Goal: Transaction & Acquisition: Purchase product/service

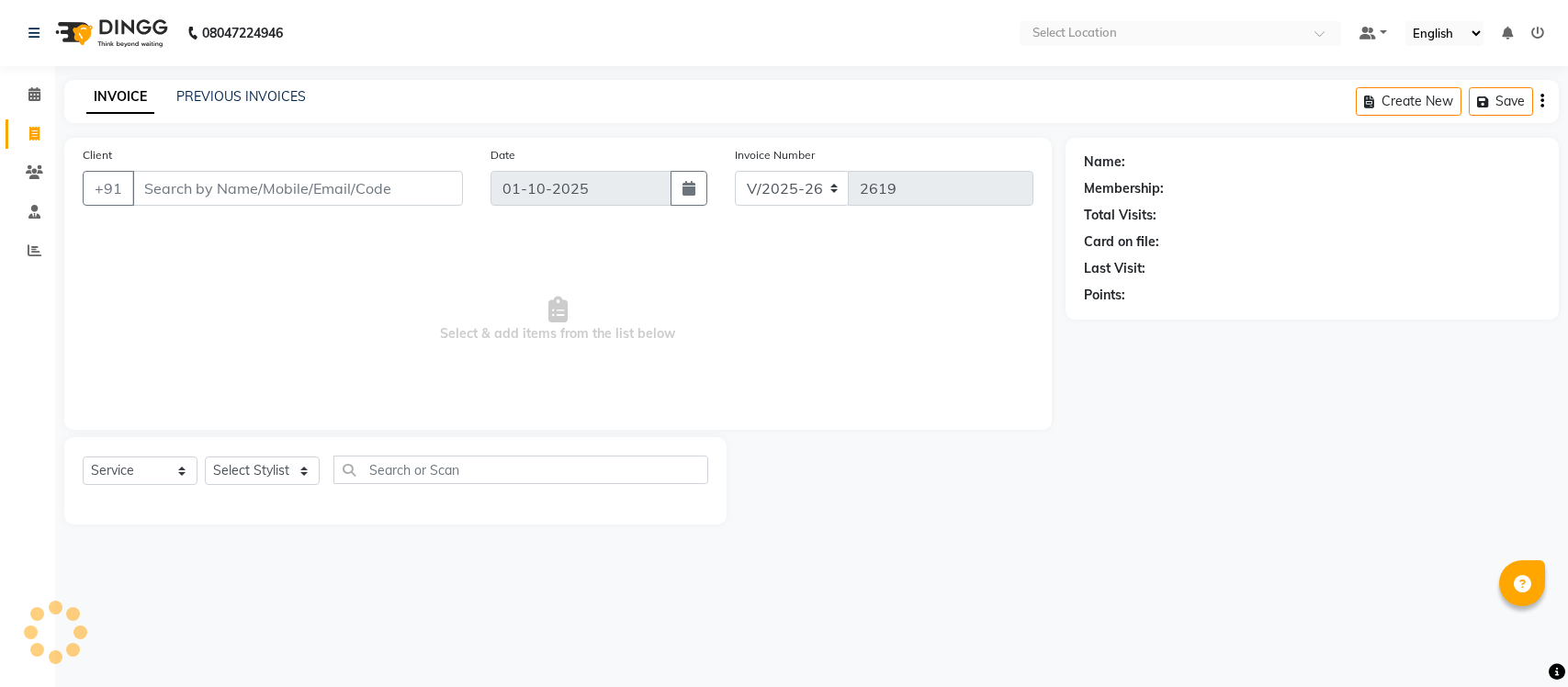
select select "8207"
select select "service"
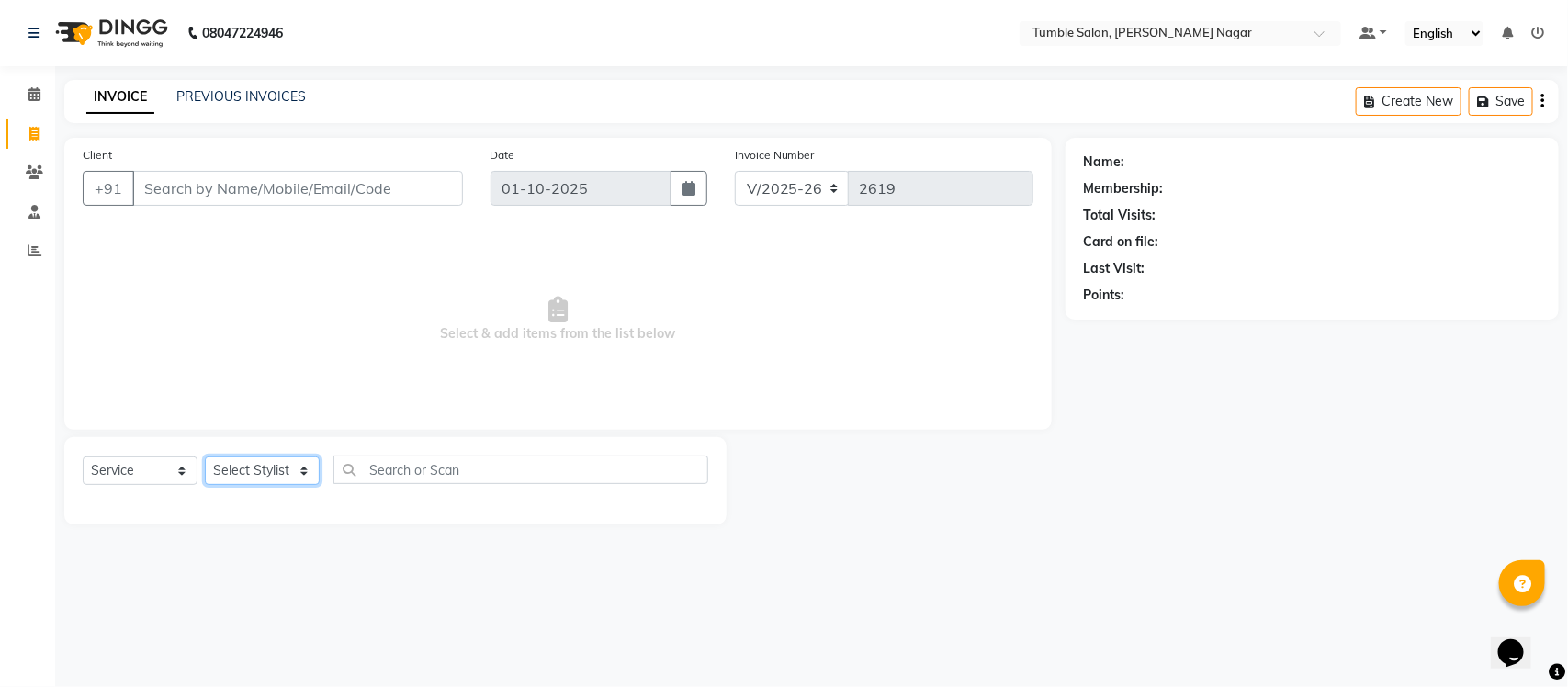
click at [305, 469] on select "Select Stylist Finance id [PERSON_NAME] [PERSON_NAME] [PERSON_NAME] [PERSON_NAM…" at bounding box center [263, 470] width 115 height 29
select select "77845"
click at [205, 456] on select "Select Stylist Finance id [PERSON_NAME] [PERSON_NAME] [PERSON_NAME] [PERSON_NAM…" at bounding box center [263, 470] width 115 height 29
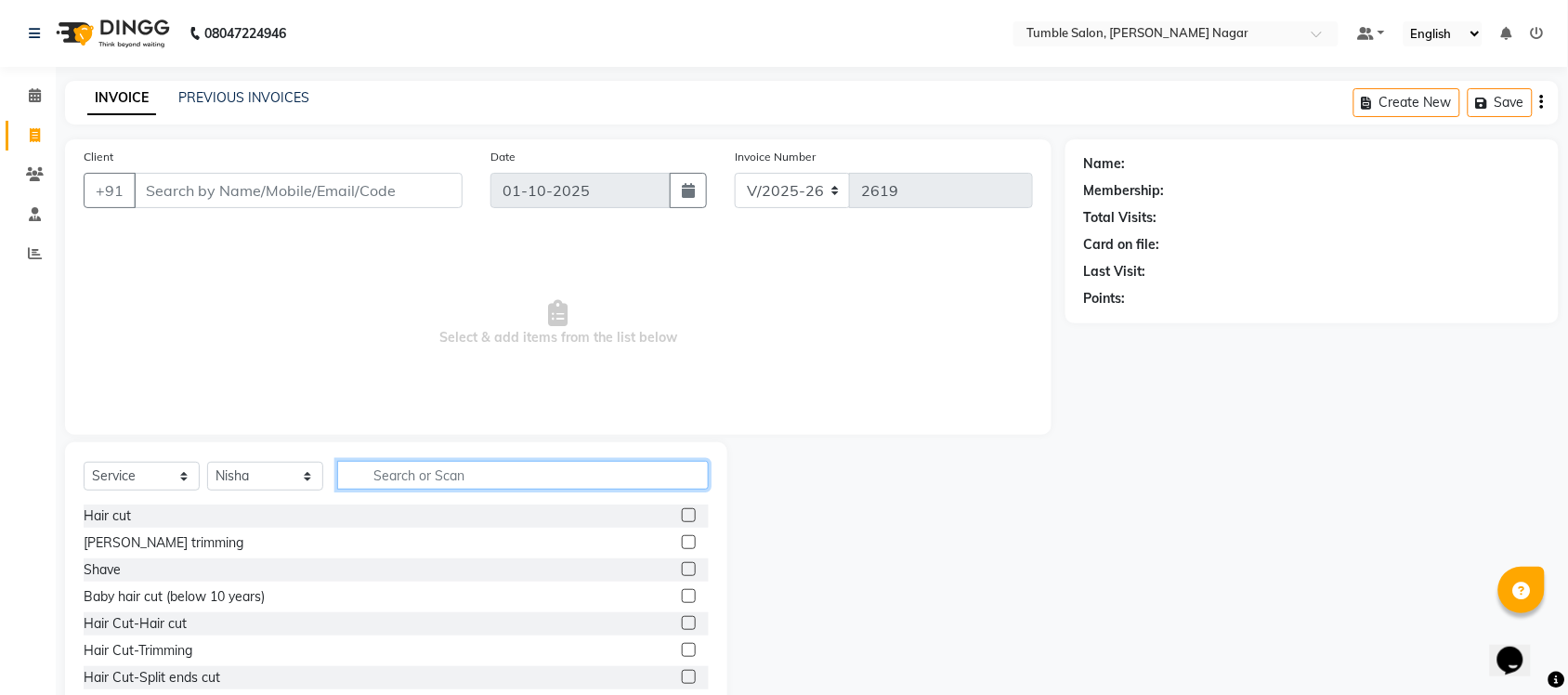
click at [447, 474] on input "text" at bounding box center [523, 475] width 372 height 29
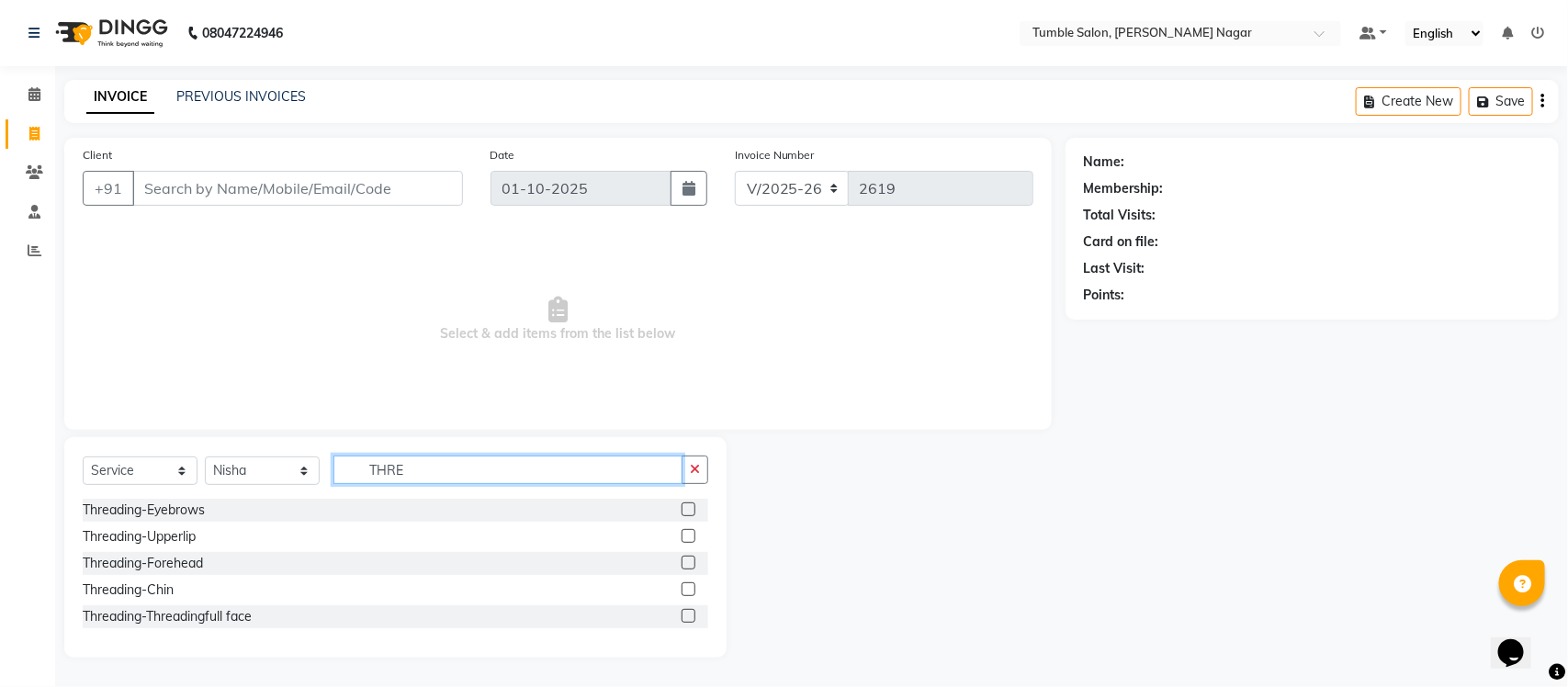
type input "THRE"
click at [687, 514] on label at bounding box center [688, 509] width 14 height 14
click at [687, 514] on input "checkbox" at bounding box center [687, 510] width 12 height 12
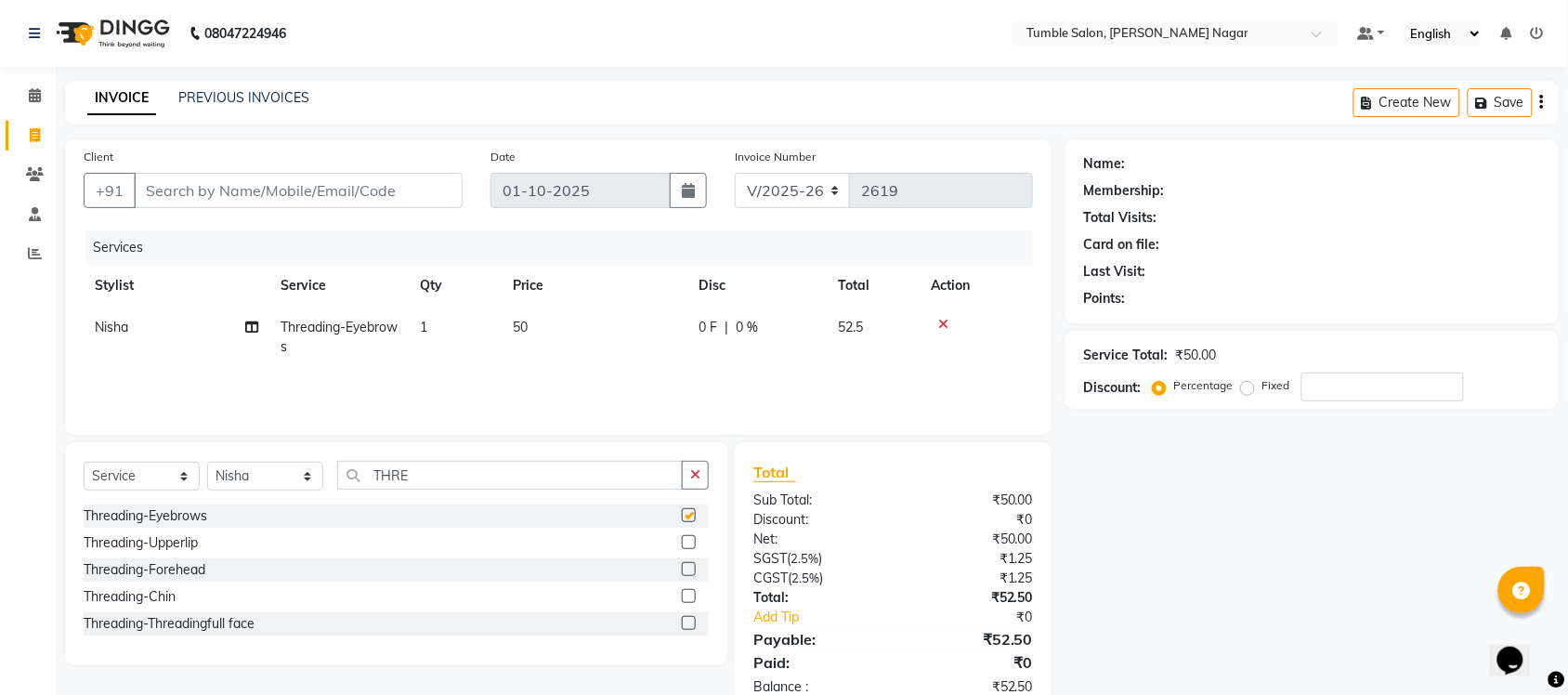
checkbox input "false"
click at [689, 535] on label at bounding box center [689, 542] width 14 height 14
click at [689, 537] on input "checkbox" at bounding box center [688, 543] width 12 height 12
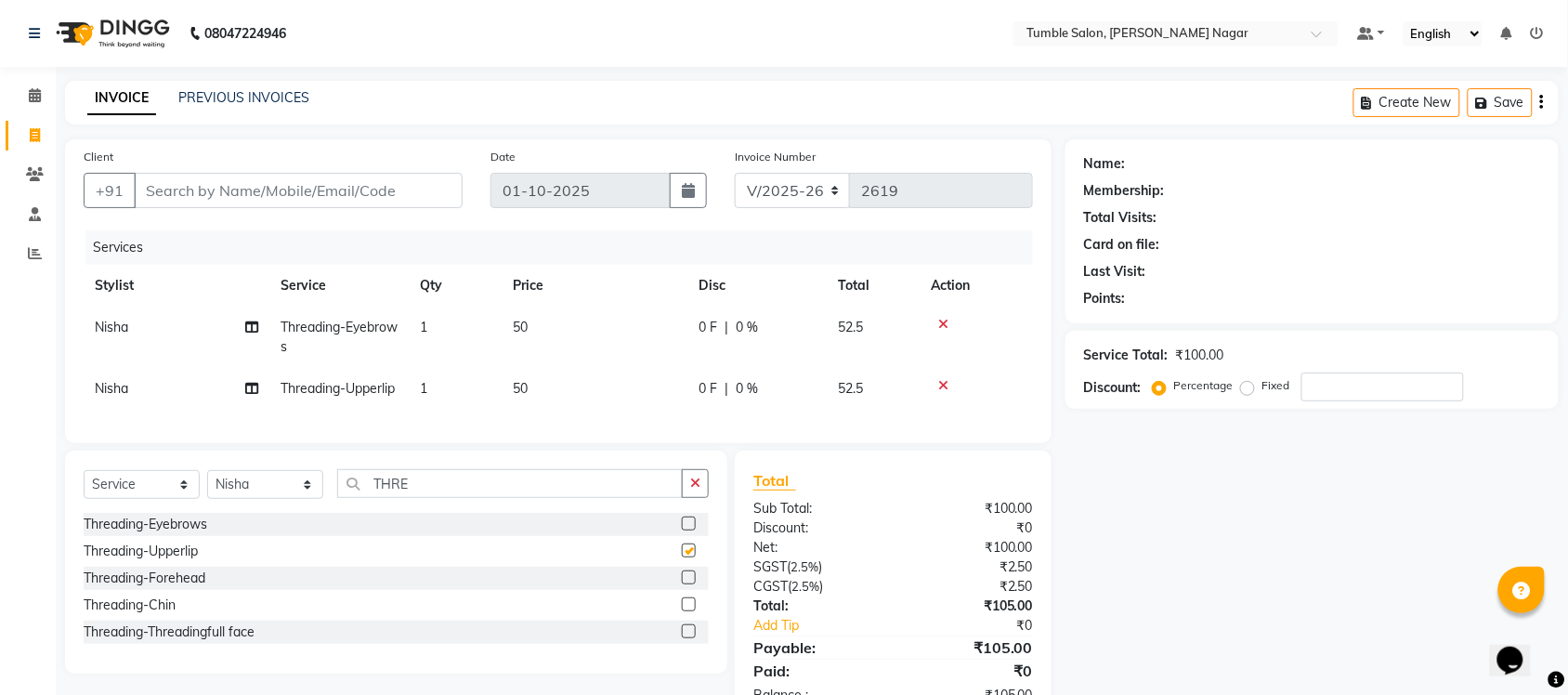
checkbox input "false"
click at [689, 611] on label at bounding box center [689, 604] width 14 height 14
click at [689, 611] on input "checkbox" at bounding box center [688, 605] width 12 height 12
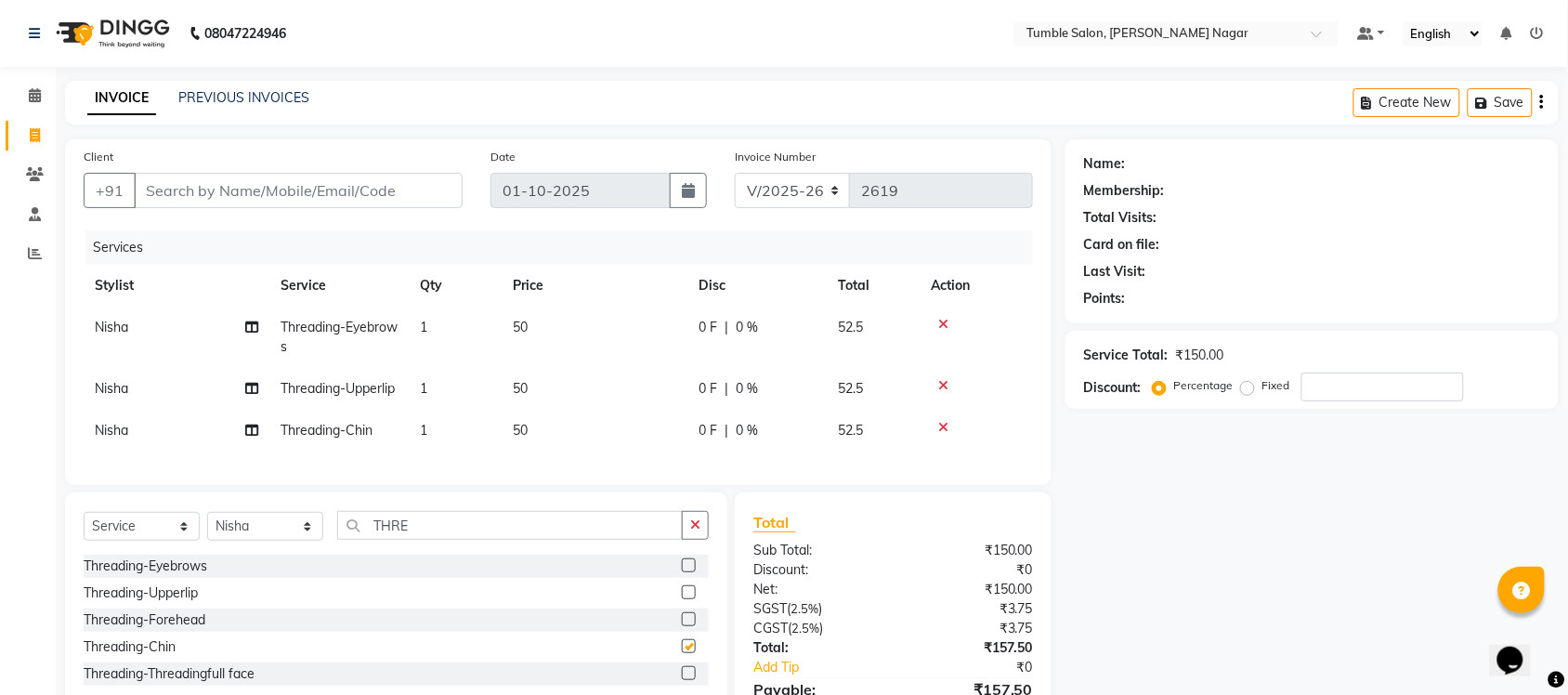
checkbox input "false"
click at [444, 327] on td "1" at bounding box center [455, 336] width 93 height 61
select select "77845"
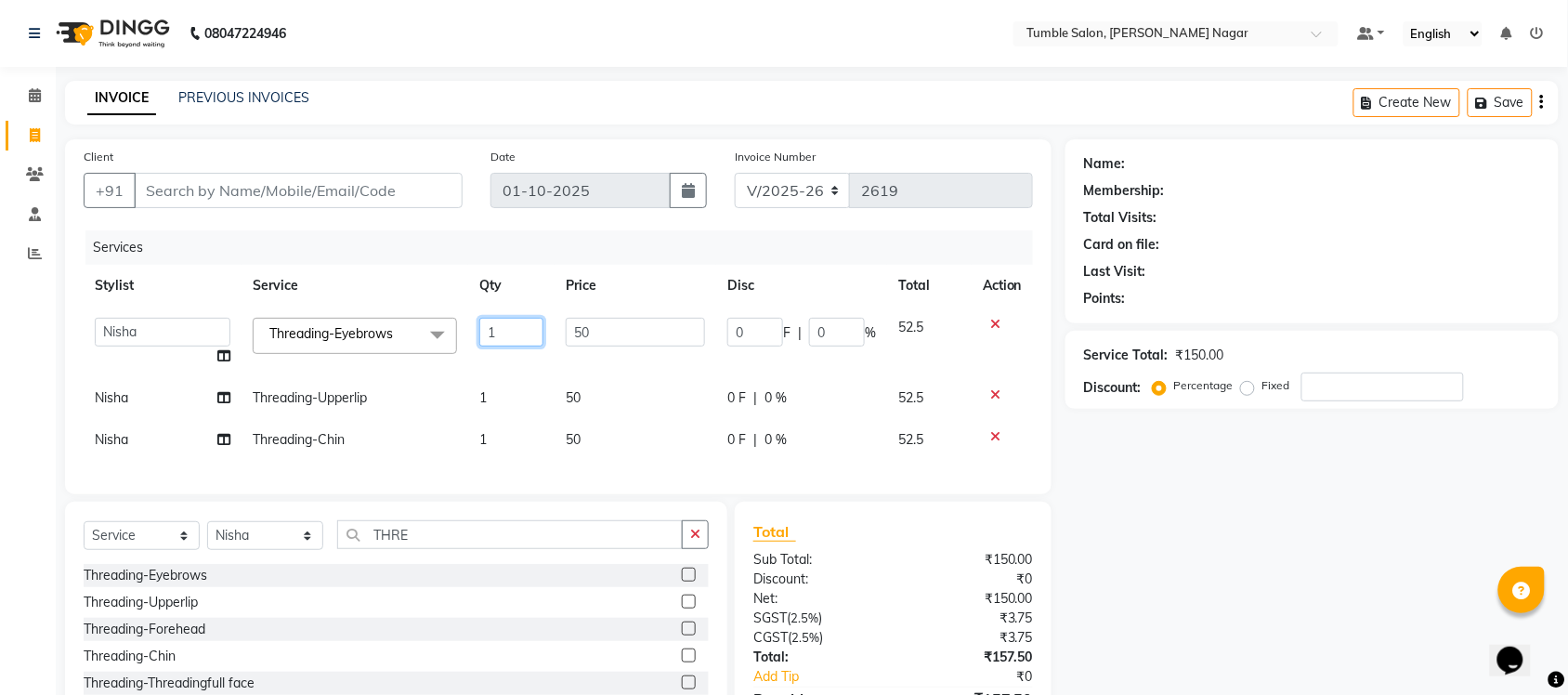
click at [507, 322] on input "1" at bounding box center [511, 332] width 64 height 29
type input "2"
click at [517, 391] on tr "Nisha Threading-Upperlip 1 50 0 F | 0 % 52.5" at bounding box center [558, 398] width 950 height 42
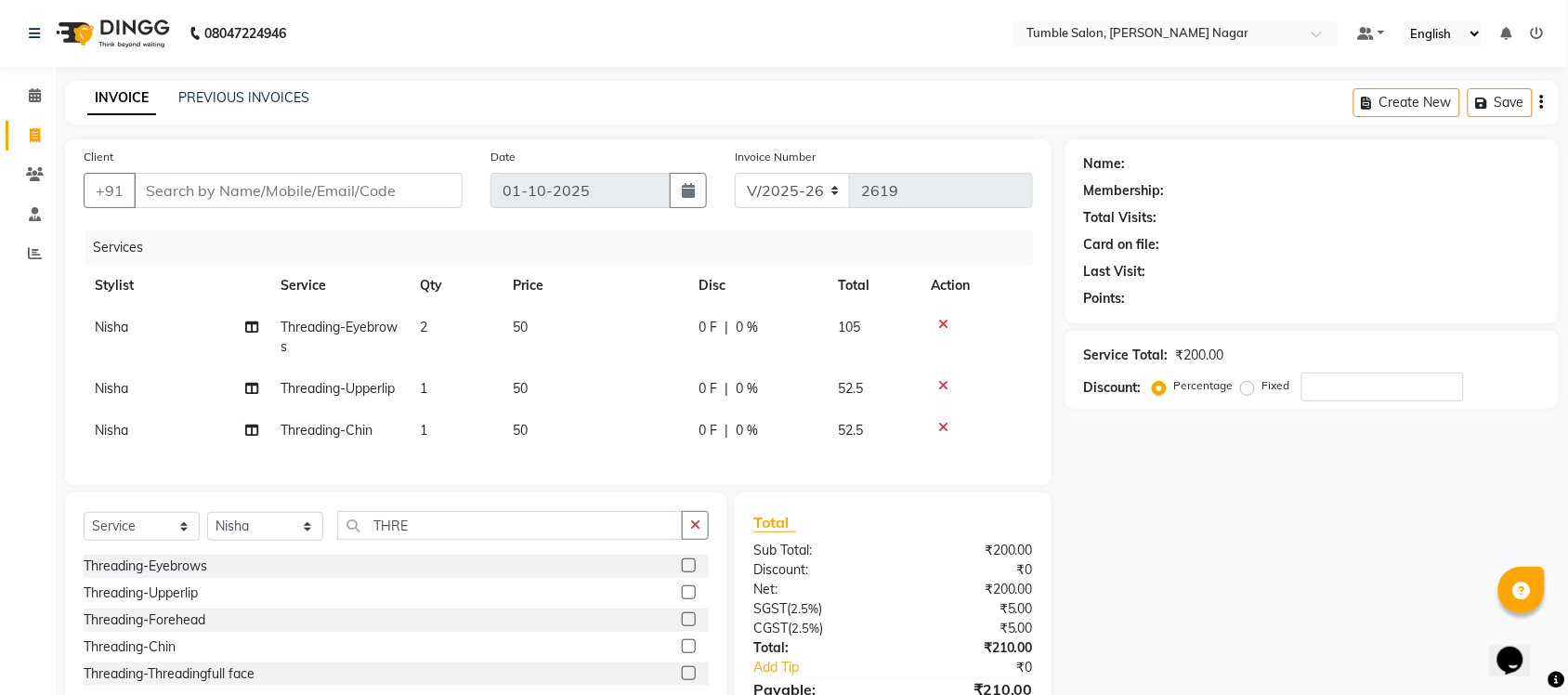
click at [437, 395] on td "1" at bounding box center [455, 389] width 93 height 42
select select "77845"
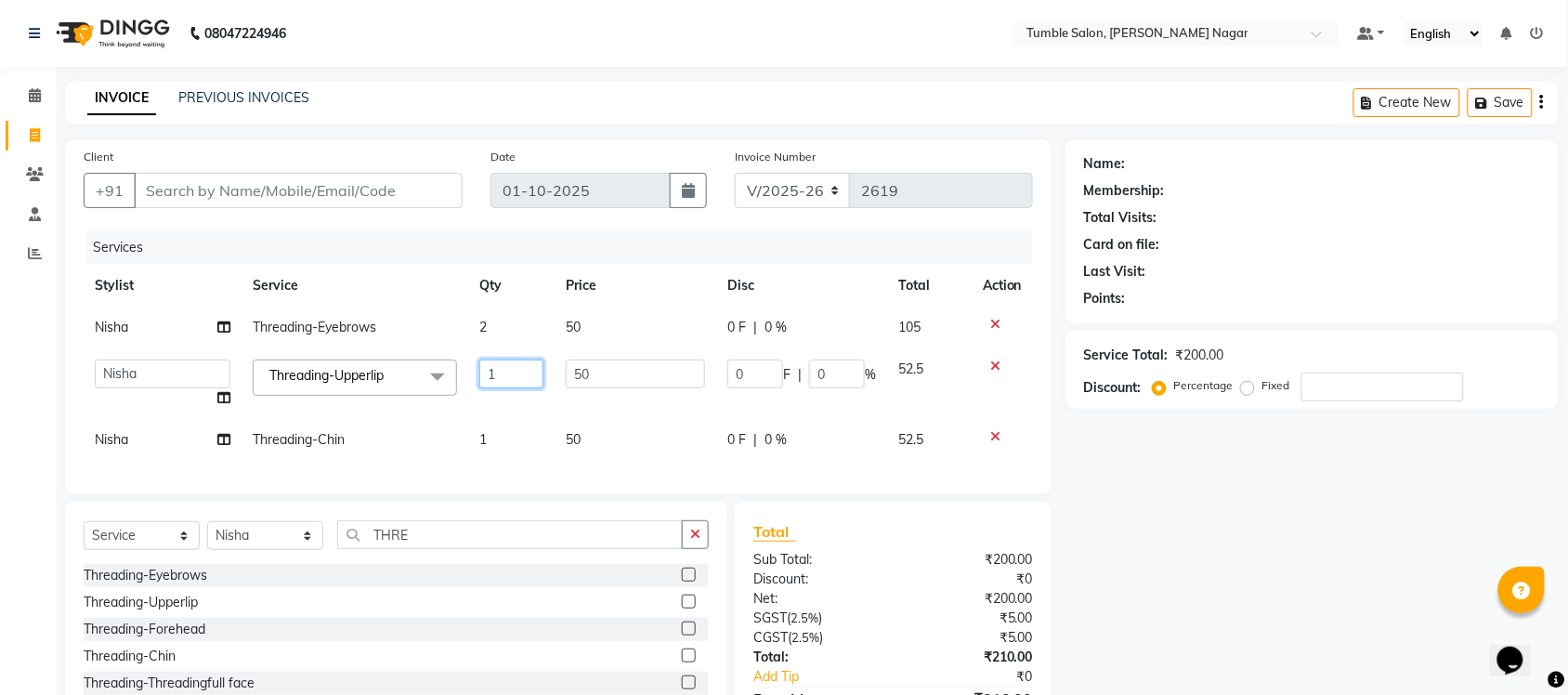
click at [507, 373] on input "1" at bounding box center [511, 374] width 64 height 29
type input "2"
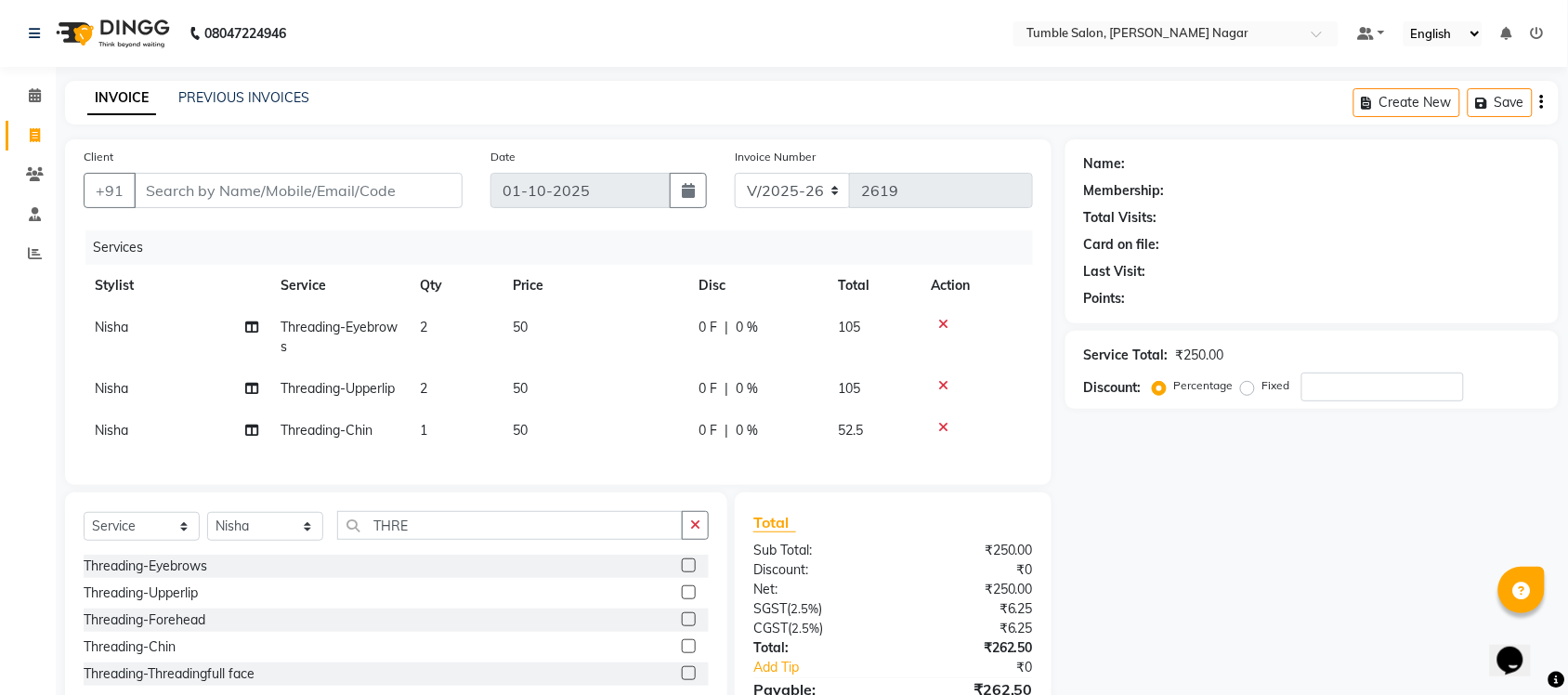
click at [497, 433] on td "1" at bounding box center [455, 430] width 93 height 42
select select "77845"
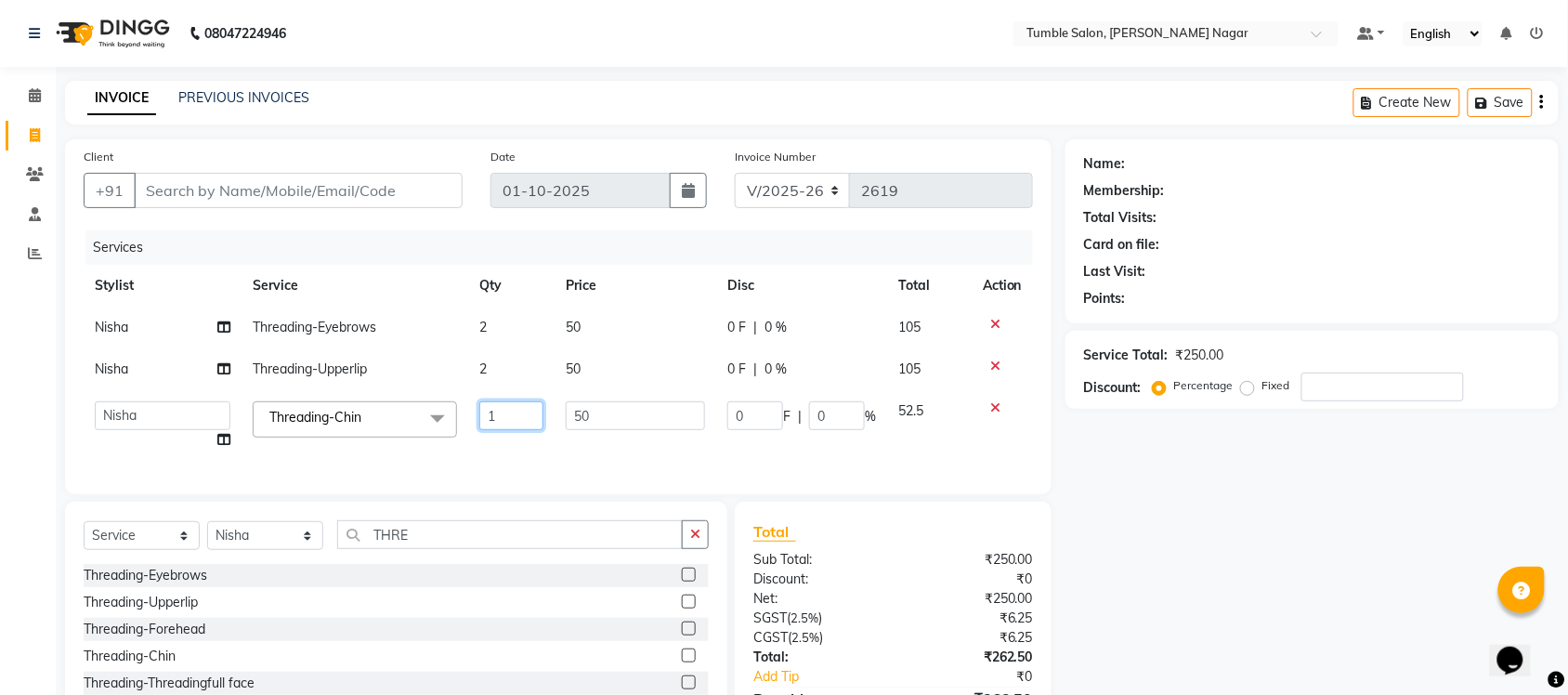
click at [511, 419] on input "1" at bounding box center [511, 415] width 64 height 29
type input "2"
type input "1"
click at [1251, 554] on div "Name: Membership: Total Visits: Card on file: Last Visit: Points: Service Total…" at bounding box center [1319, 456] width 507 height 635
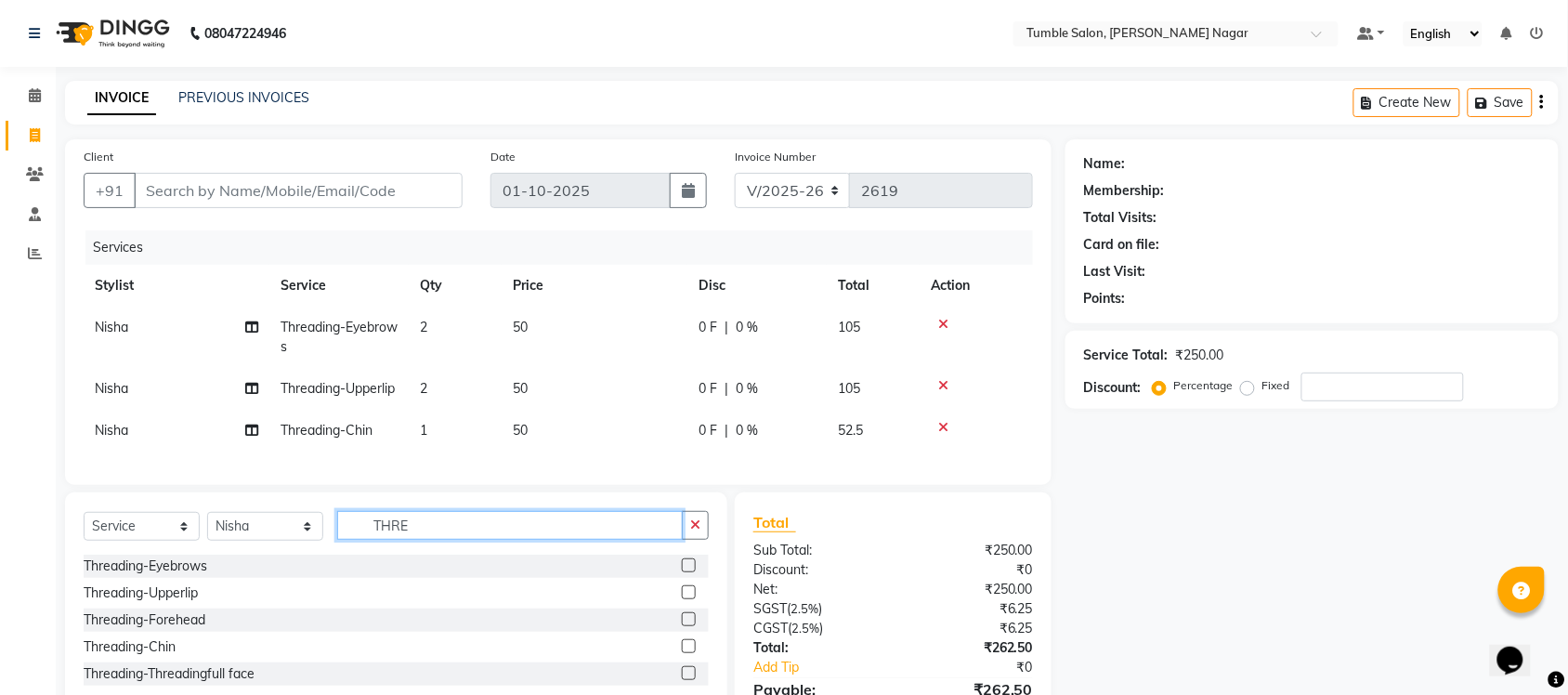
click at [536, 540] on input "THRE" at bounding box center [510, 525] width 346 height 29
type input "T"
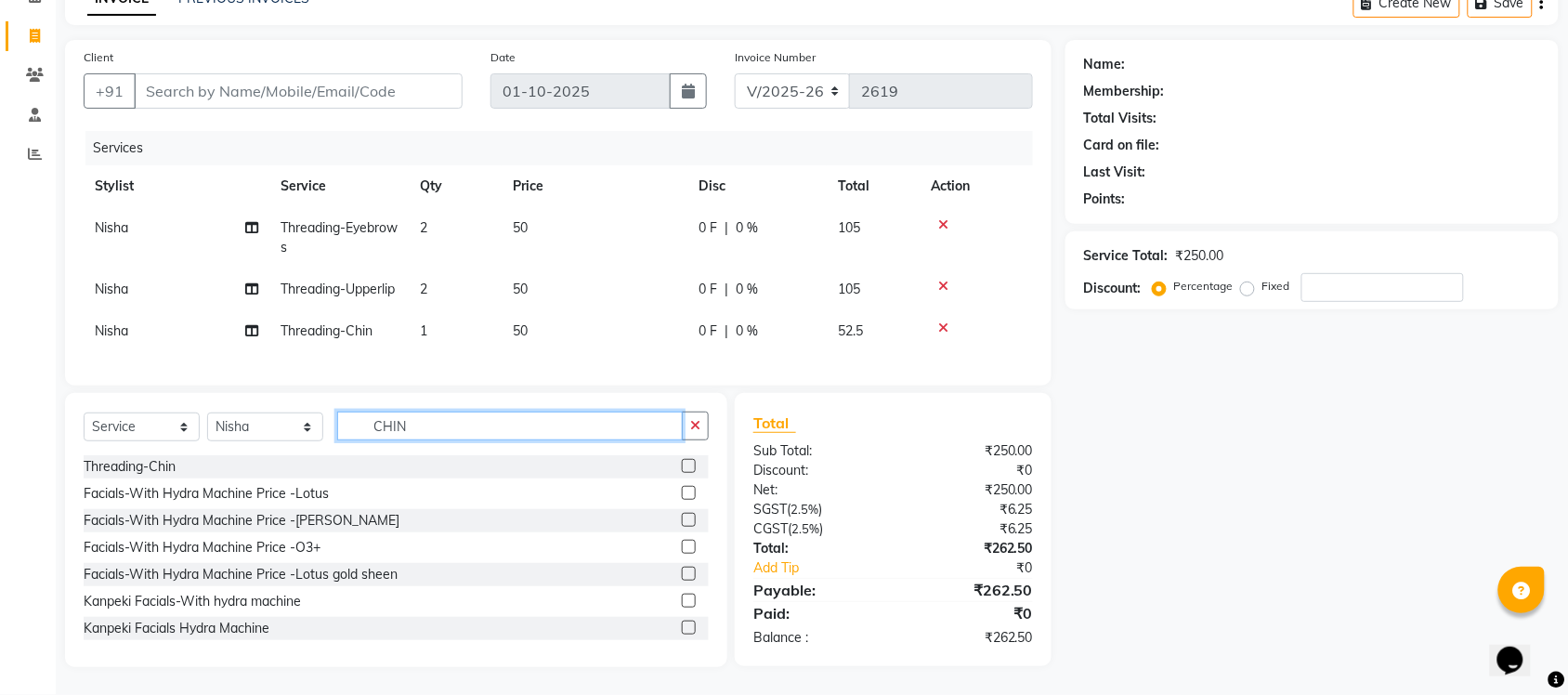
scroll to position [29, 0]
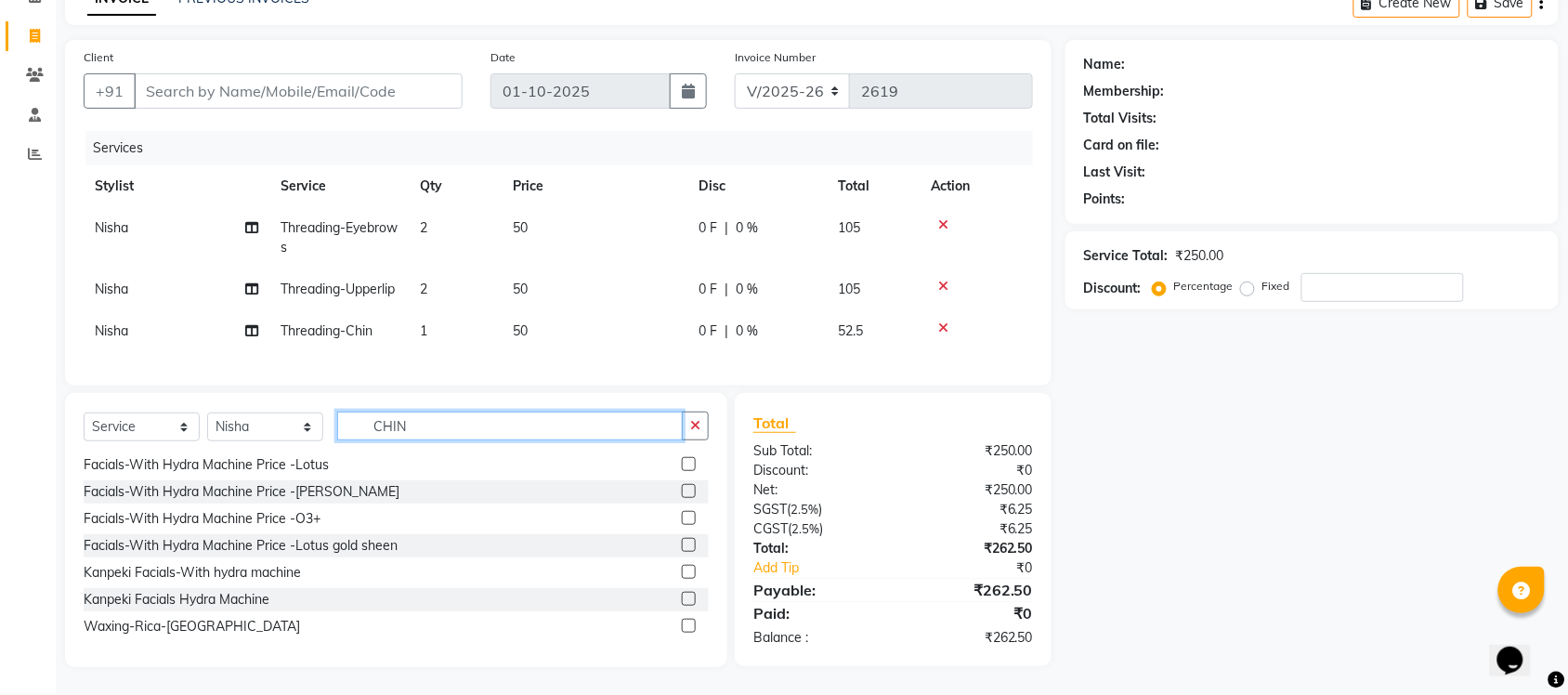
type input "CHIN"
click at [682, 625] on label at bounding box center [689, 626] width 14 height 14
click at [682, 625] on input "checkbox" at bounding box center [688, 626] width 12 height 12
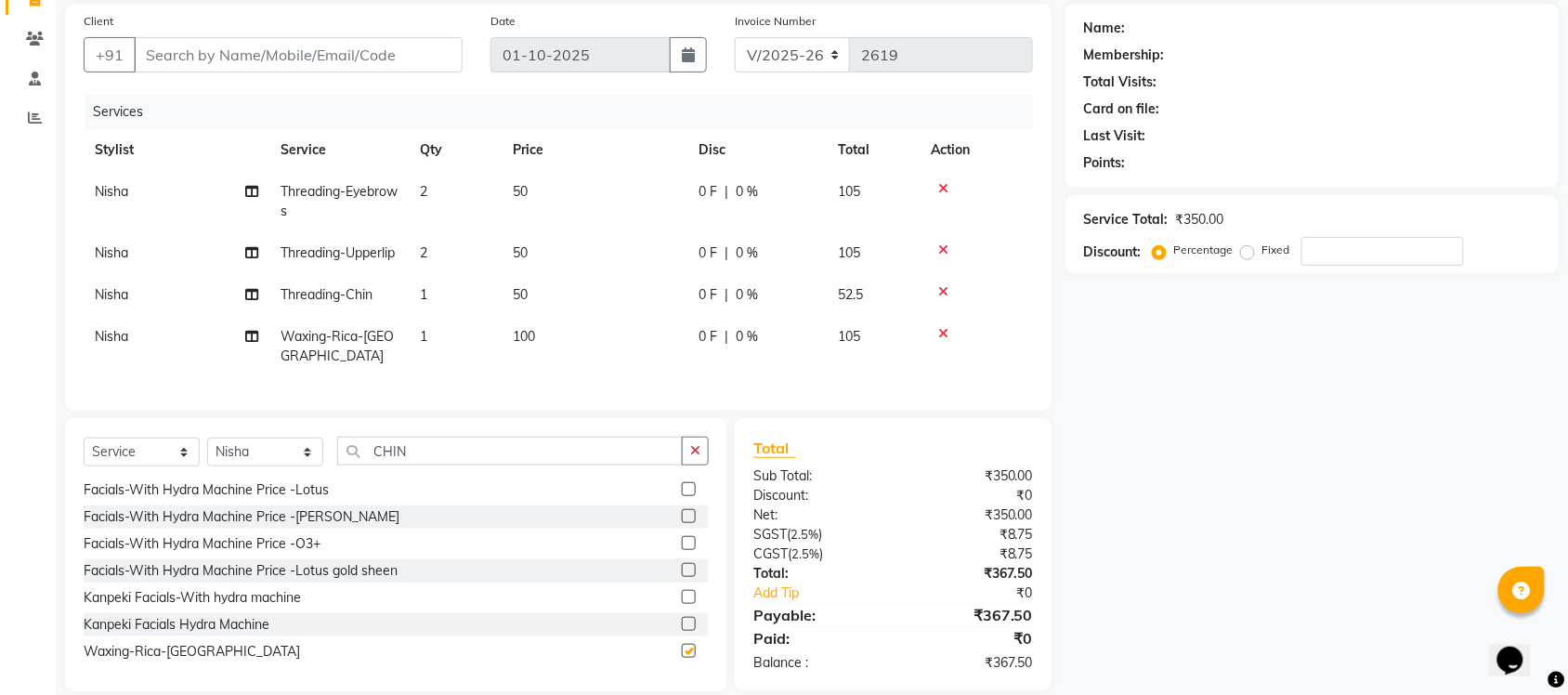
checkbox input "false"
click at [173, 52] on input "Client" at bounding box center [298, 55] width 329 height 36
type input "9"
type input "0"
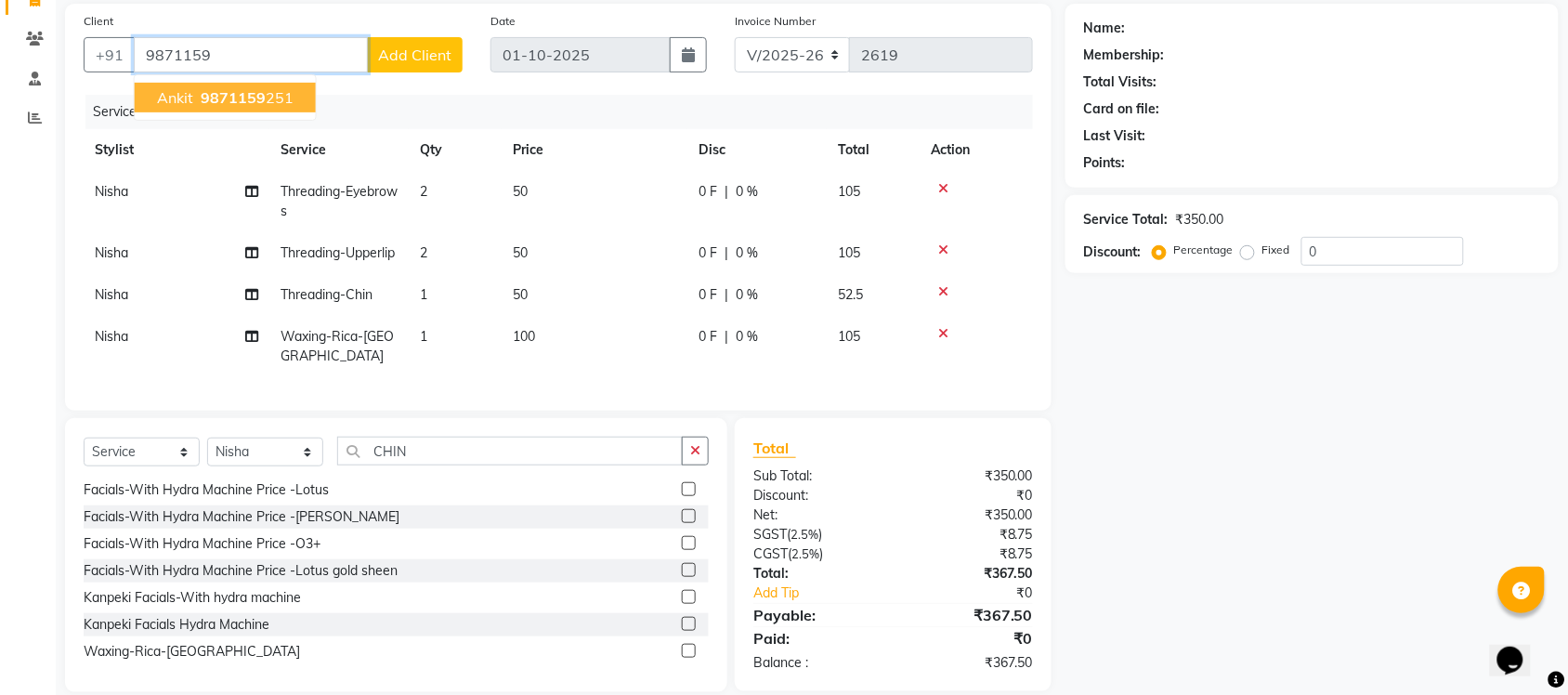
click at [254, 93] on span "9871159" at bounding box center [233, 98] width 65 height 19
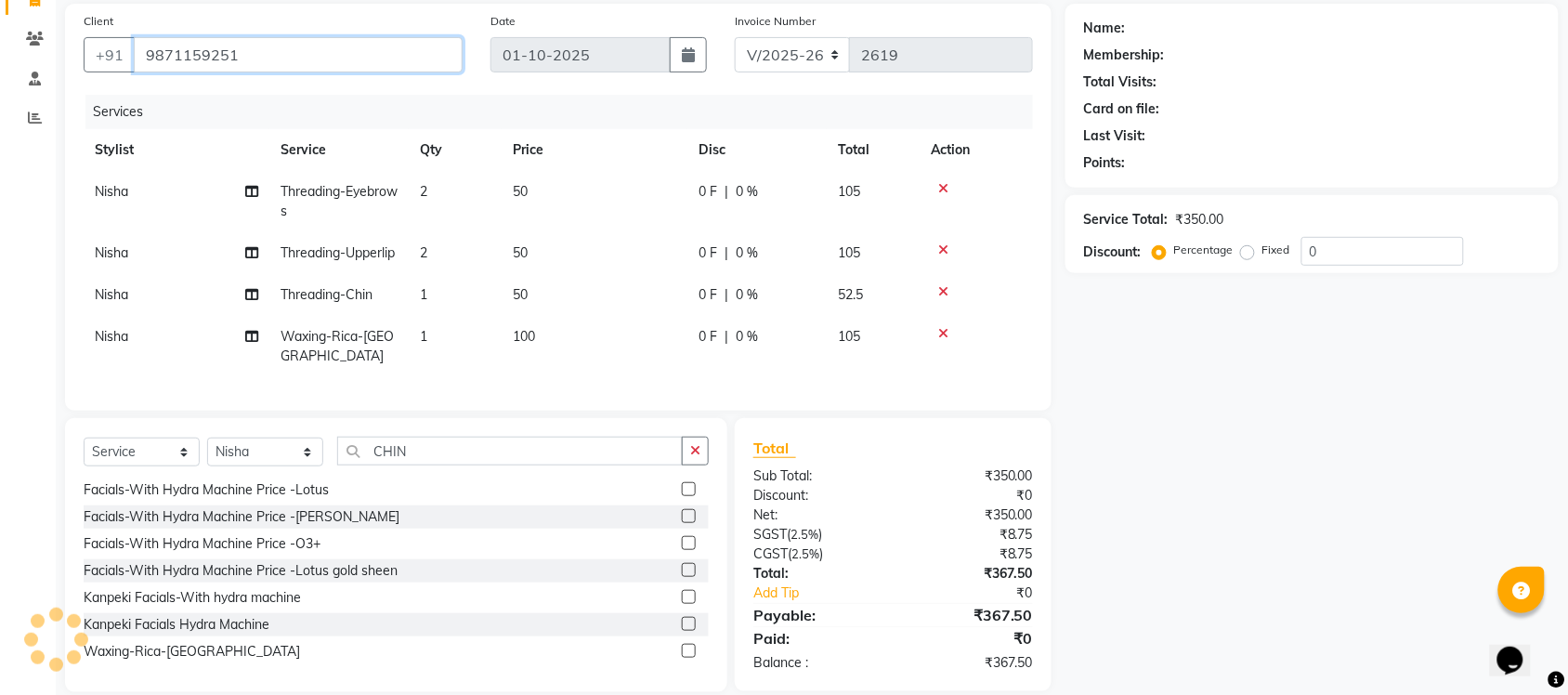
type input "9871159251"
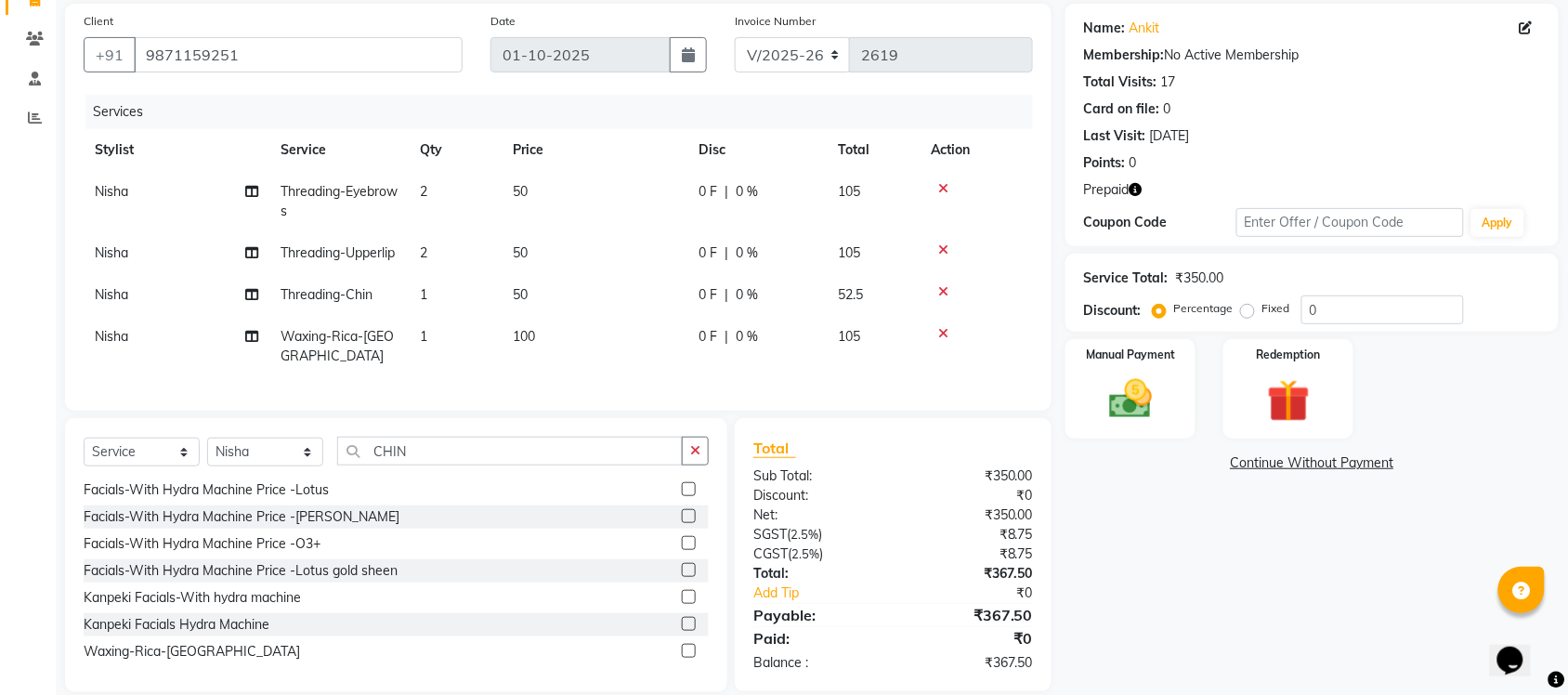
scroll to position [178, 0]
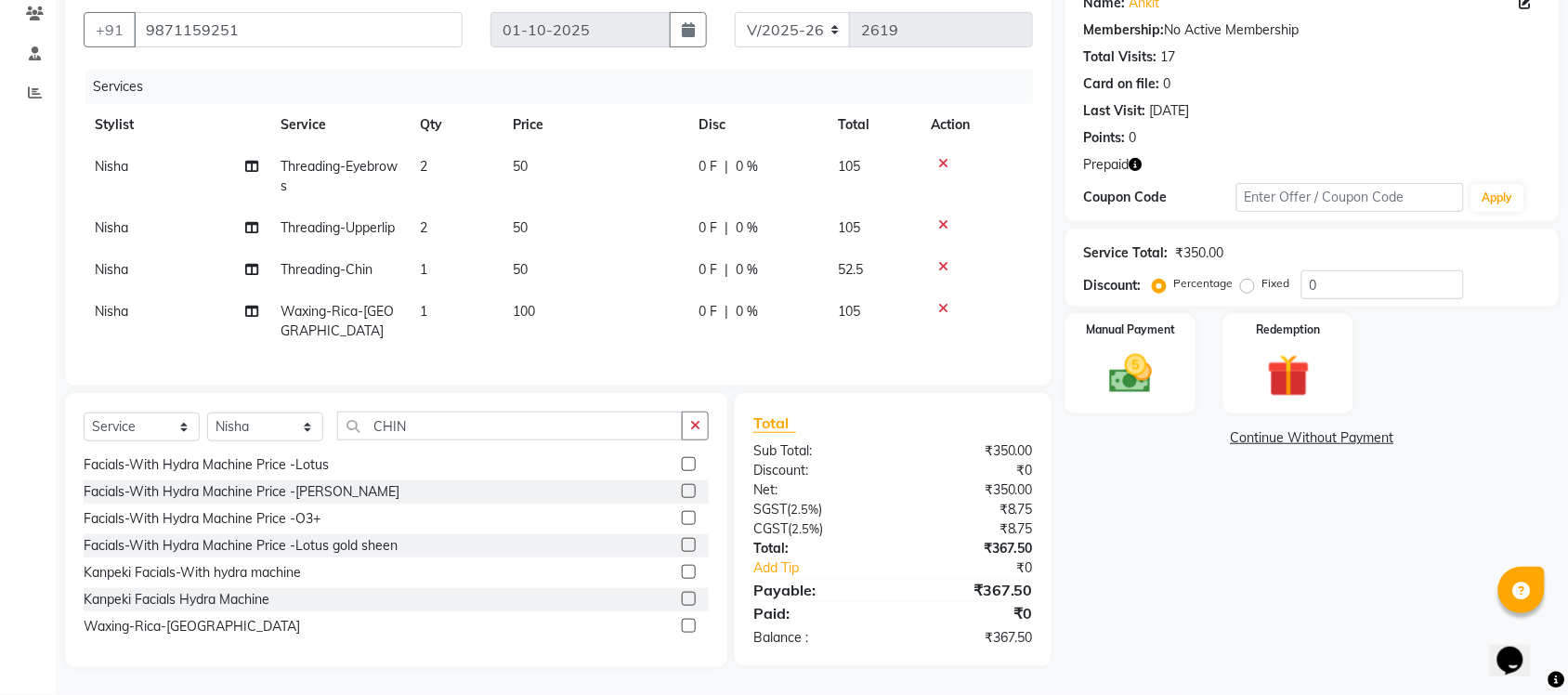
click at [1138, 158] on icon "button" at bounding box center [1137, 164] width 13 height 13
click at [1270, 361] on img at bounding box center [1288, 376] width 72 height 55
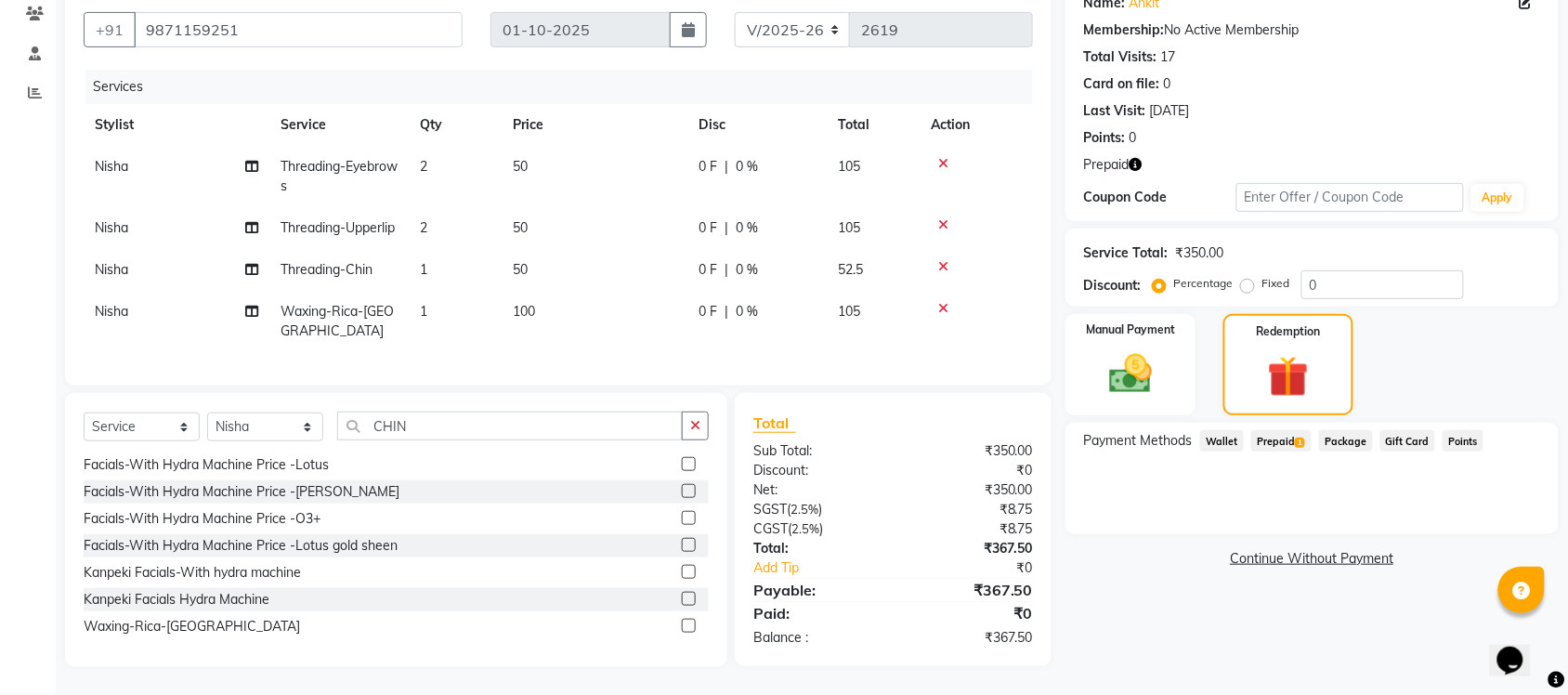
click at [1269, 430] on span "Prepaid 1" at bounding box center [1281, 440] width 60 height 22
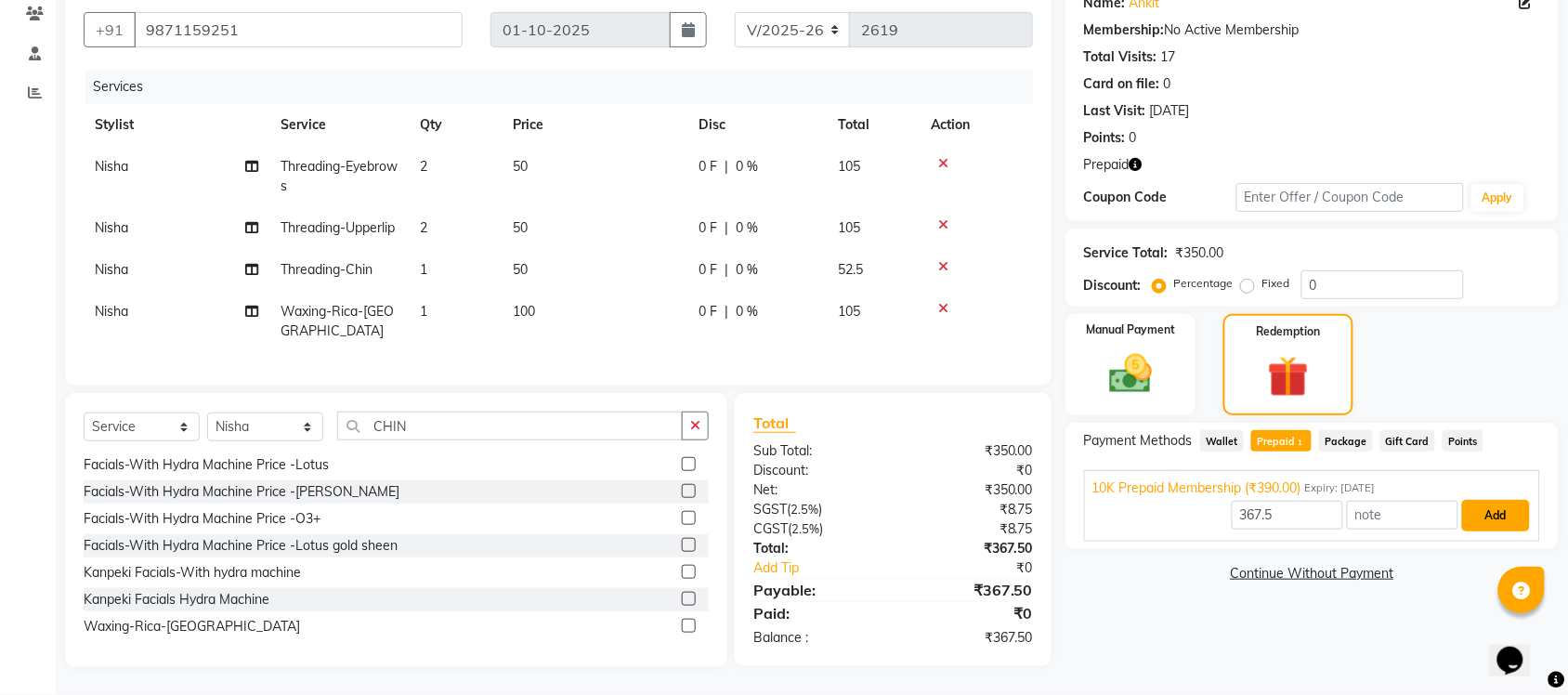
click at [1492, 500] on button "Add" at bounding box center [1497, 516] width 68 height 32
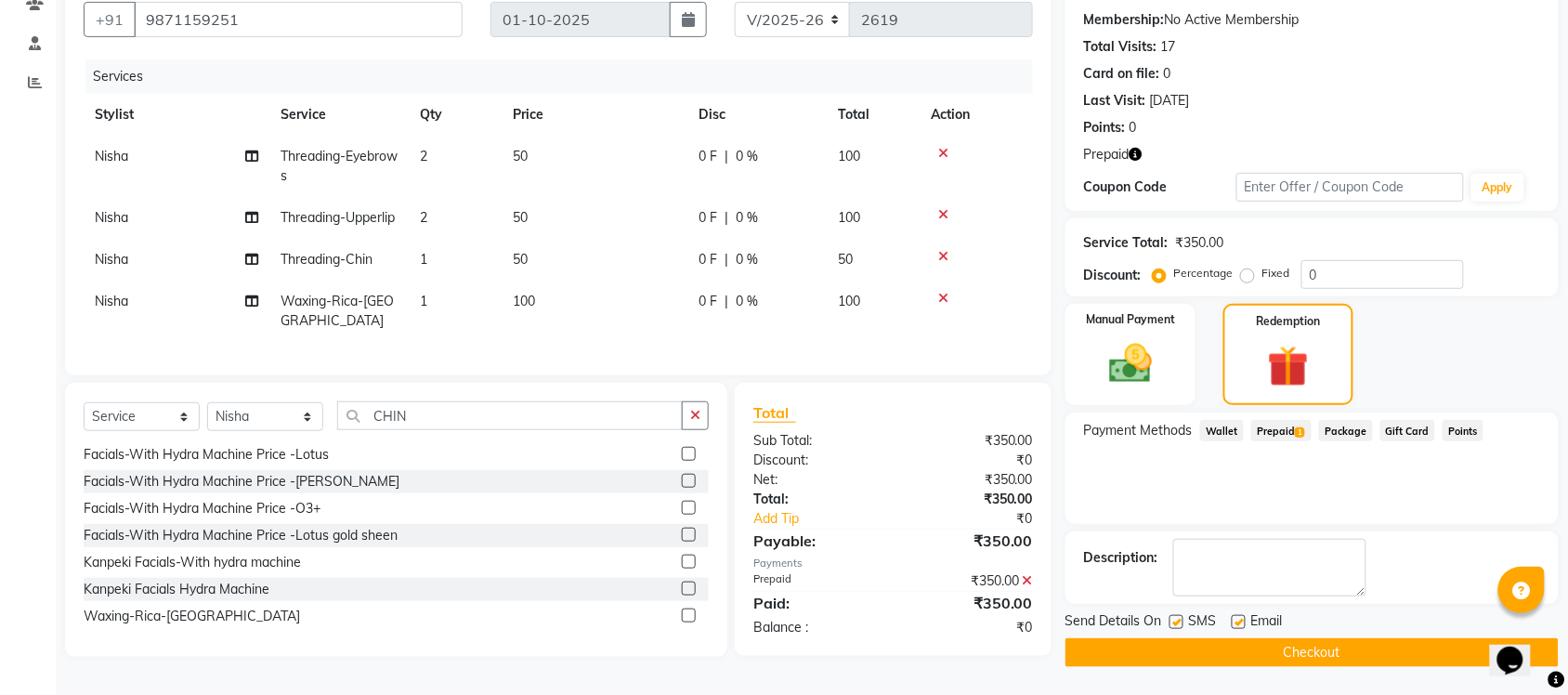
click at [1310, 653] on button "Checkout" at bounding box center [1312, 652] width 493 height 29
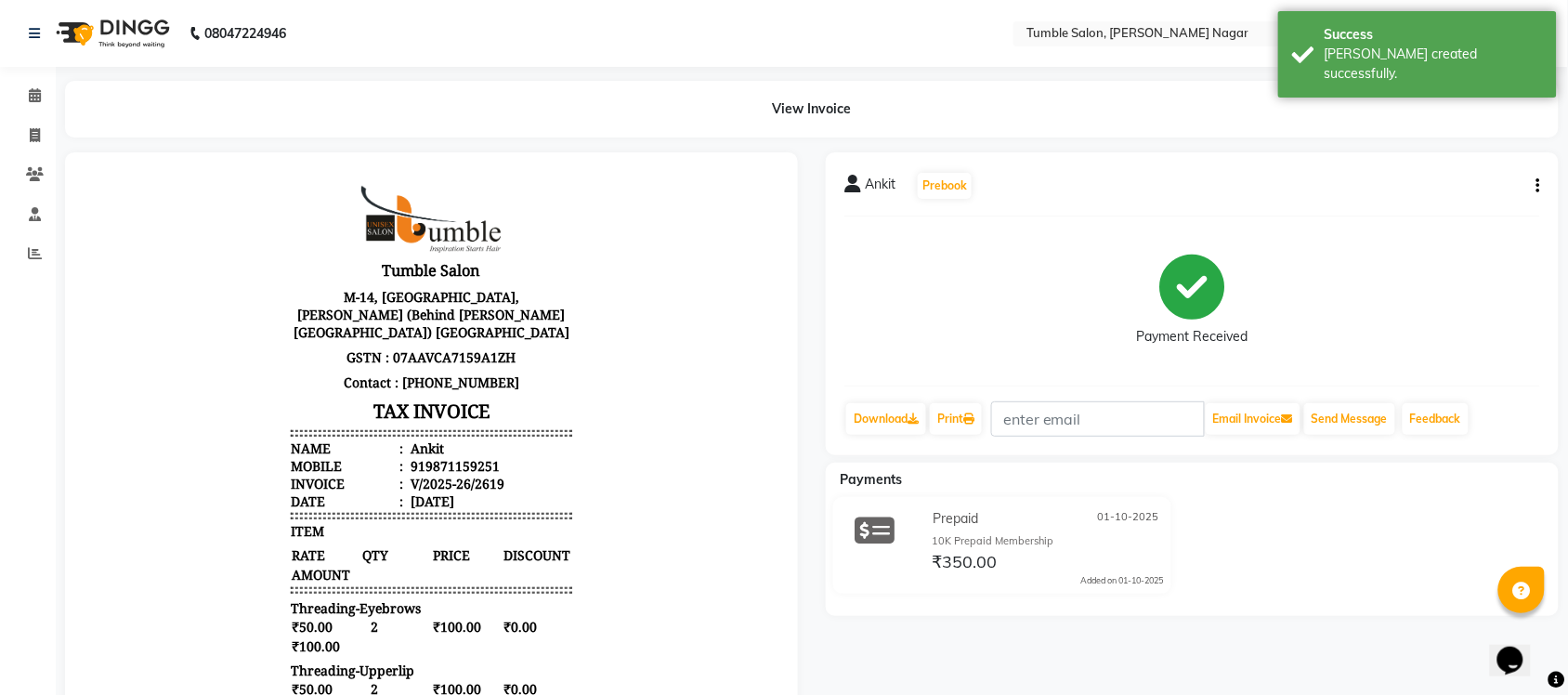
scroll to position [413, 0]
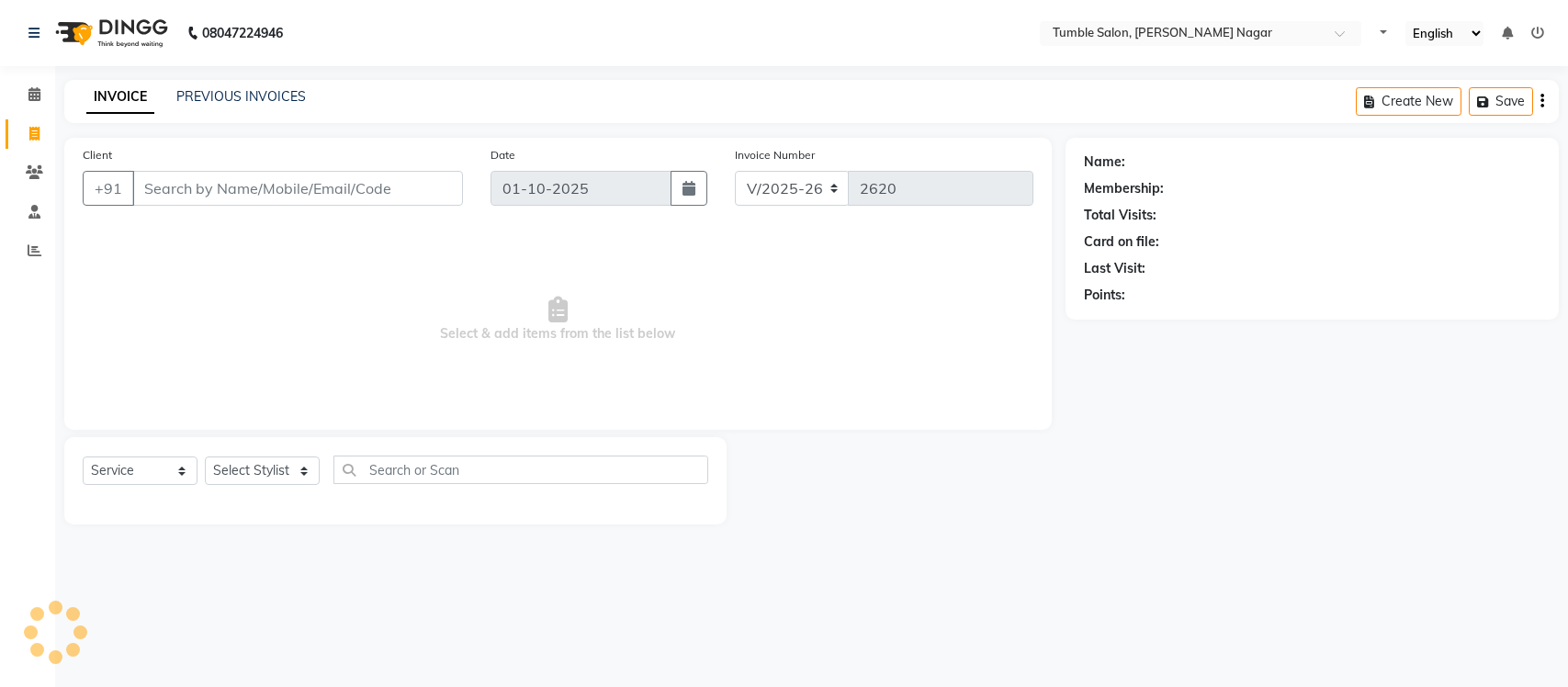
select select "8207"
select select "service"
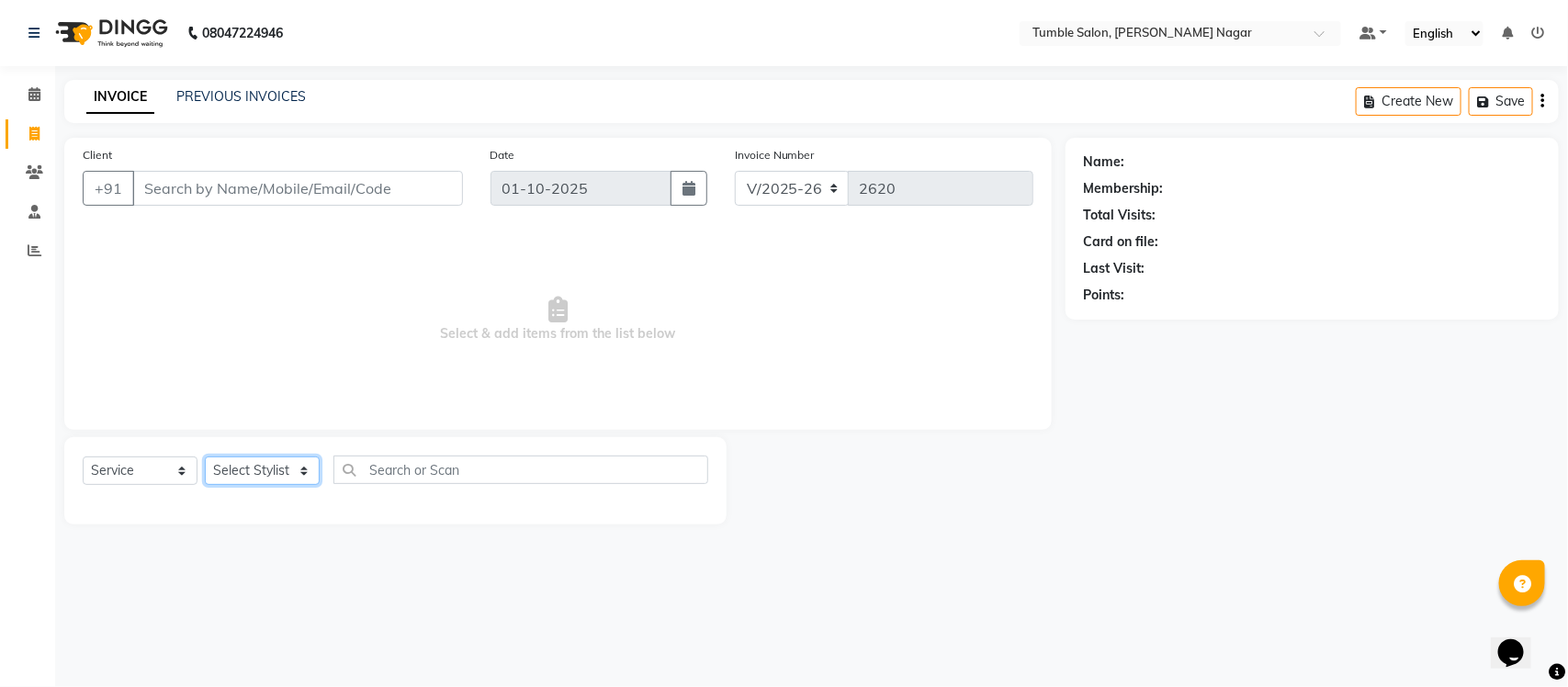
click at [306, 471] on select "Select Stylist Finance id [PERSON_NAME] [PERSON_NAME] [PERSON_NAME] [PERSON_NAM…" at bounding box center [263, 470] width 115 height 29
select select "77844"
click at [205, 456] on select "Select Stylist Finance id [PERSON_NAME] [PERSON_NAME] [PERSON_NAME] [PERSON_NAM…" at bounding box center [263, 470] width 115 height 29
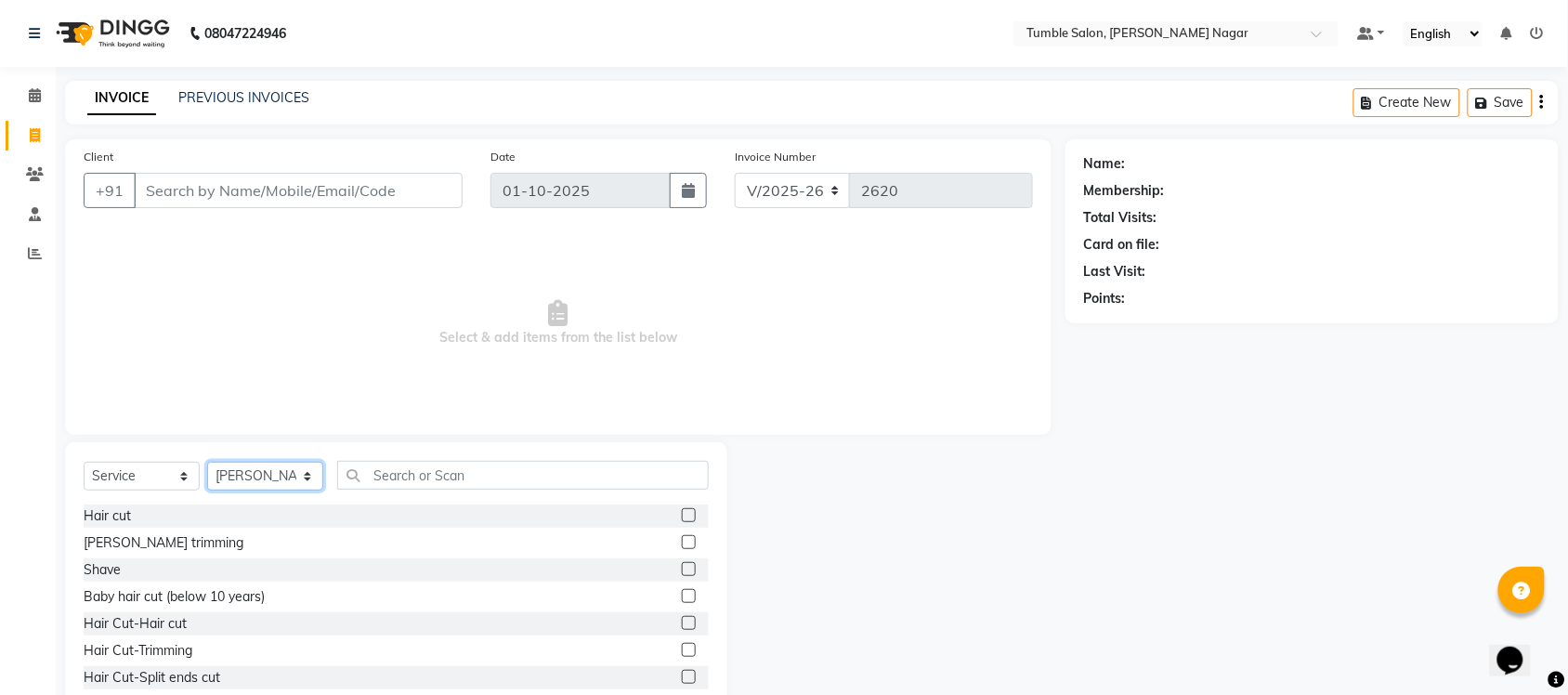
click at [308, 470] on select "Select Stylist Finance id [PERSON_NAME] [PERSON_NAME] [PERSON_NAME] [PERSON_NAM…" at bounding box center [266, 475] width 116 height 29
click at [183, 471] on select "Select Service Product Membership Package Voucher Prepaid Gift Card" at bounding box center [142, 475] width 116 height 29
select select "package"
click at [84, 461] on select "Select Service Product Membership Package Voucher Prepaid Gift Card" at bounding box center [142, 475] width 116 height 29
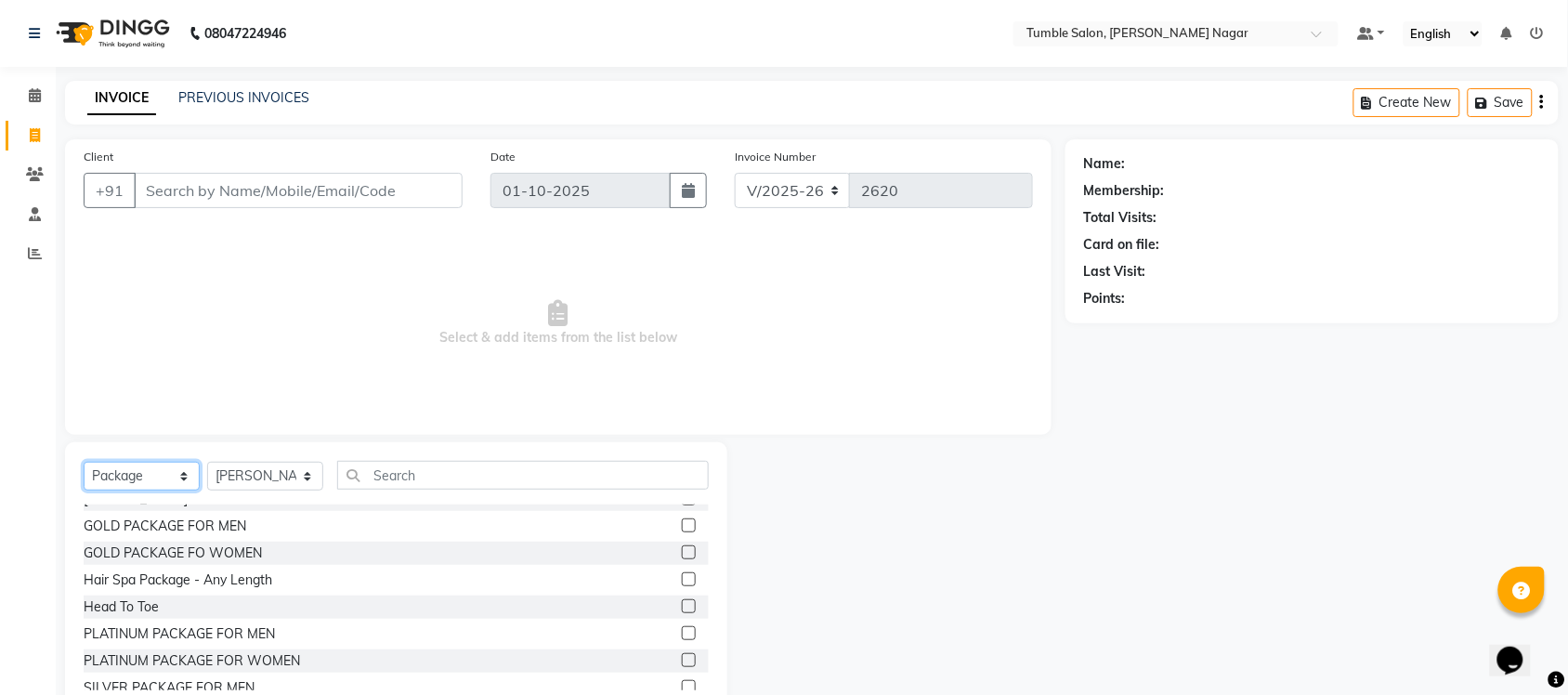
scroll to position [93, 0]
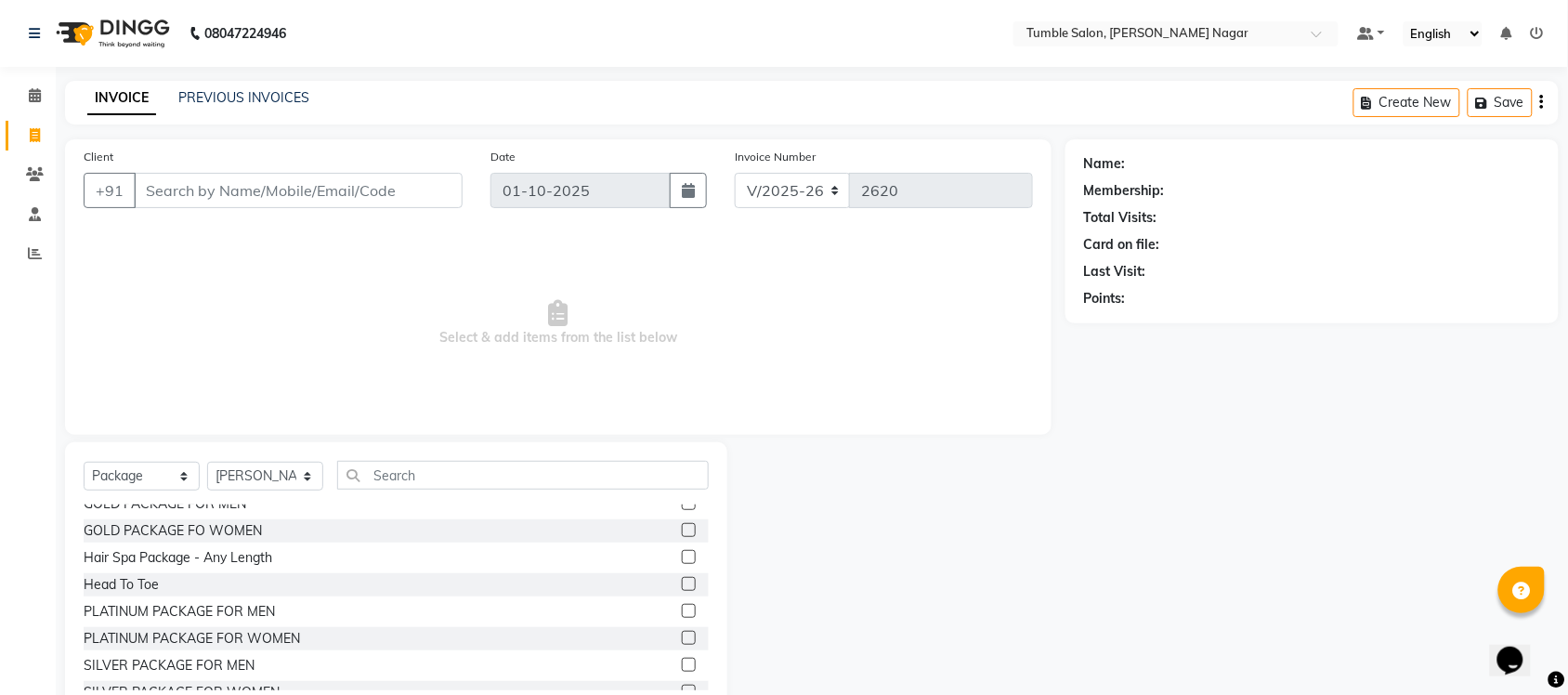
click at [682, 609] on label at bounding box center [689, 610] width 14 height 14
click at [682, 609] on input "checkbox" at bounding box center [688, 611] width 12 height 12
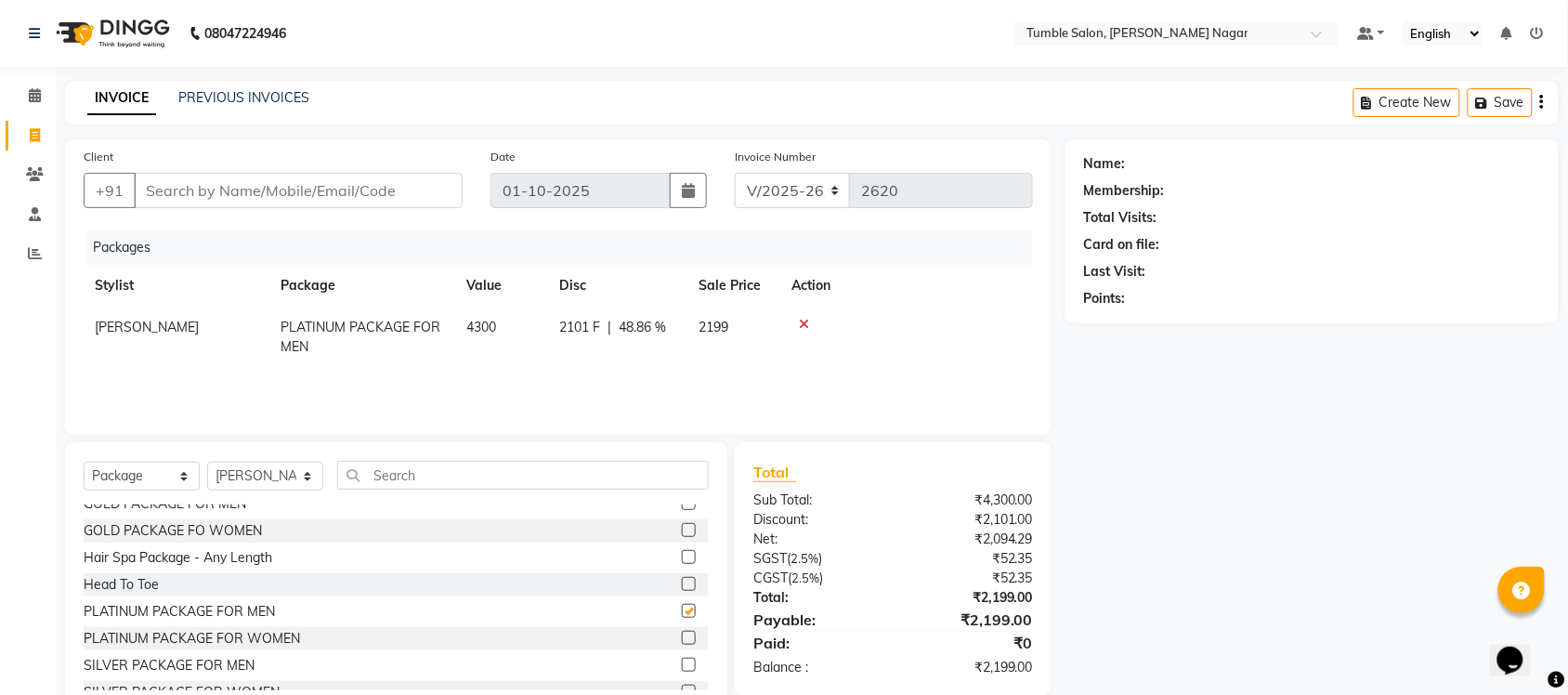
checkbox input "false"
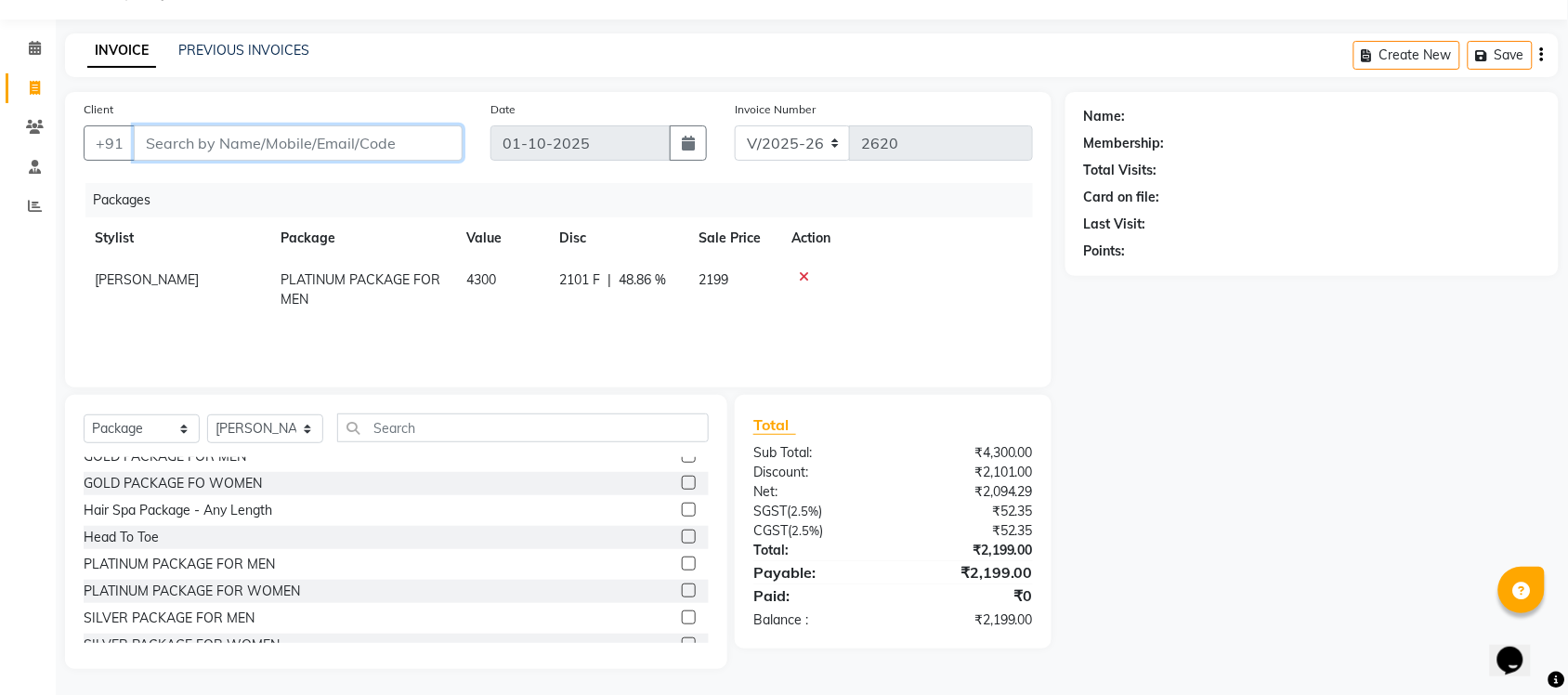
click at [248, 149] on input "Client" at bounding box center [298, 144] width 329 height 36
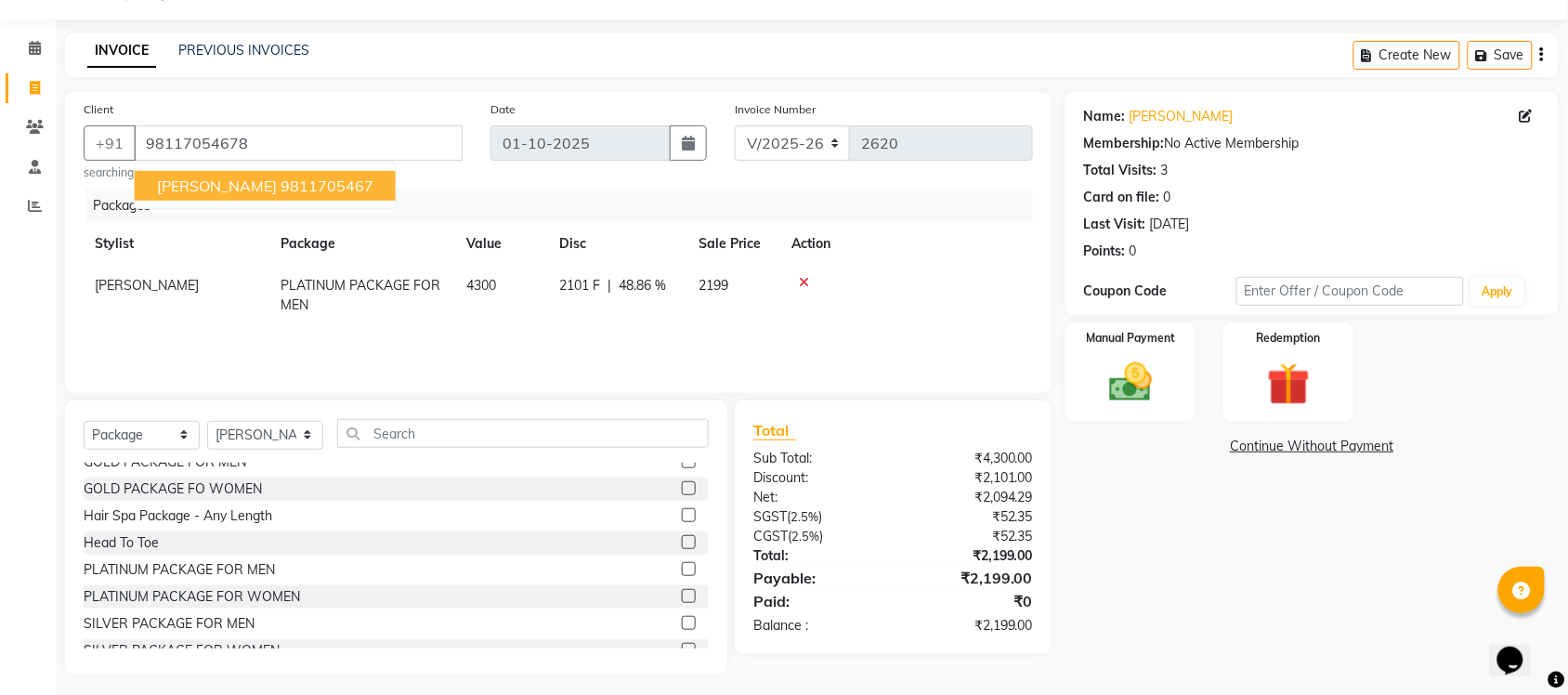
click at [219, 184] on span "[PERSON_NAME]" at bounding box center [217, 186] width 120 height 19
type input "9811705467"
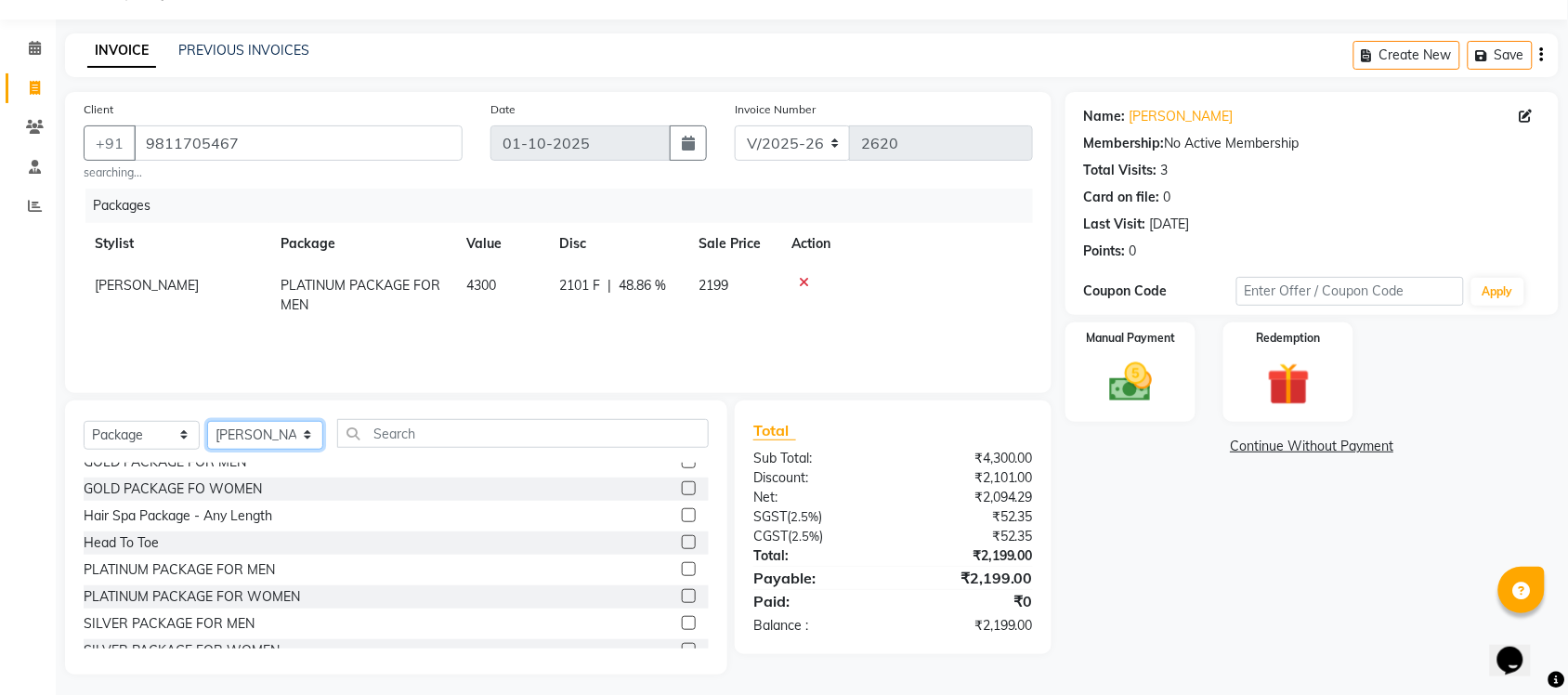
click at [303, 434] on select "Select Stylist Finance id [PERSON_NAME] [PERSON_NAME] [PERSON_NAME] [PERSON_NAM…" at bounding box center [266, 435] width 116 height 29
select select "78889"
click at [208, 421] on select "Select Stylist Finance id [PERSON_NAME] [PERSON_NAME] [PERSON_NAME] [PERSON_NAM…" at bounding box center [266, 435] width 116 height 29
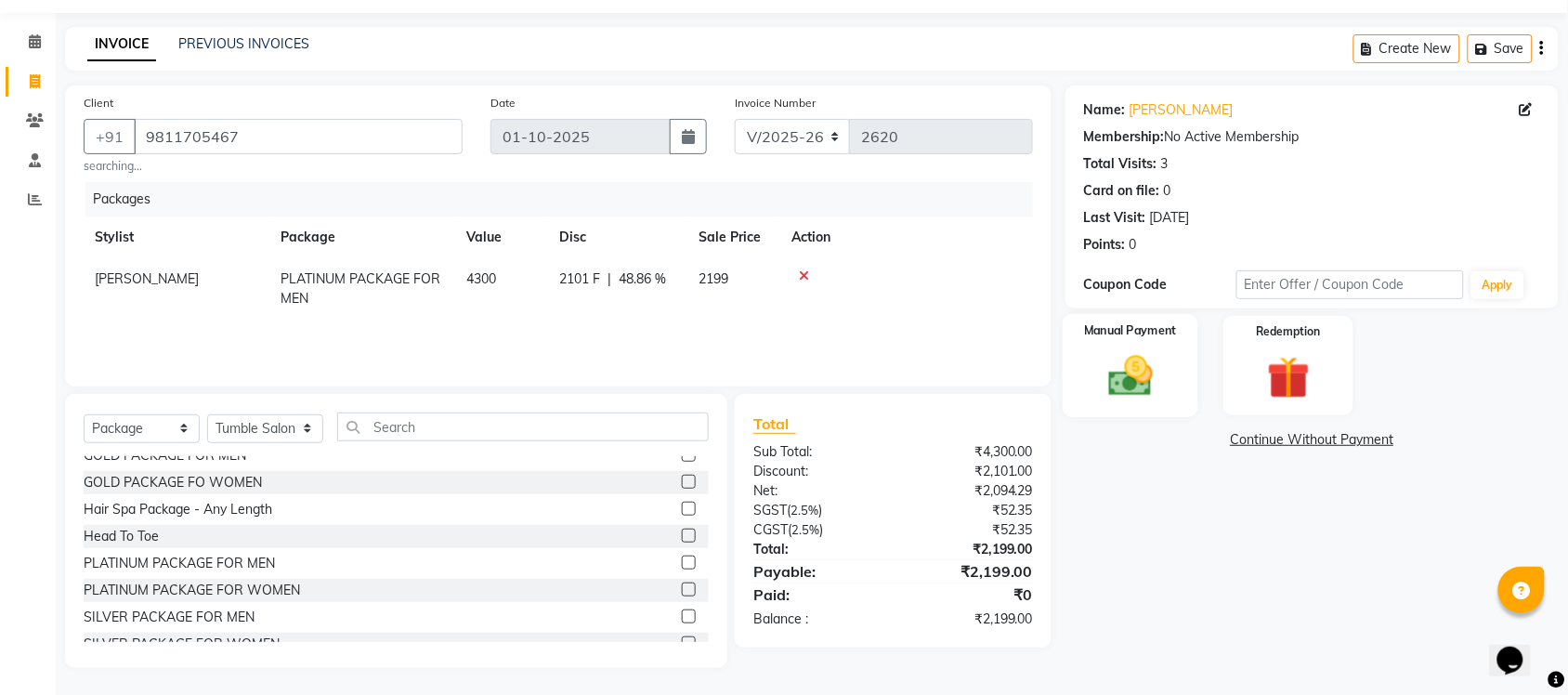
click at [1180, 414] on div "Manual Payment" at bounding box center [1130, 365] width 135 height 104
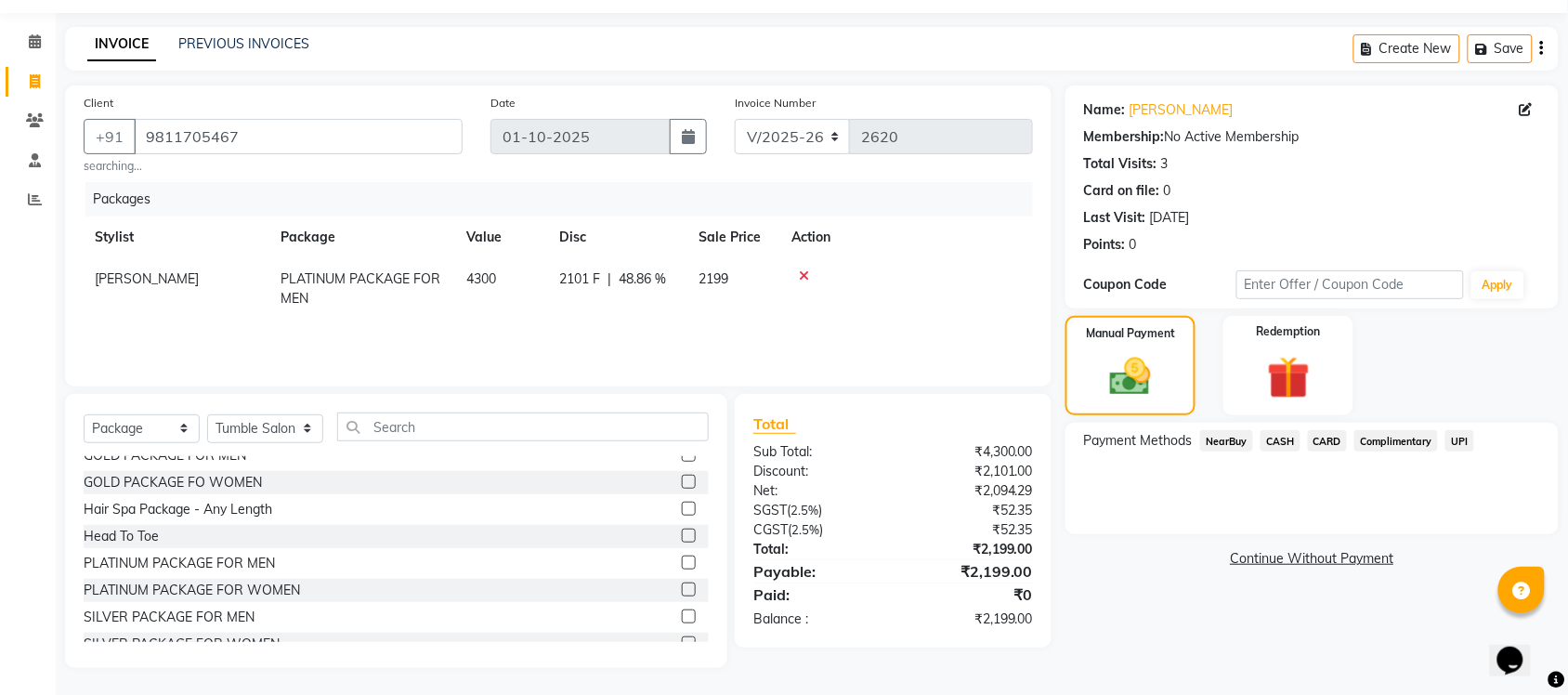
click at [1466, 438] on span "UPI" at bounding box center [1460, 440] width 29 height 22
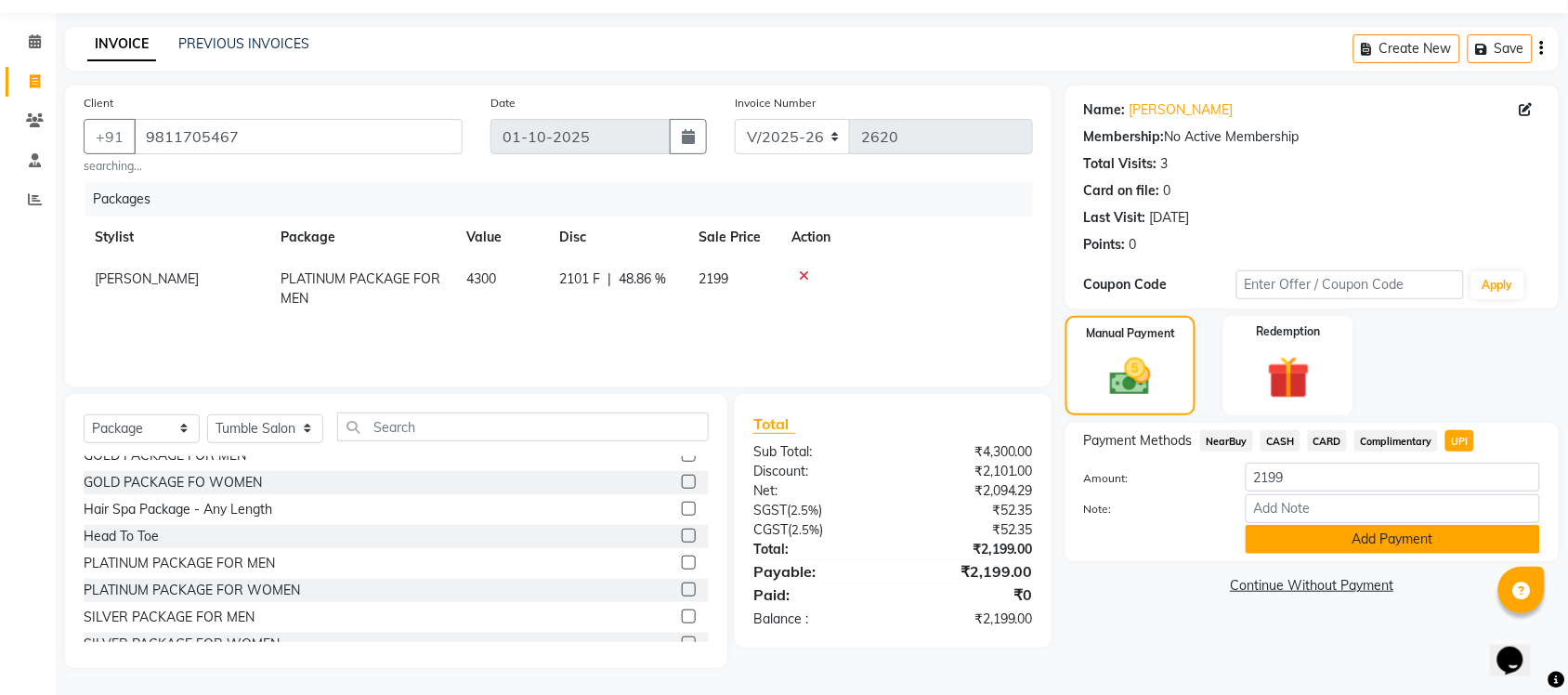
click at [1374, 545] on button "Add Payment" at bounding box center [1392, 539] width 294 height 29
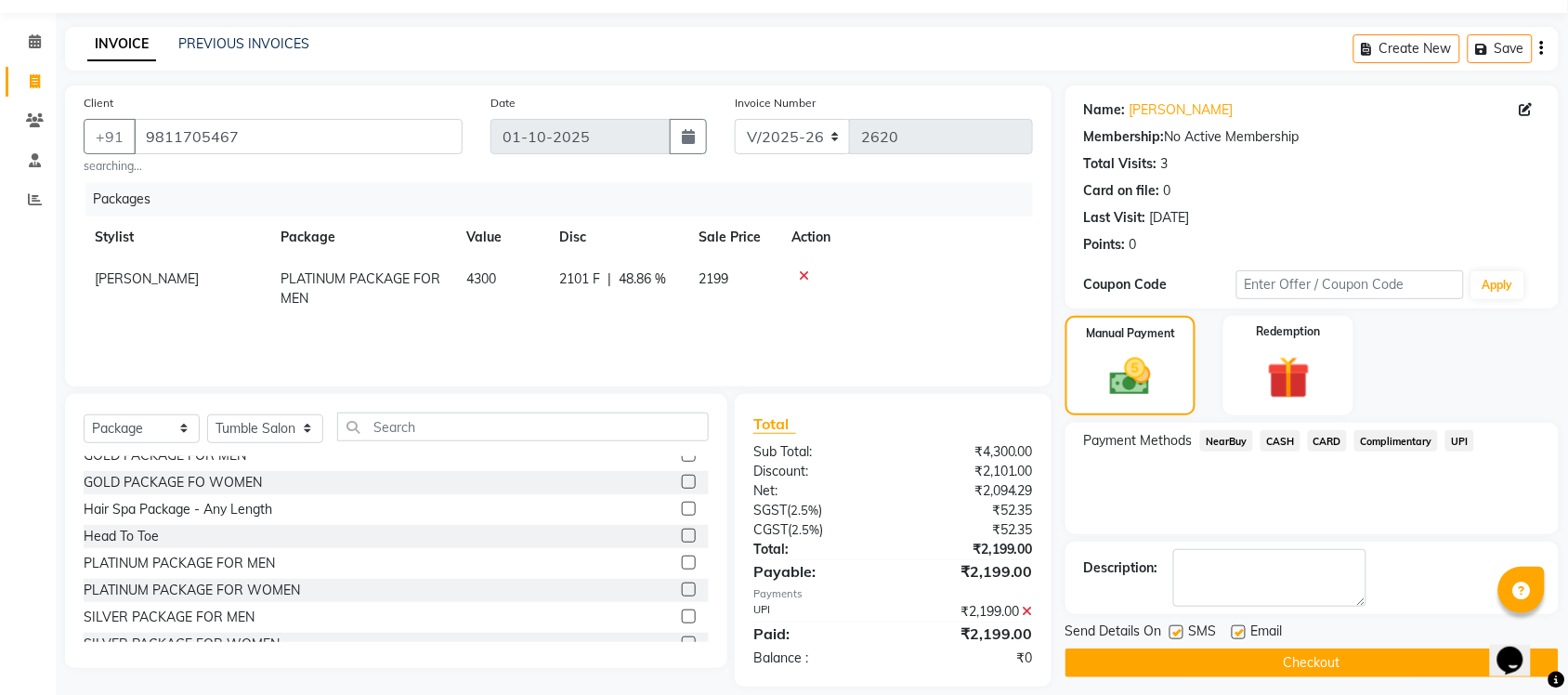
click at [1290, 660] on button "Checkout" at bounding box center [1312, 662] width 493 height 29
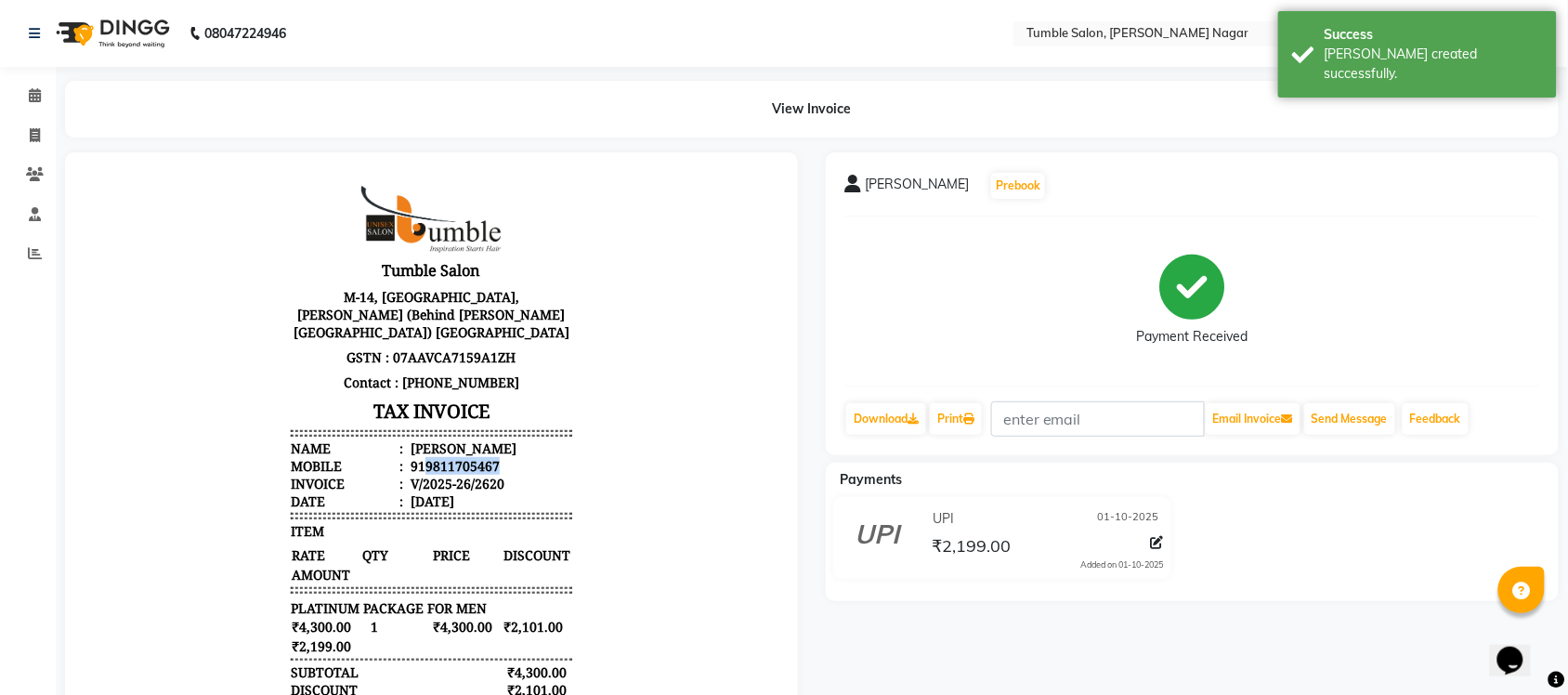
drag, startPoint x: 409, startPoint y: 453, endPoint x: 517, endPoint y: 448, distance: 108.1
click at [517, 456] on li "Mobile : 919811705467" at bounding box center [430, 465] width 281 height 18
copy div "9811705467"
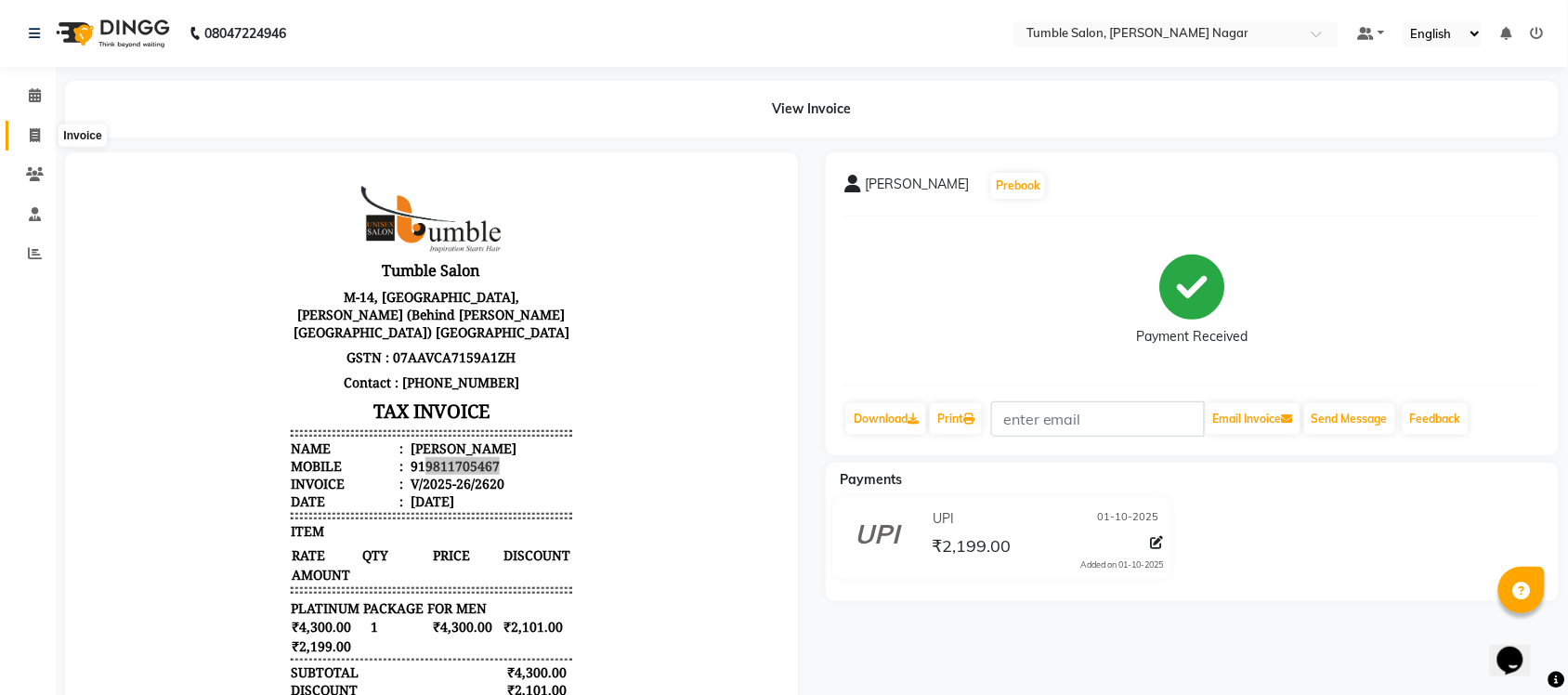
click at [33, 132] on icon at bounding box center [35, 134] width 10 height 14
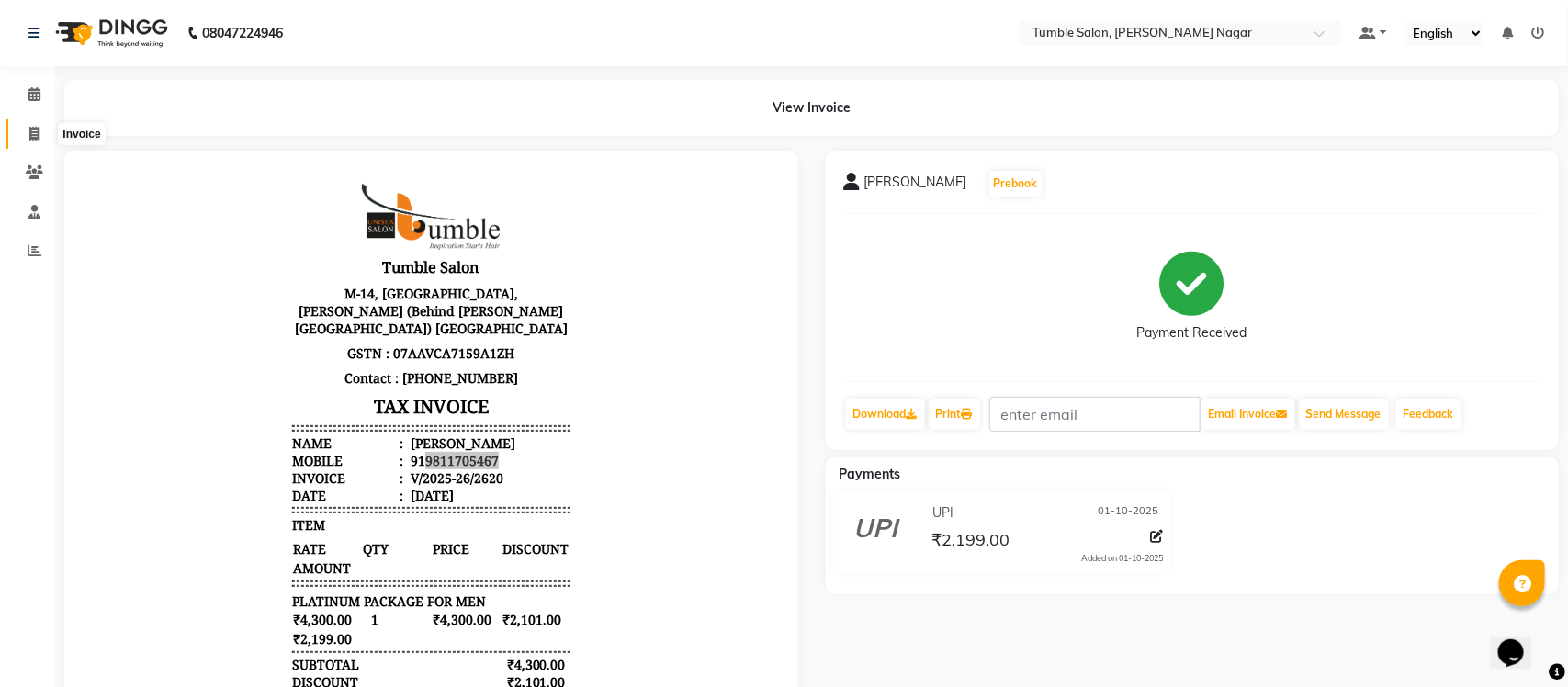
select select "service"
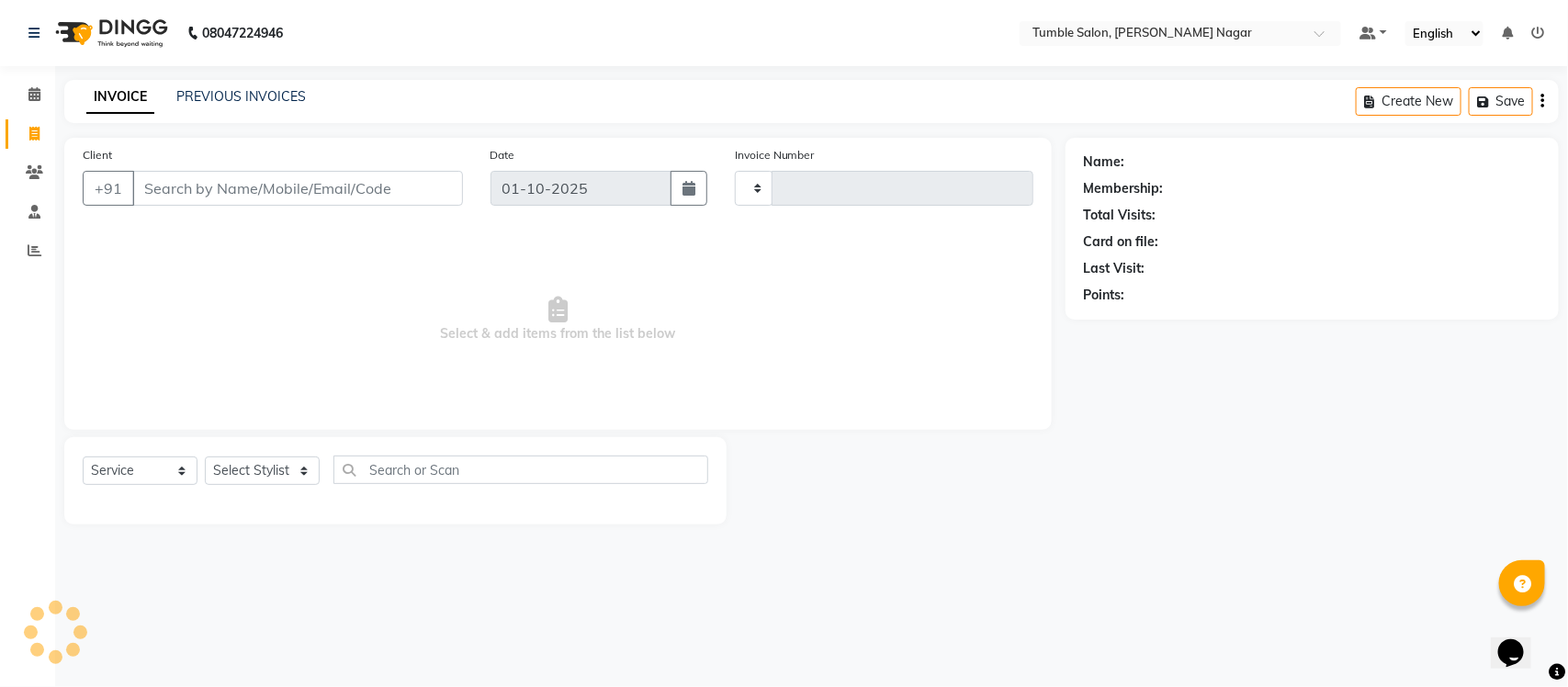
type input "2621"
select select "8207"
type input "9811705467"
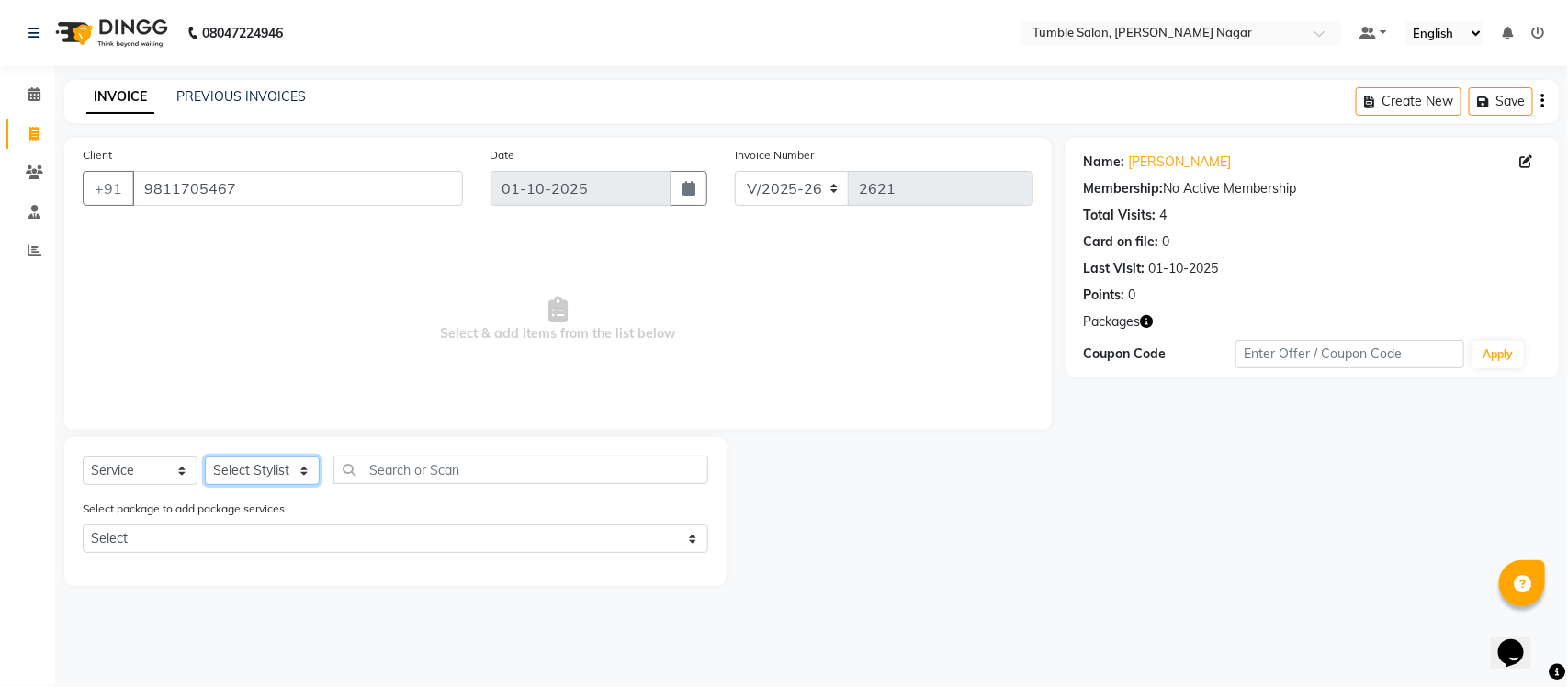
click at [304, 468] on select "Select Stylist Finance id [PERSON_NAME] [PERSON_NAME] [PERSON_NAME] [PERSON_NAM…" at bounding box center [263, 470] width 115 height 29
select select "77844"
click at [205, 456] on select "Select Stylist Finance id [PERSON_NAME] [PERSON_NAME] [PERSON_NAME] [PERSON_NAM…" at bounding box center [263, 470] width 115 height 29
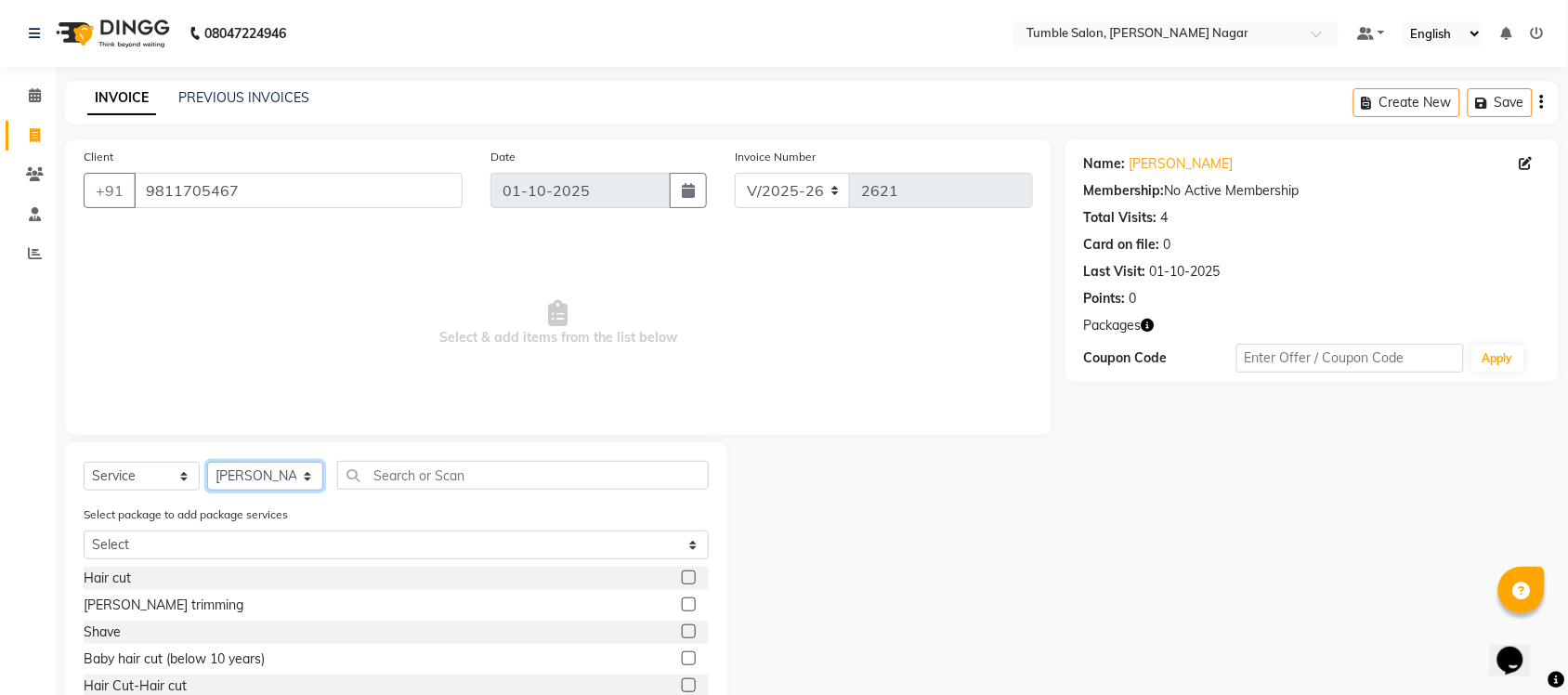
scroll to position [109, 0]
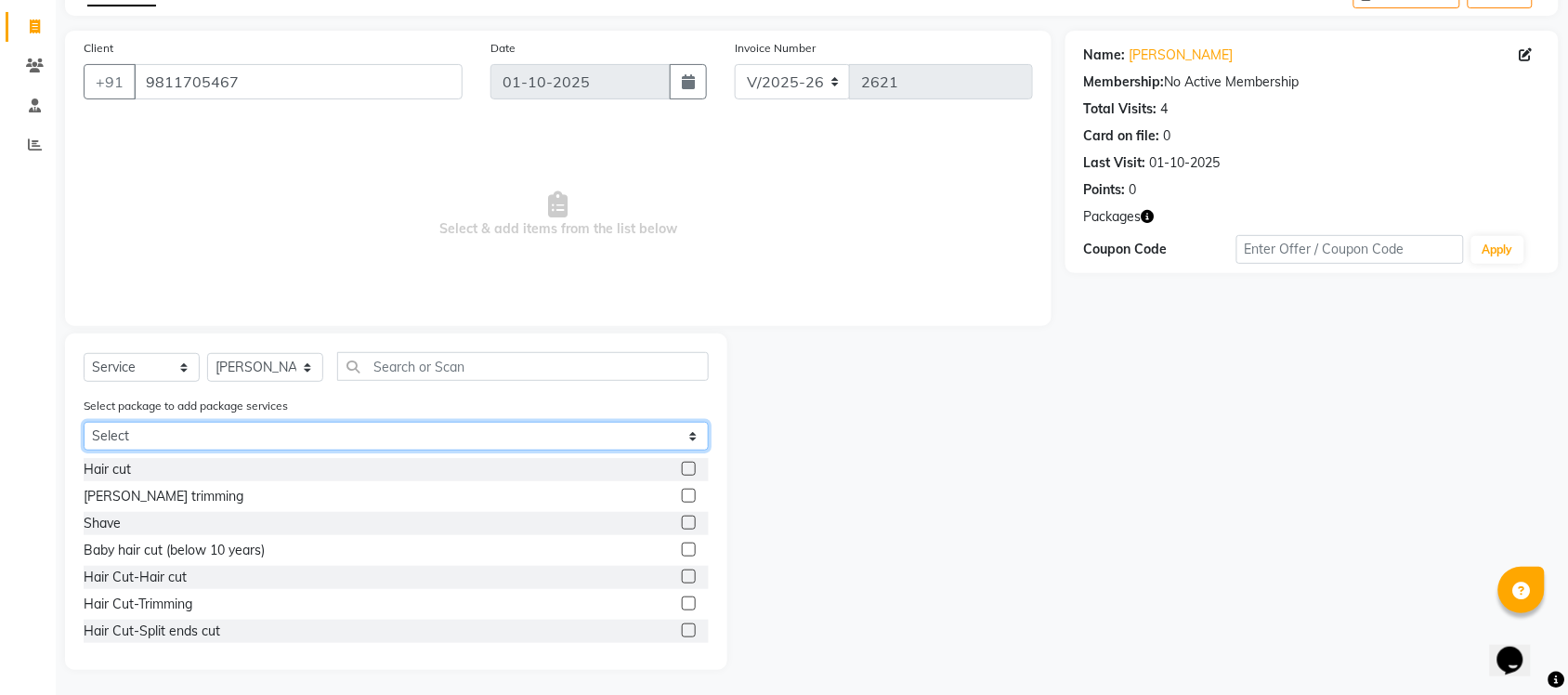
click at [691, 438] on select "Select PLATINUM PACKAGE FOR MEN" at bounding box center [396, 436] width 626 height 29
select select "1: Object"
click at [84, 451] on select "Select PLATINUM PACKAGE FOR MEN" at bounding box center [396, 436] width 626 height 29
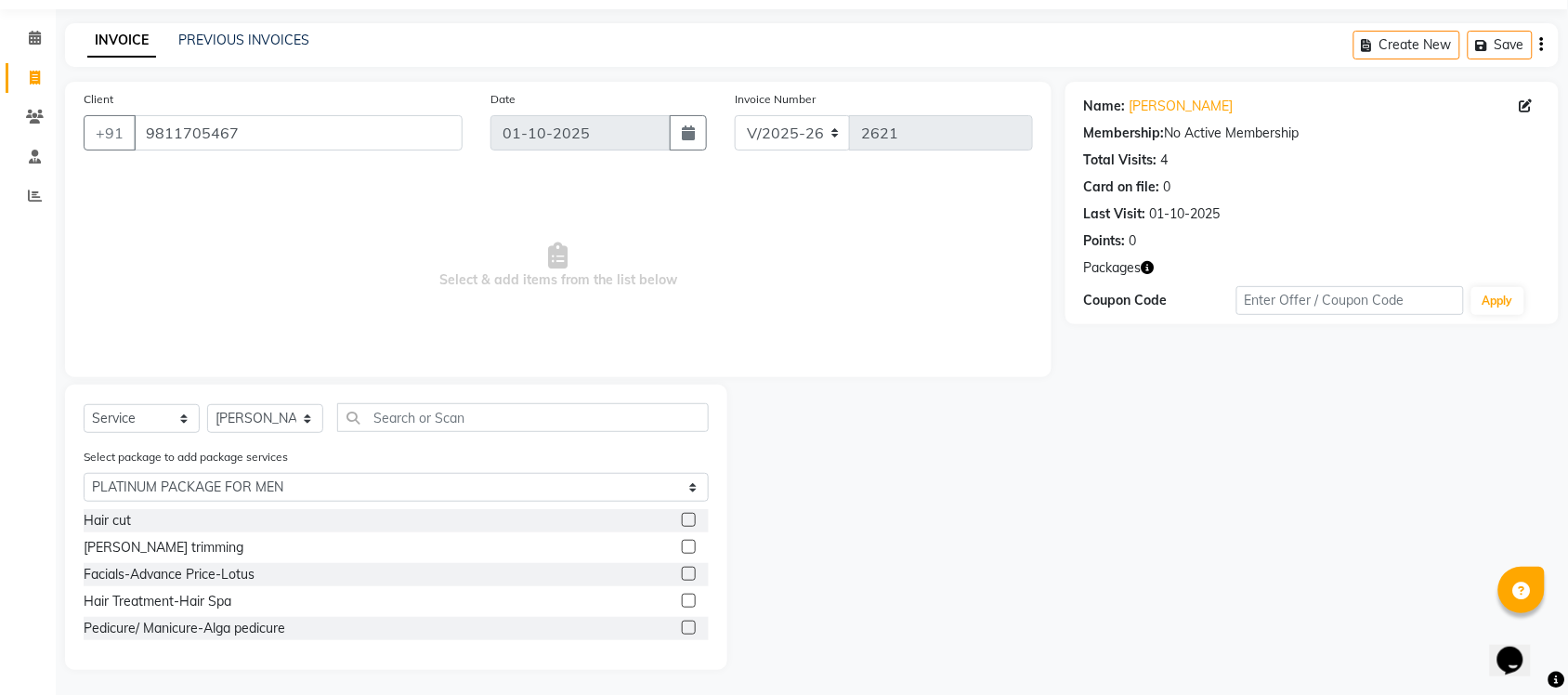
click at [686, 574] on label at bounding box center [689, 573] width 14 height 14
click at [686, 574] on input "checkbox" at bounding box center [688, 574] width 12 height 12
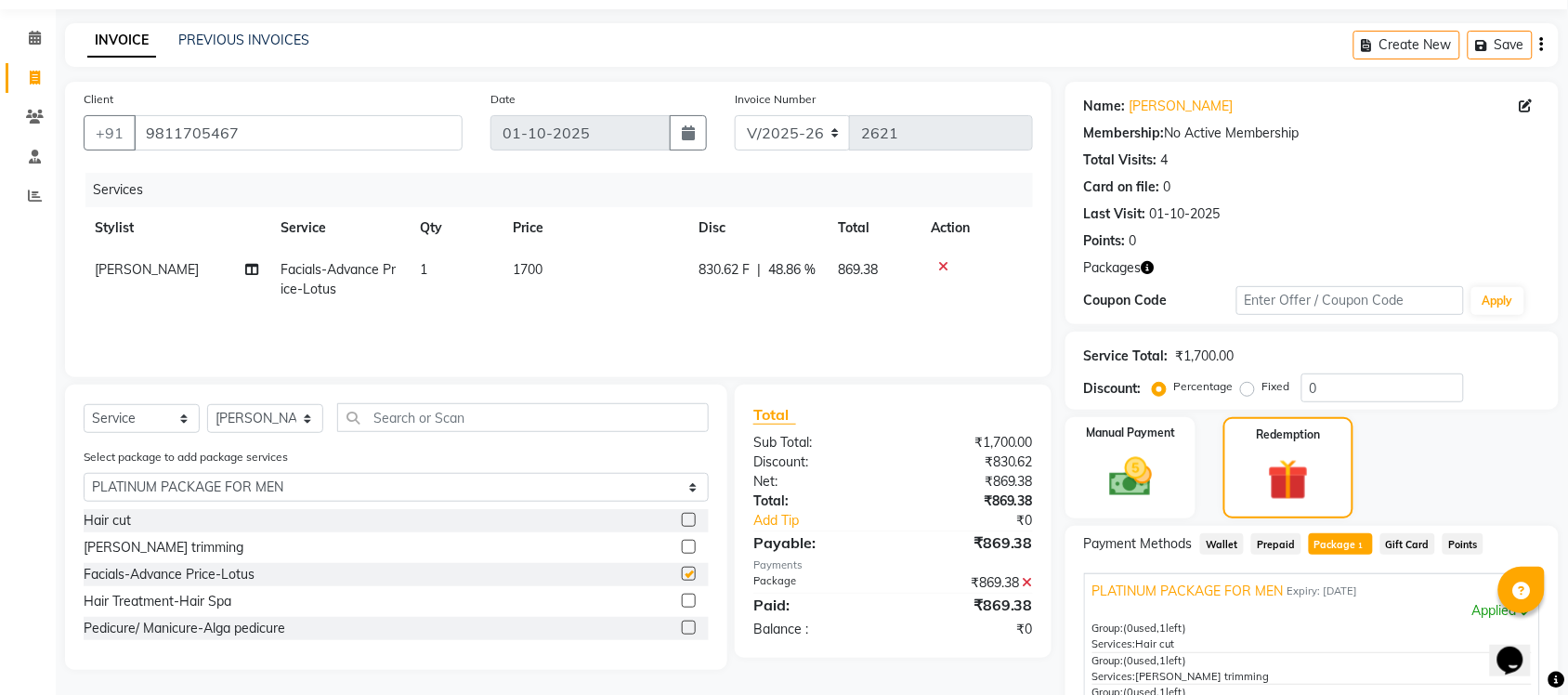
checkbox input "false"
click at [683, 595] on label at bounding box center [689, 600] width 14 height 14
click at [683, 595] on input "checkbox" at bounding box center [688, 601] width 12 height 12
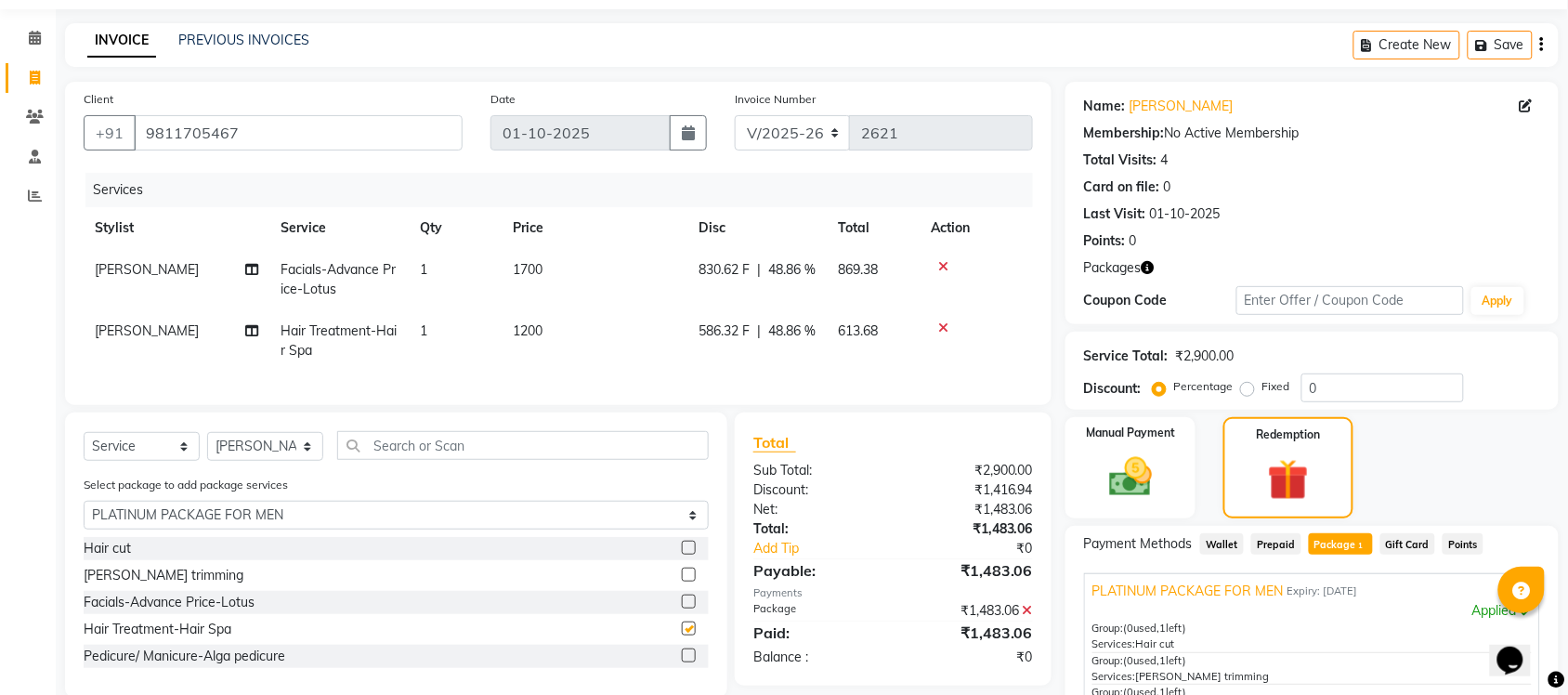
checkbox input "false"
click at [688, 662] on label at bounding box center [689, 655] width 14 height 14
click at [688, 662] on input "checkbox" at bounding box center [688, 656] width 12 height 12
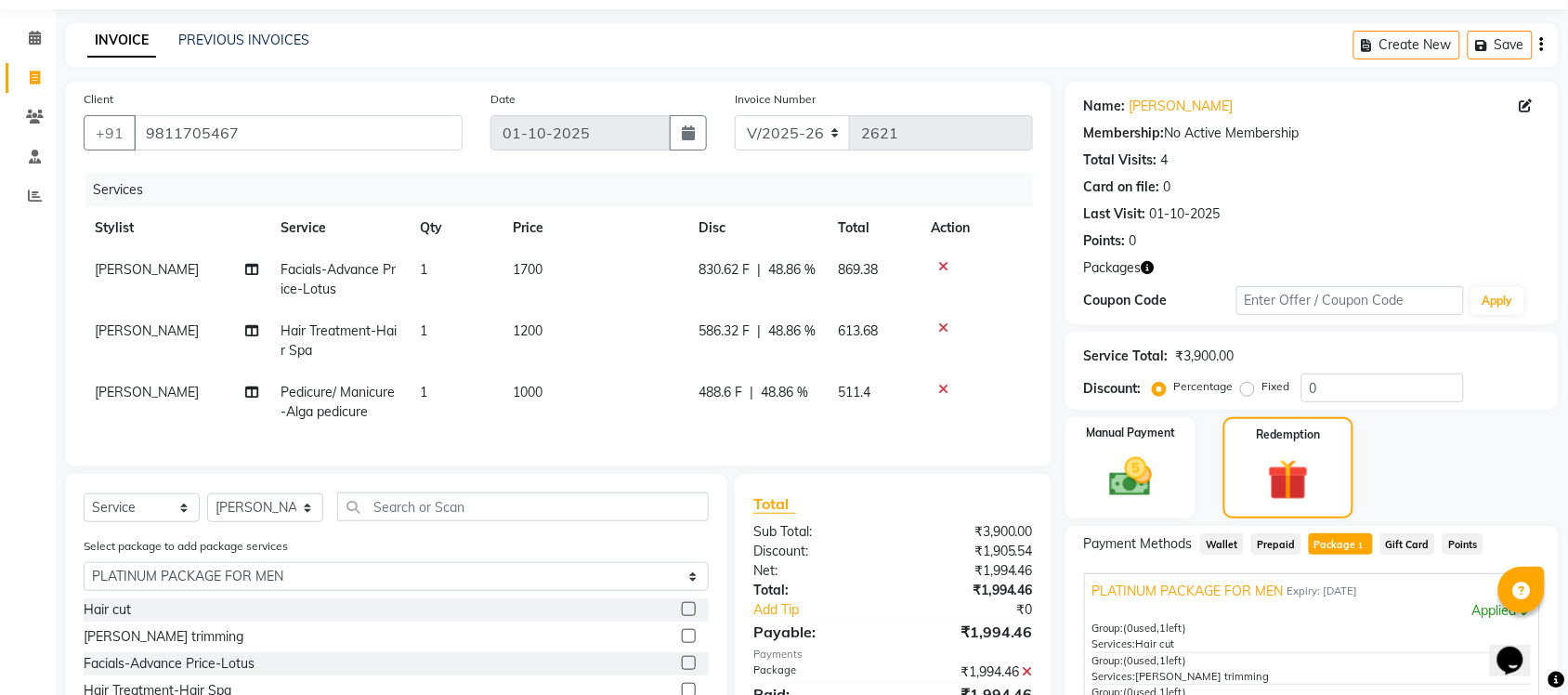
checkbox input "false"
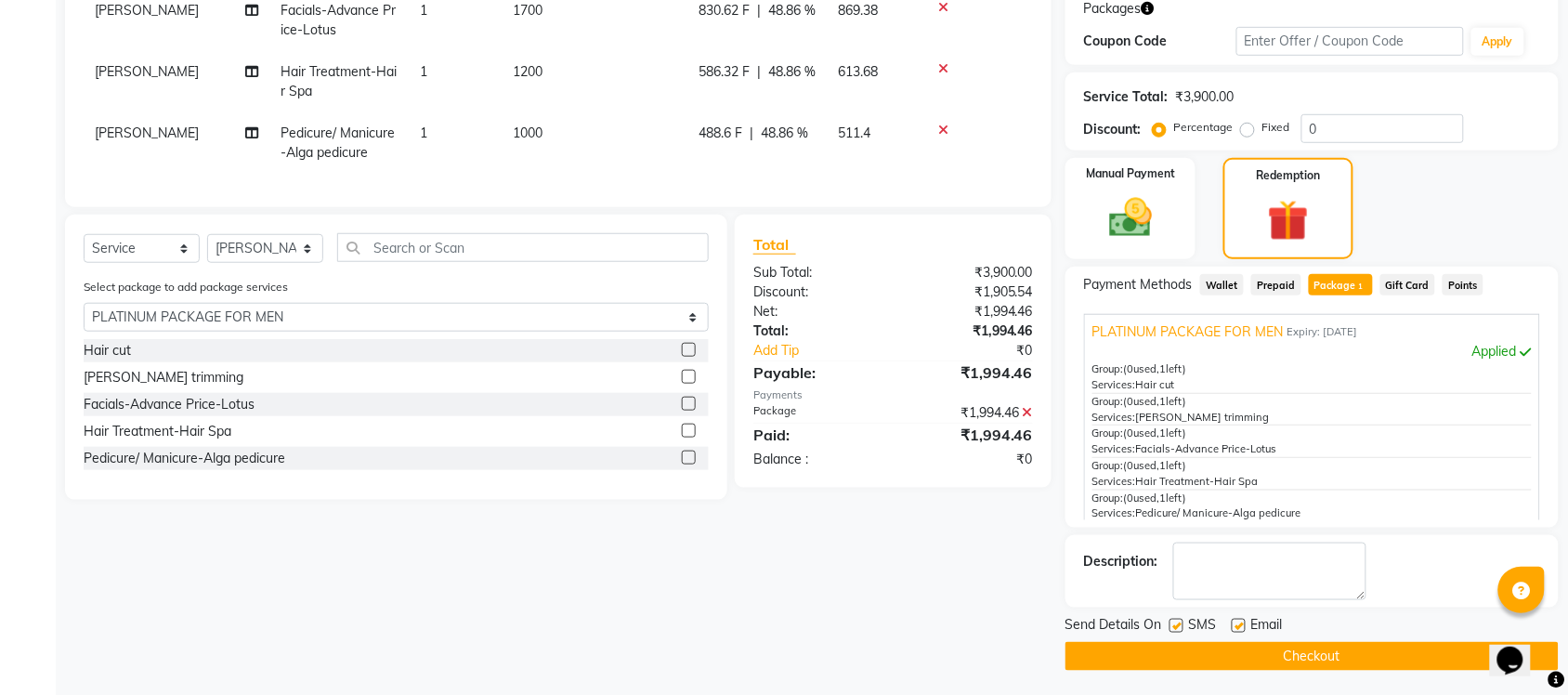
scroll to position [320, 0]
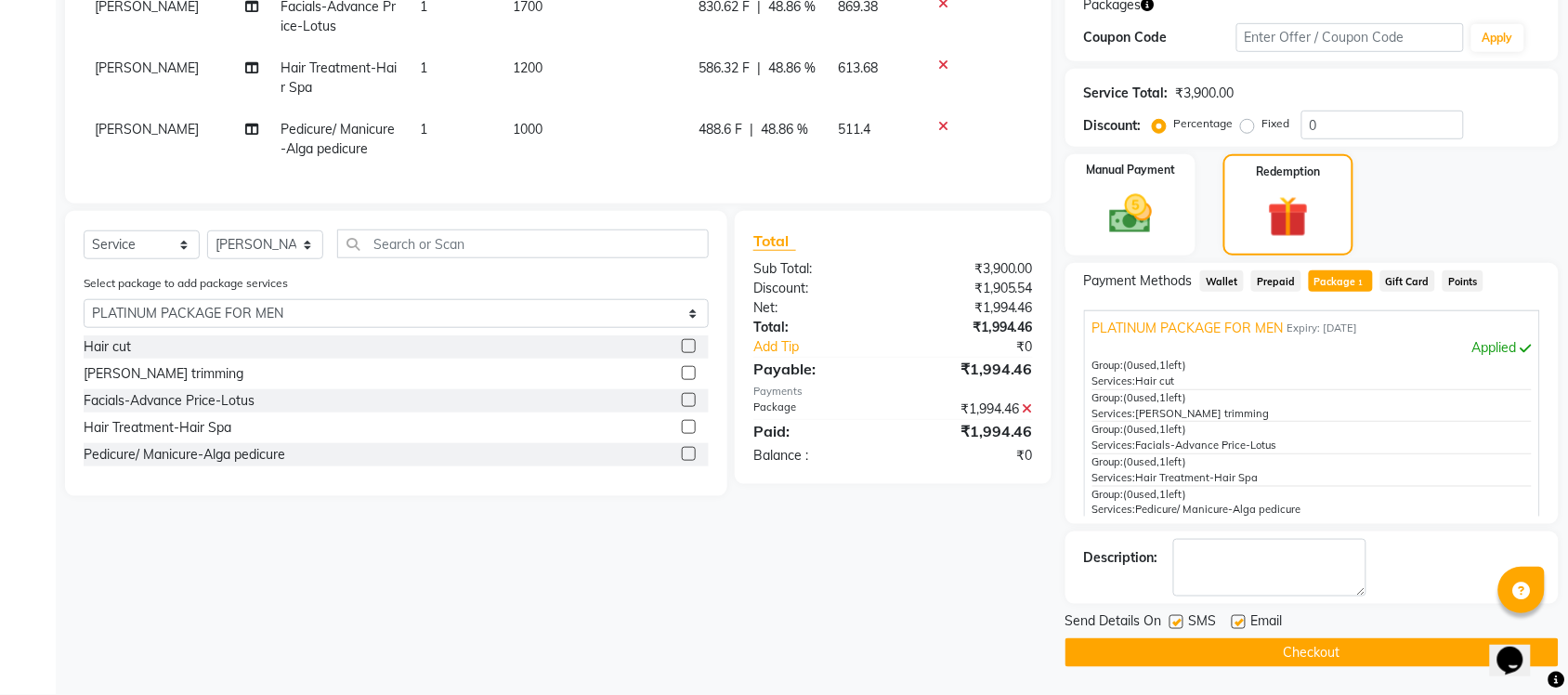
click at [689, 353] on label at bounding box center [689, 346] width 14 height 14
click at [689, 353] on input "checkbox" at bounding box center [688, 347] width 12 height 12
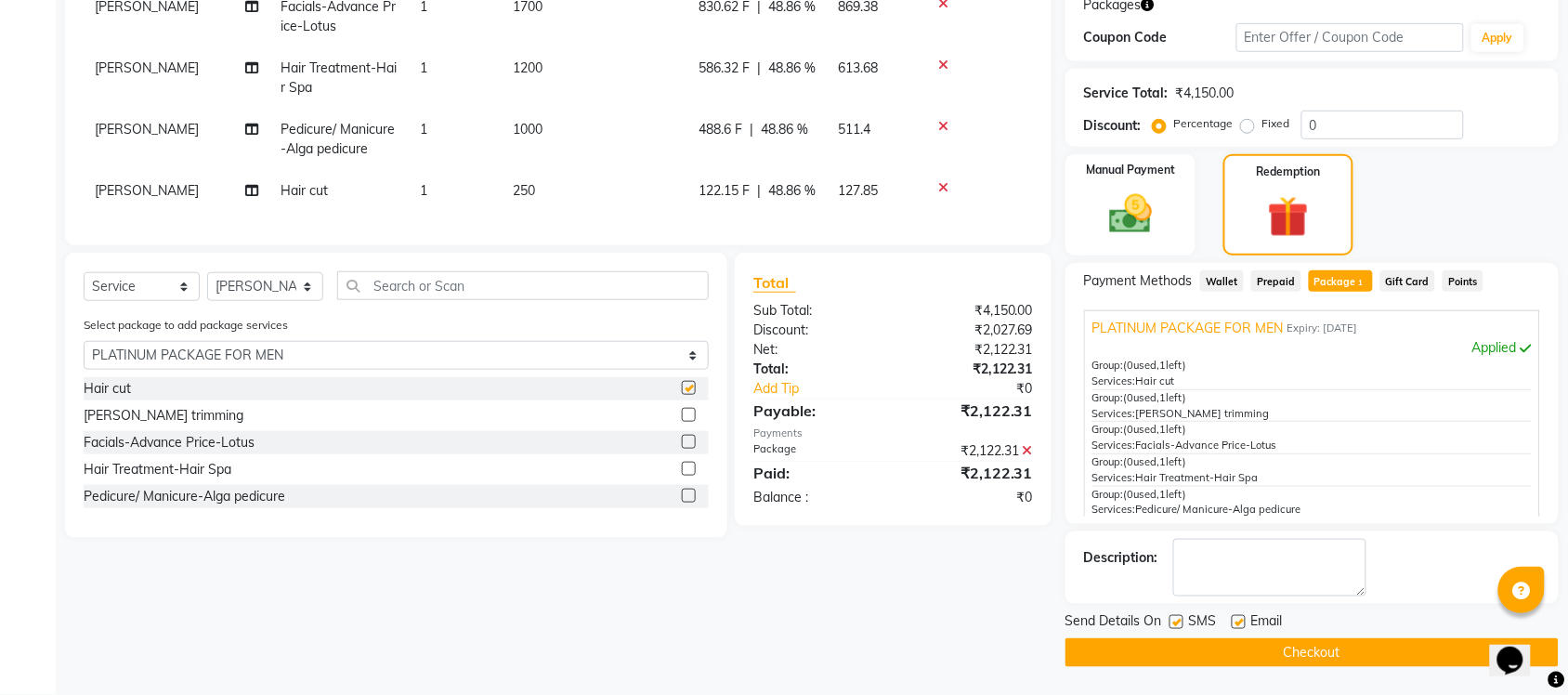
checkbox input "false"
click at [690, 422] on label at bounding box center [689, 414] width 14 height 14
click at [690, 422] on input "checkbox" at bounding box center [688, 415] width 12 height 12
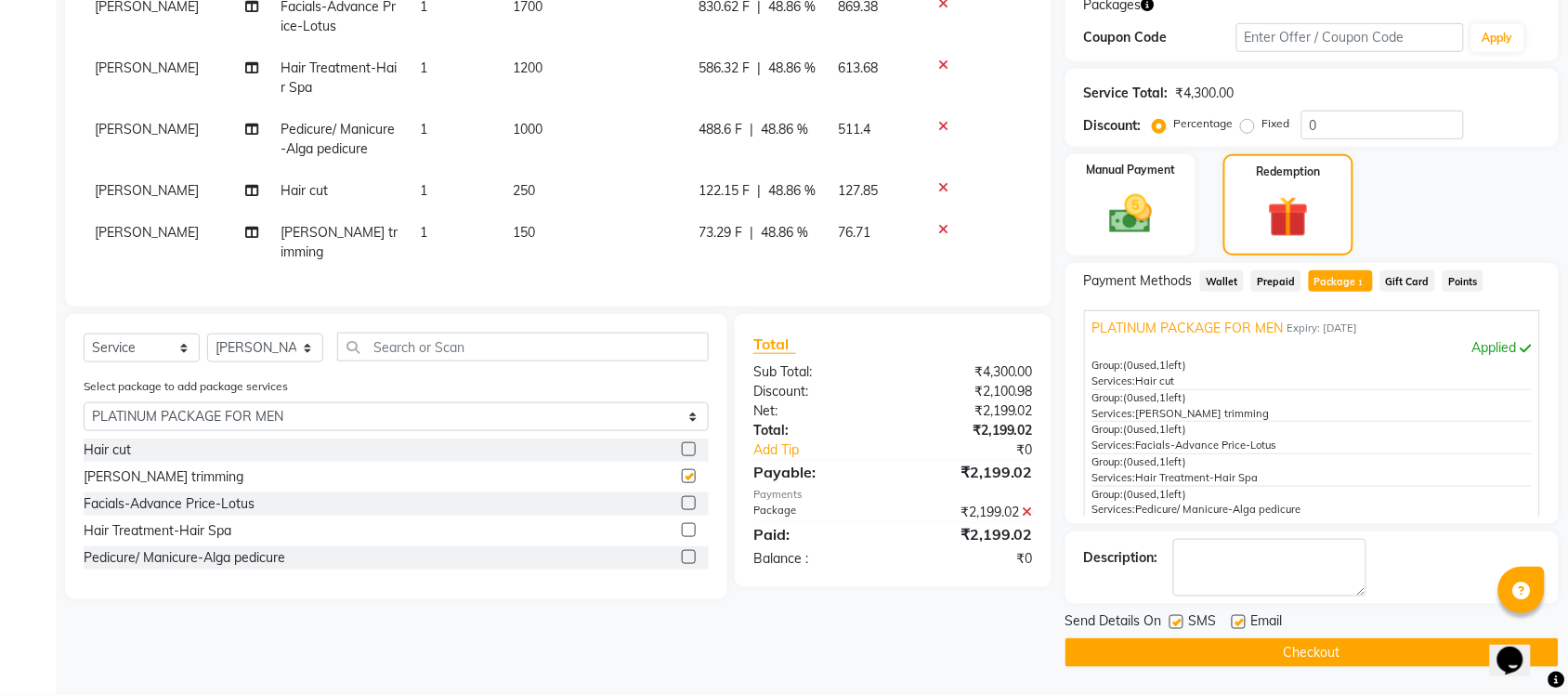
checkbox input "false"
click at [1287, 651] on button "Checkout" at bounding box center [1312, 652] width 493 height 29
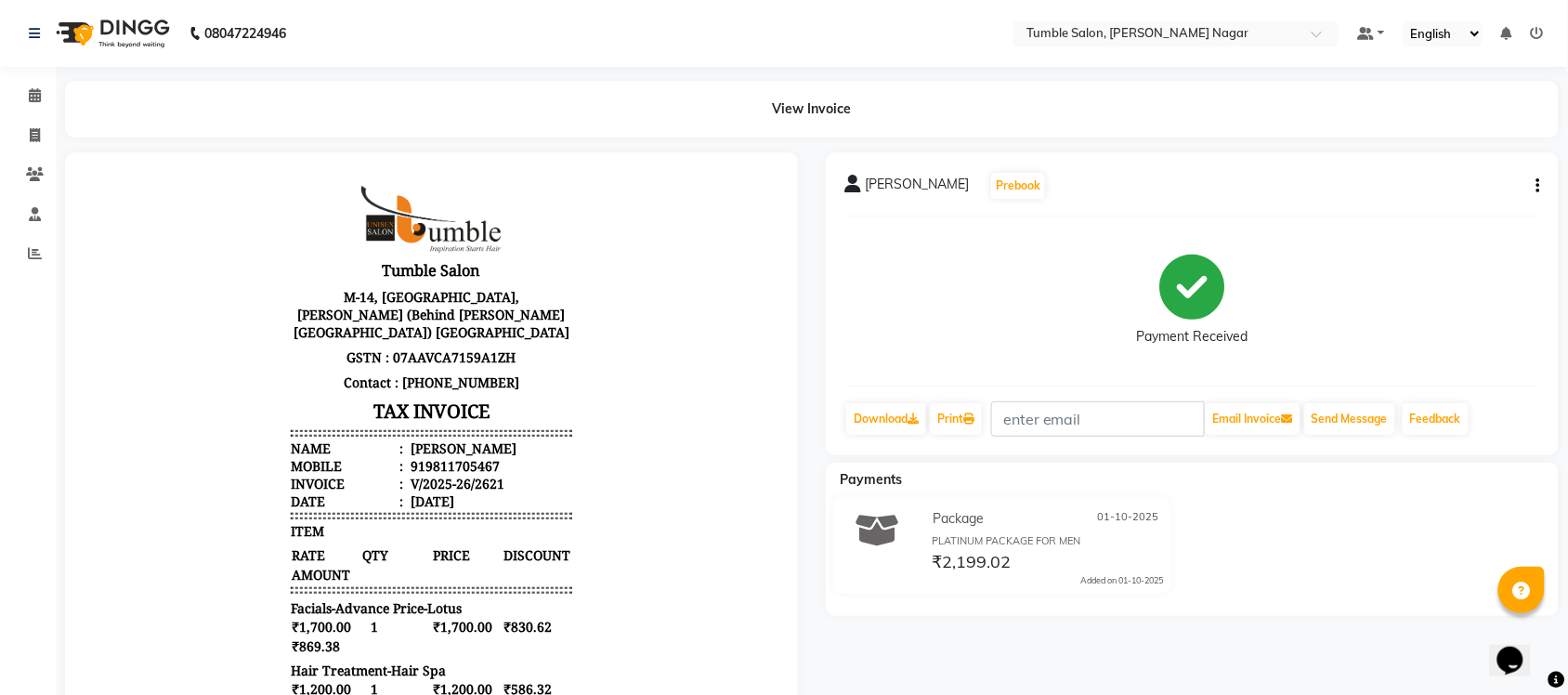
click at [1539, 186] on icon "button" at bounding box center [1539, 186] width 4 height 1
click at [1488, 181] on div "Split Service Amount" at bounding box center [1446, 186] width 127 height 23
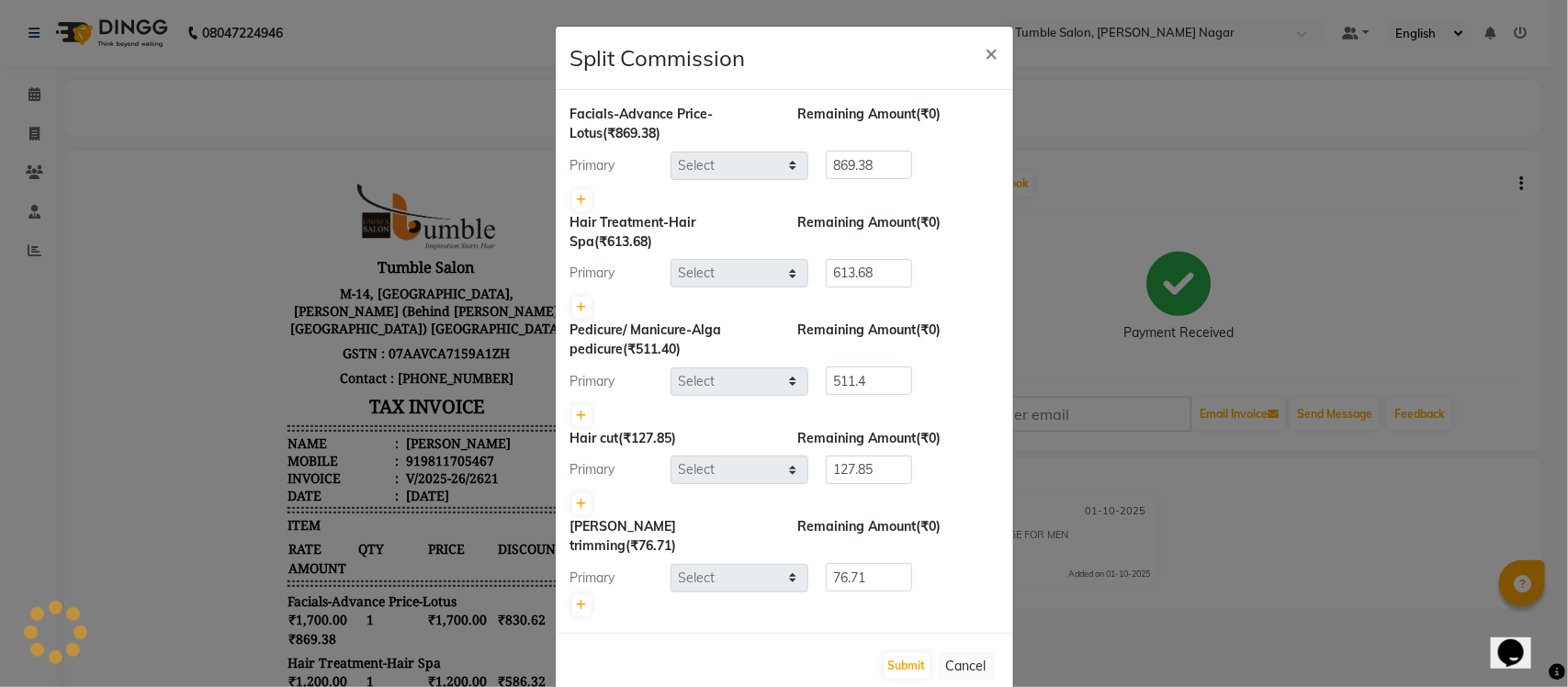
select select "77844"
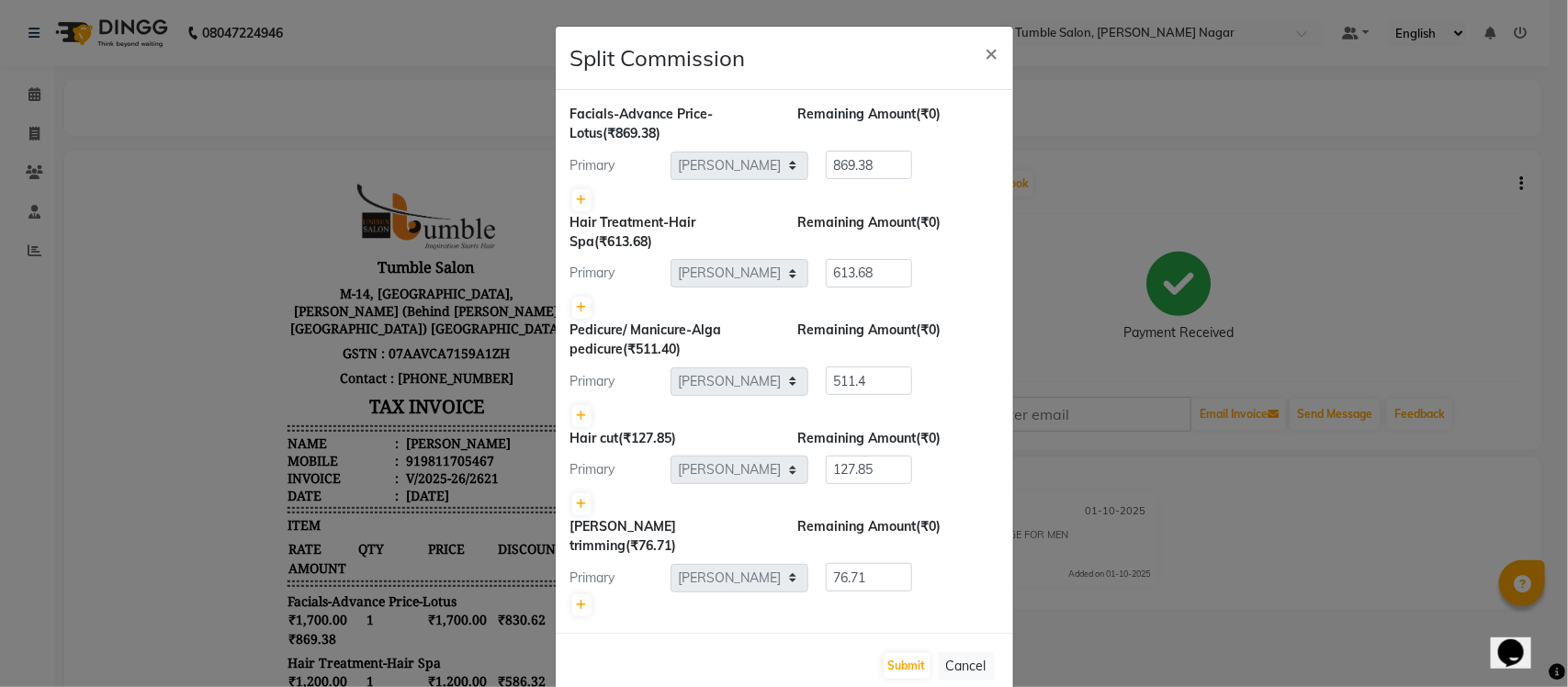
click at [1457, 266] on ngb-modal-window "Split Commission × Facials-Advance Price-Lotus (₹869.38) Remaining Amount (₹0) …" at bounding box center [784, 344] width 1568 height 687
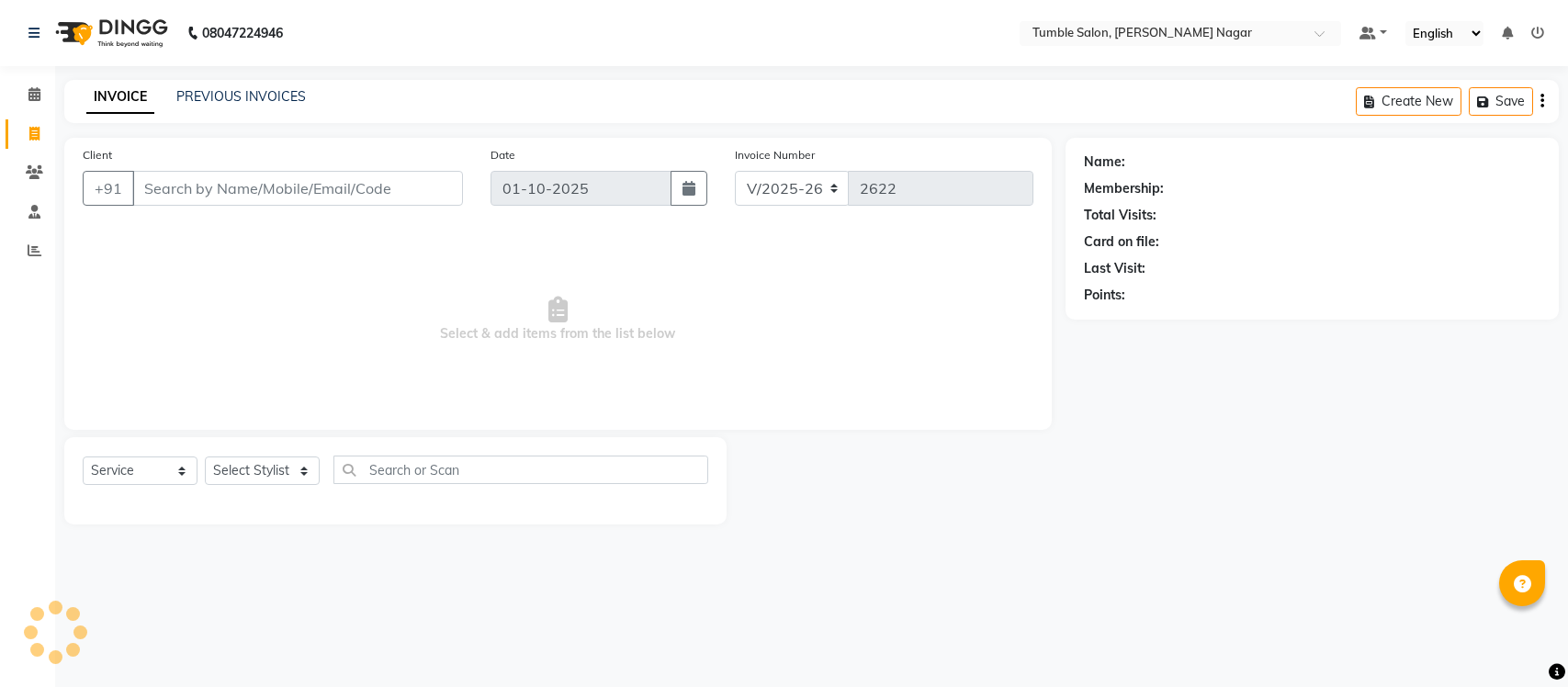
select select "8207"
select select "service"
click at [298, 473] on select "Select Stylist Finance id [PERSON_NAME] [PERSON_NAME] [PERSON_NAME] [PERSON_NAM…" at bounding box center [263, 470] width 115 height 29
select select "77841"
click at [205, 456] on select "Select Stylist Finance id [PERSON_NAME] [PERSON_NAME] [PERSON_NAME] [PERSON_NAM…" at bounding box center [263, 470] width 115 height 29
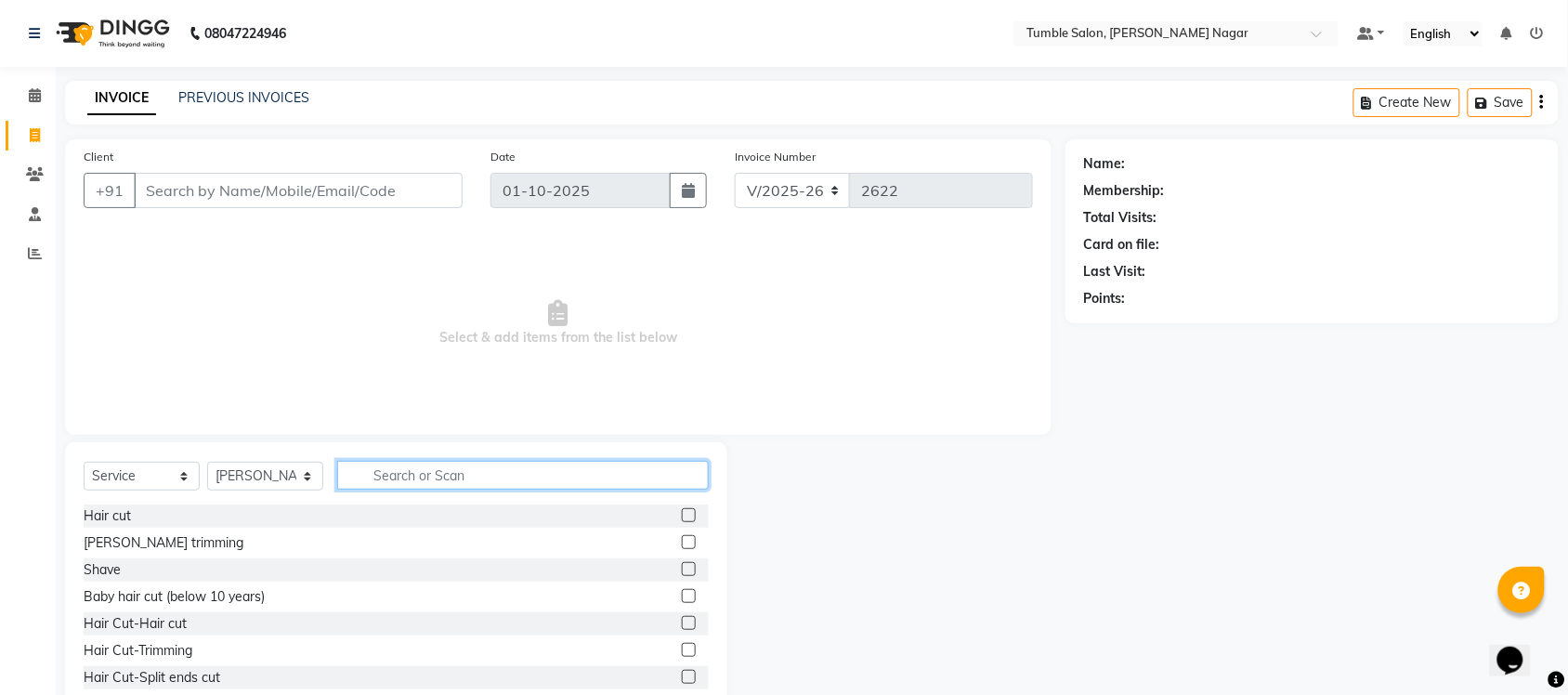
click at [381, 474] on input "text" at bounding box center [523, 475] width 372 height 29
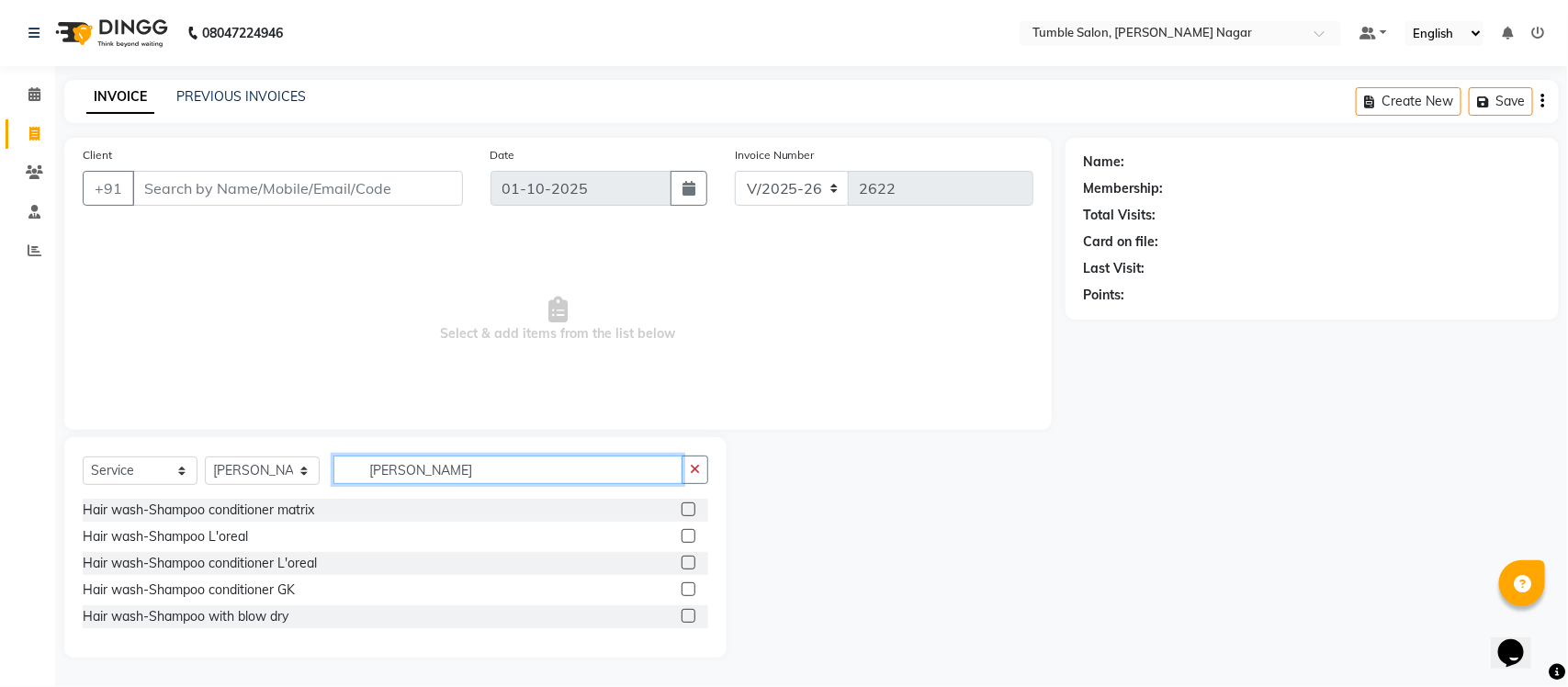
type input "shamp"
click at [686, 618] on label at bounding box center [688, 616] width 14 height 14
click at [686, 618] on input "checkbox" at bounding box center [687, 616] width 12 height 12
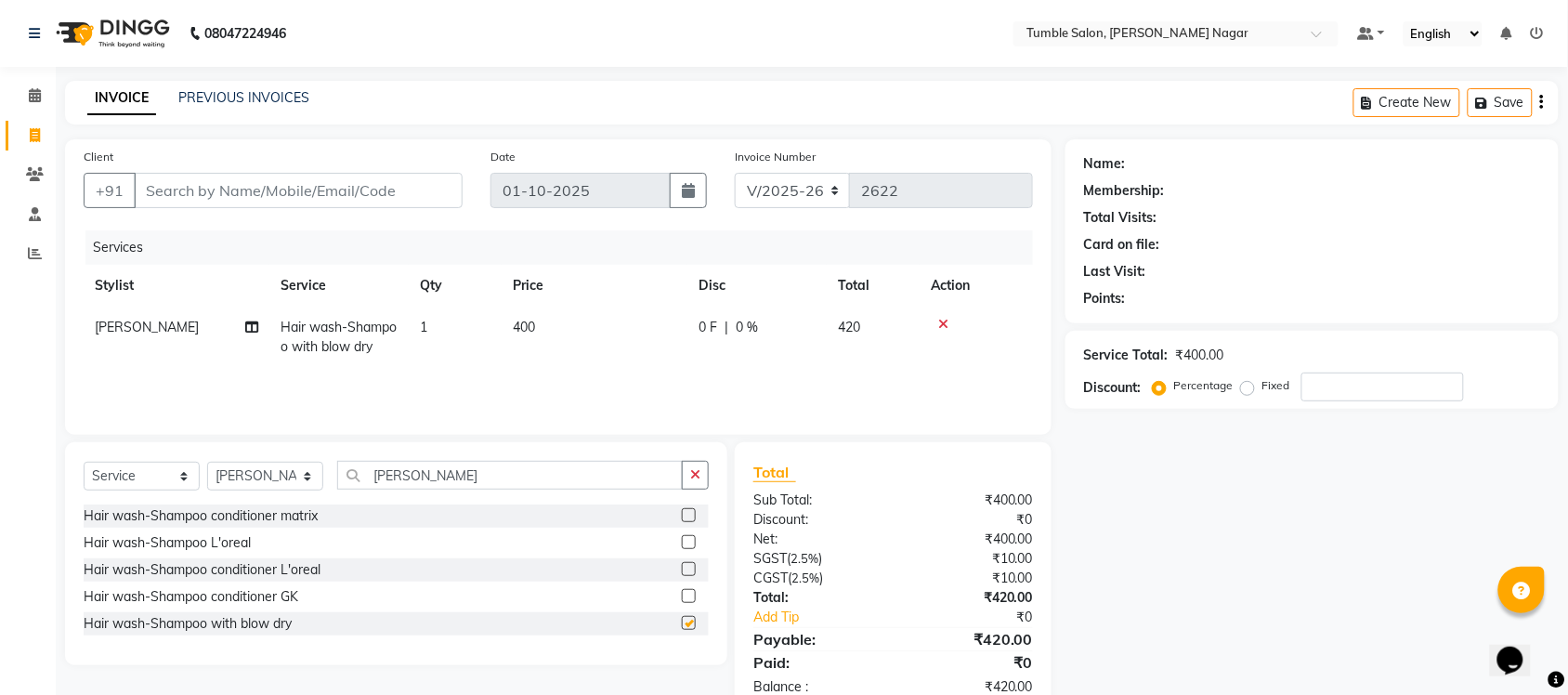
checkbox input "false"
click at [304, 479] on select "Select Stylist Finance id [PERSON_NAME] [PERSON_NAME] [PERSON_NAME] [PERSON_NAM…" at bounding box center [266, 475] width 116 height 29
select select "77845"
click at [208, 461] on select "Select Stylist Finance id [PERSON_NAME] [PERSON_NAME] [PERSON_NAME] [PERSON_NAM…" at bounding box center [266, 475] width 116 height 29
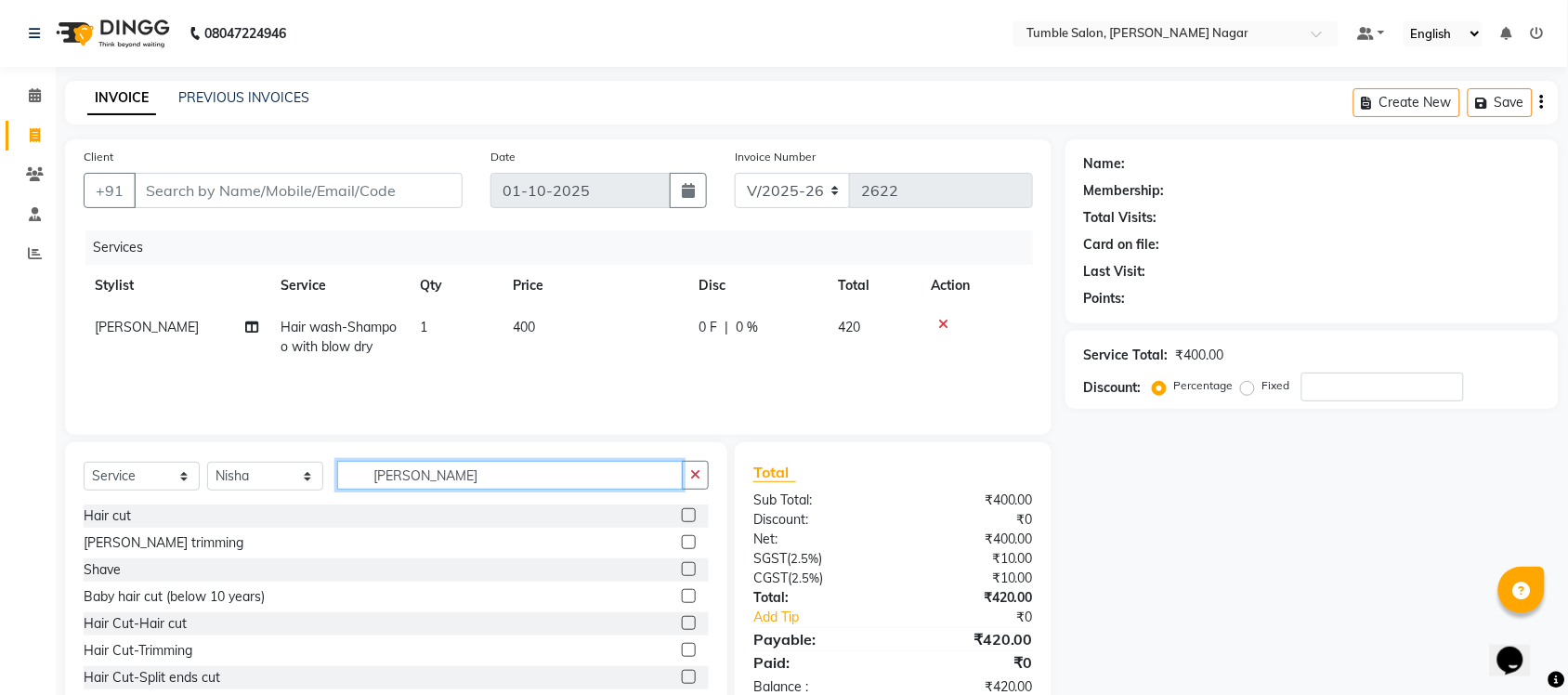
click at [483, 478] on input "shamp" at bounding box center [510, 475] width 346 height 29
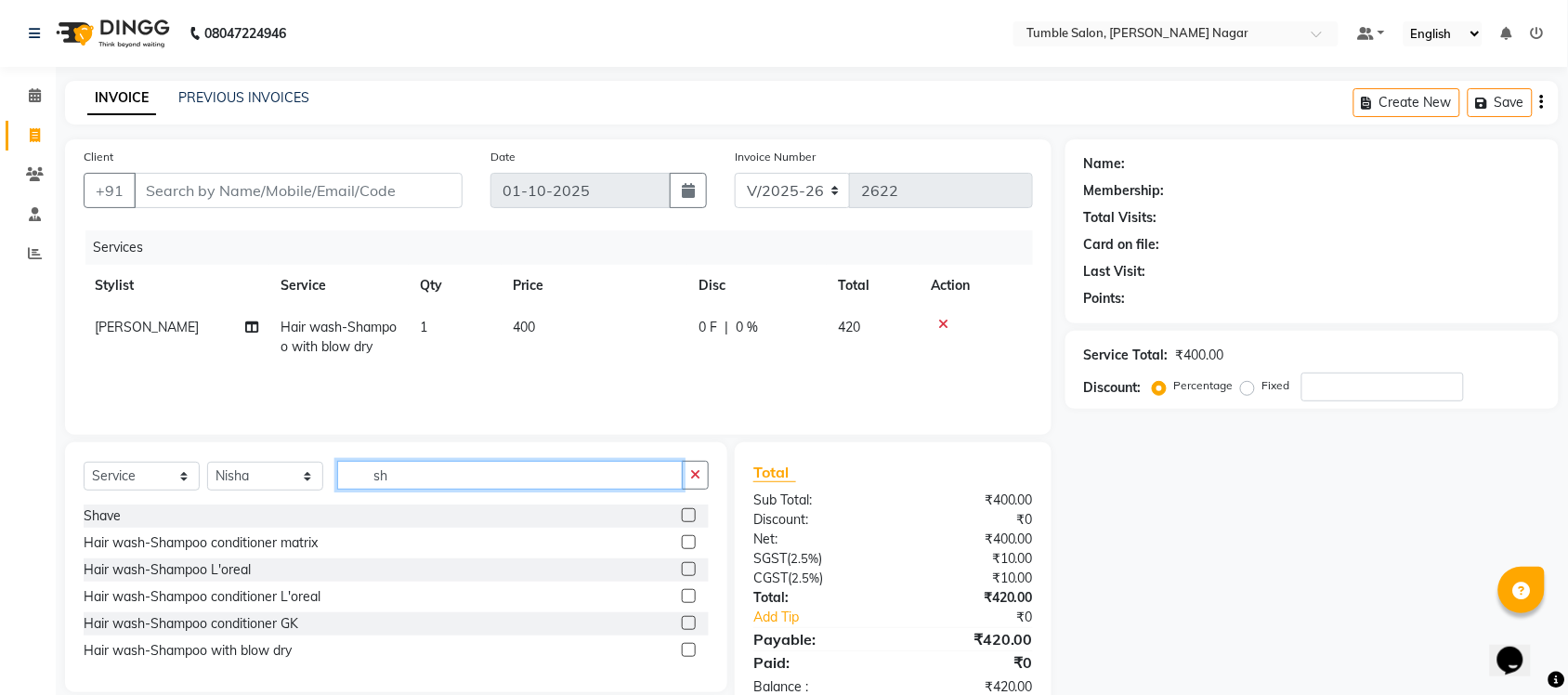
type input "s"
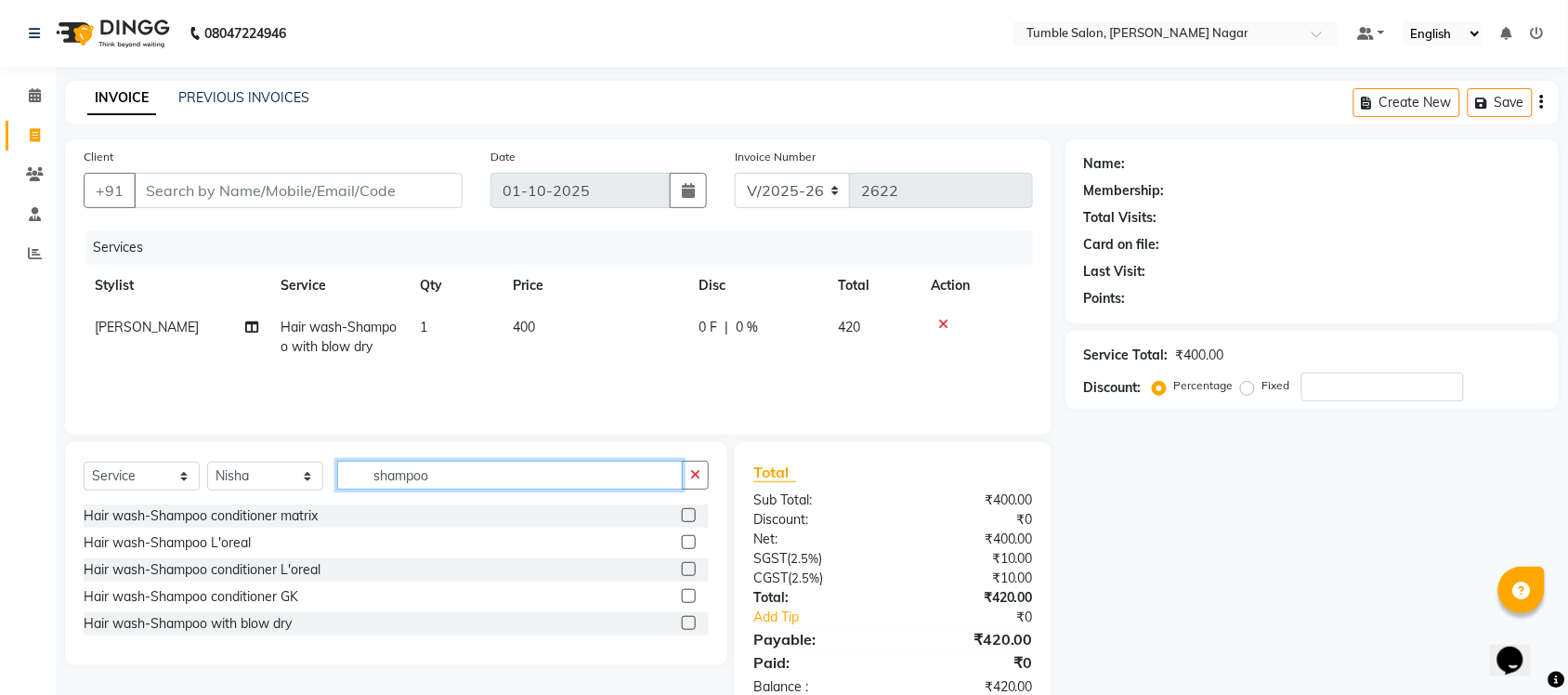
type input "shampoo"
click at [680, 621] on div "Hair wash-Shampoo with blow dry" at bounding box center [396, 624] width 626 height 23
click at [684, 624] on label at bounding box center [689, 623] width 14 height 14
click at [684, 624] on input "checkbox" at bounding box center [688, 624] width 12 height 12
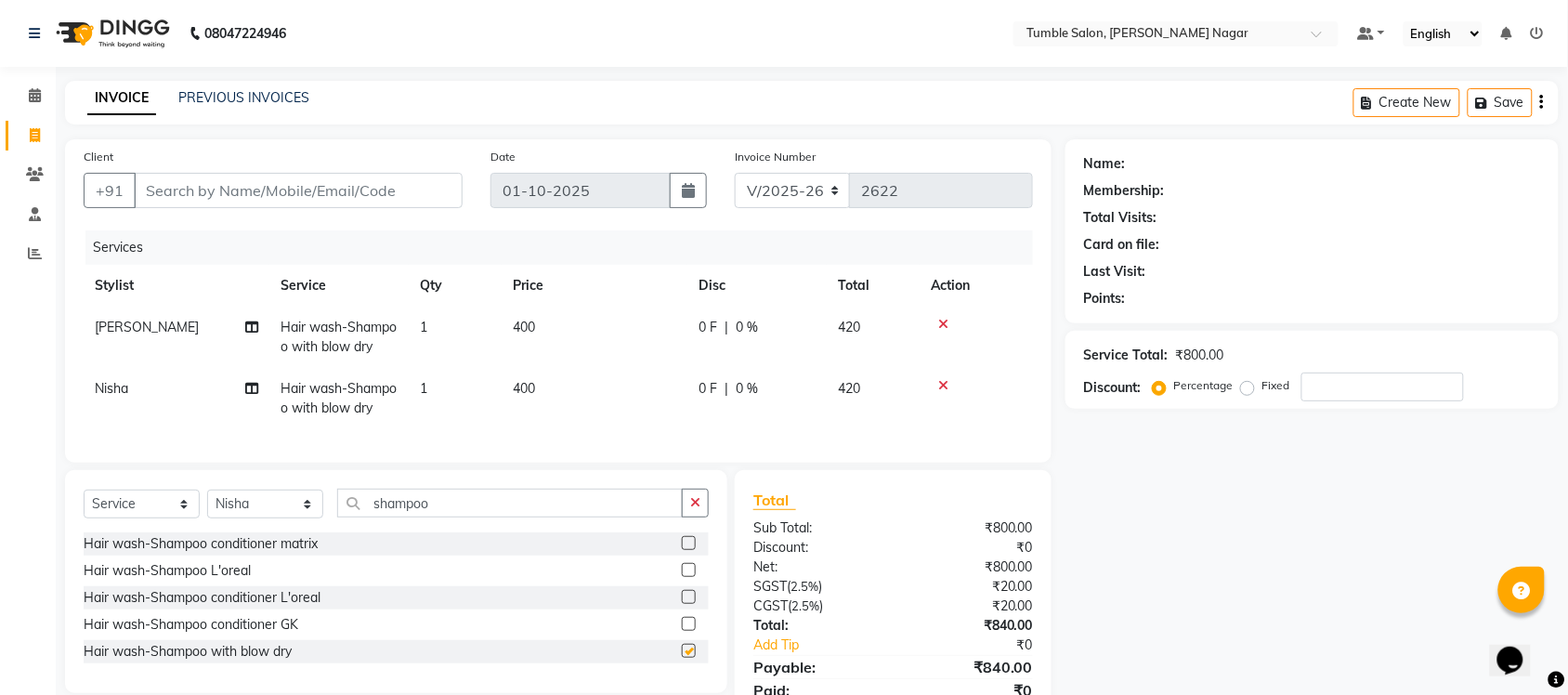
checkbox input "false"
click at [489, 517] on input "shampoo" at bounding box center [510, 502] width 346 height 29
type input "s"
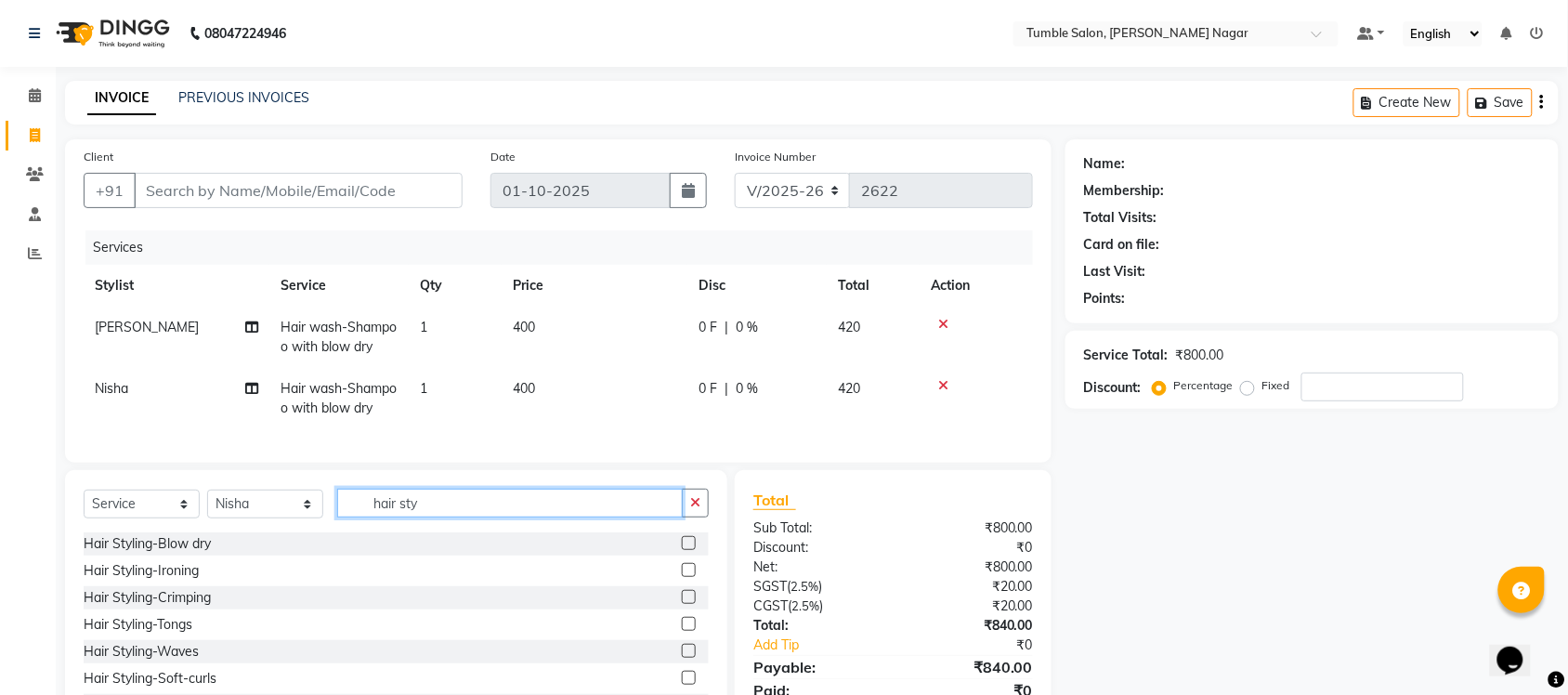
type input "hair sty"
click at [682, 630] on label at bounding box center [689, 624] width 14 height 14
click at [682, 630] on input "checkbox" at bounding box center [688, 625] width 12 height 12
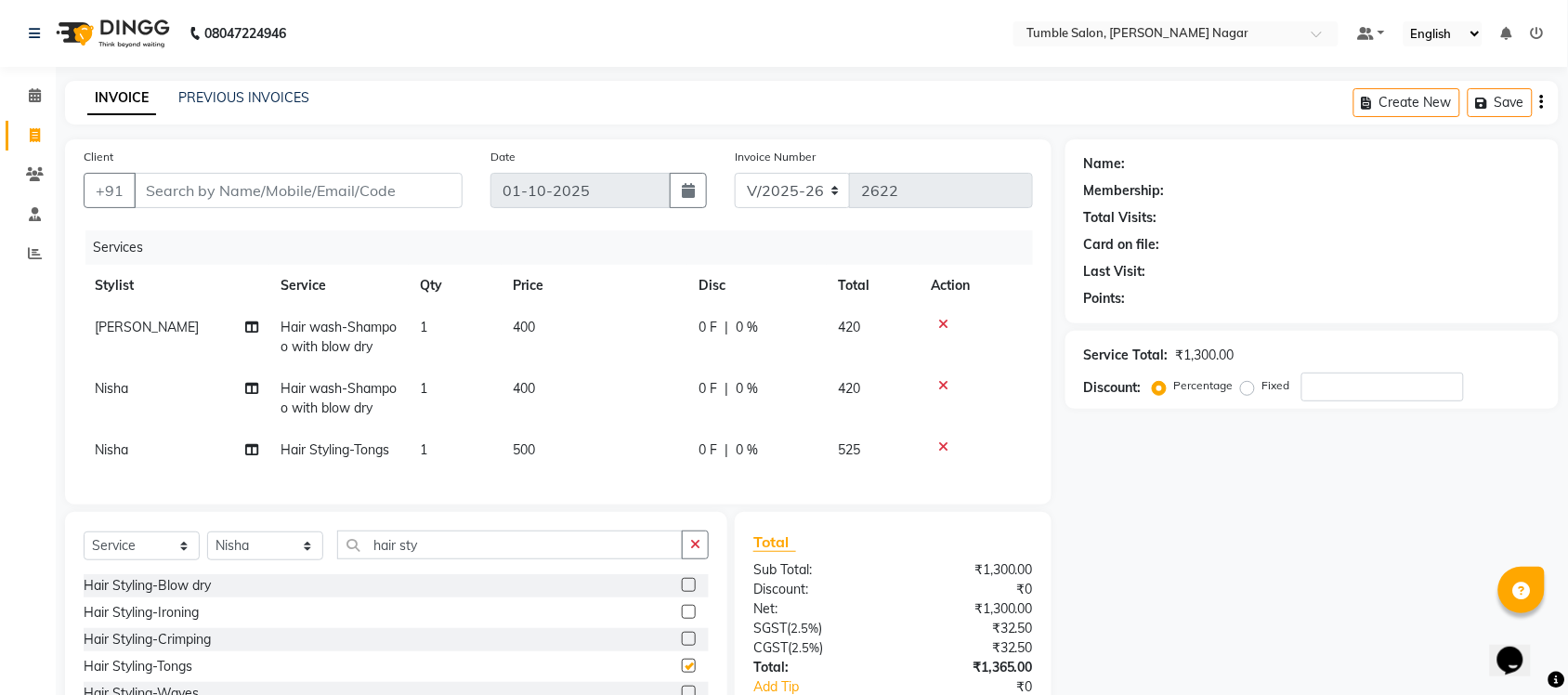
checkbox input "false"
click at [119, 453] on span "Nisha" at bounding box center [112, 450] width 34 height 17
select select "77845"
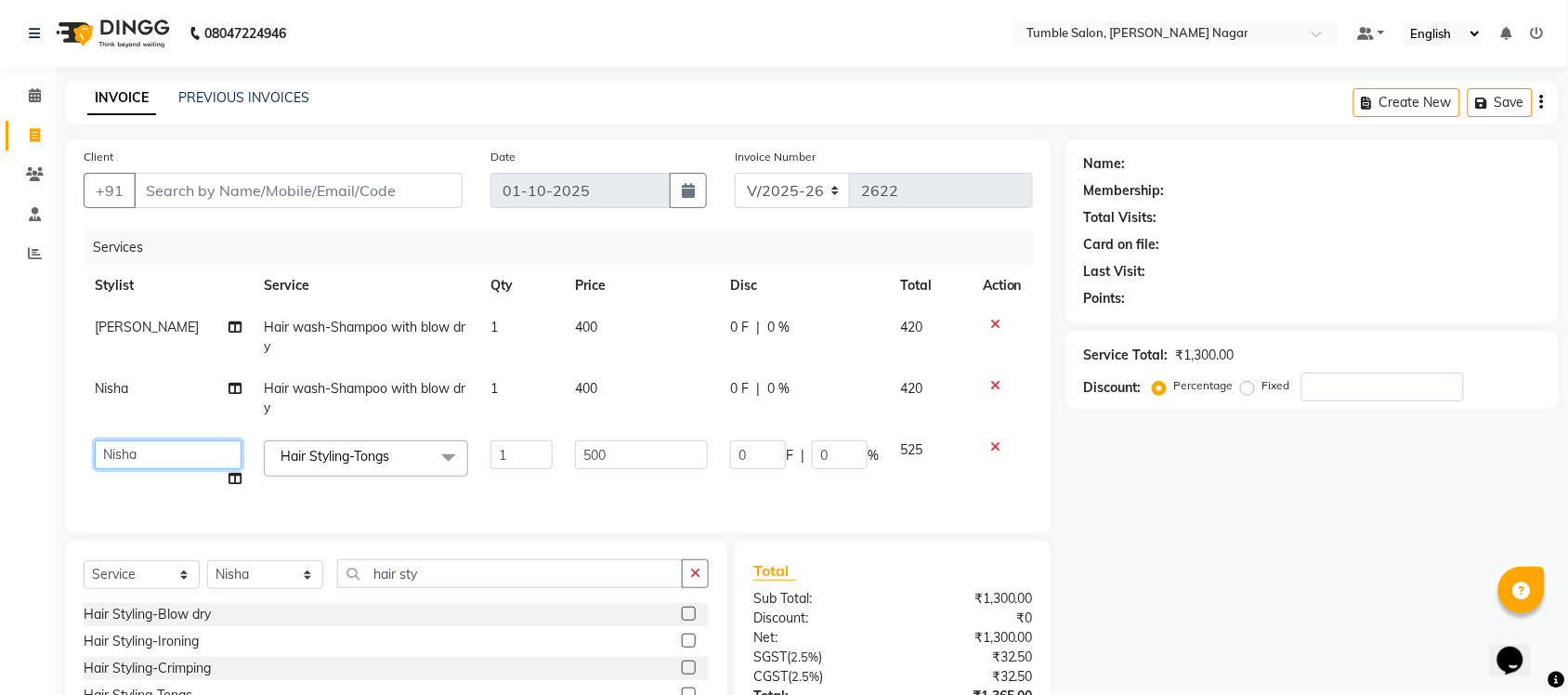
click at [119, 453] on select "Finance id Fiza Abbasi Govind Kiran Singh Krishna Lokesh Mahender Muskan Neetu …" at bounding box center [168, 455] width 147 height 29
select select "77846"
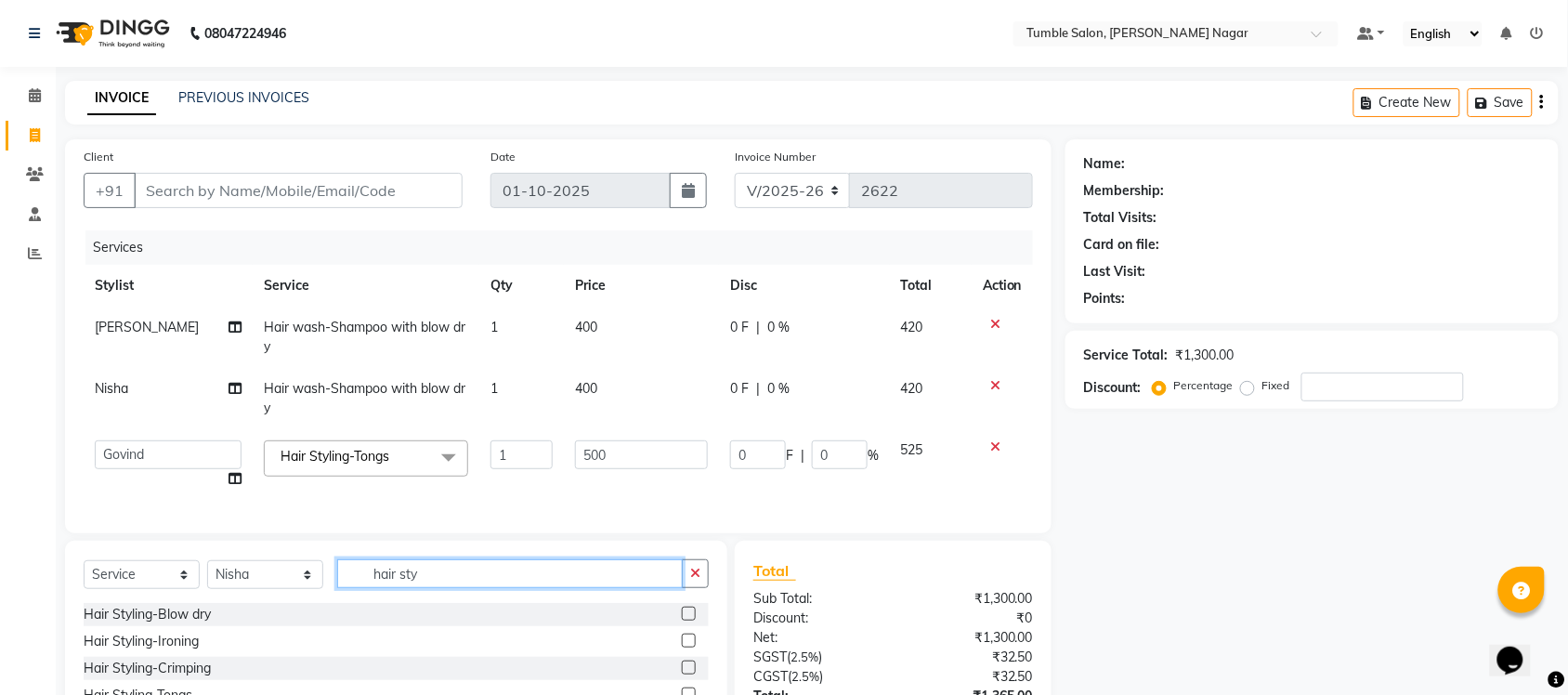
click at [492, 588] on input "hair sty" at bounding box center [510, 573] width 346 height 29
type input "h"
type input "thre"
click at [686, 621] on label at bounding box center [689, 613] width 14 height 14
click at [686, 621] on input "checkbox" at bounding box center [688, 614] width 12 height 12
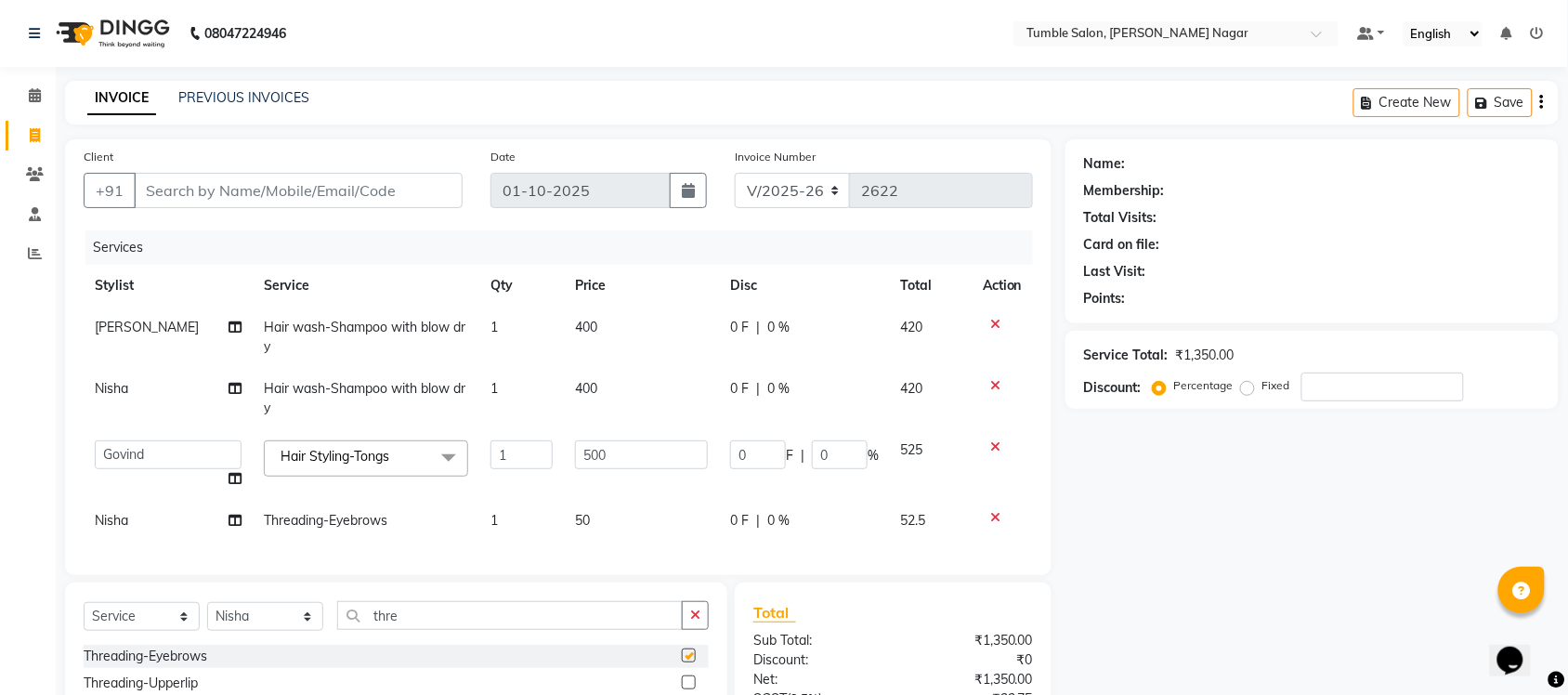
checkbox input "false"
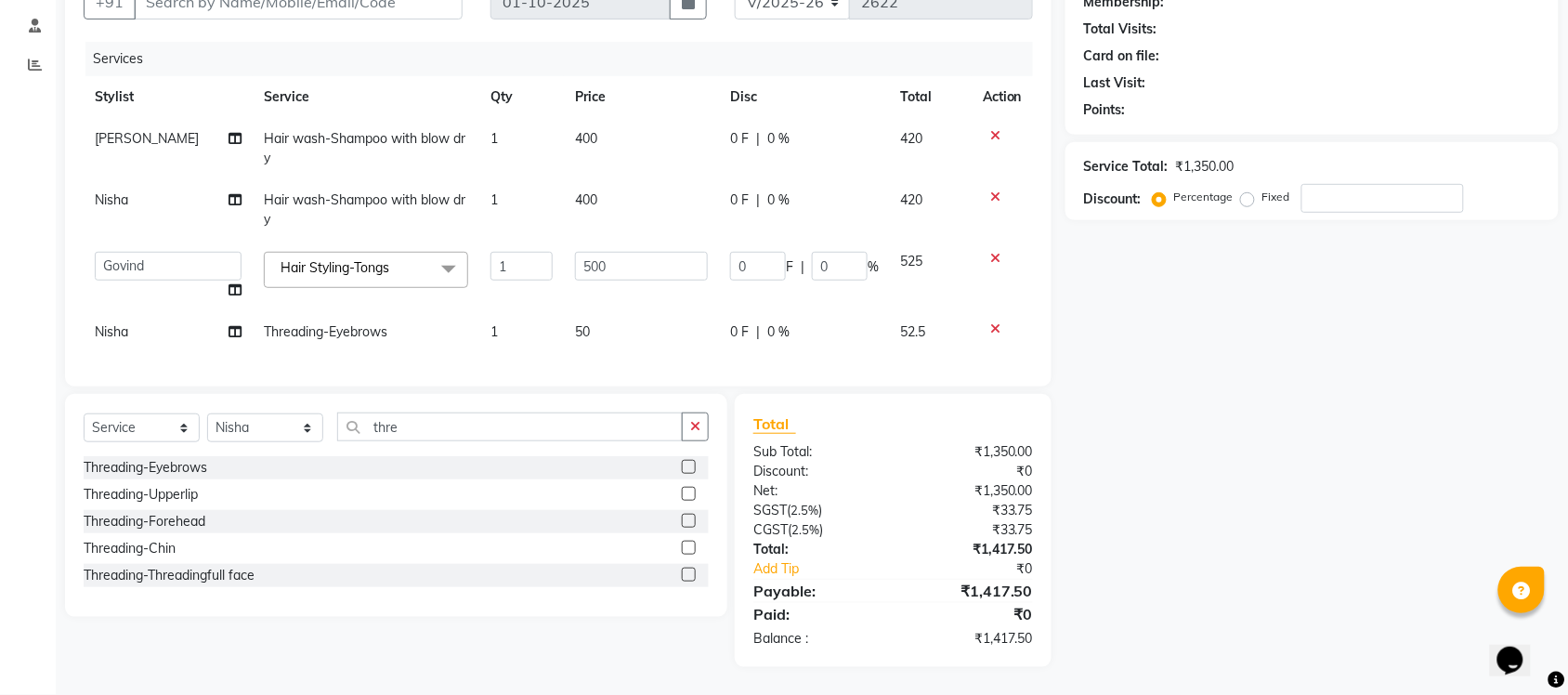
drag, startPoint x: 1577, startPoint y: 424, endPoint x: 12, endPoint y: 34, distance: 1612.9
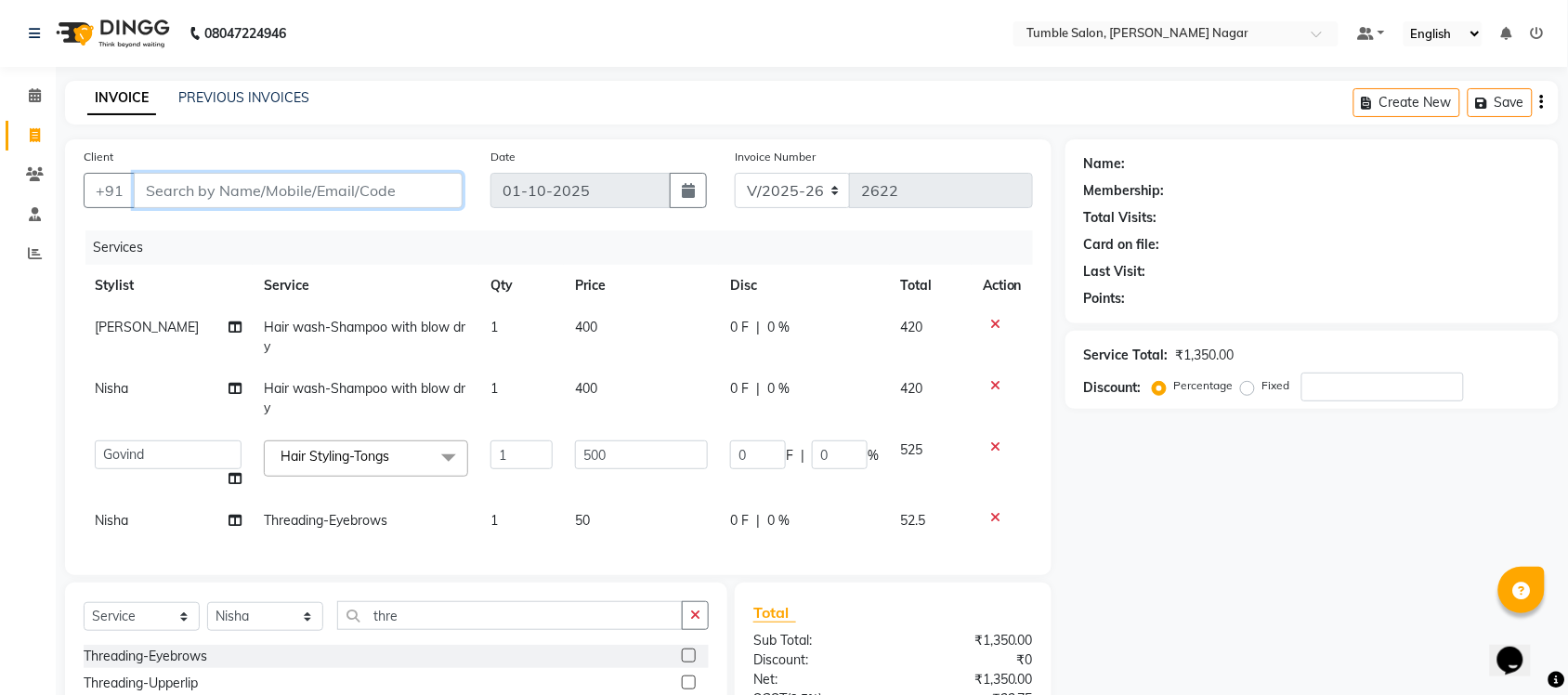
click at [328, 184] on input "Client" at bounding box center [298, 191] width 329 height 36
type input "i"
type input "0"
type input "i"
type input "0000"
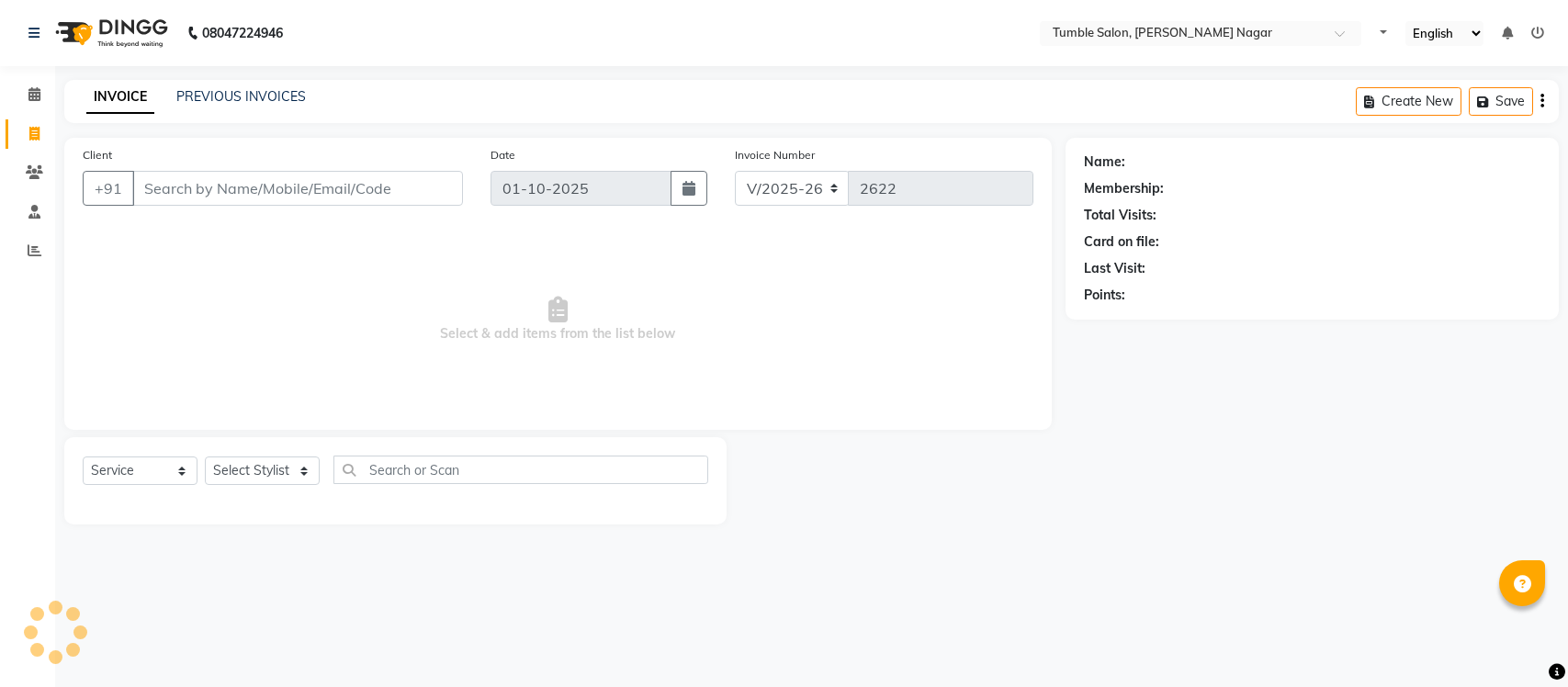
select select "8207"
select select "service"
click at [299, 468] on select "Select Stylist" at bounding box center [263, 470] width 115 height 29
select select "77845"
click at [205, 456] on select "Select Stylist Finance id [PERSON_NAME] [PERSON_NAME] [PERSON_NAME] [PERSON_NAM…" at bounding box center [263, 470] width 115 height 29
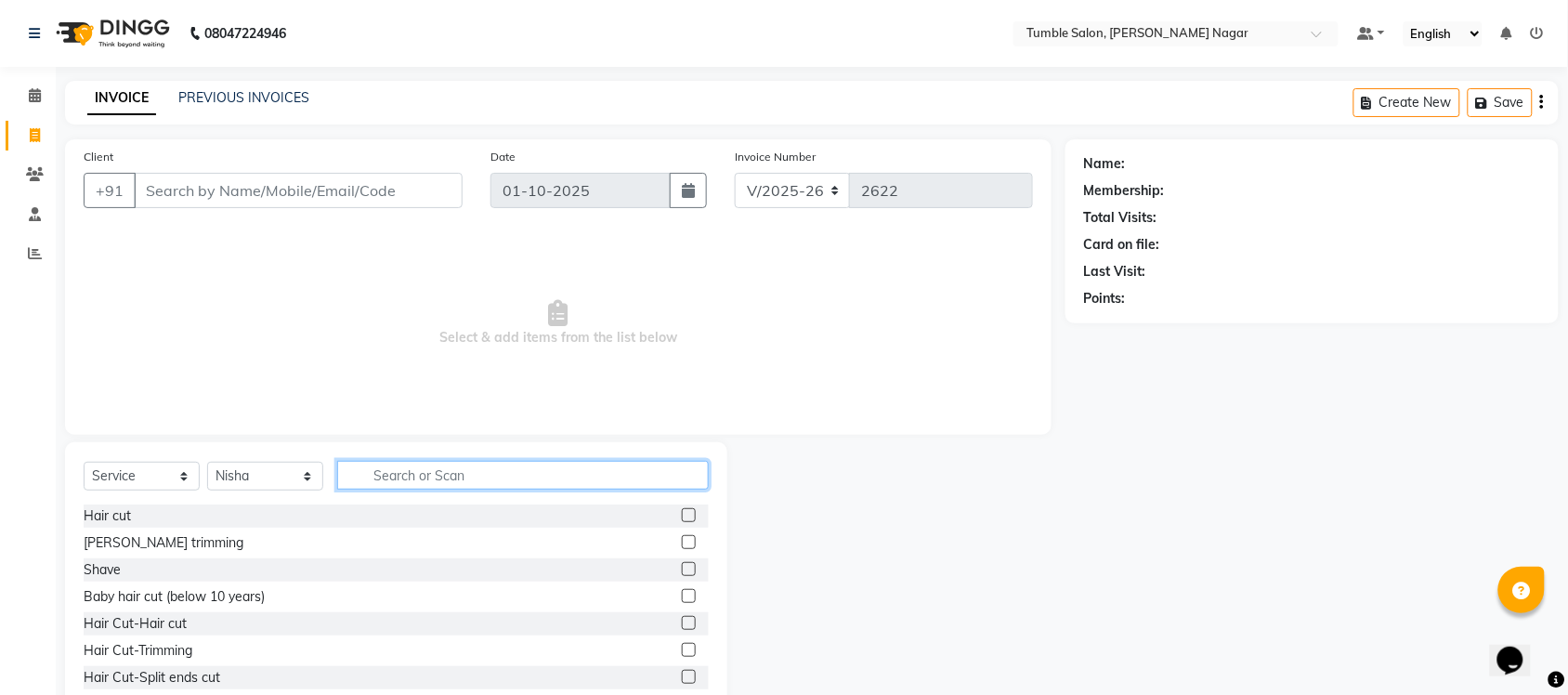
click at [406, 476] on input "text" at bounding box center [523, 475] width 372 height 29
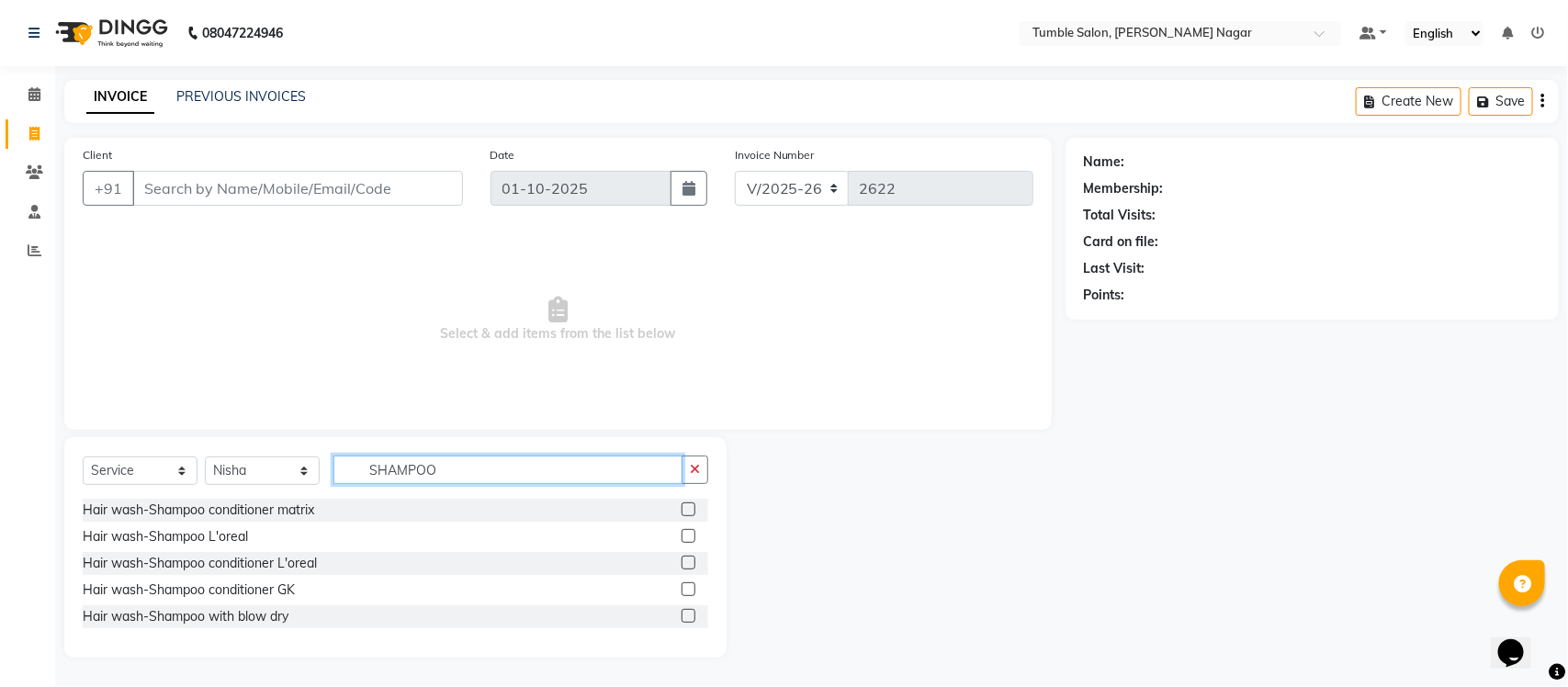
type input "SHAMPOO"
click at [691, 618] on label at bounding box center [688, 616] width 14 height 14
click at [691, 618] on input "checkbox" at bounding box center [687, 616] width 12 height 12
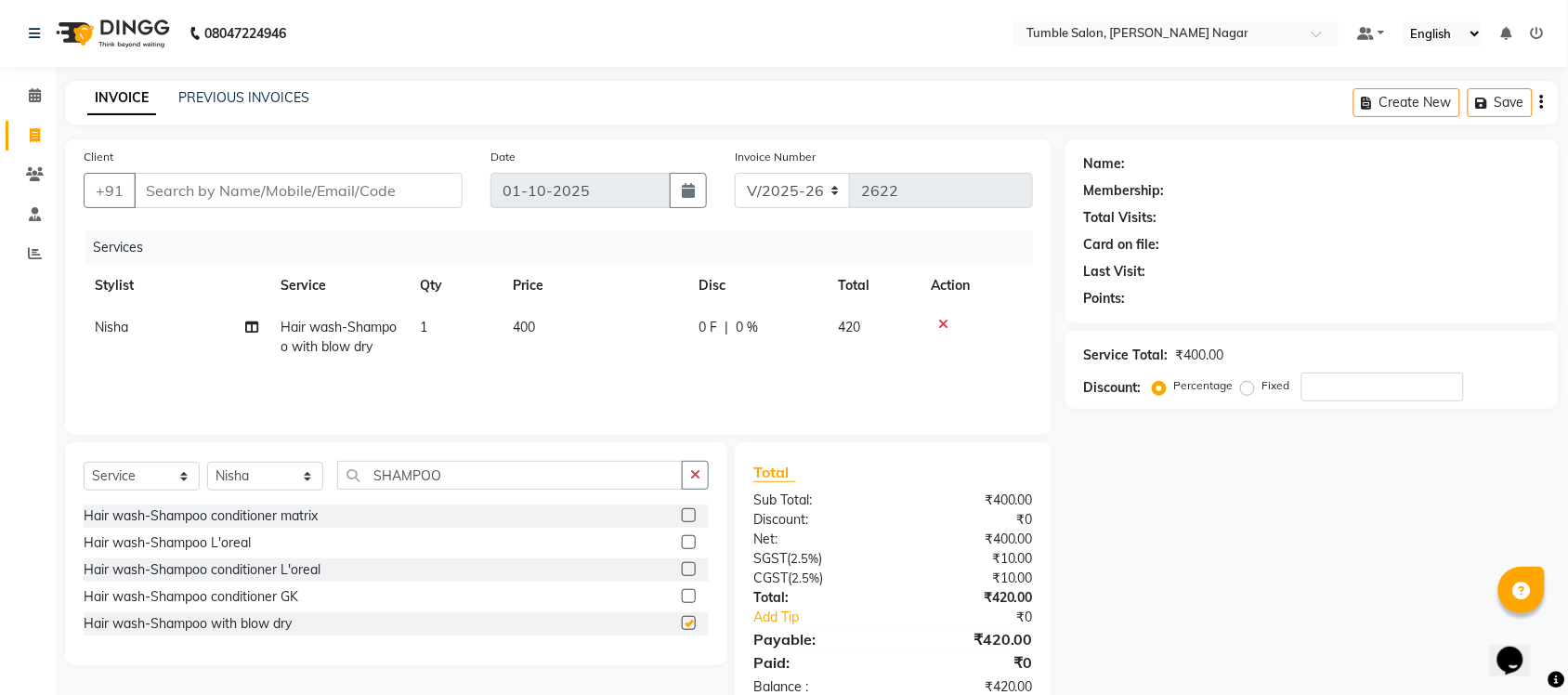
checkbox input "false"
click at [100, 320] on span "Nisha" at bounding box center [112, 327] width 34 height 17
select select "77845"
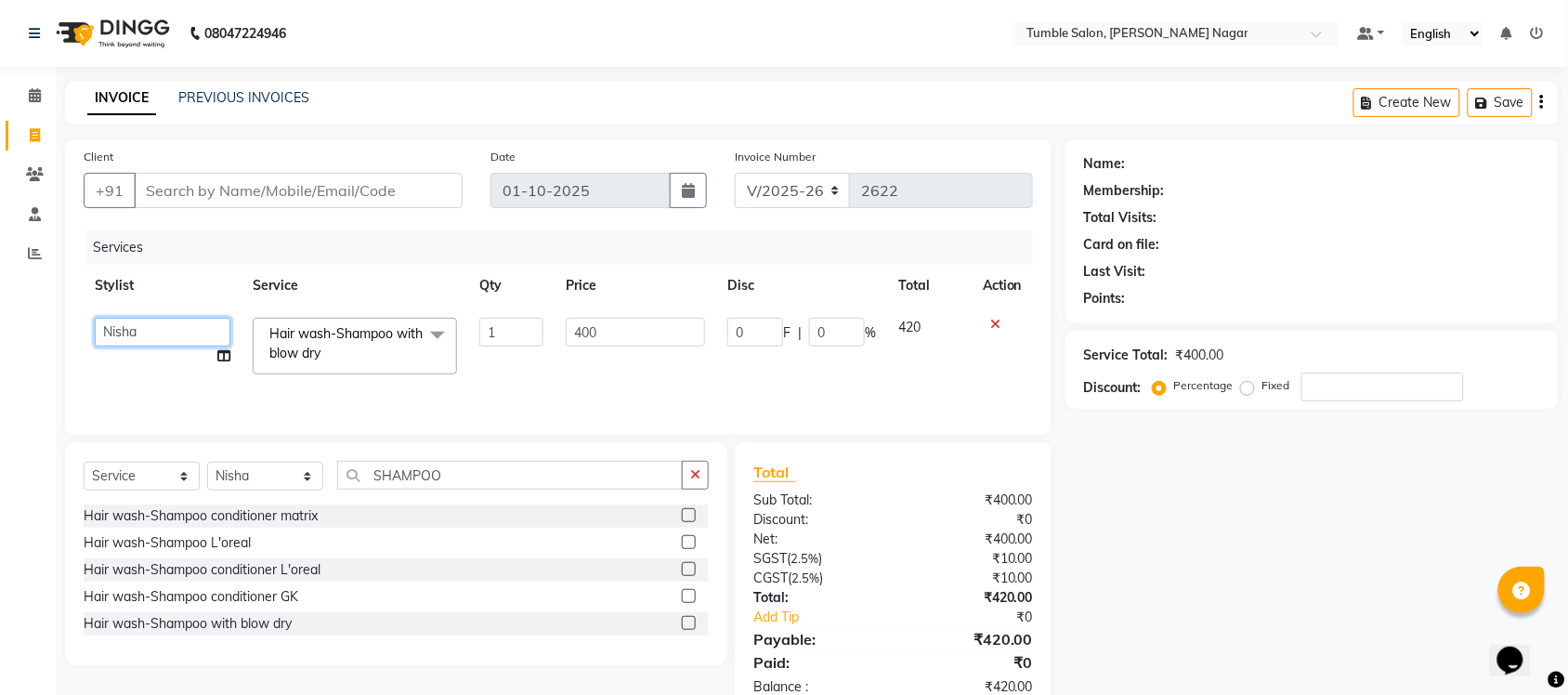
click at [109, 332] on select "Finance id Fiza Abbasi Govind Kiran Singh Krishna Lokesh Mahender Muskan Neetu …" at bounding box center [163, 332] width 135 height 29
select select "77841"
click at [308, 485] on select "Select Stylist Finance id [PERSON_NAME] [PERSON_NAME] [PERSON_NAME] [PERSON_NAM…" at bounding box center [266, 475] width 116 height 29
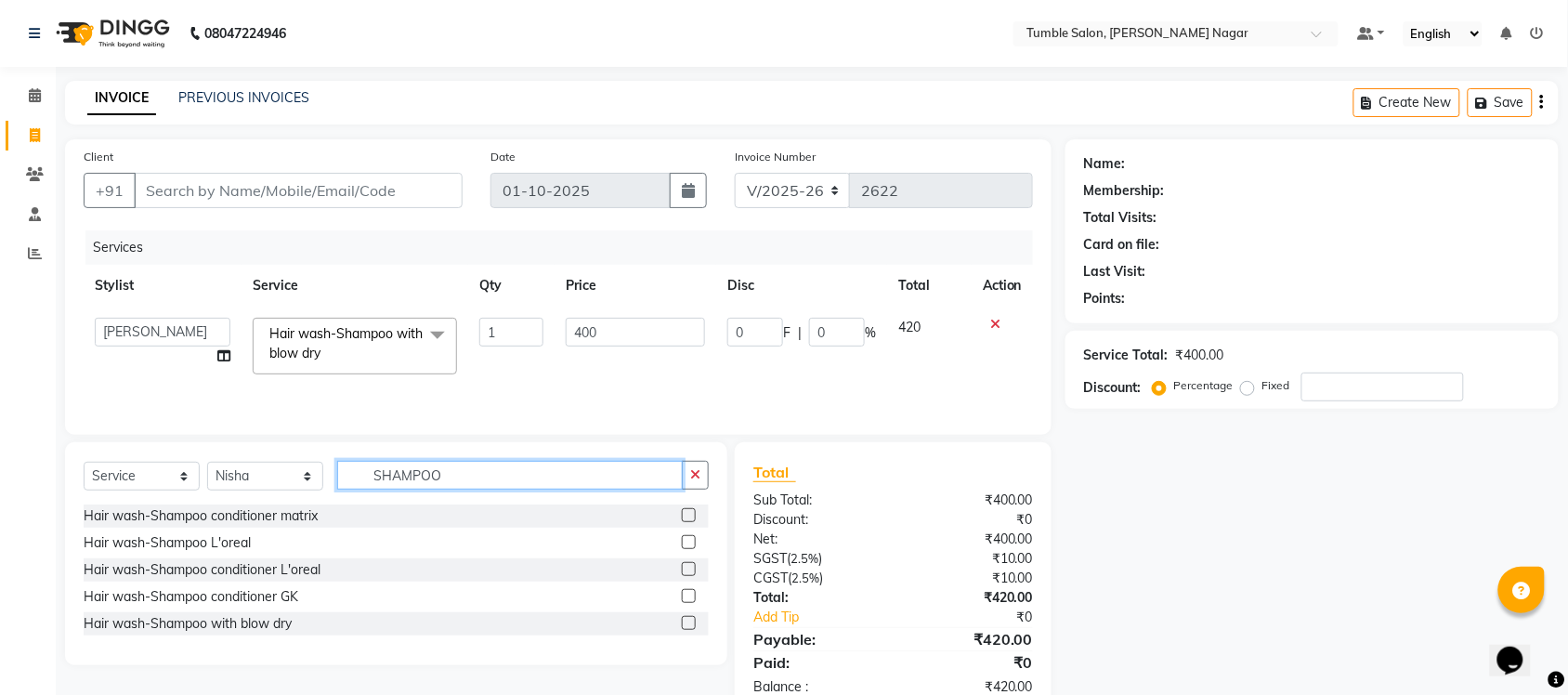
click at [511, 476] on input "SHAMPOO" at bounding box center [510, 475] width 346 height 29
click at [684, 625] on label at bounding box center [689, 623] width 14 height 14
click at [684, 625] on input "checkbox" at bounding box center [688, 624] width 12 height 12
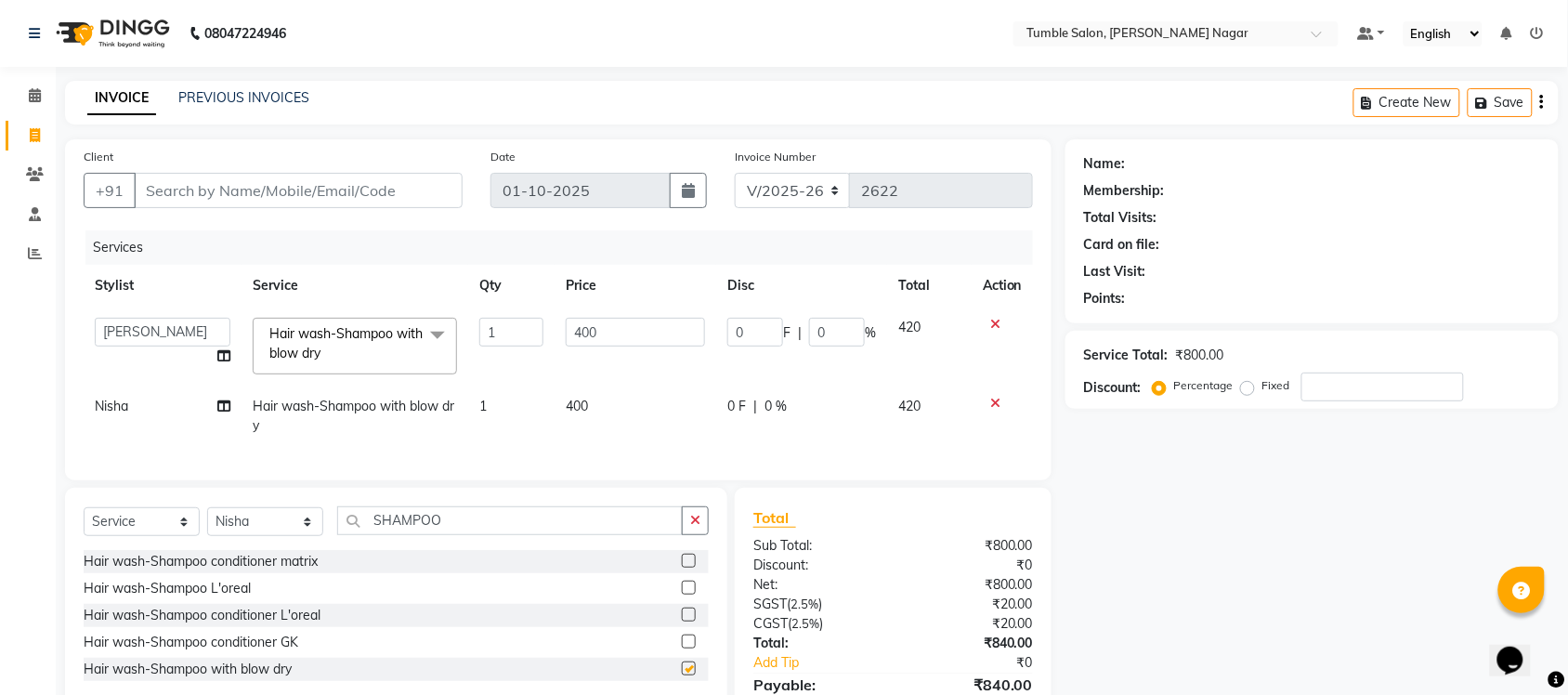
checkbox input "false"
click at [478, 535] on input "SHAMPOO" at bounding box center [510, 520] width 346 height 29
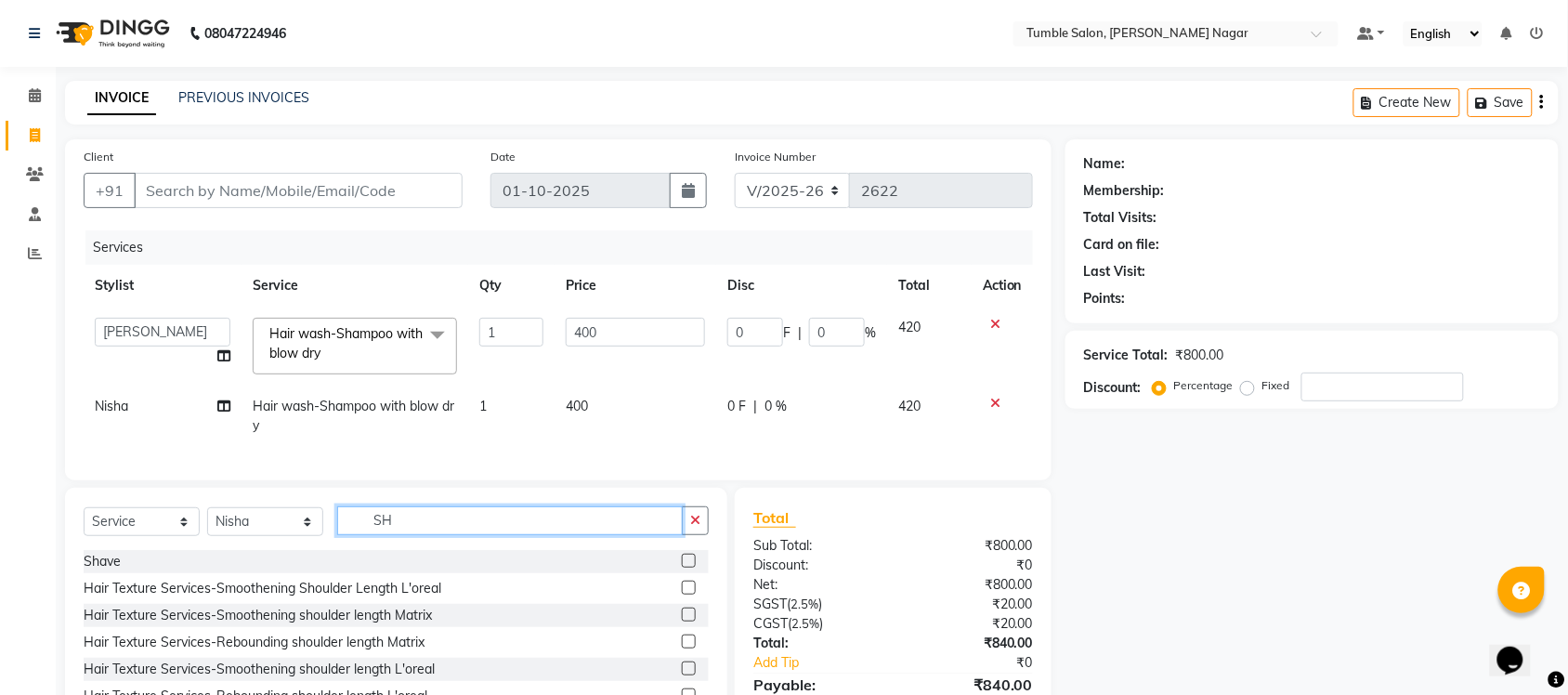
type input "S"
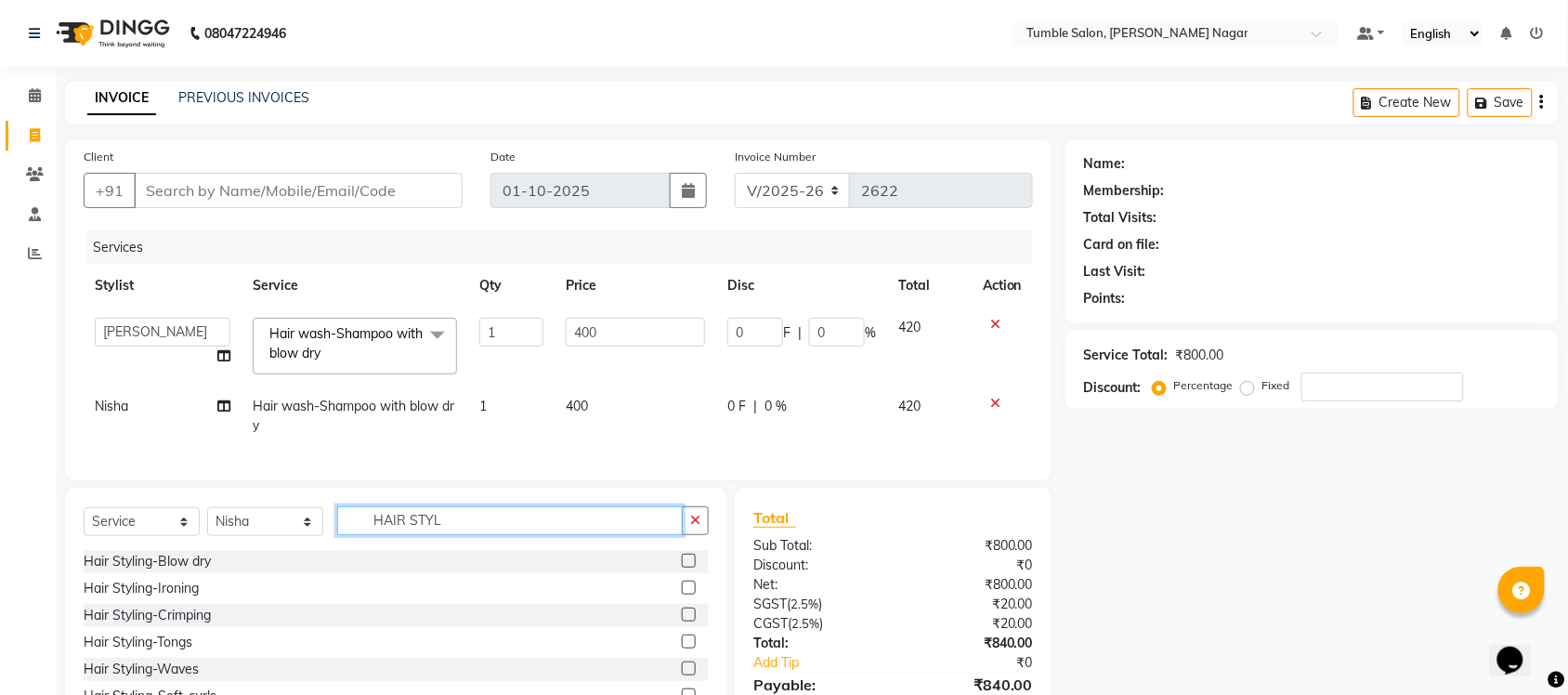
type input "HAIR STYL"
click at [682, 648] on label at bounding box center [689, 641] width 14 height 14
click at [682, 648] on input "checkbox" at bounding box center [688, 641] width 12 height 12
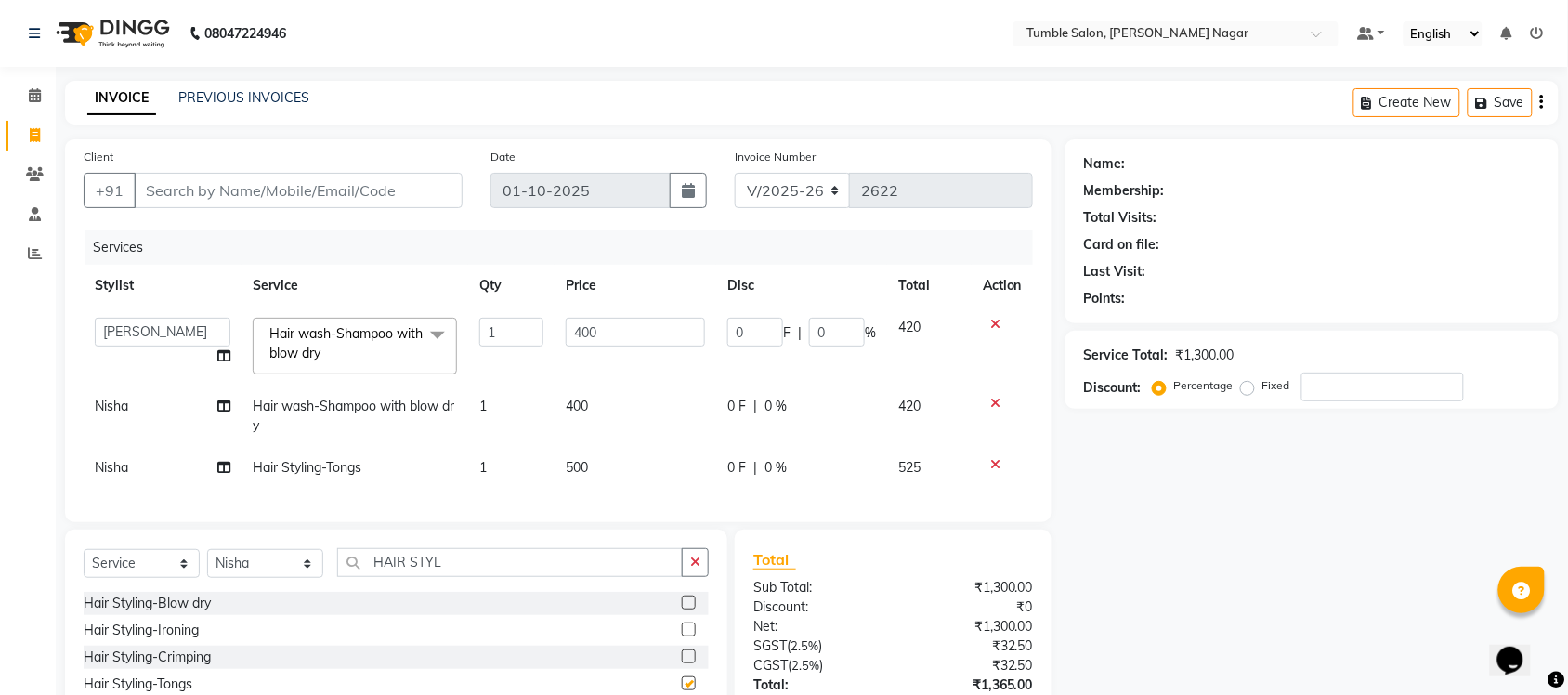
checkbox input "false"
click at [337, 411] on span "Hair wash-Shampoo with blow dry" at bounding box center [353, 415] width 202 height 37
select select "77845"
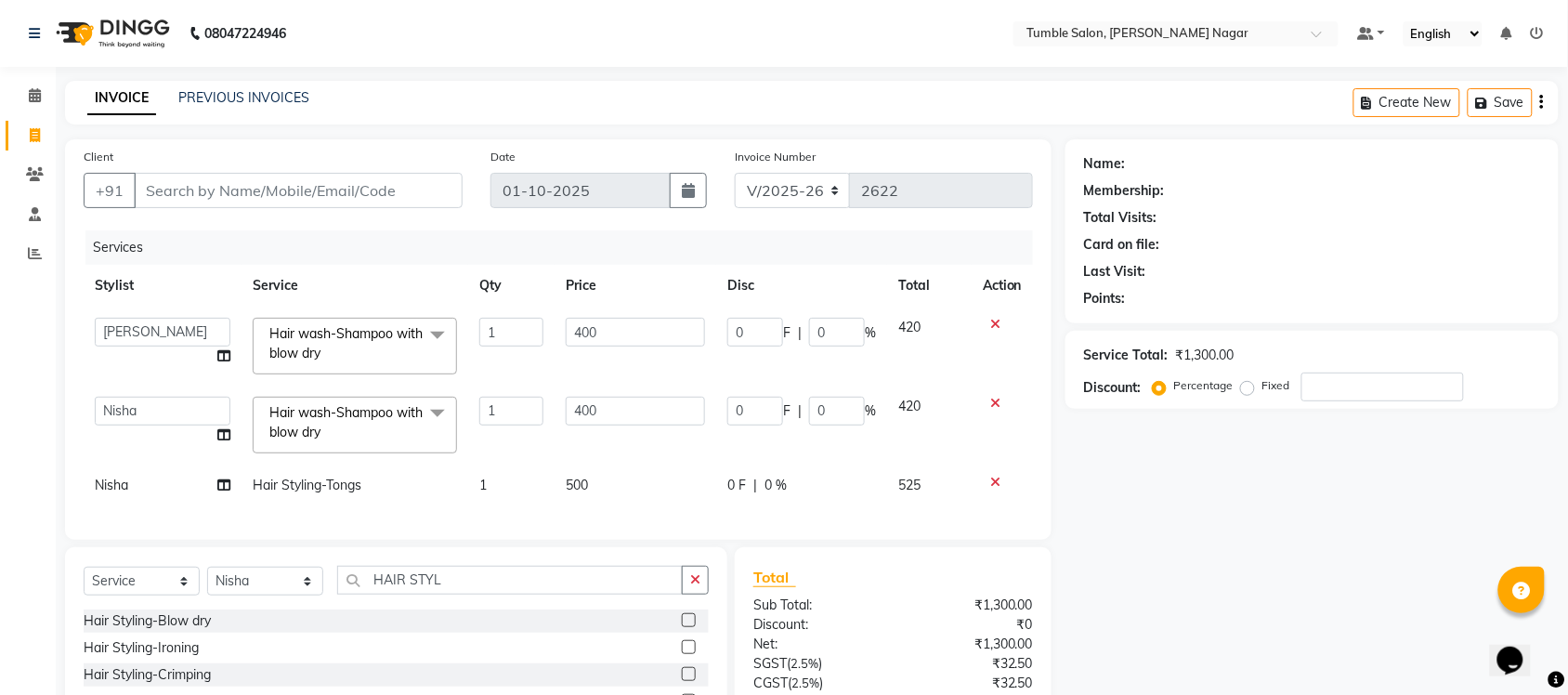
click at [440, 420] on span at bounding box center [438, 414] width 38 height 36
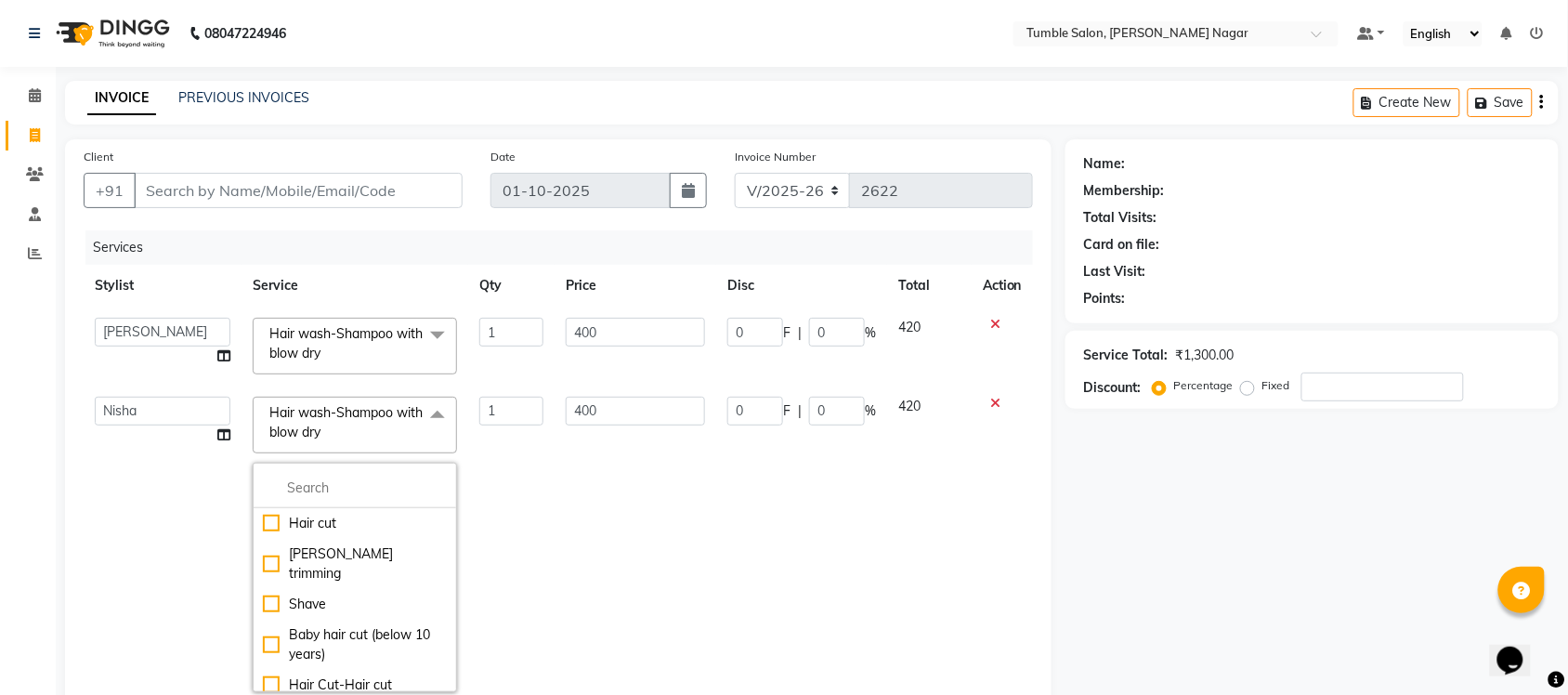
click at [562, 554] on td "400" at bounding box center [635, 544] width 162 height 317
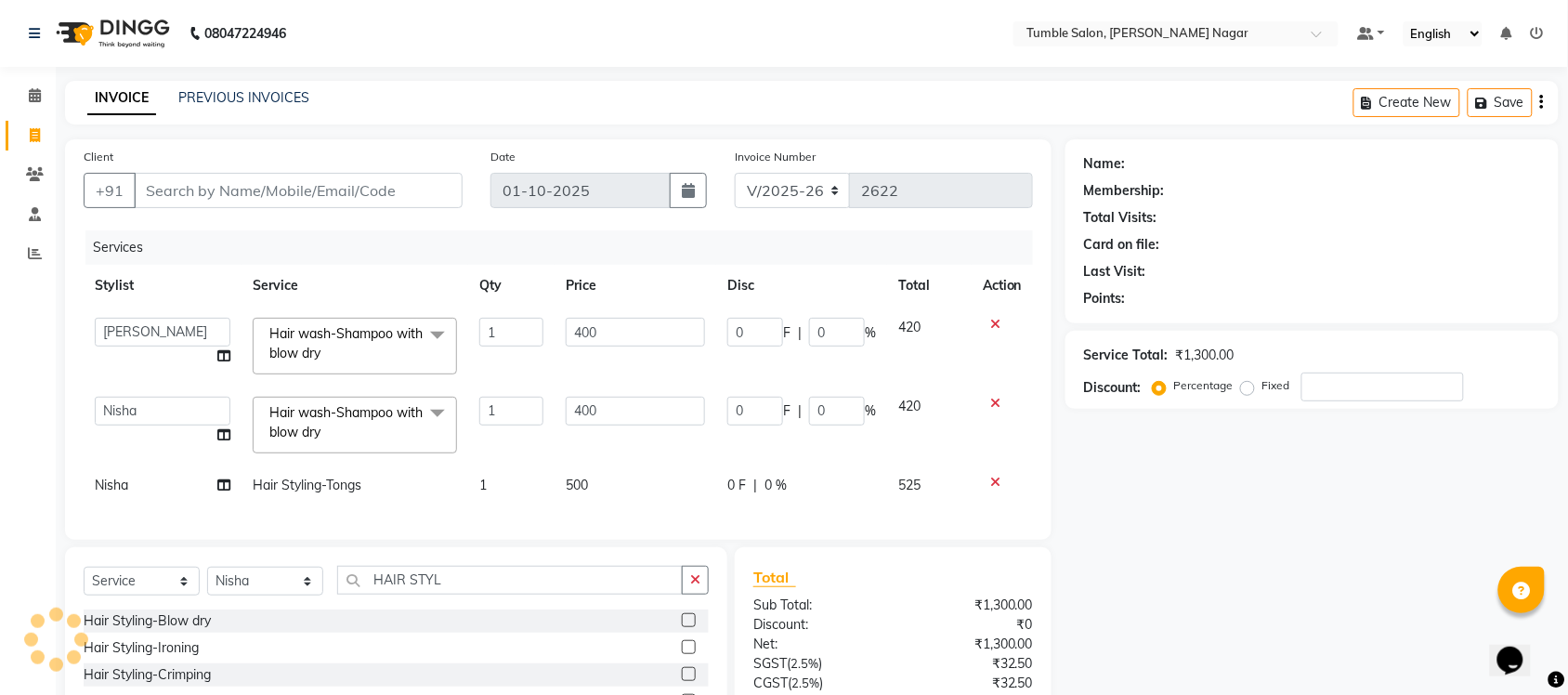
click at [104, 486] on span "Nisha" at bounding box center [112, 485] width 34 height 17
select select "77845"
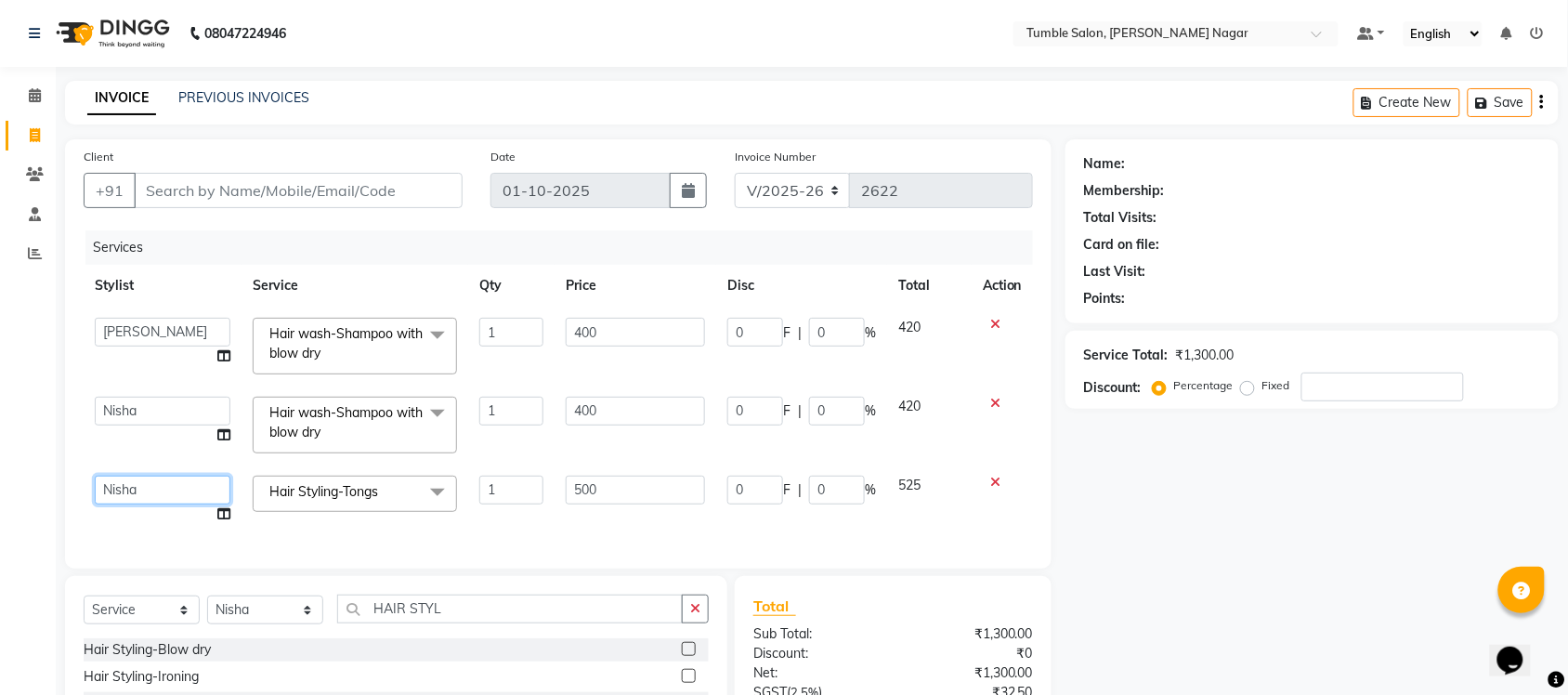
click at [104, 486] on select "Finance id Fiza Abbasi Govind Kiran Singh Krishna Lokesh Mahender Muskan Neetu …" at bounding box center [163, 489] width 135 height 29
select select "77846"
click at [508, 638] on div "Select Service Product Membership Package Voucher Prepaid Gift Card Select Styl…" at bounding box center [396, 616] width 626 height 43
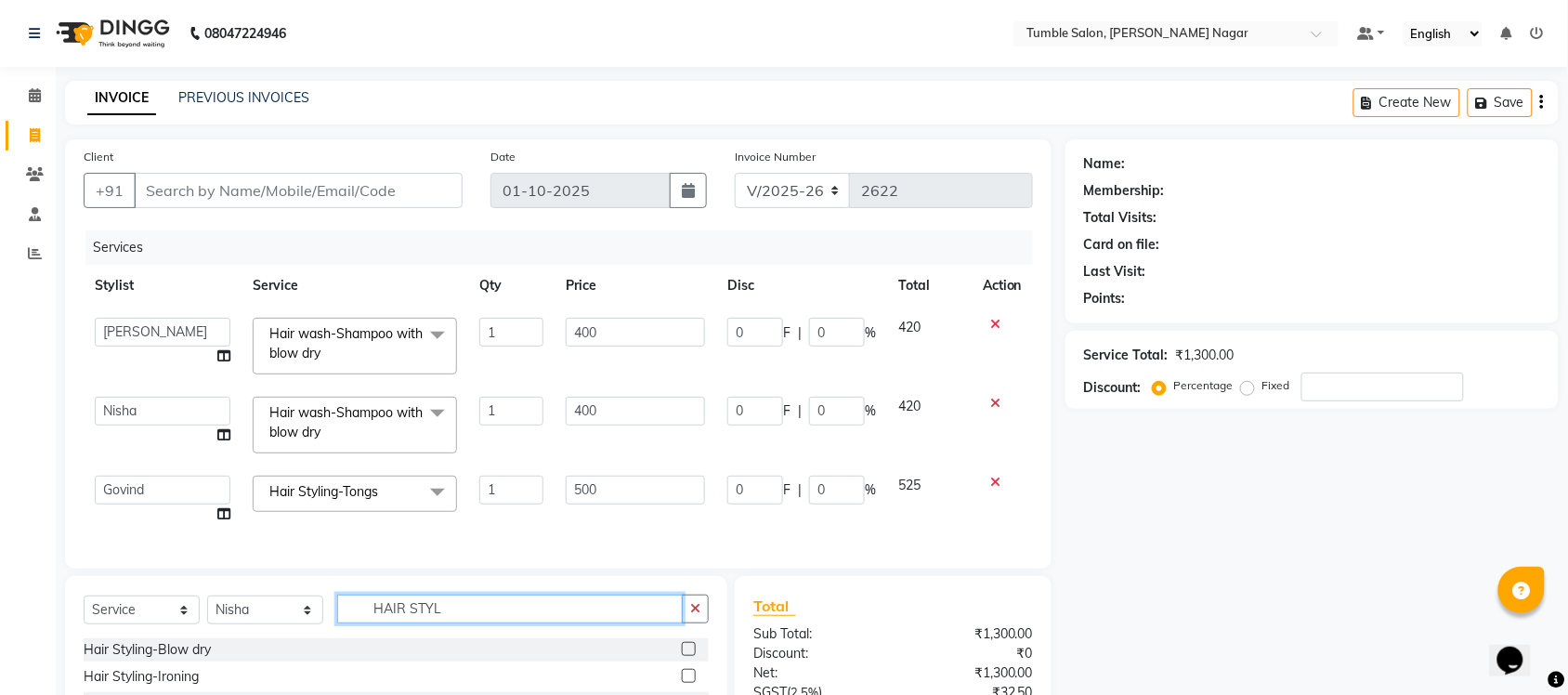
click at [519, 624] on input "HAIR STYL" at bounding box center [510, 609] width 346 height 29
type input "H"
type input "THREA"
click at [690, 656] on label at bounding box center [689, 648] width 14 height 14
click at [690, 656] on input "checkbox" at bounding box center [688, 649] width 12 height 12
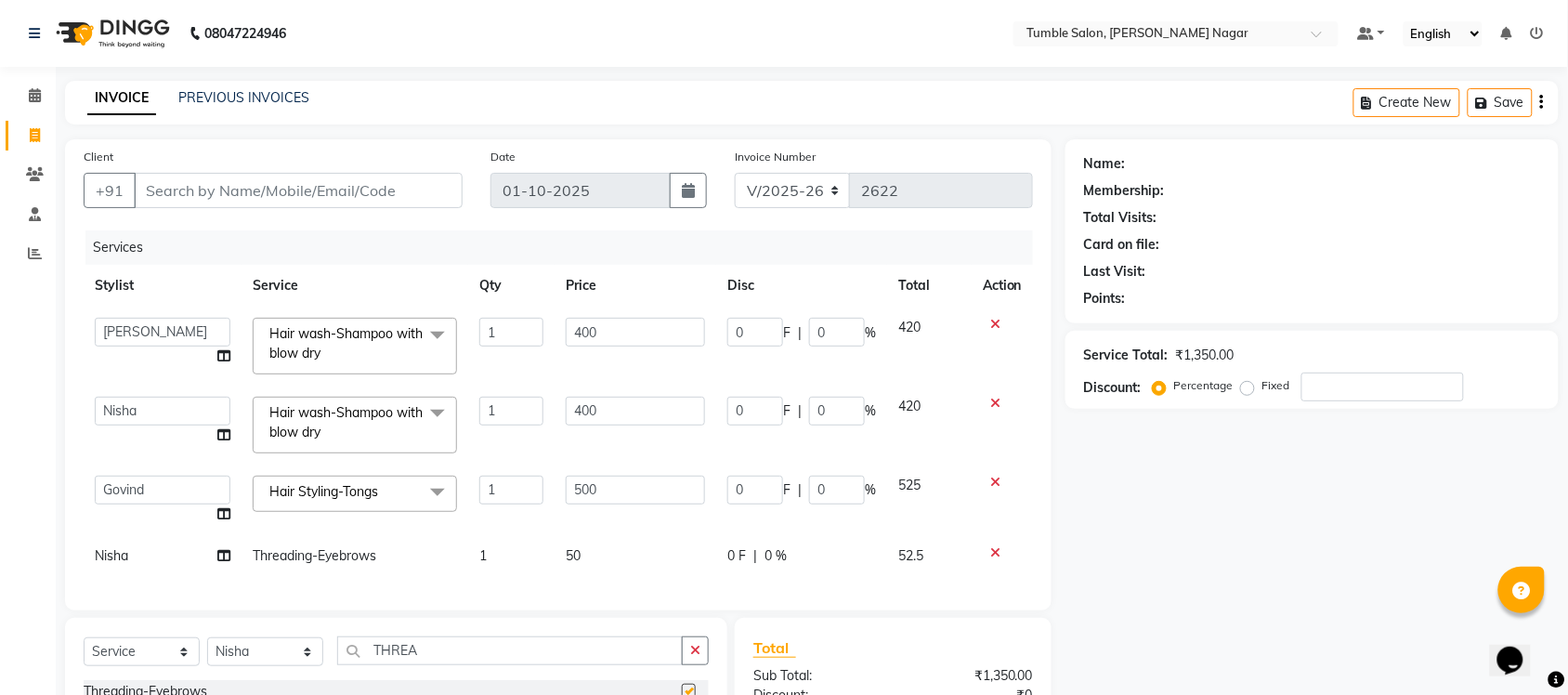
checkbox input "false"
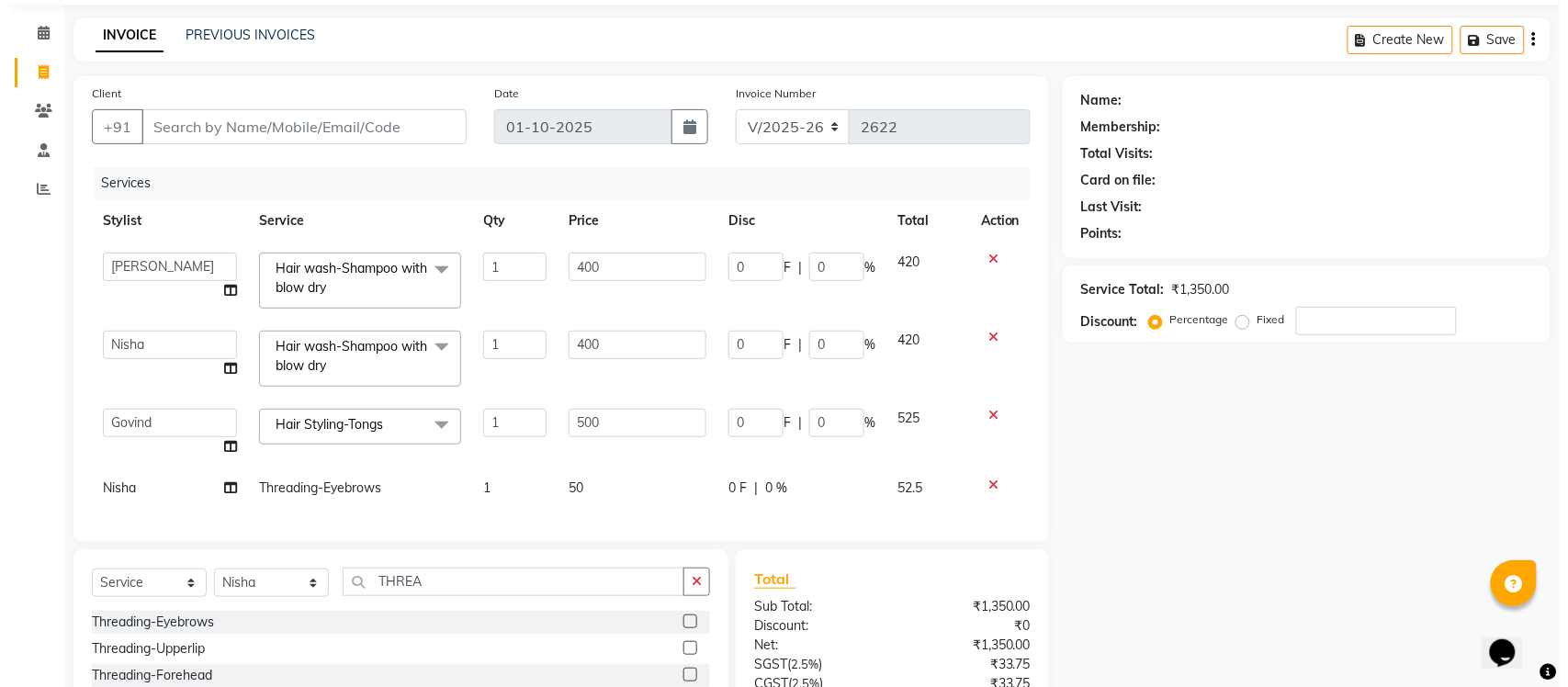
scroll to position [87, 0]
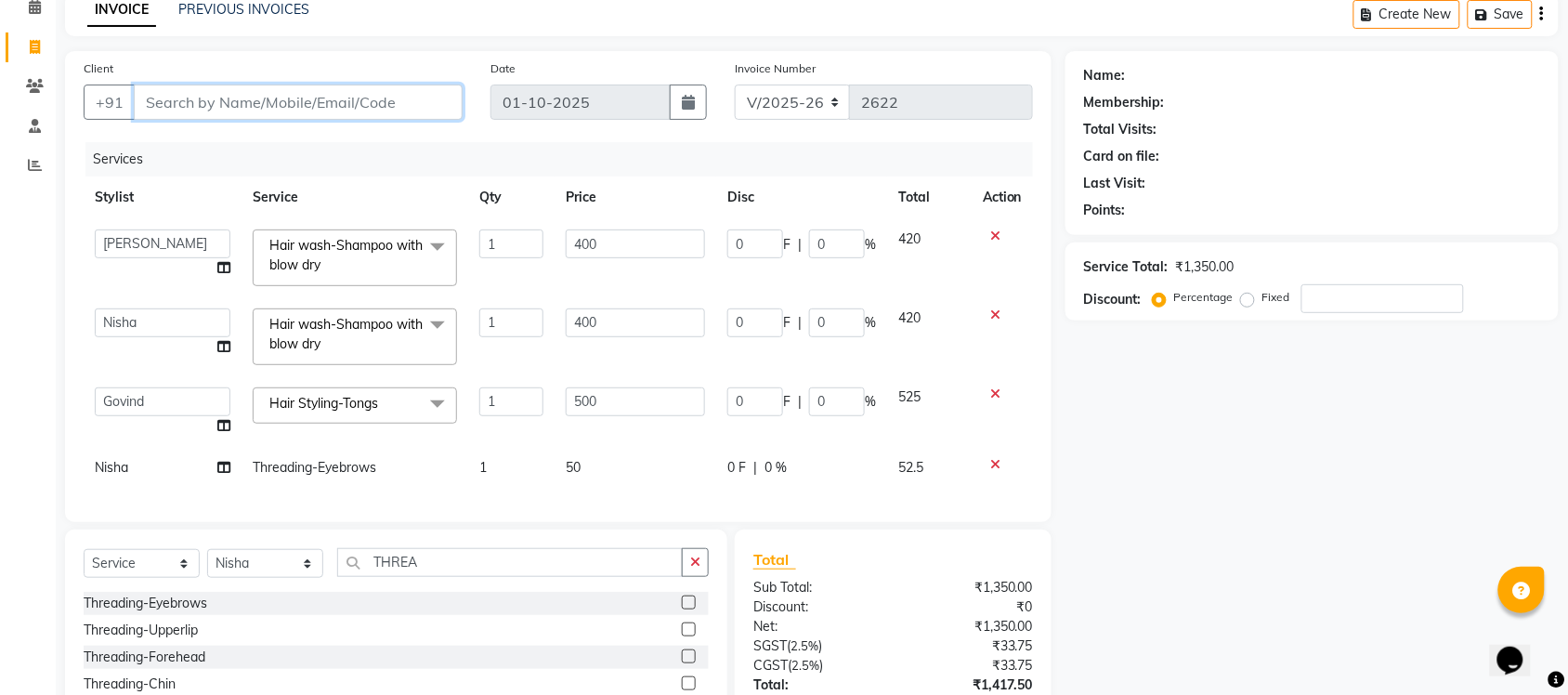
click at [170, 100] on input "Client" at bounding box center [298, 102] width 329 height 36
type input "8"
type input "0"
type input "8076590247"
click at [400, 115] on button "Add Client" at bounding box center [415, 102] width 96 height 36
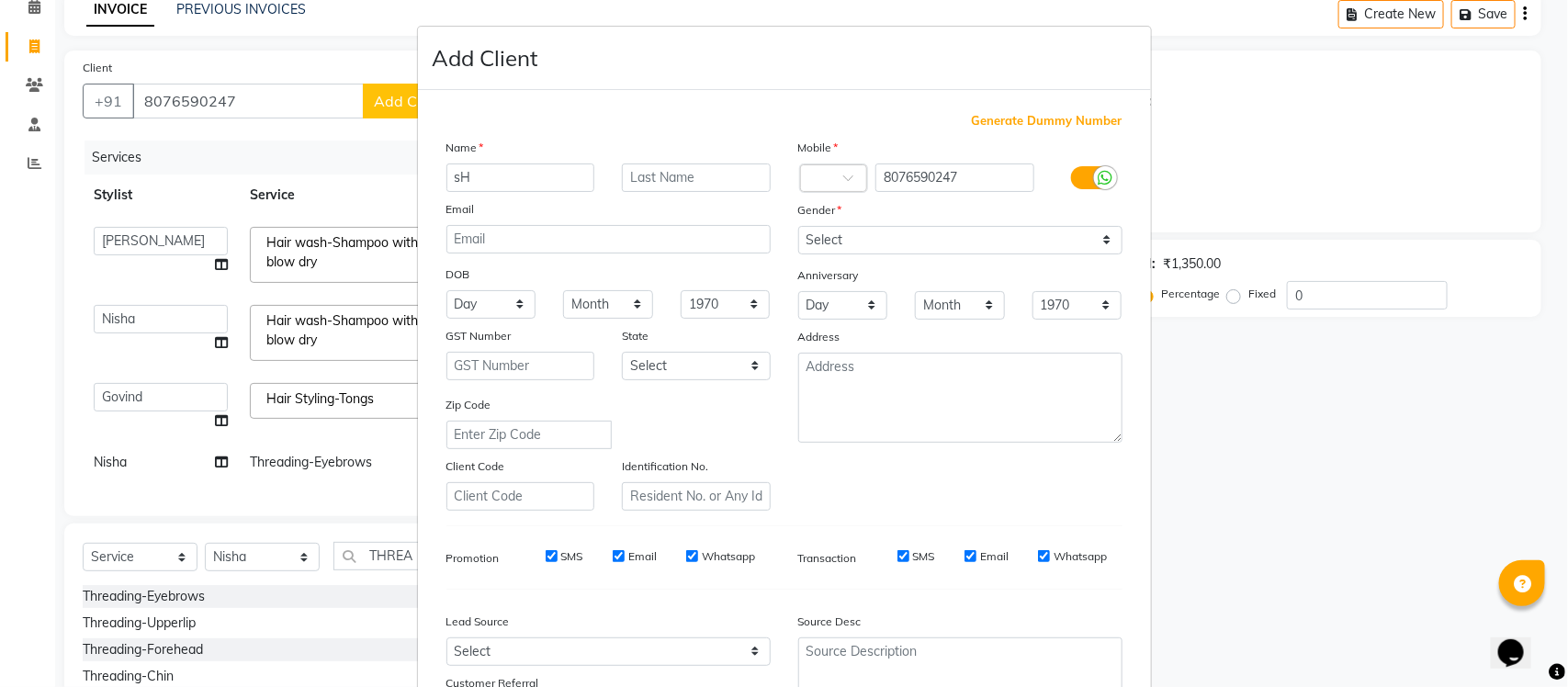
type input "s"
type input "Shao"
click at [1101, 240] on select "Select Male Female Other Prefer Not To Say" at bounding box center [960, 240] width 324 height 29
select select "male"
click at [798, 226] on select "Select Male Female Other Prefer Not To Say" at bounding box center [960, 240] width 324 height 29
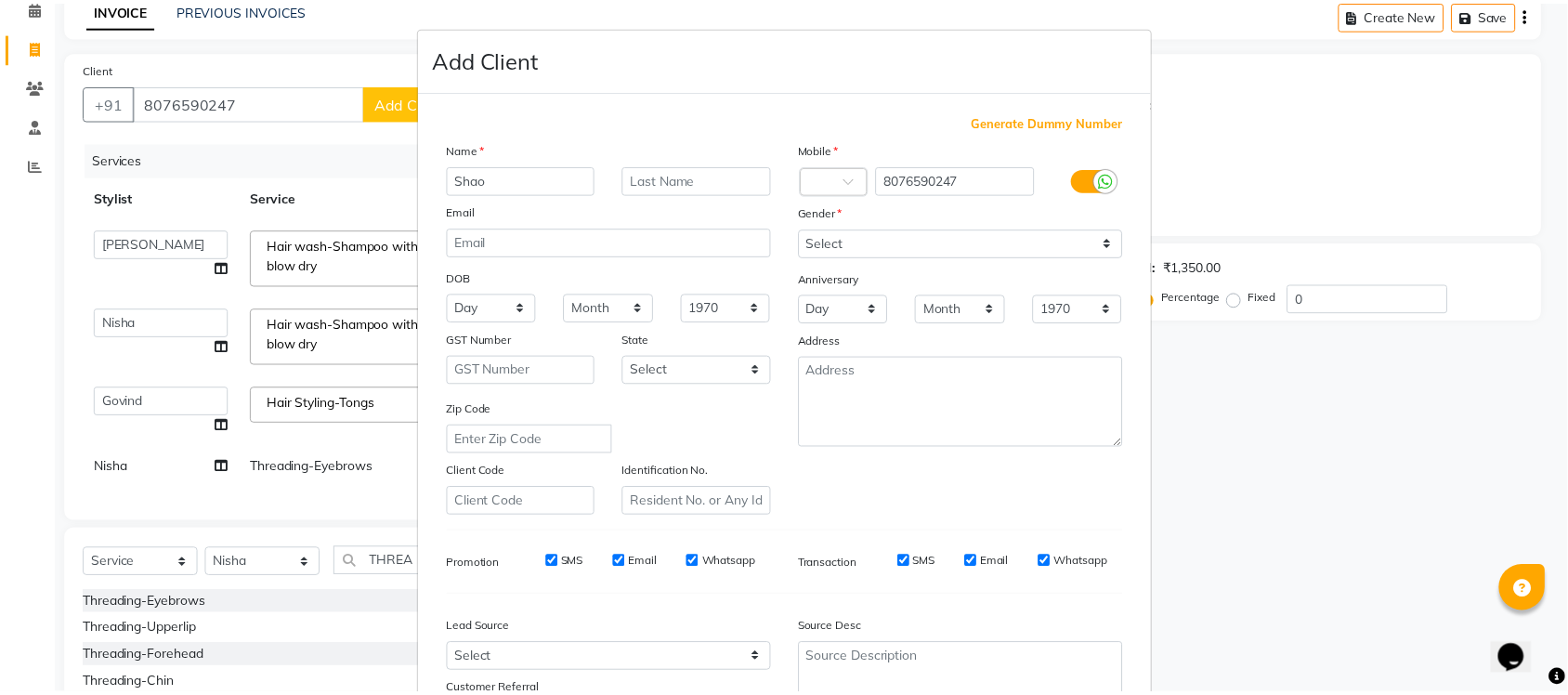
scroll to position [155, 0]
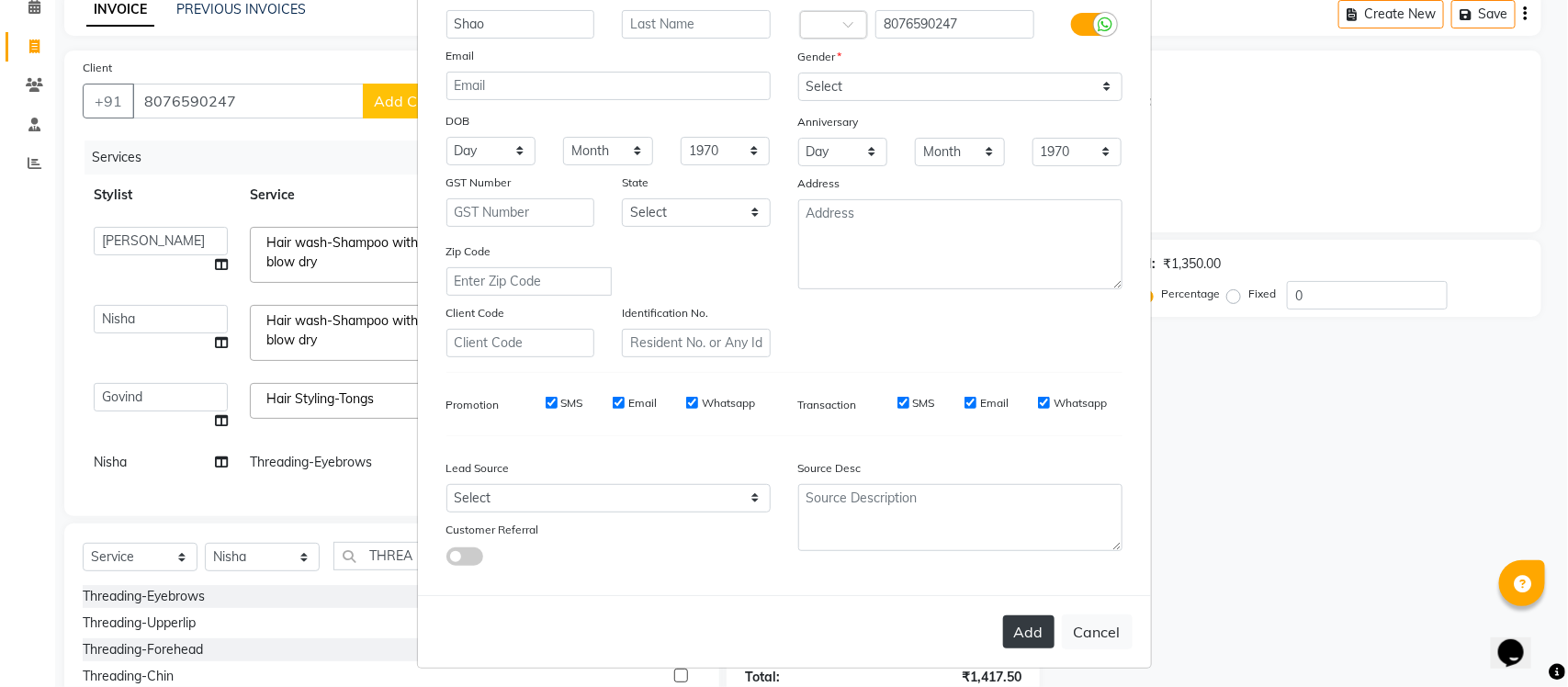
click at [1013, 620] on button "Add" at bounding box center [1028, 632] width 51 height 33
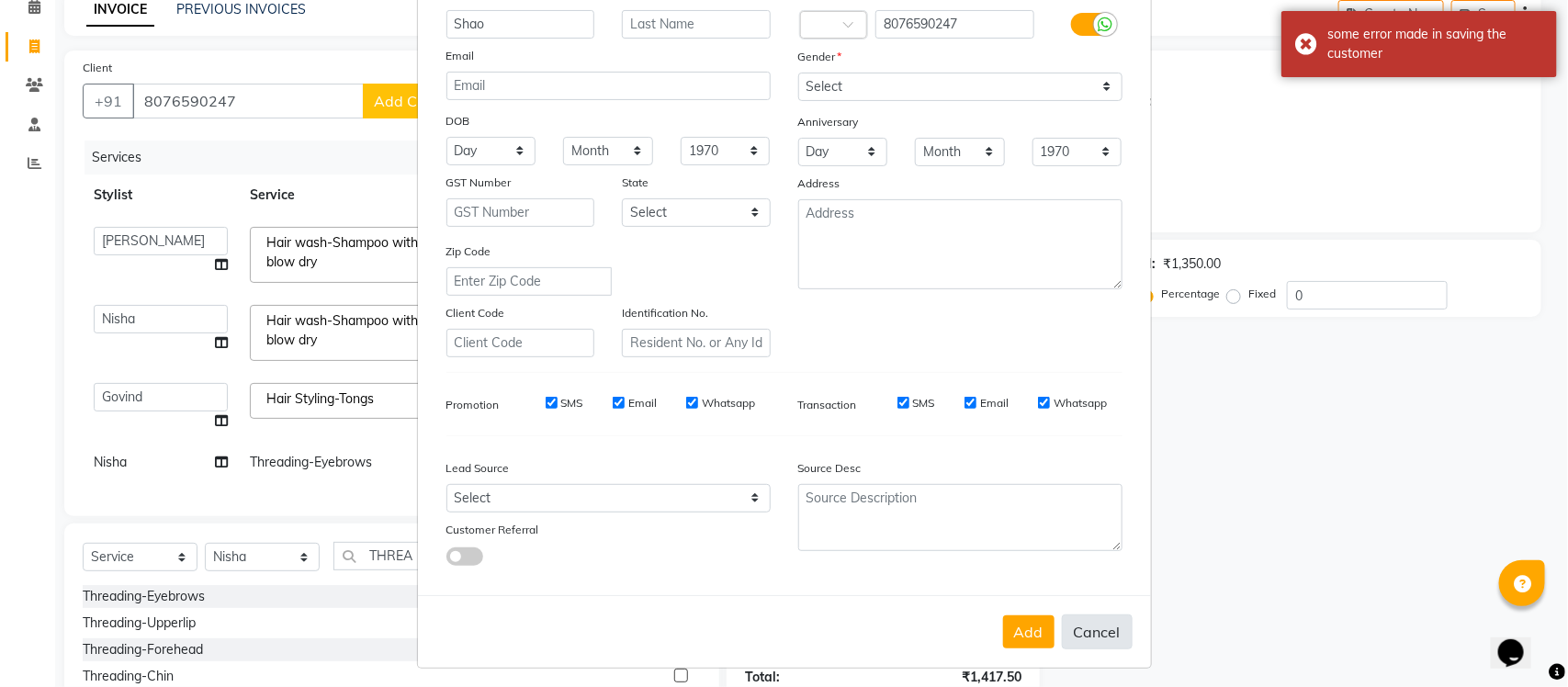
click at [1077, 621] on button "Cancel" at bounding box center [1097, 632] width 71 height 35
select select
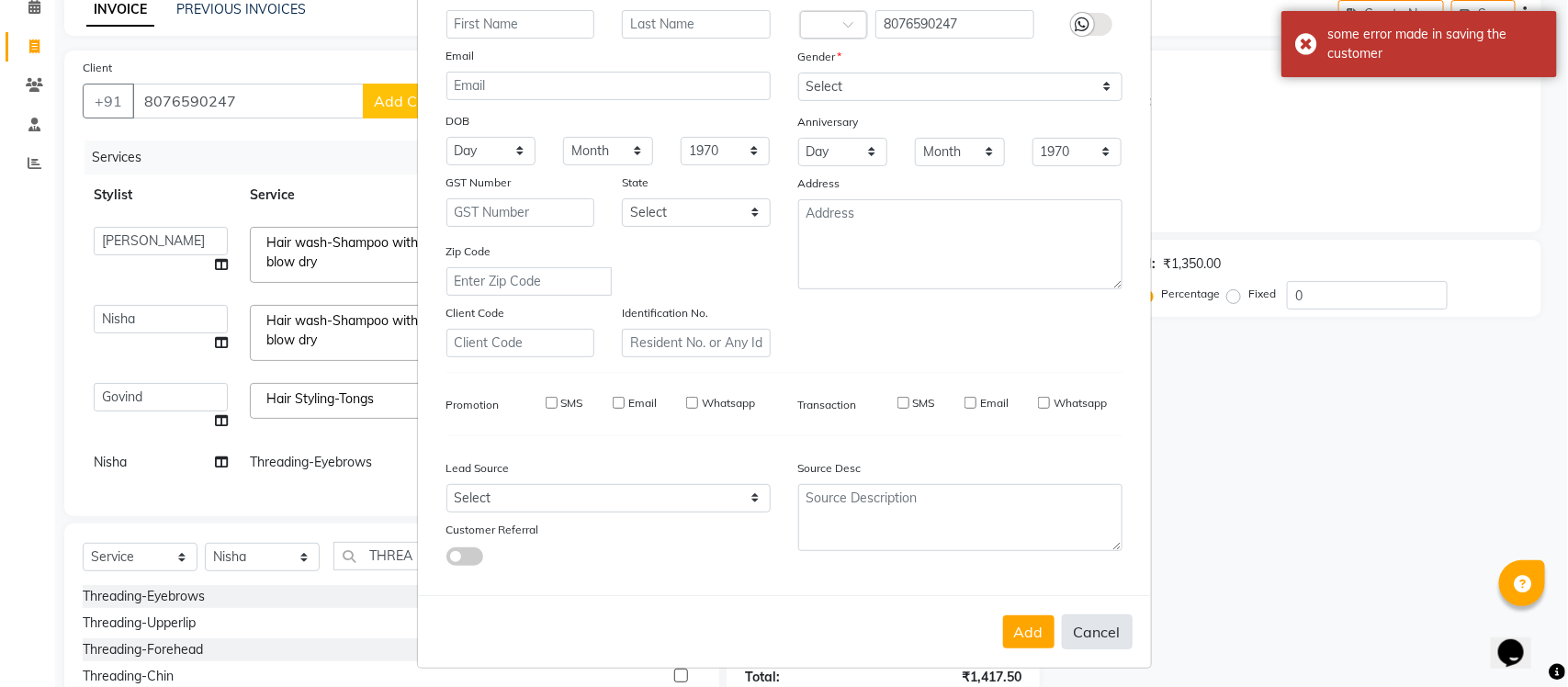
select select
checkbox input "false"
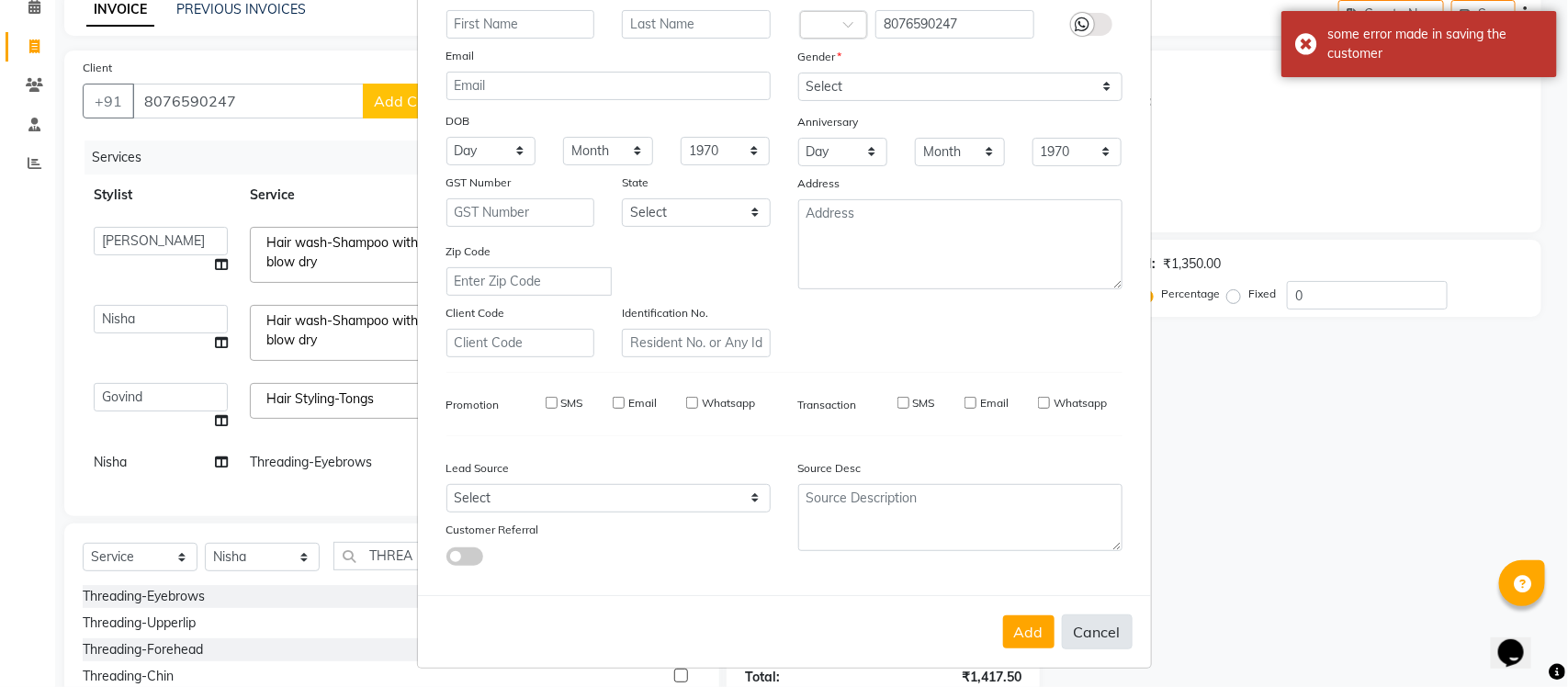
checkbox input "false"
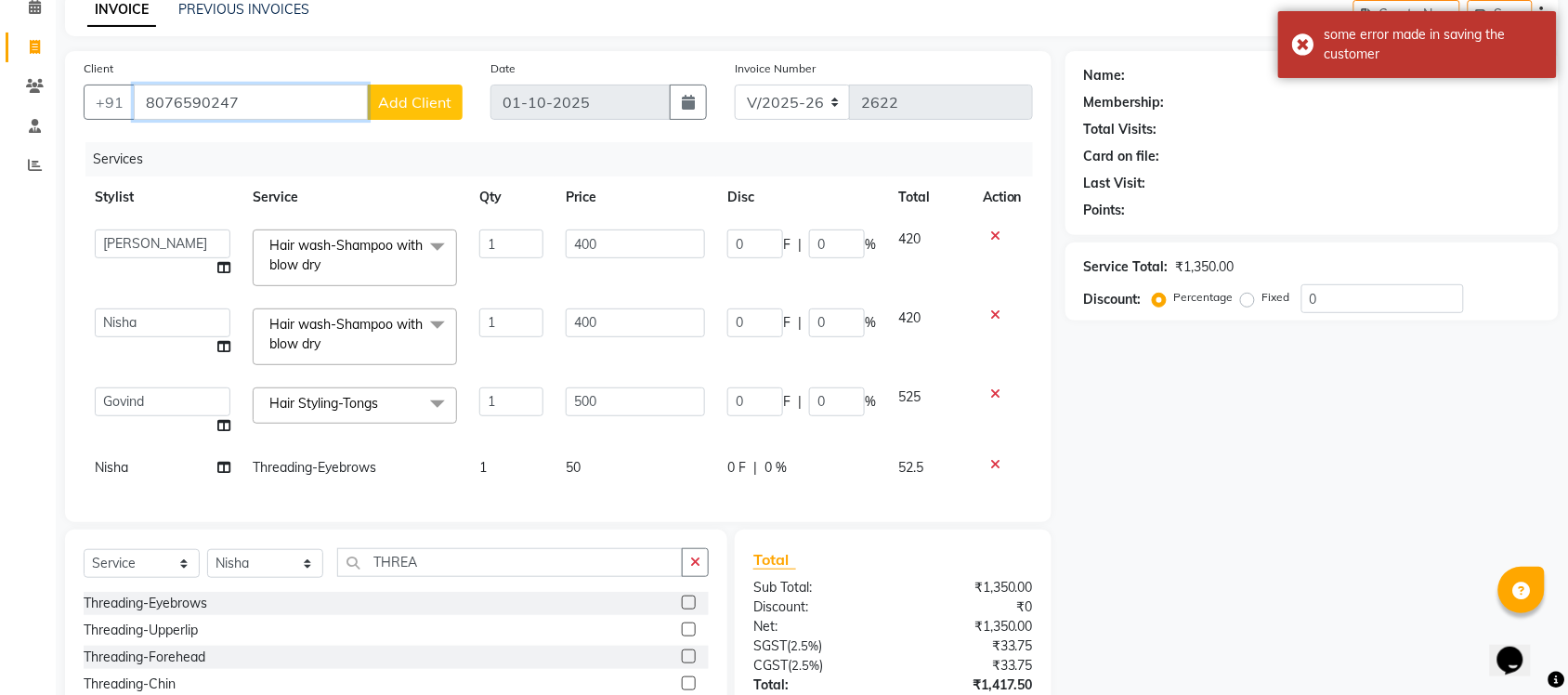
drag, startPoint x: 336, startPoint y: 104, endPoint x: 0, endPoint y: 85, distance: 336.5
click at [0, 85] on app-home "08047224946 Select Location × Tumble Salon, Uttam Nagar Default Panel My Panel …" at bounding box center [784, 371] width 1568 height 919
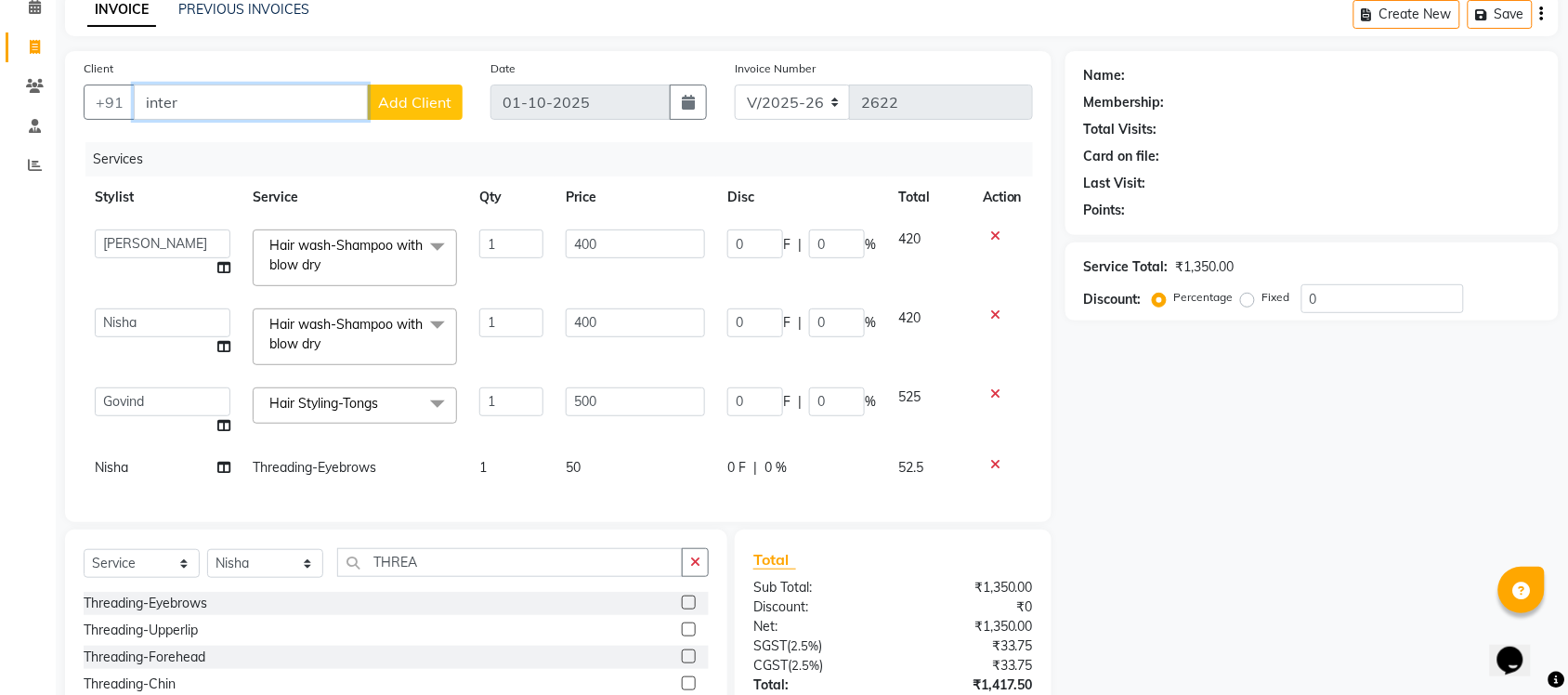
click at [223, 107] on input "inter" at bounding box center [250, 102] width 234 height 36
type input "i"
type input "0"
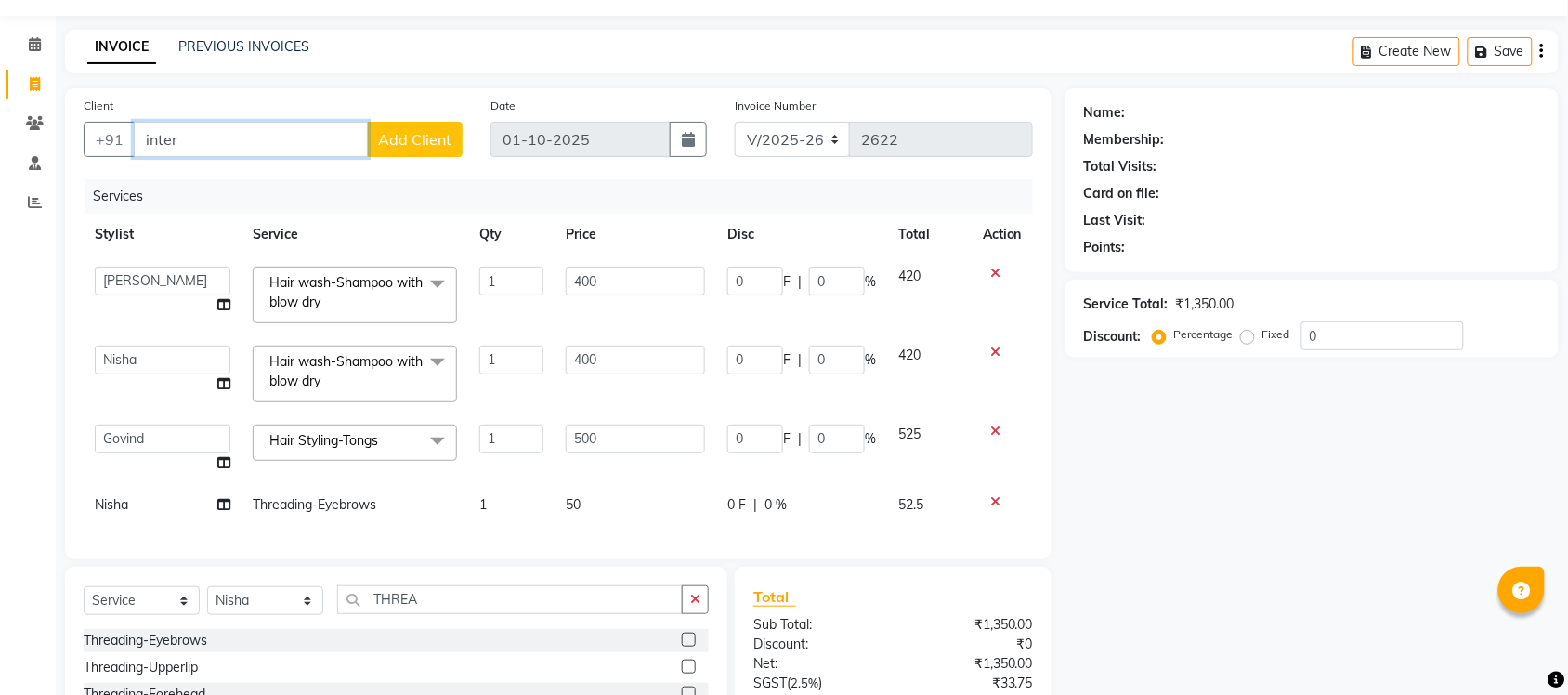
scroll to position [0, 0]
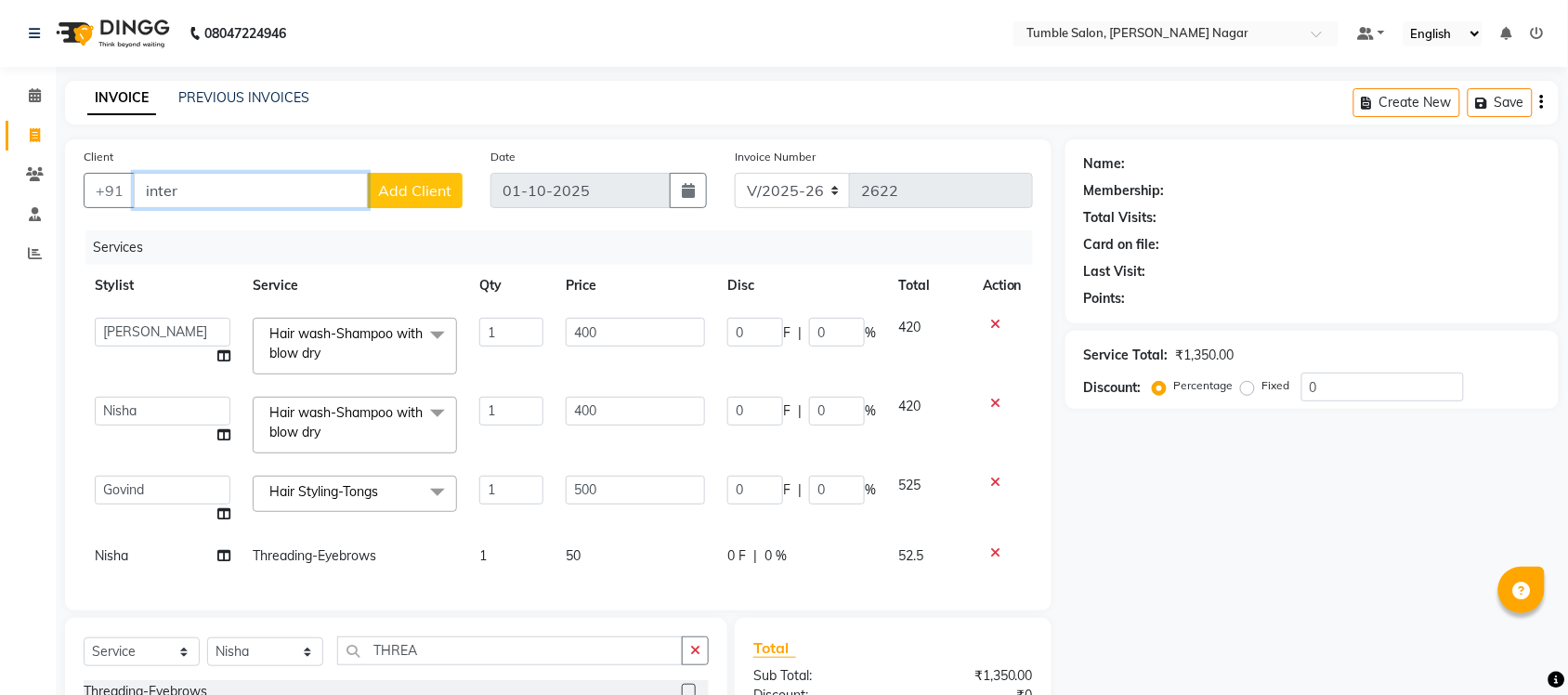
click at [256, 201] on input "inter" at bounding box center [250, 191] width 234 height 36
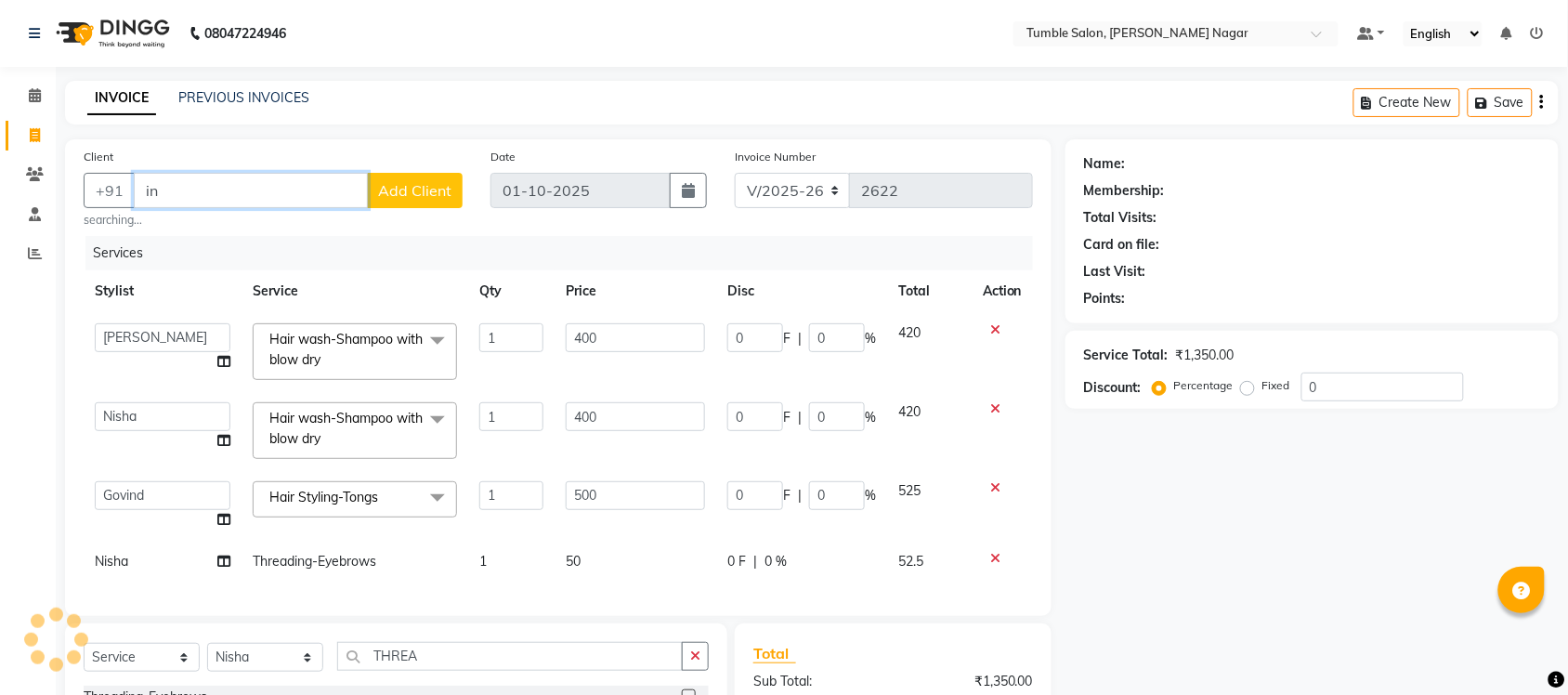
type input "i"
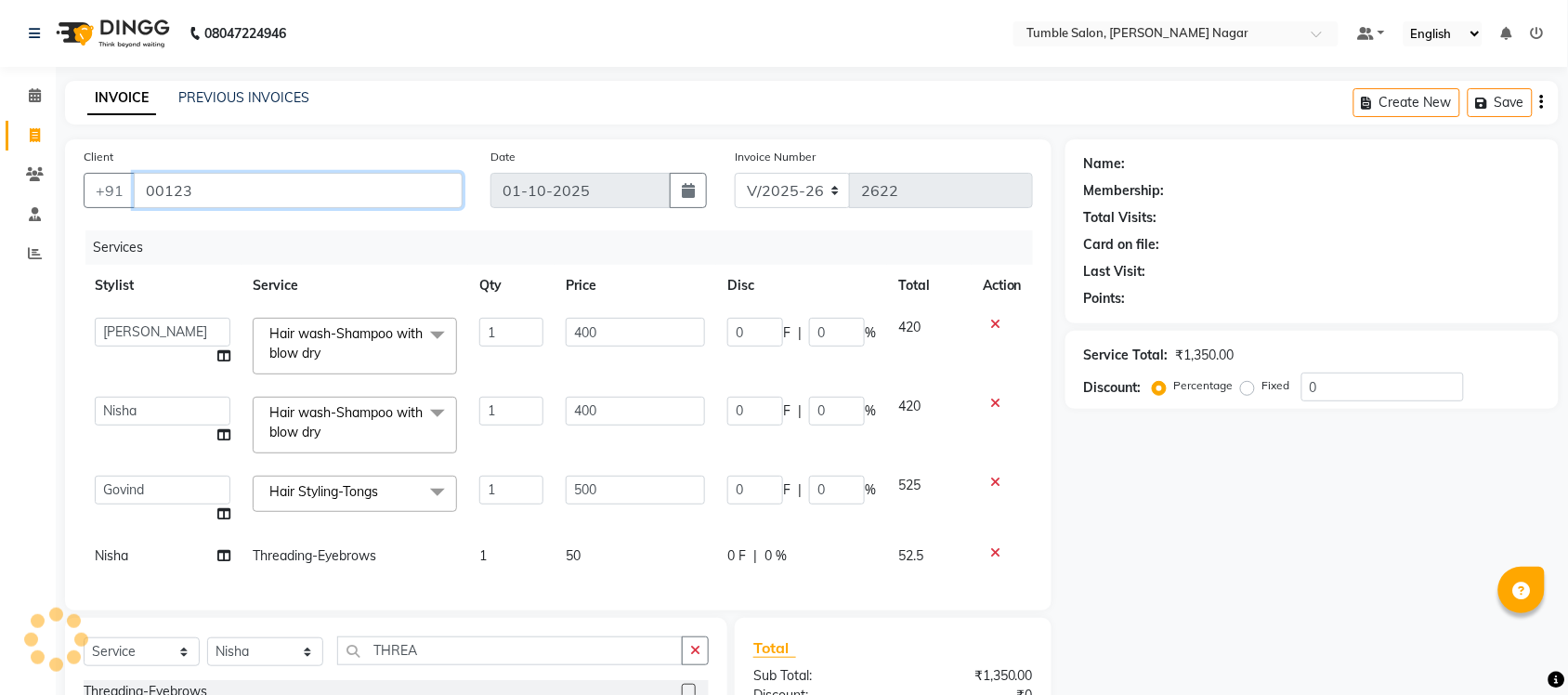
type input "001234"
drag, startPoint x: 267, startPoint y: 195, endPoint x: 90, endPoint y: 192, distance: 177.0
click at [90, 192] on div "+91 001234 Add Client" at bounding box center [272, 191] width 379 height 36
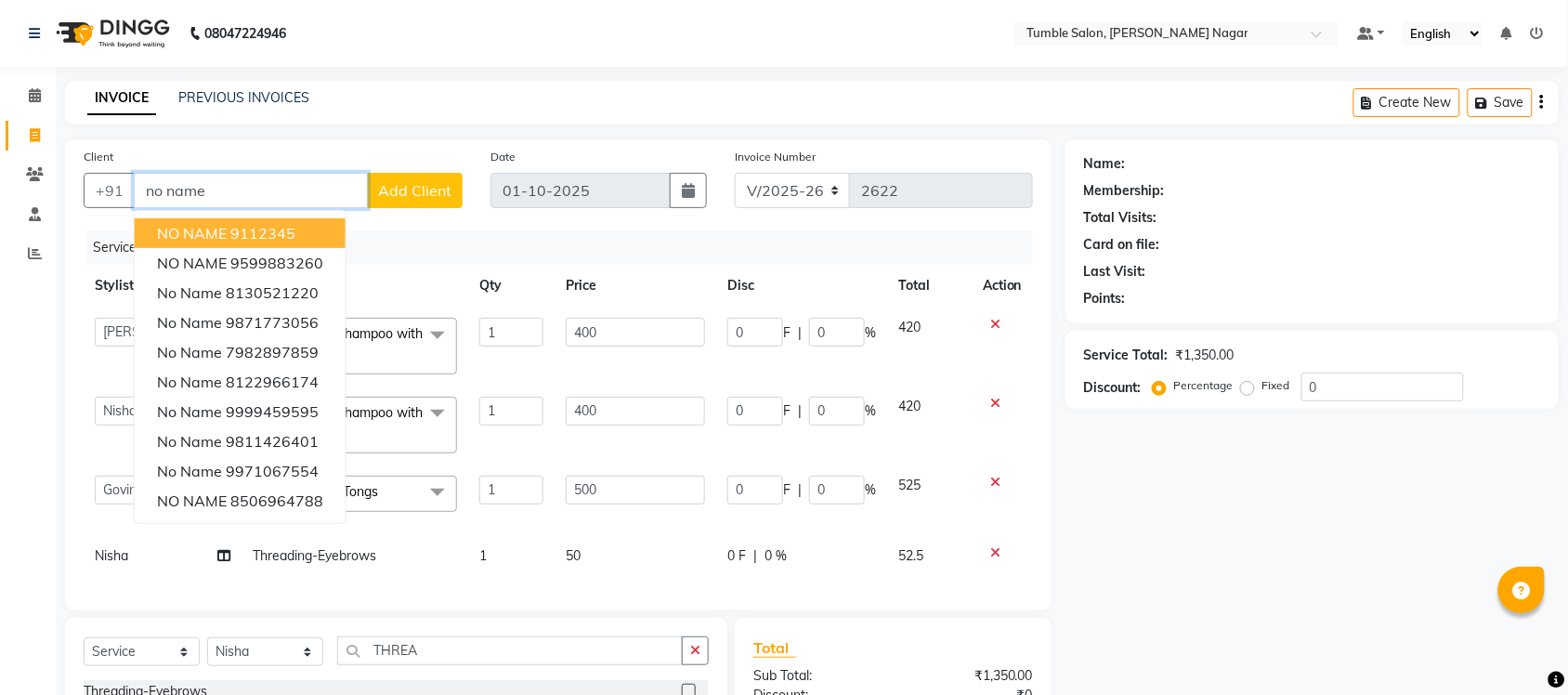
click at [295, 227] on ngb-highlight "9112345" at bounding box center [262, 233] width 65 height 19
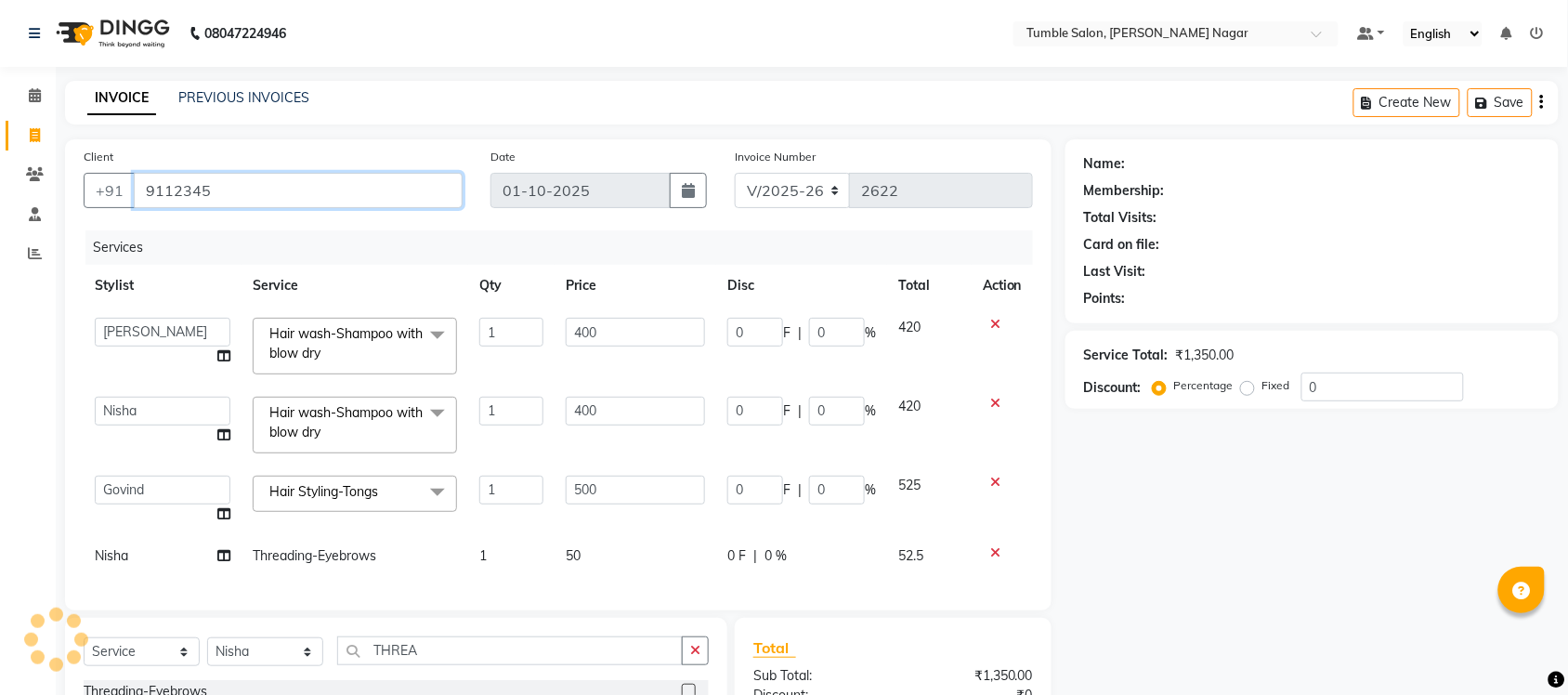
type input "9112345"
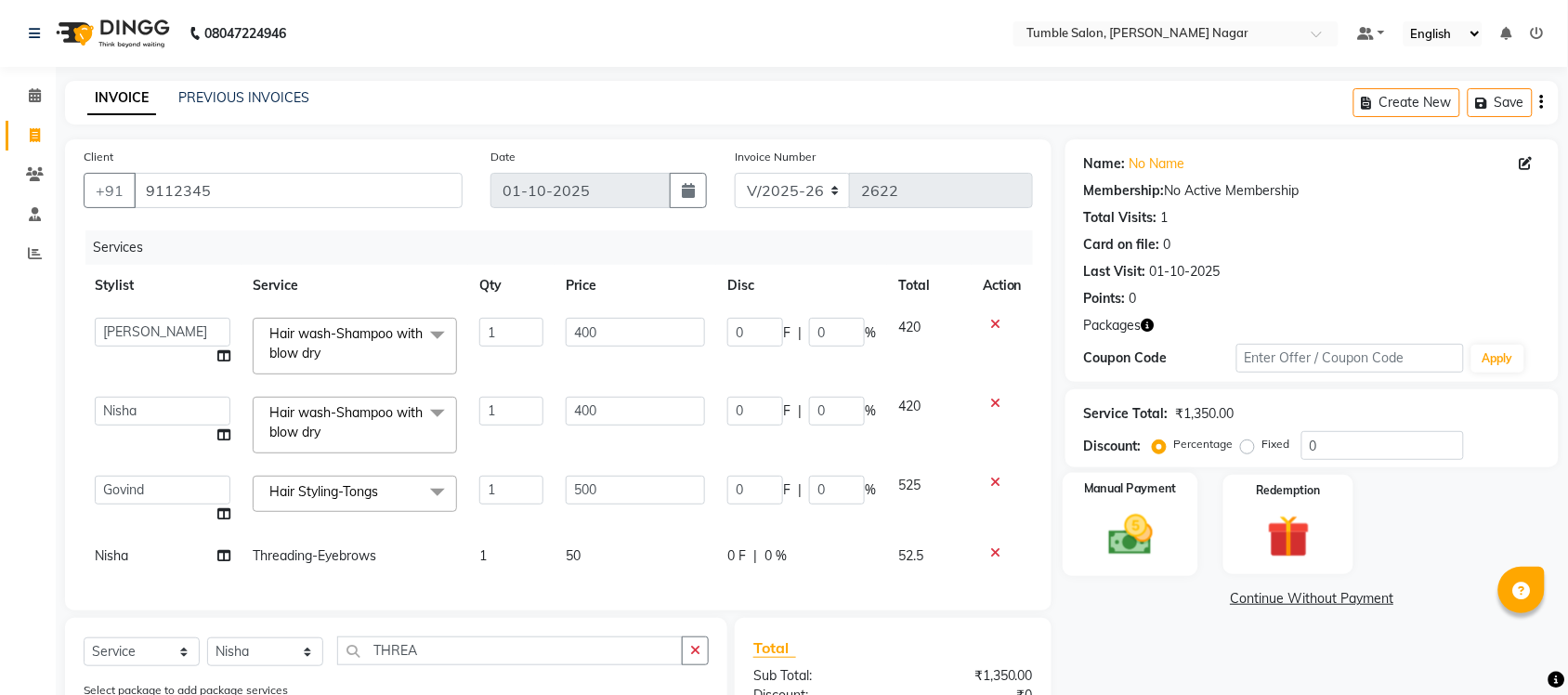
click at [1159, 528] on img at bounding box center [1130, 534] width 72 height 51
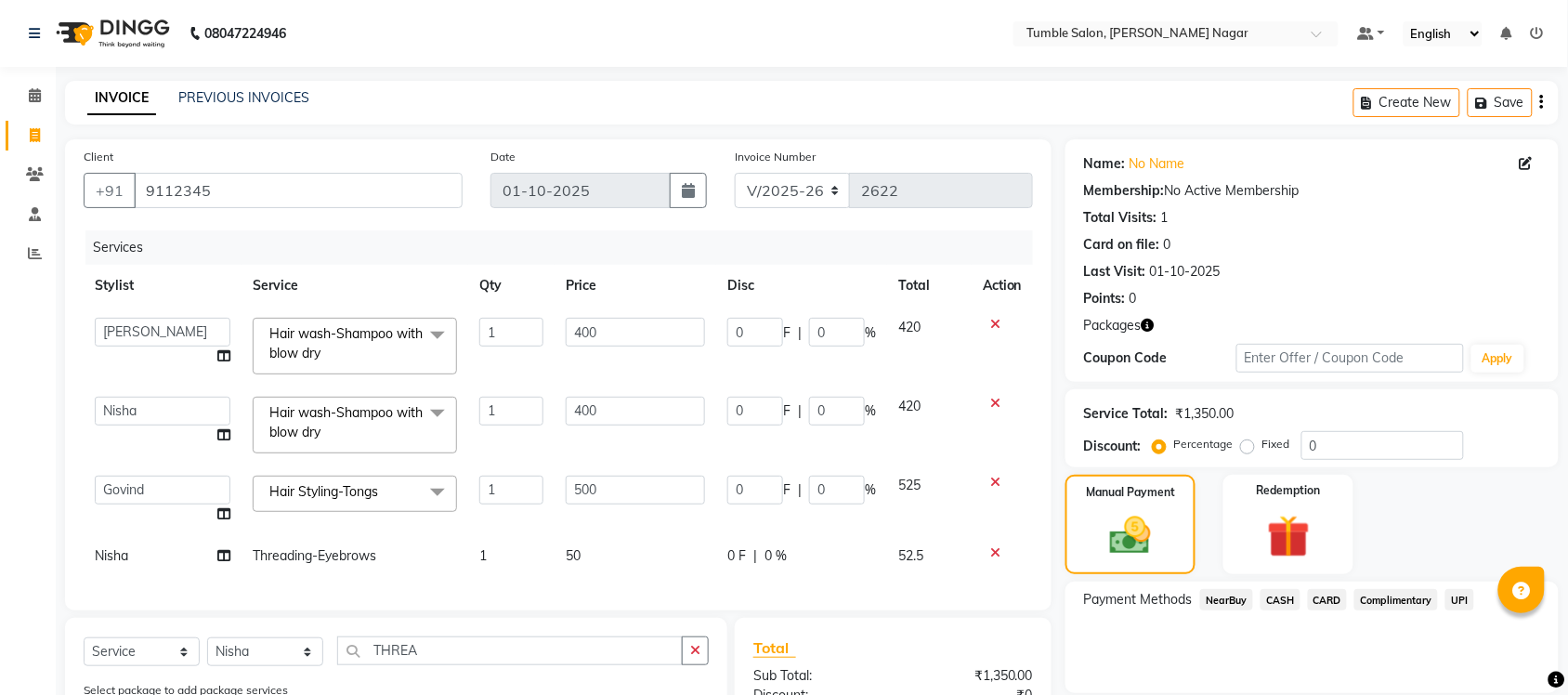
scroll to position [252, 0]
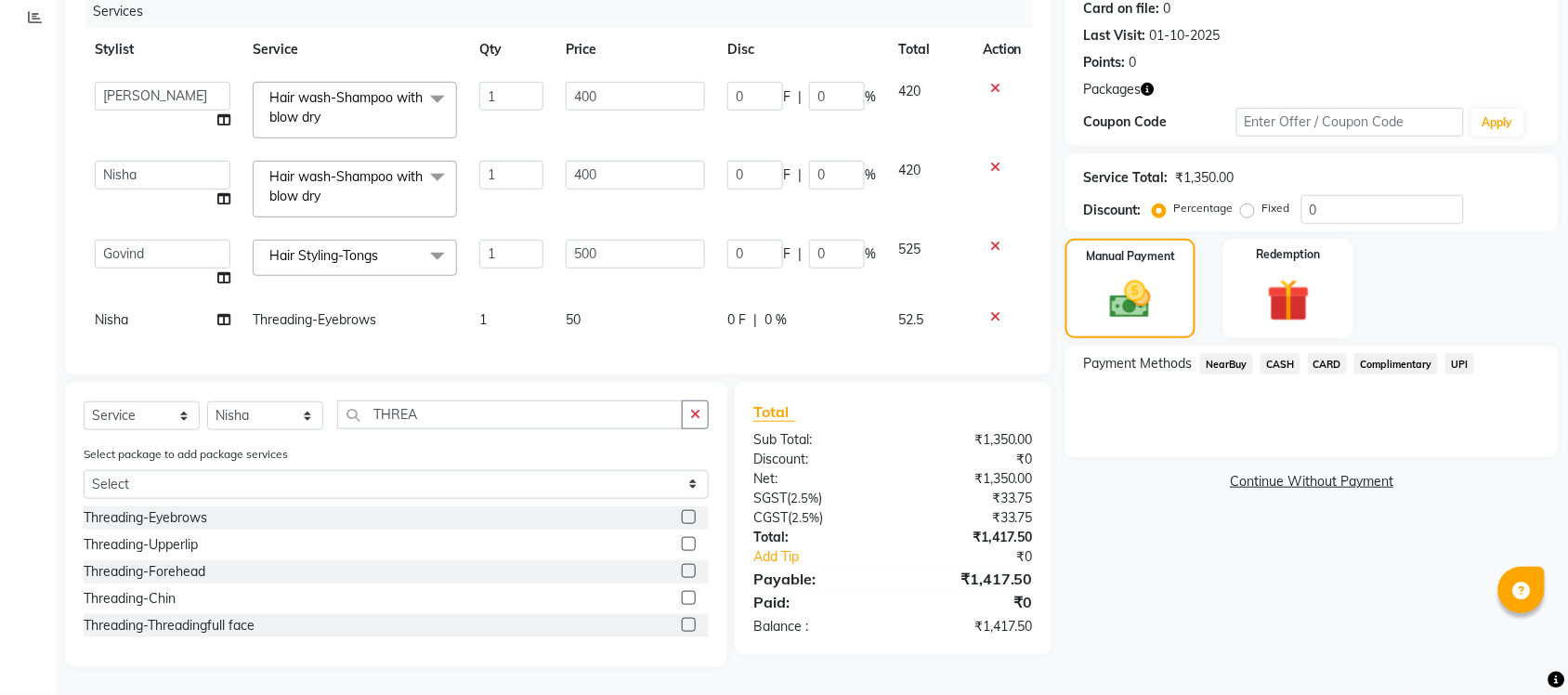
click at [1275, 353] on span "CASH" at bounding box center [1281, 363] width 40 height 22
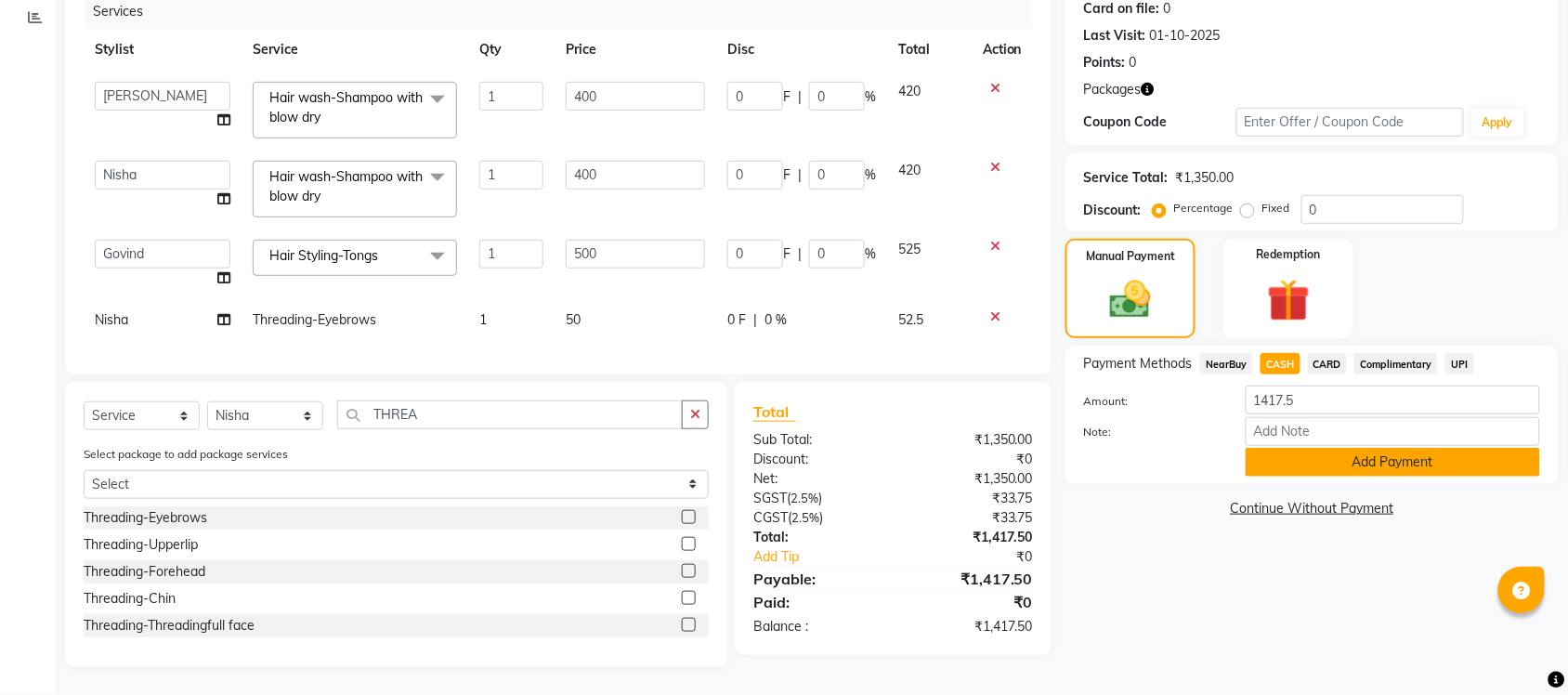
click at [1316, 452] on button "Add Payment" at bounding box center [1392, 462] width 294 height 29
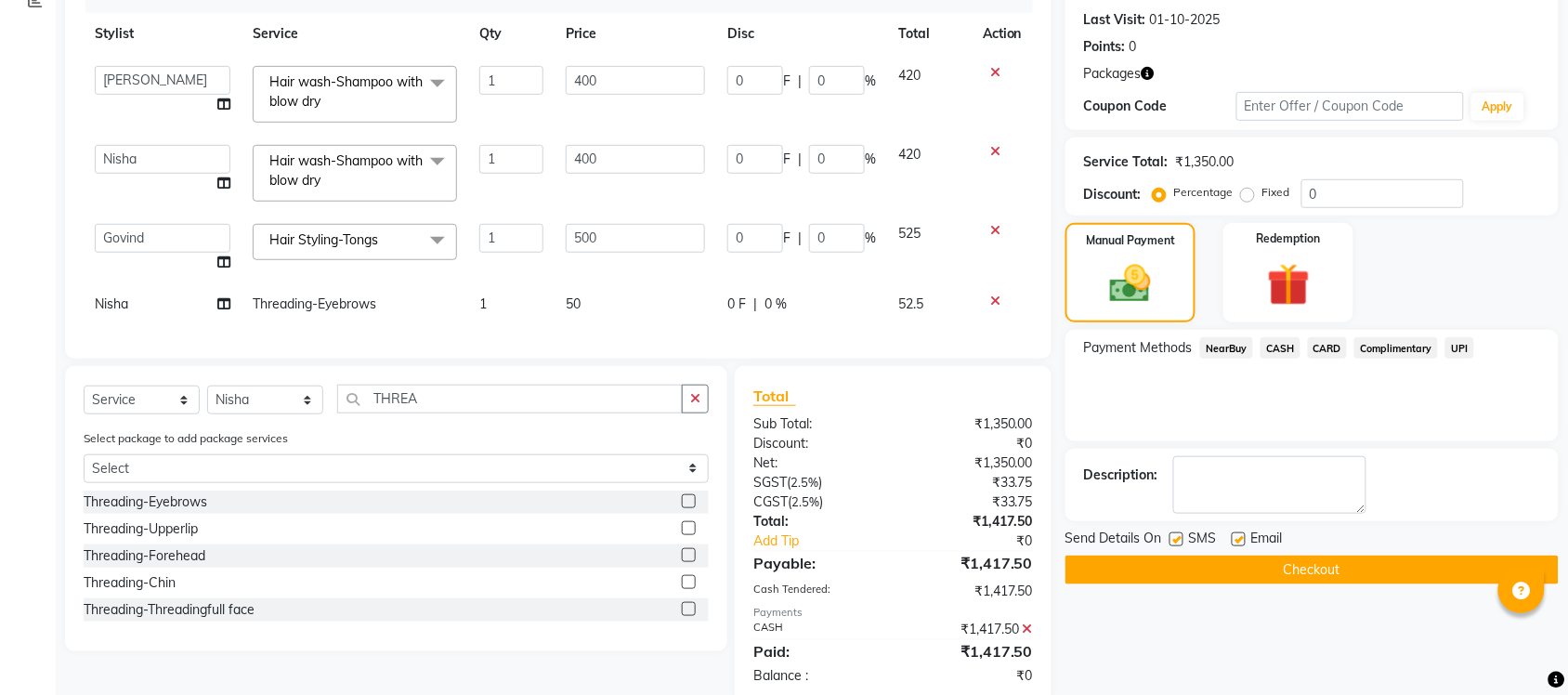
click at [1320, 573] on button "Checkout" at bounding box center [1312, 569] width 493 height 29
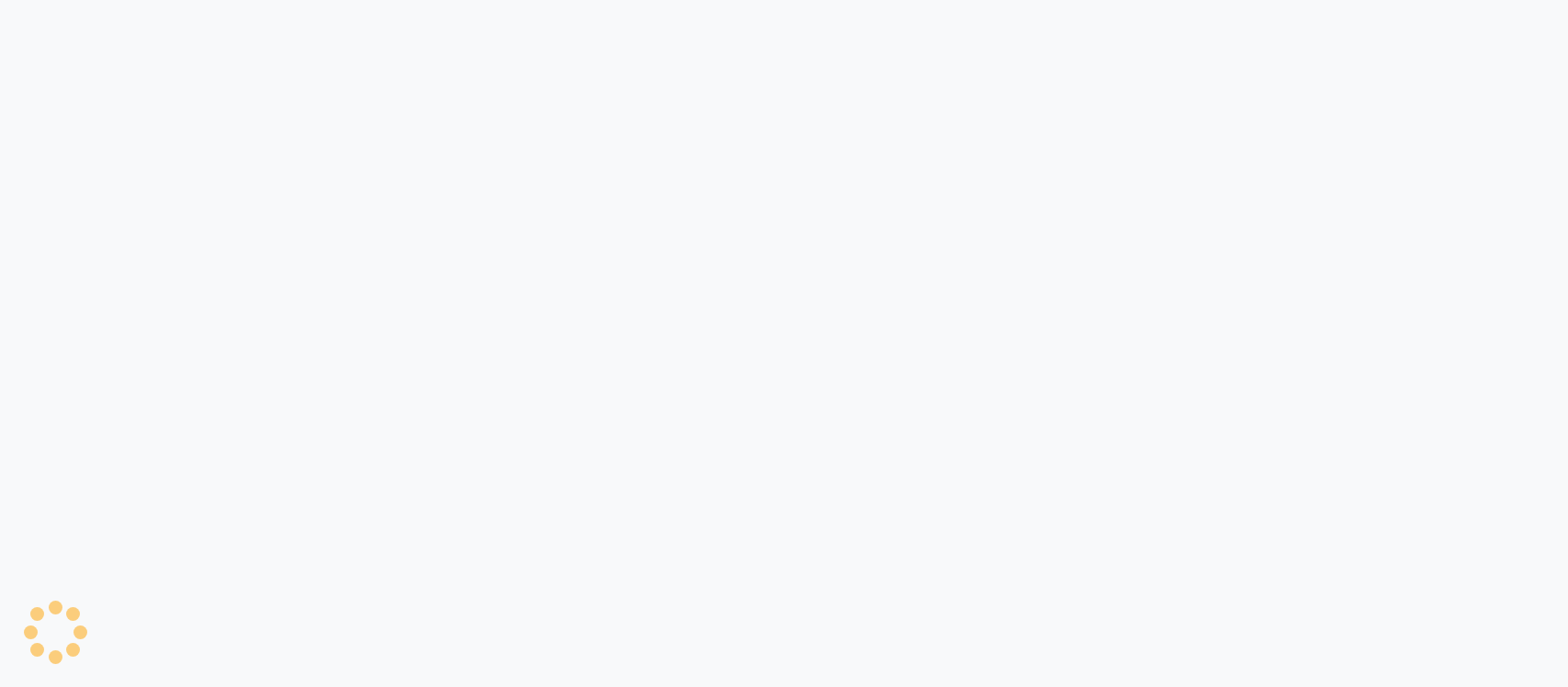
select select "8207"
select select "service"
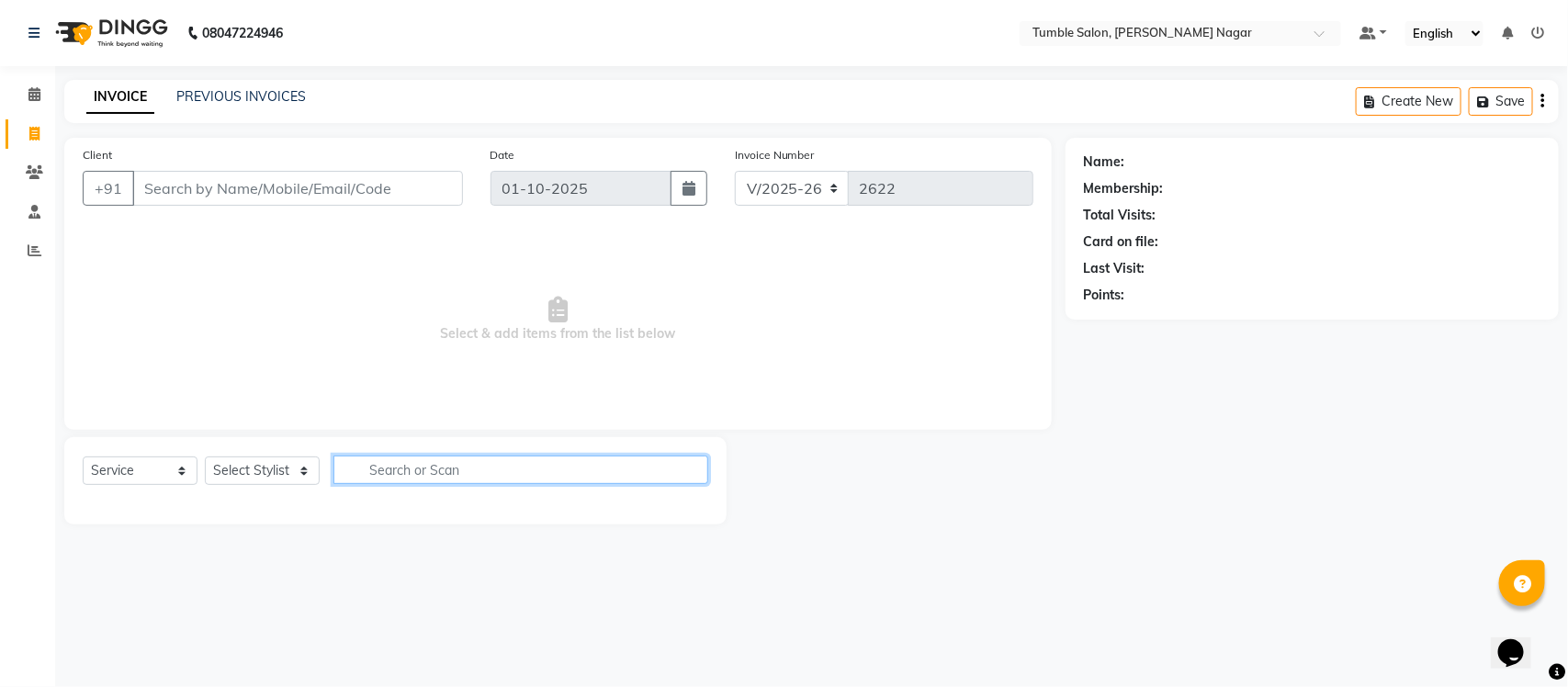
drag, startPoint x: 390, startPoint y: 459, endPoint x: 398, endPoint y: 474, distance: 17.0
click at [391, 459] on input "text" at bounding box center [520, 470] width 374 height 29
type input "full arms"
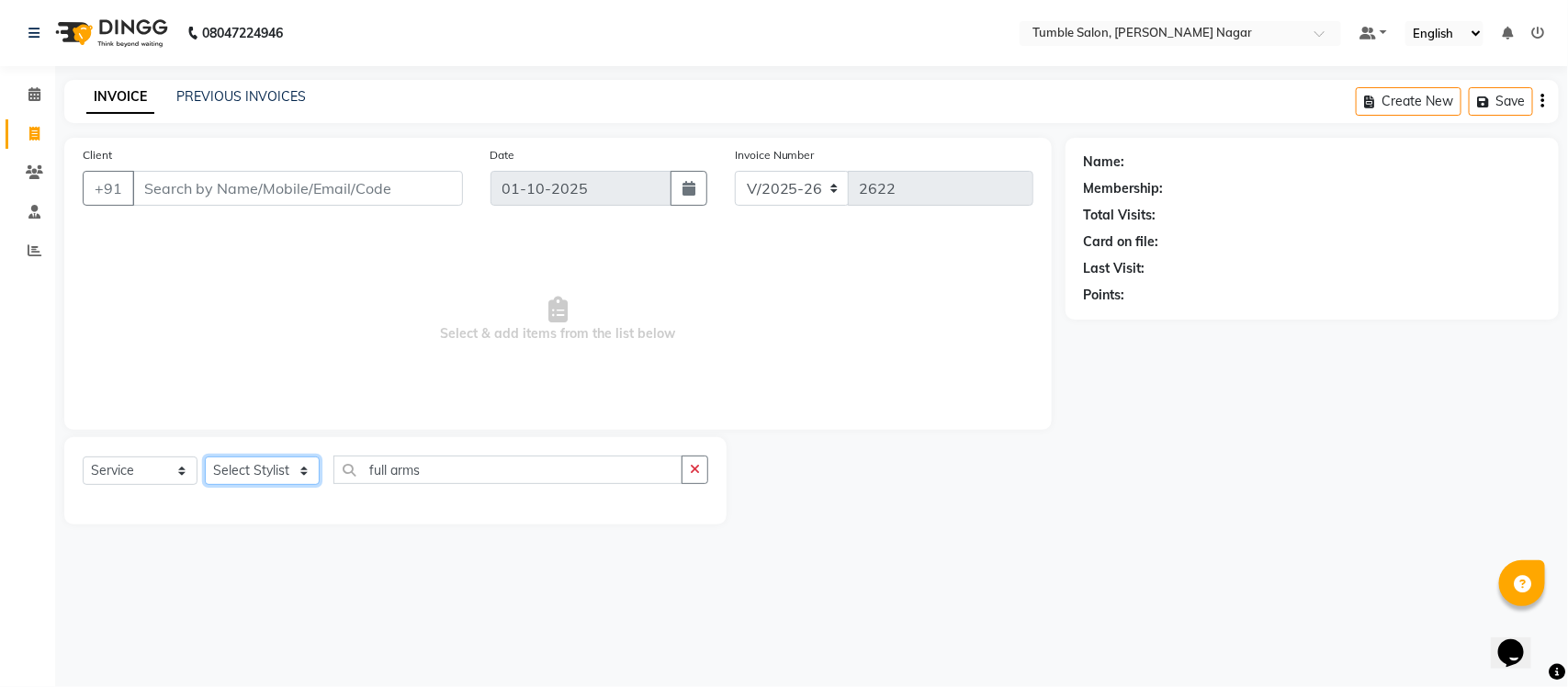
click at [305, 461] on select "Select Stylist Finance id [PERSON_NAME] [PERSON_NAME] [PERSON_NAME] [PERSON_NAM…" at bounding box center [263, 470] width 115 height 29
select select "77841"
click at [205, 456] on select "Select Stylist Finance id [PERSON_NAME] [PERSON_NAME] [PERSON_NAME] [PERSON_NAM…" at bounding box center [263, 470] width 115 height 29
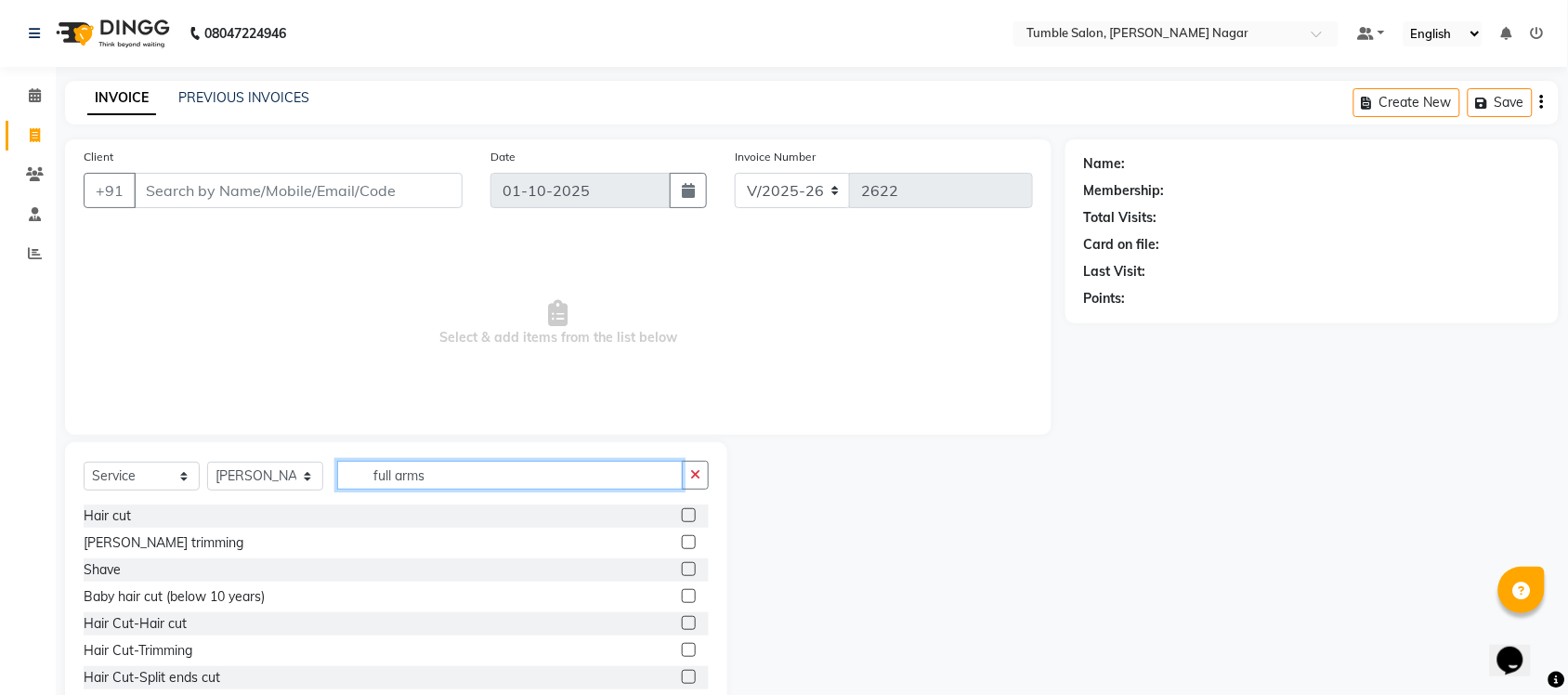
click at [470, 475] on input "full arms" at bounding box center [510, 475] width 346 height 29
type input "f"
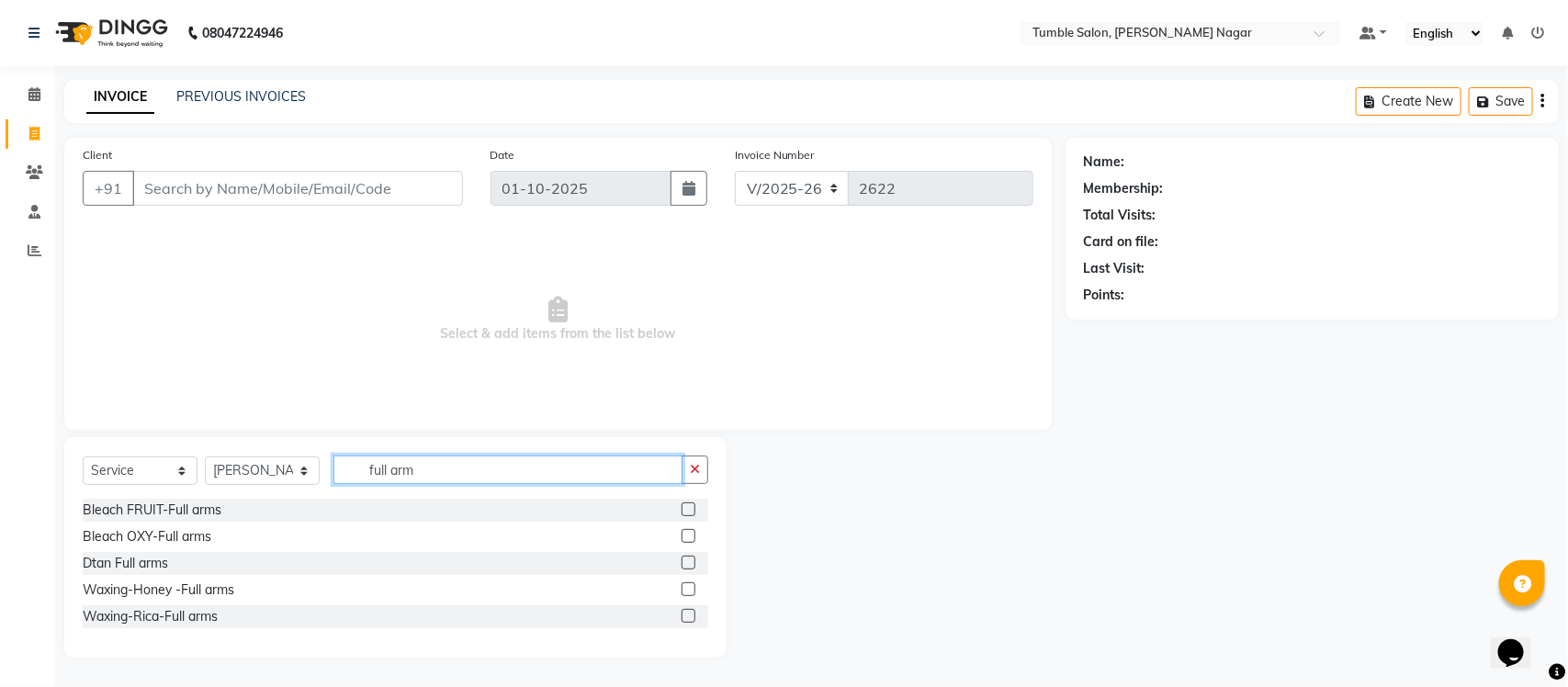
type input "full arms"
click at [686, 614] on label at bounding box center [688, 616] width 14 height 14
click at [686, 614] on input "checkbox" at bounding box center [687, 616] width 12 height 12
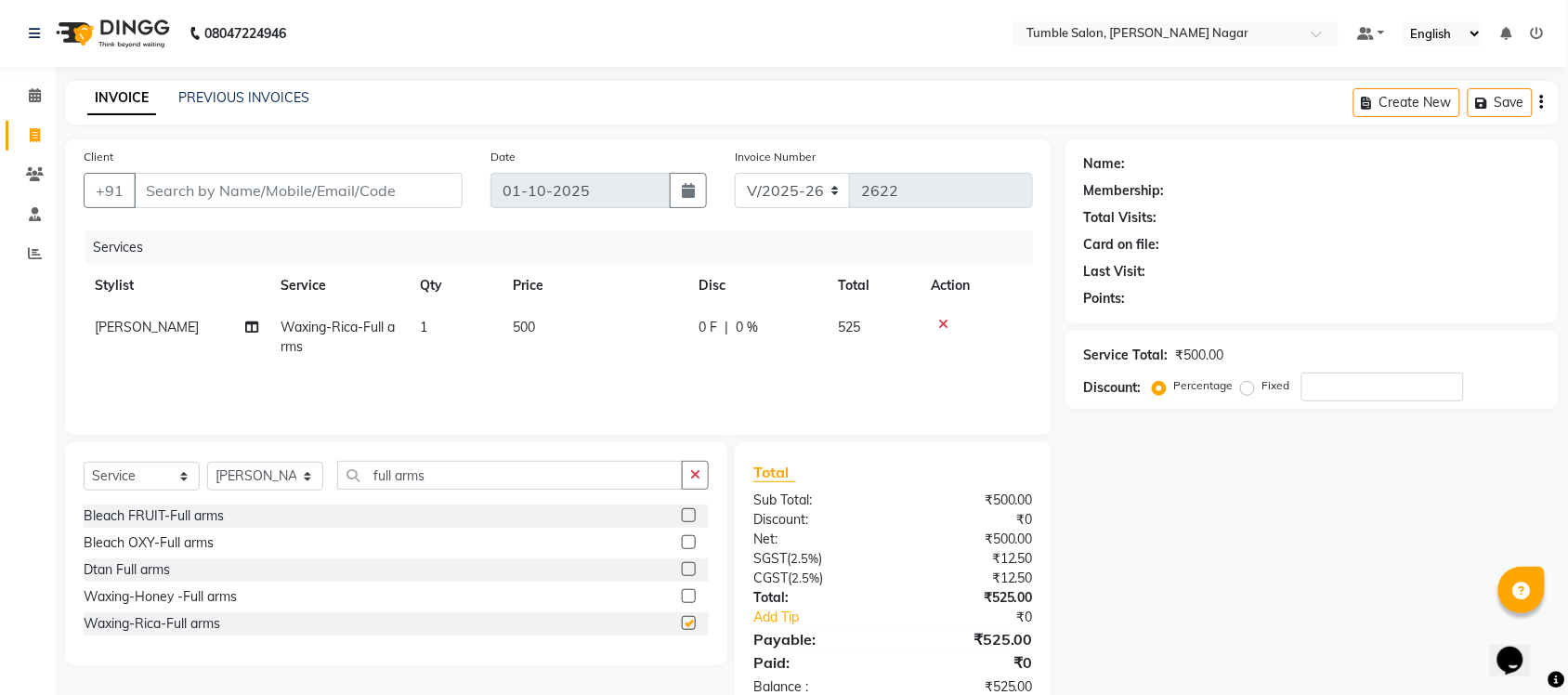
checkbox input "false"
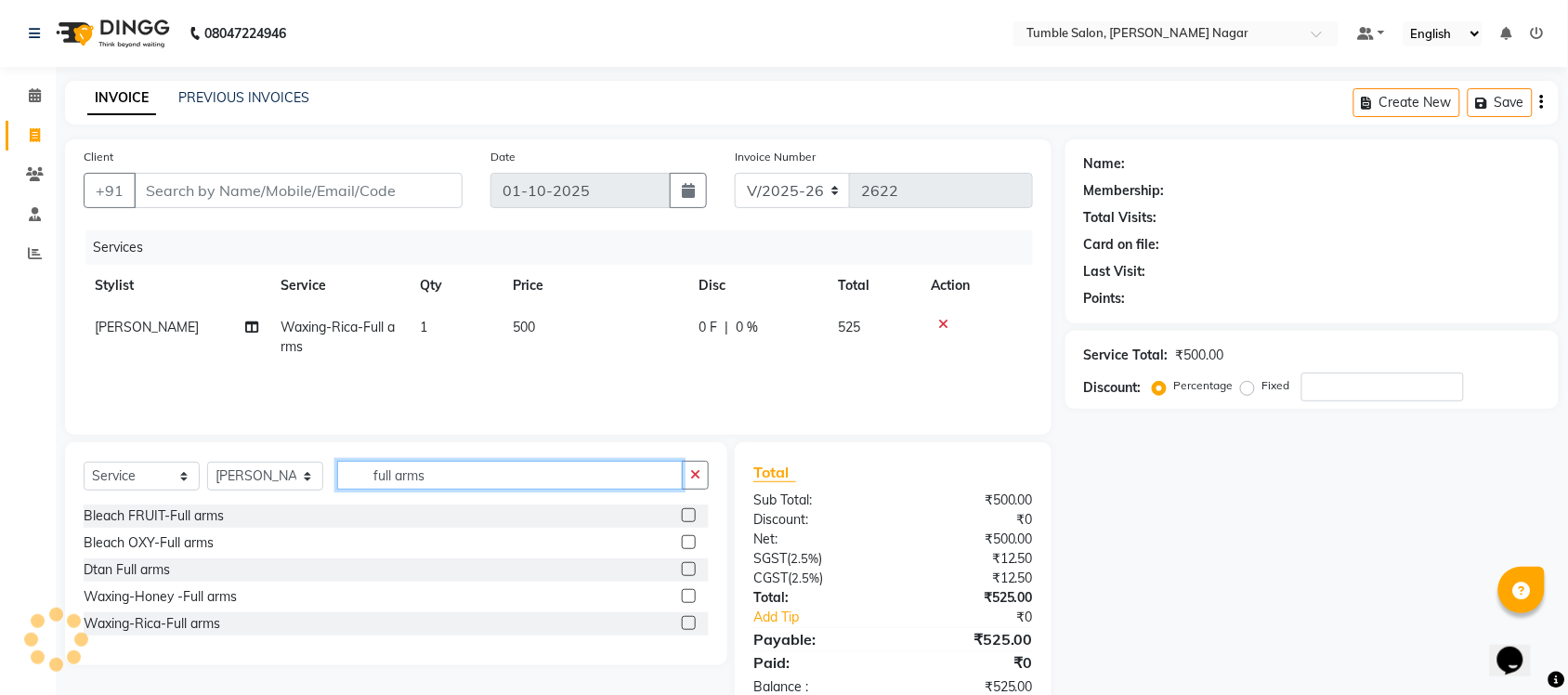
click at [500, 485] on input "full arms" at bounding box center [510, 475] width 346 height 29
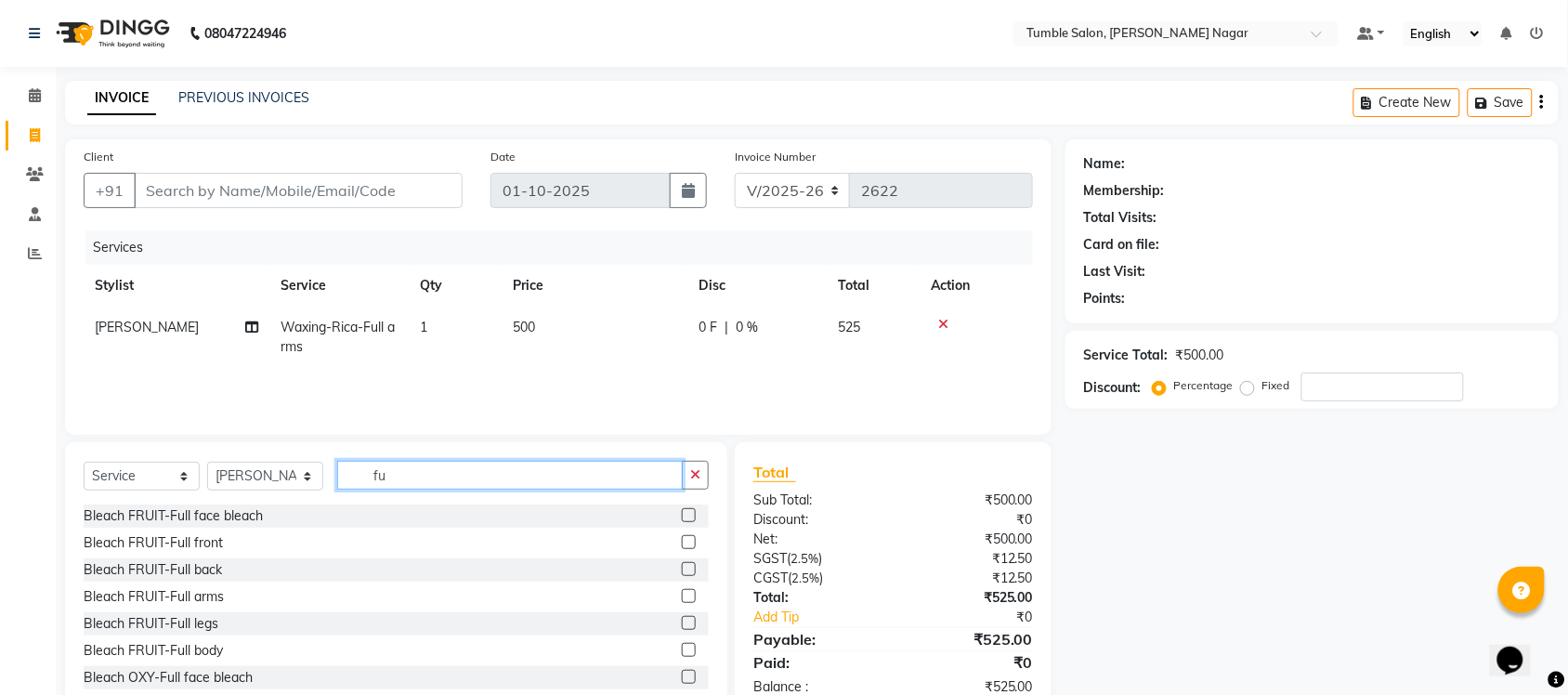
type input "f"
type input "half fr"
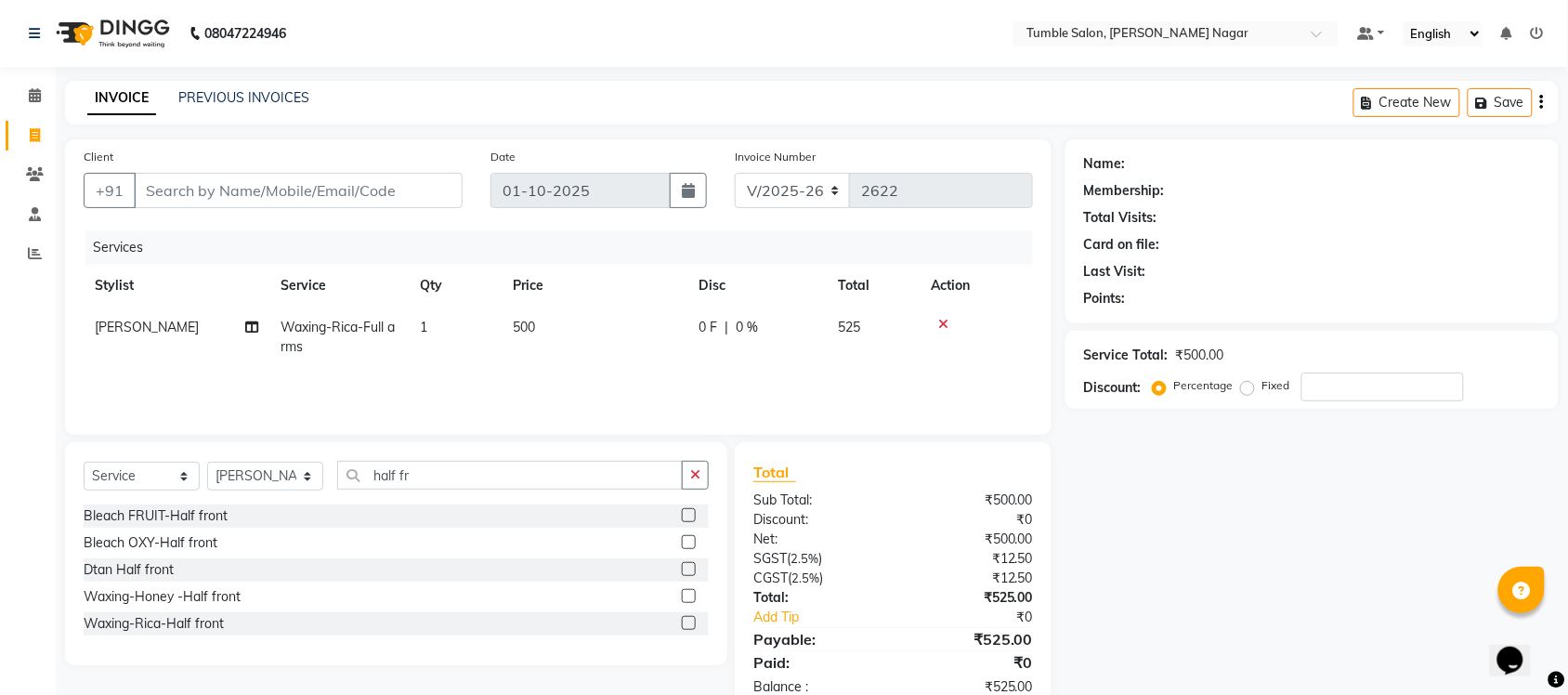
click at [688, 621] on label at bounding box center [689, 623] width 14 height 14
click at [688, 621] on input "checkbox" at bounding box center [688, 624] width 12 height 12
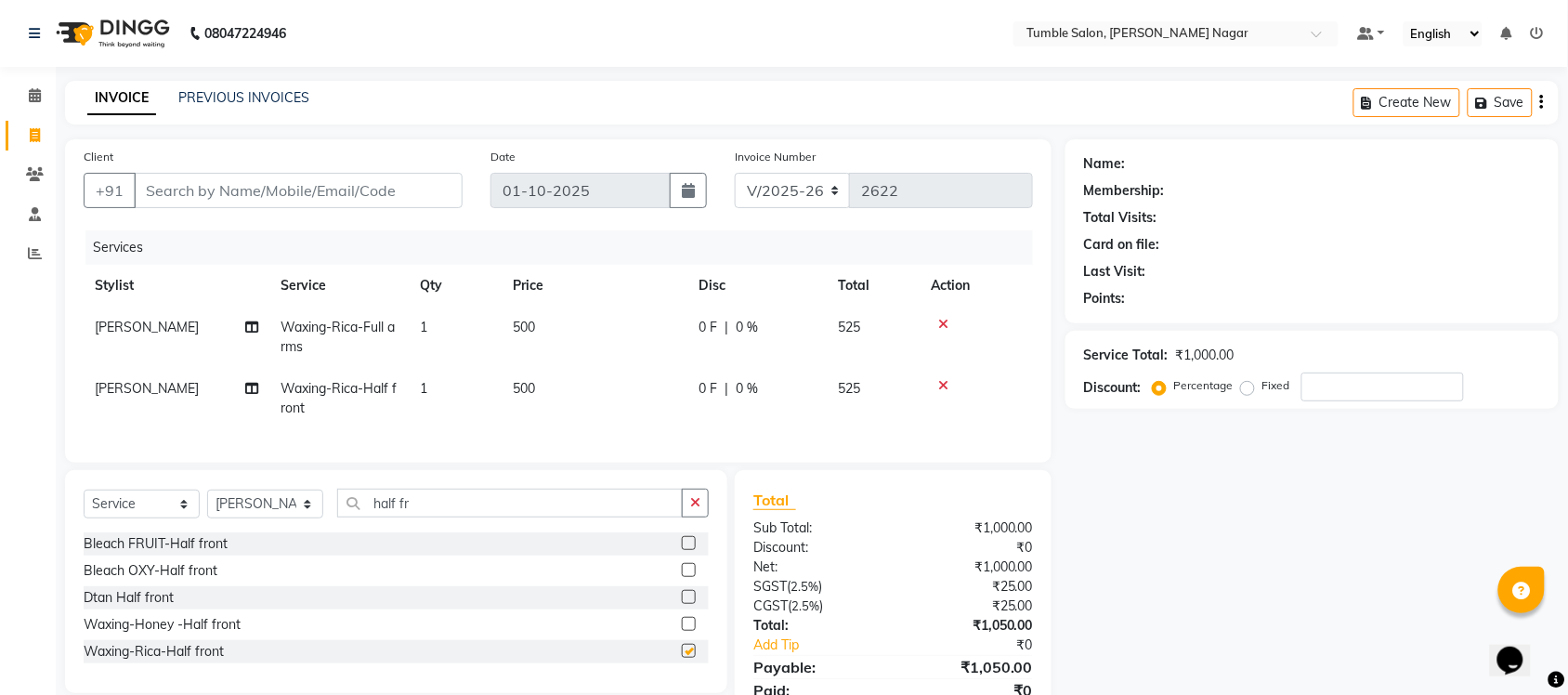
checkbox input "false"
click at [492, 517] on input "half fr" at bounding box center [510, 502] width 346 height 29
type input "half legs"
click at [686, 657] on label at bounding box center [689, 650] width 14 height 14
click at [686, 657] on input "checkbox" at bounding box center [688, 651] width 12 height 12
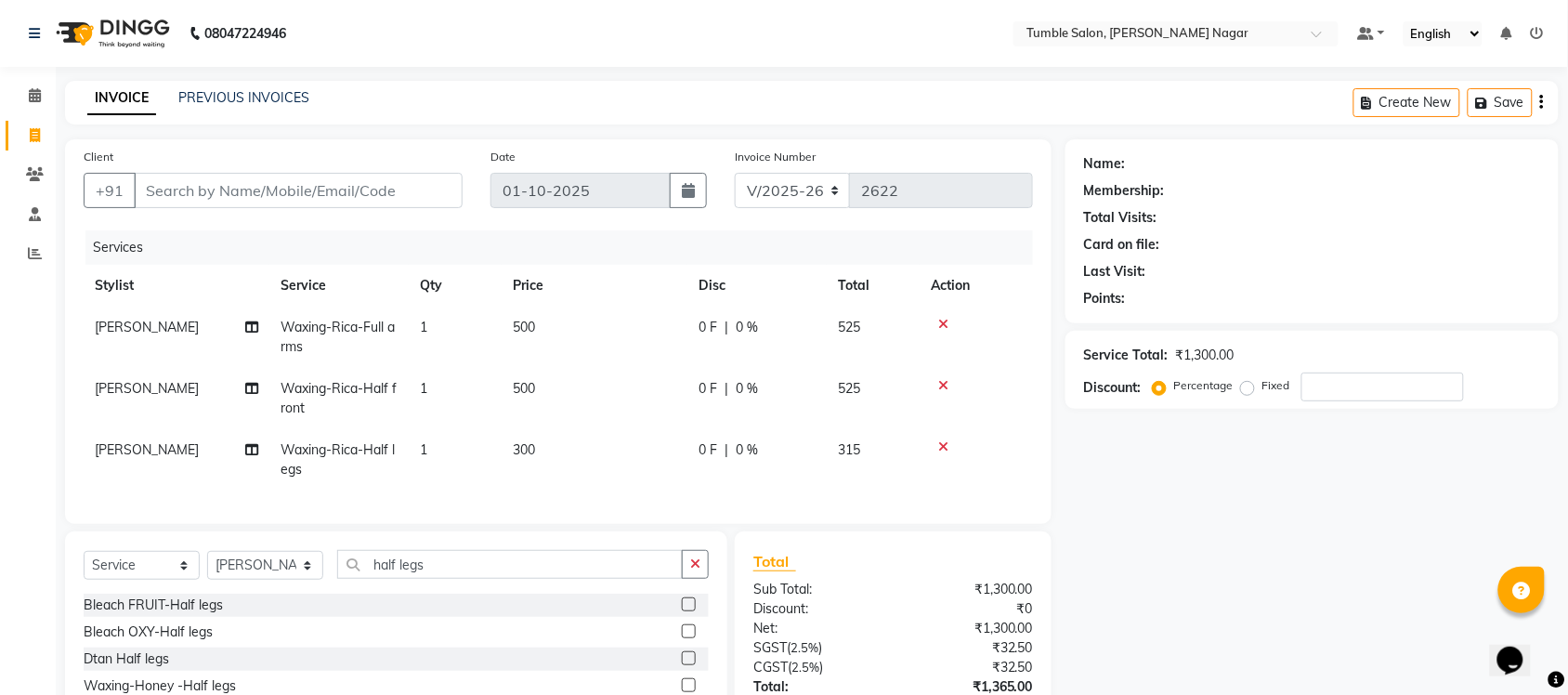
checkbox input "false"
click at [251, 200] on input "Client" at bounding box center [298, 191] width 329 height 36
type input "9"
type input "0"
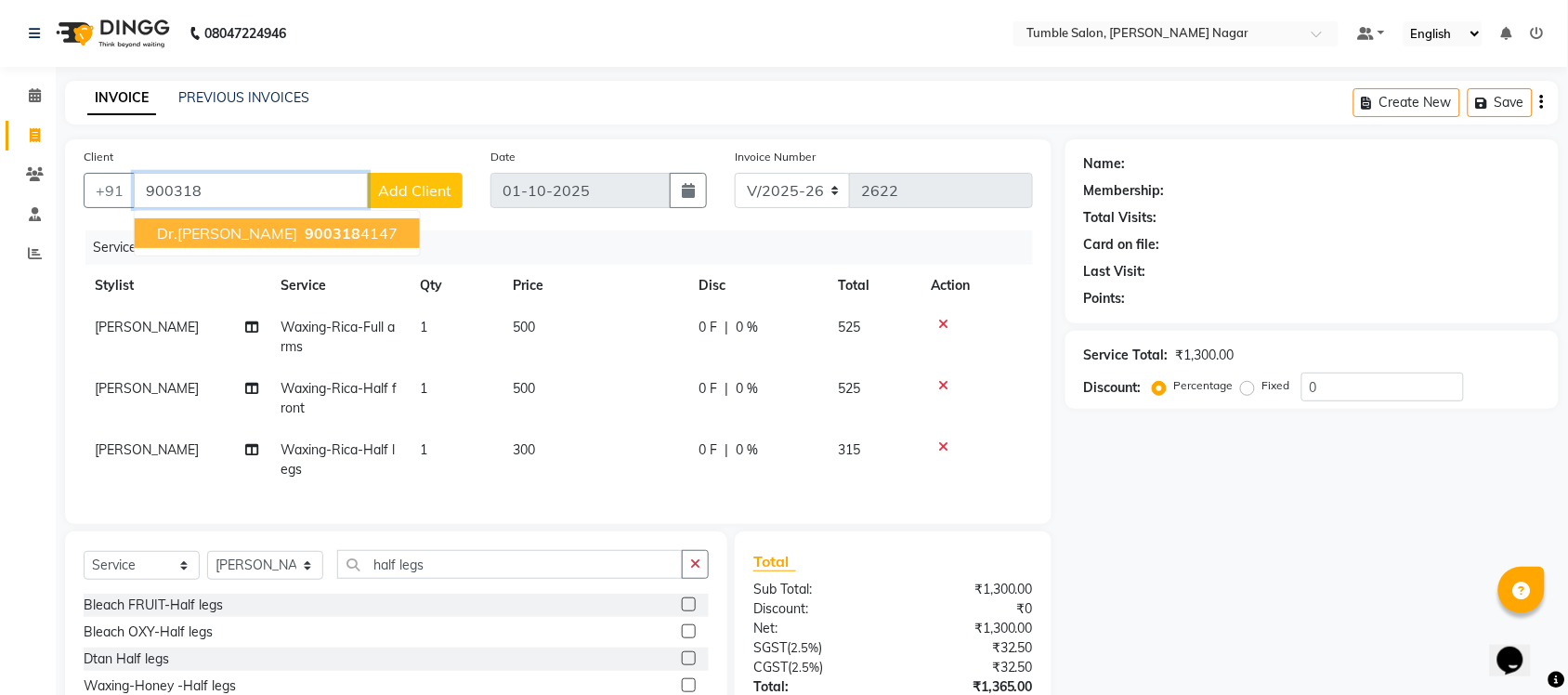
click at [301, 241] on ngb-highlight "900318 4147" at bounding box center [349, 233] width 97 height 19
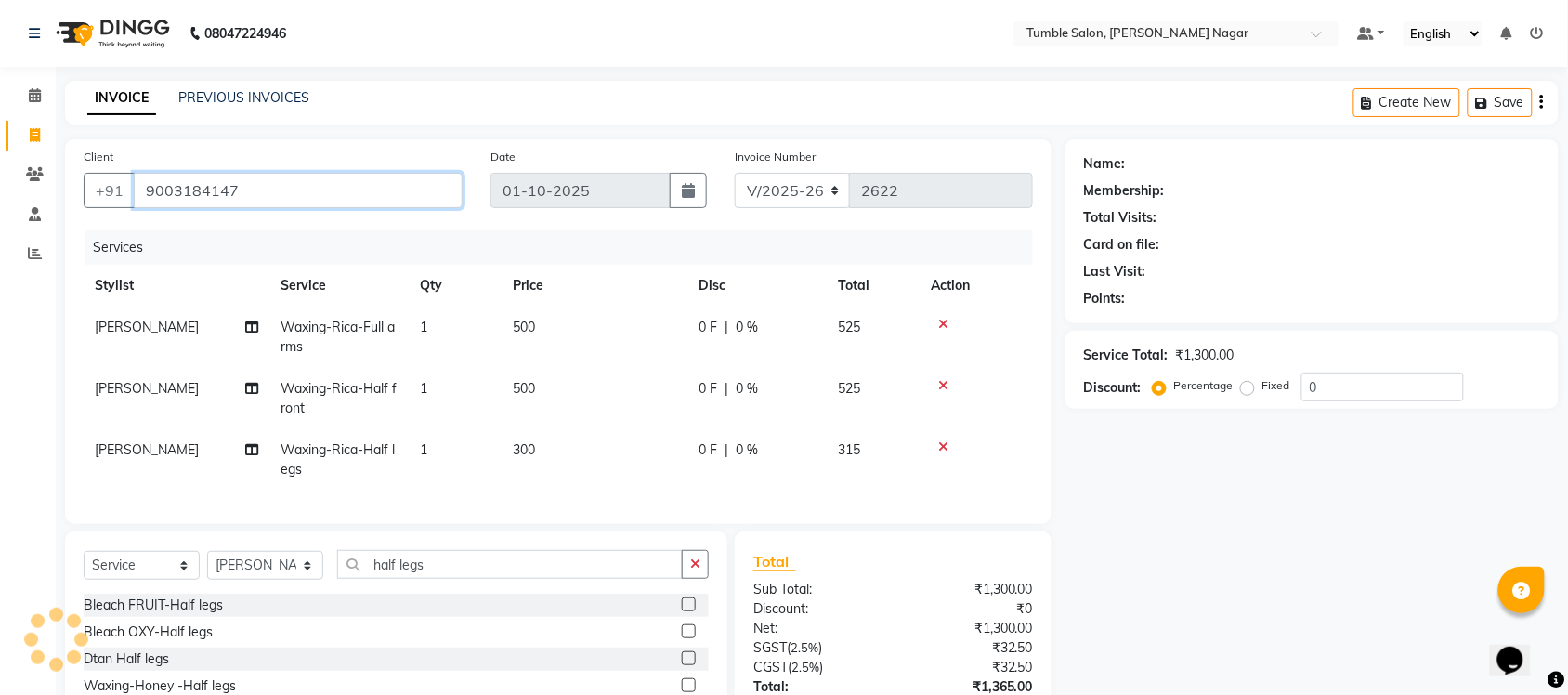
type input "9003184147"
select select "1: Object"
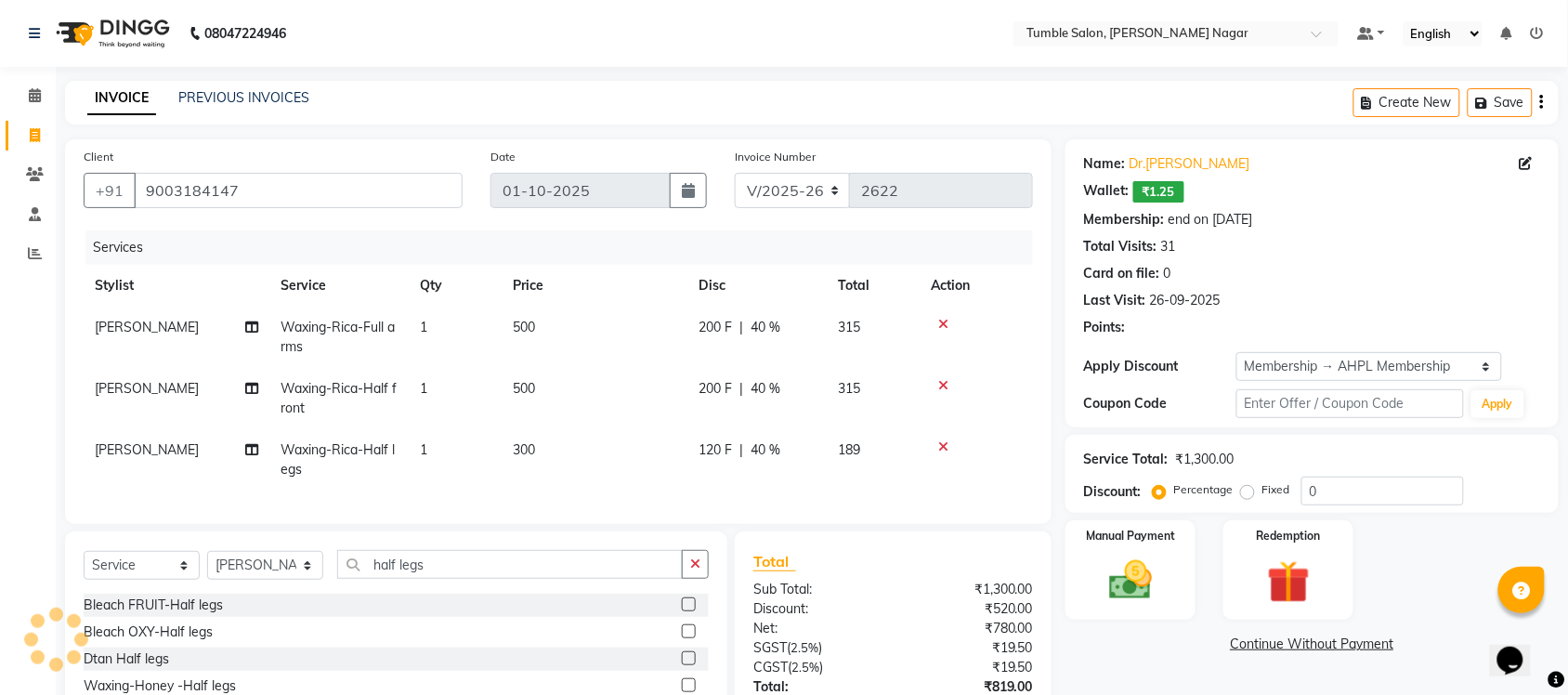
type input "40"
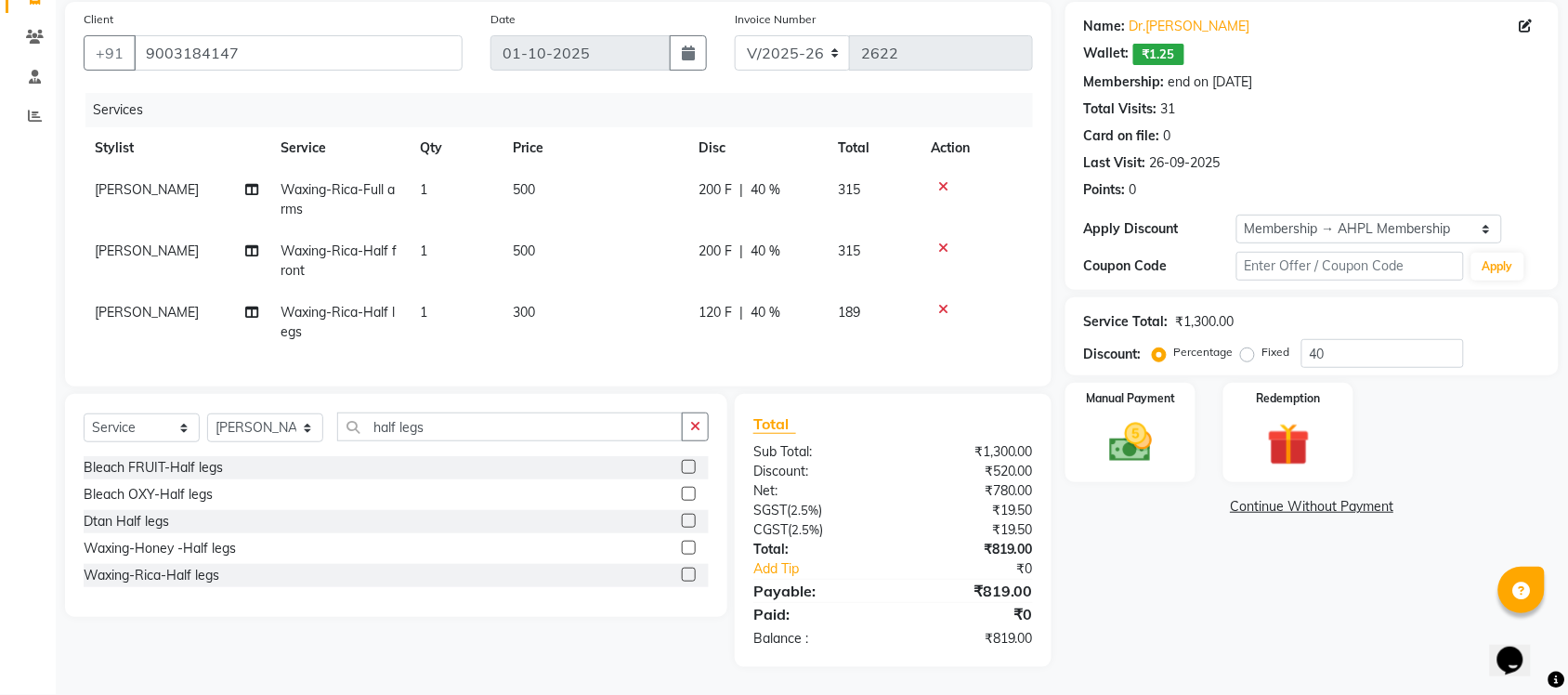
click at [1155, 473] on div "Name: Dr.kavya Wallet: ₹1.25 Membership: end on 02-05-2026 Total Visits: 31 Car…" at bounding box center [1319, 334] width 507 height 665
click at [1136, 464] on div "Manual Payment" at bounding box center [1130, 432] width 135 height 104
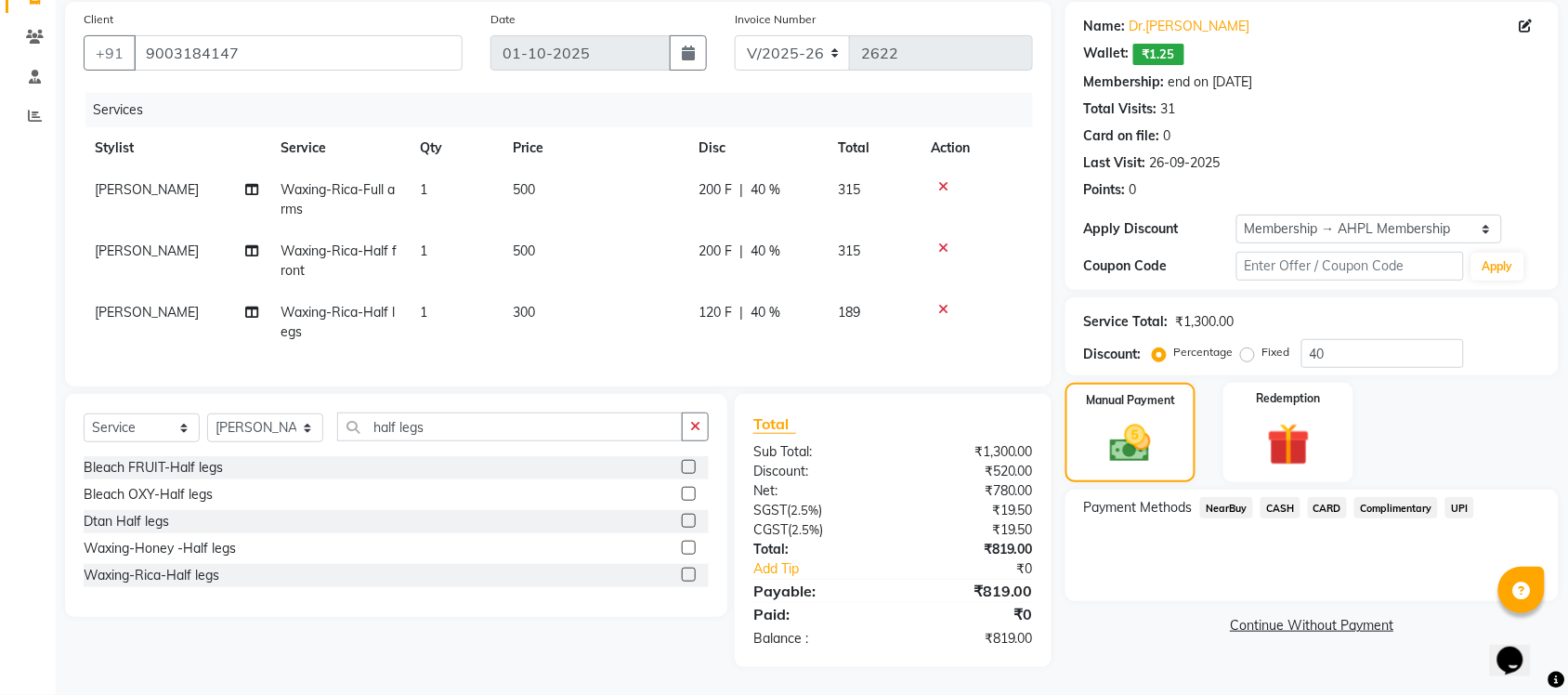
click at [1459, 497] on span "UPI" at bounding box center [1460, 507] width 29 height 22
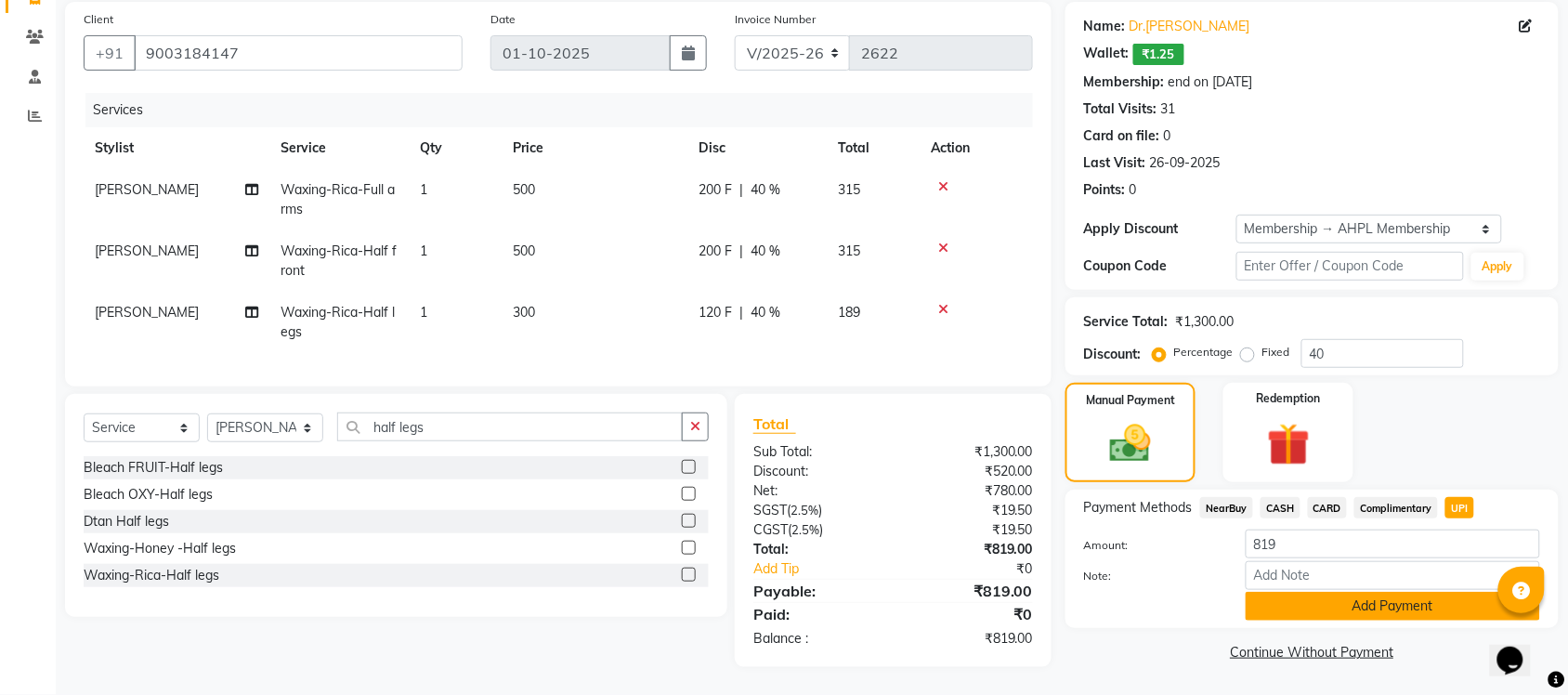
click at [1396, 592] on button "Add Payment" at bounding box center [1392, 606] width 294 height 29
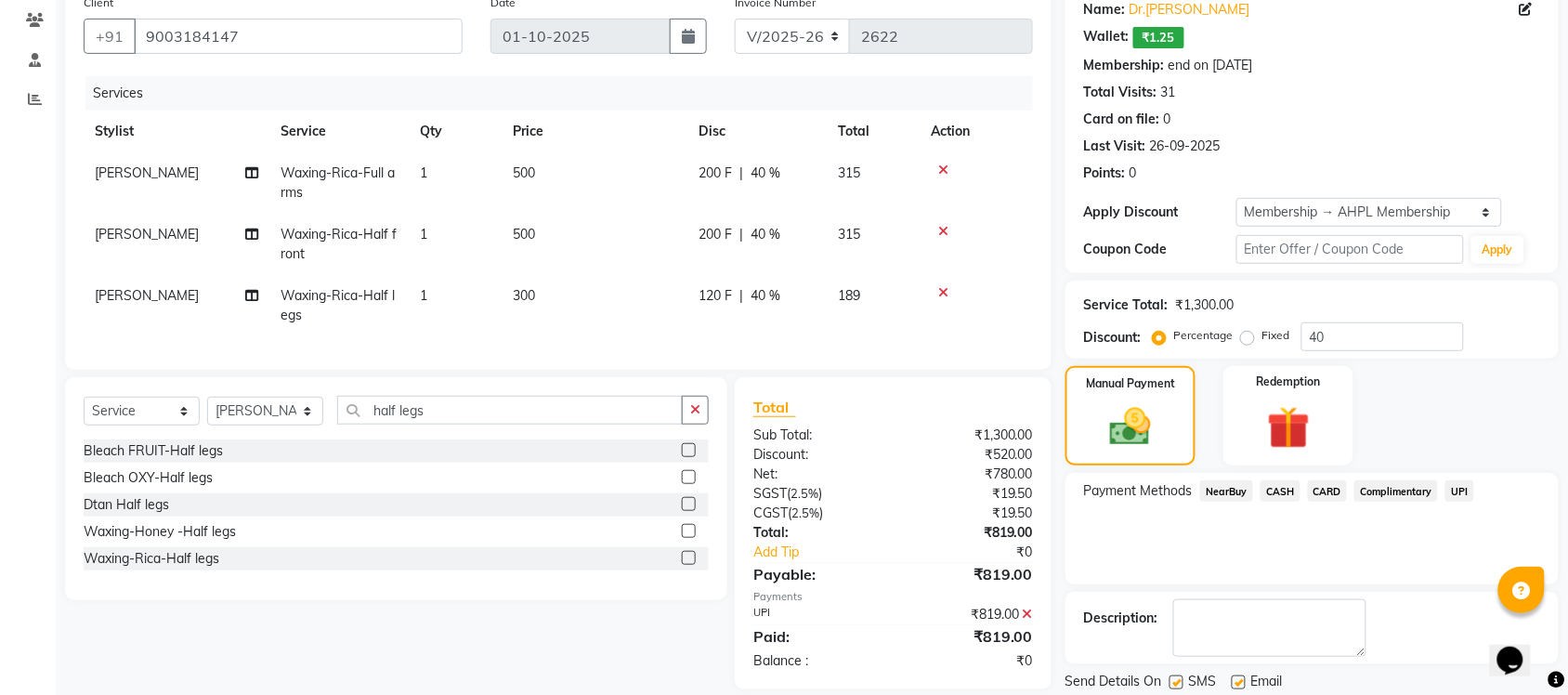
scroll to position [214, 0]
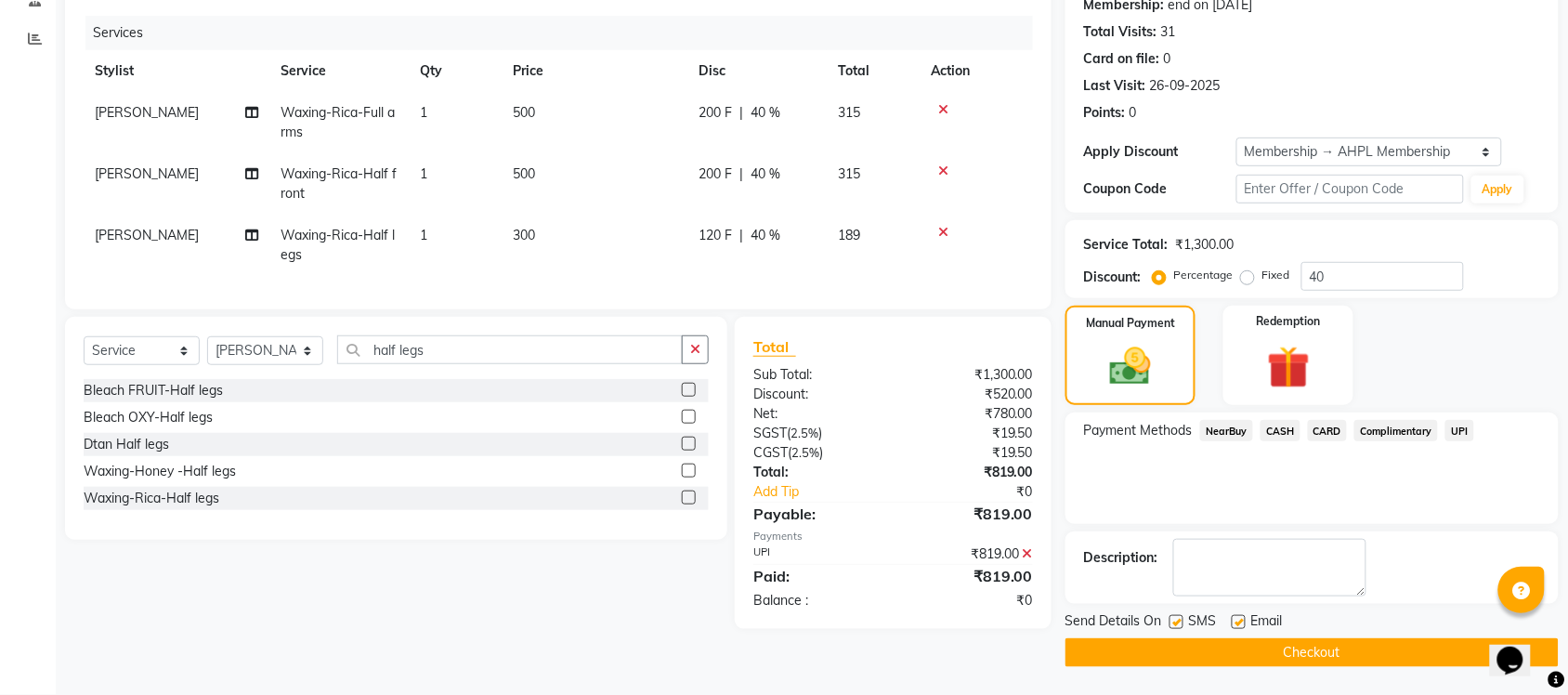
click at [1345, 656] on button "Checkout" at bounding box center [1312, 652] width 493 height 29
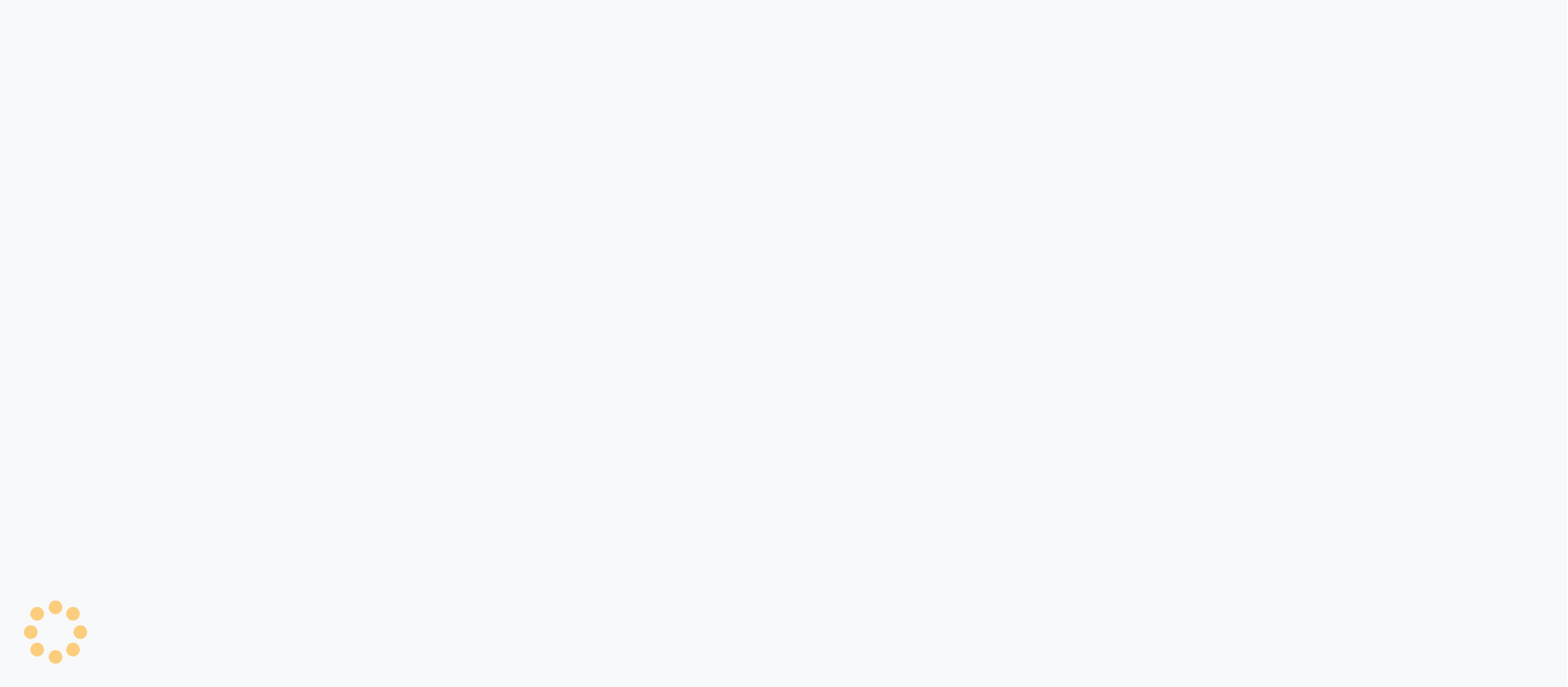
select select "8207"
select select "service"
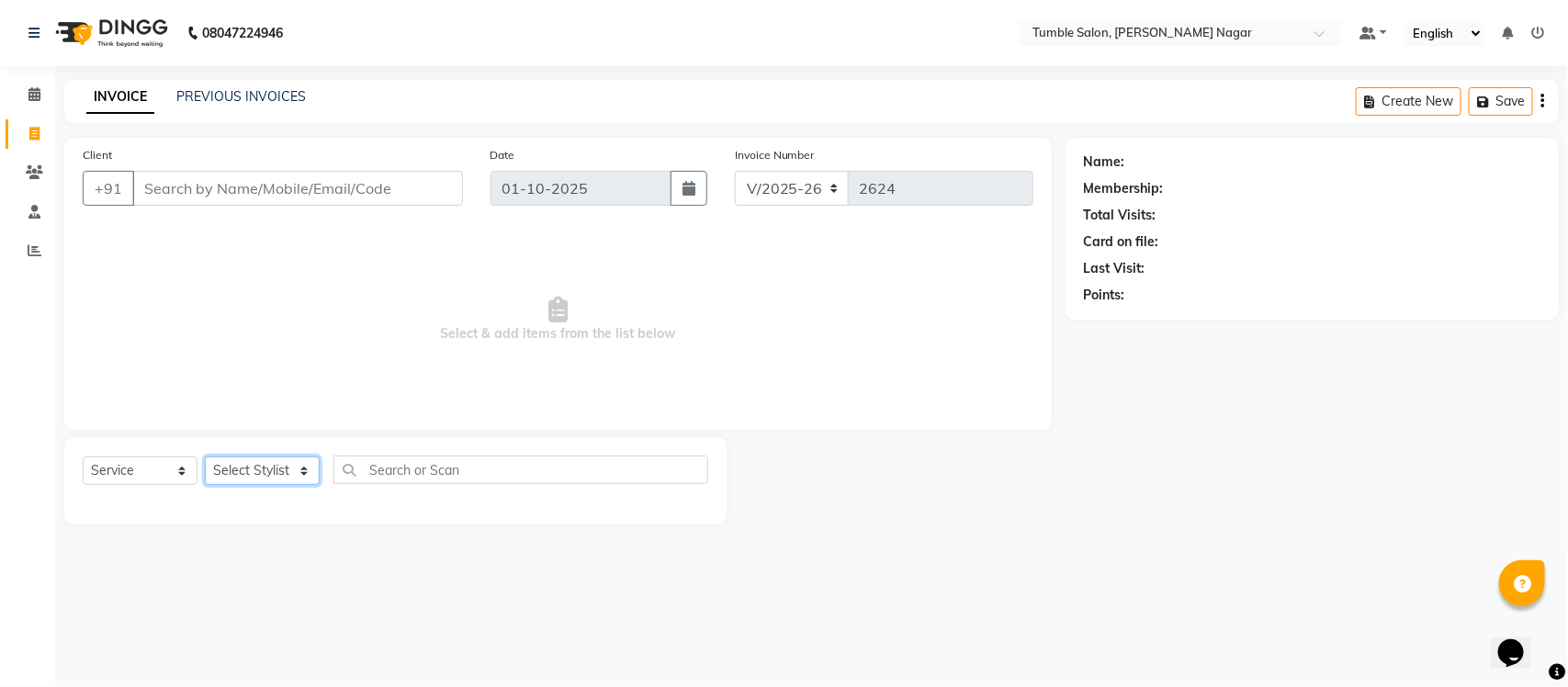
click at [305, 479] on select "Select Stylist Finance id [PERSON_NAME] [PERSON_NAME] [PERSON_NAME] [PERSON_NAM…" at bounding box center [263, 470] width 115 height 29
select select "77847"
click at [205, 456] on select "Select Stylist Finance id [PERSON_NAME] [PERSON_NAME] [PERSON_NAME] [PERSON_NAM…" at bounding box center [263, 470] width 115 height 29
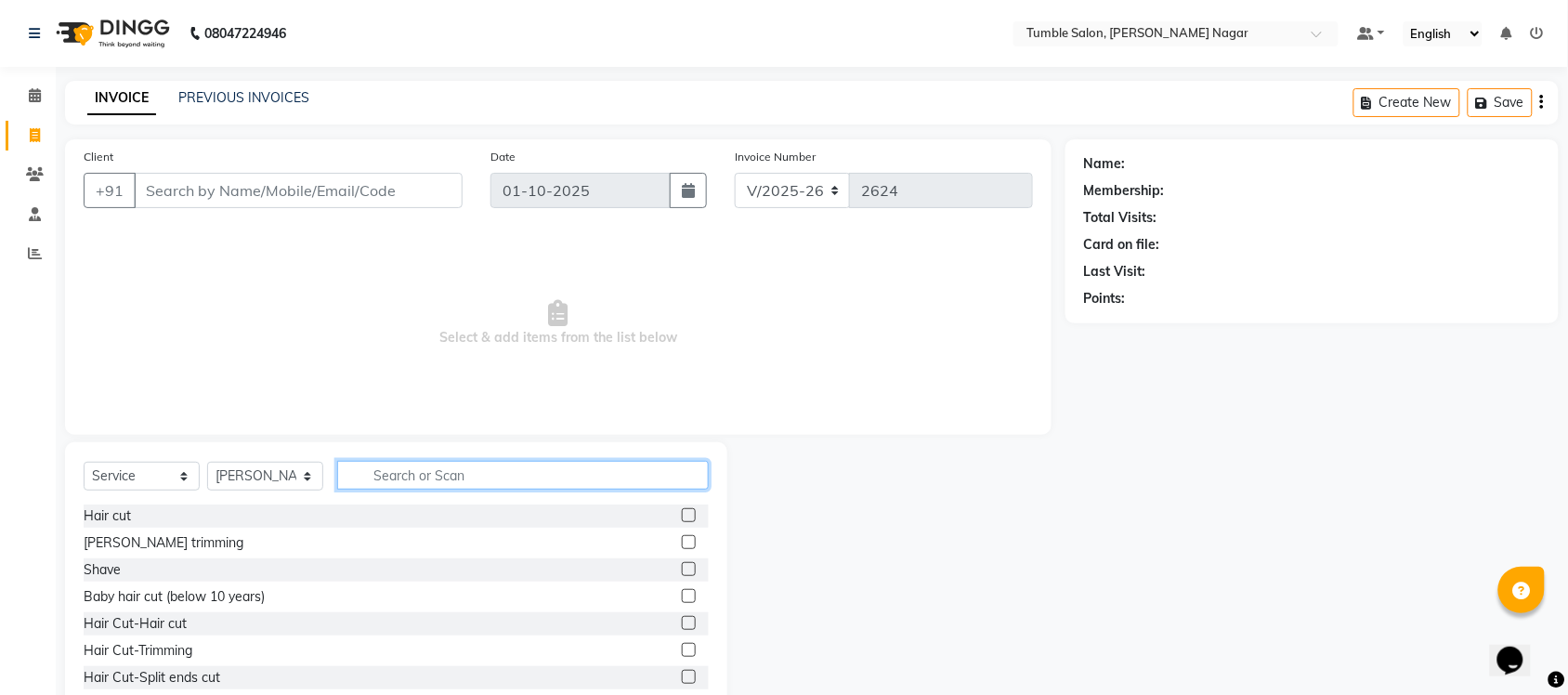
click at [458, 484] on input "text" at bounding box center [523, 475] width 372 height 29
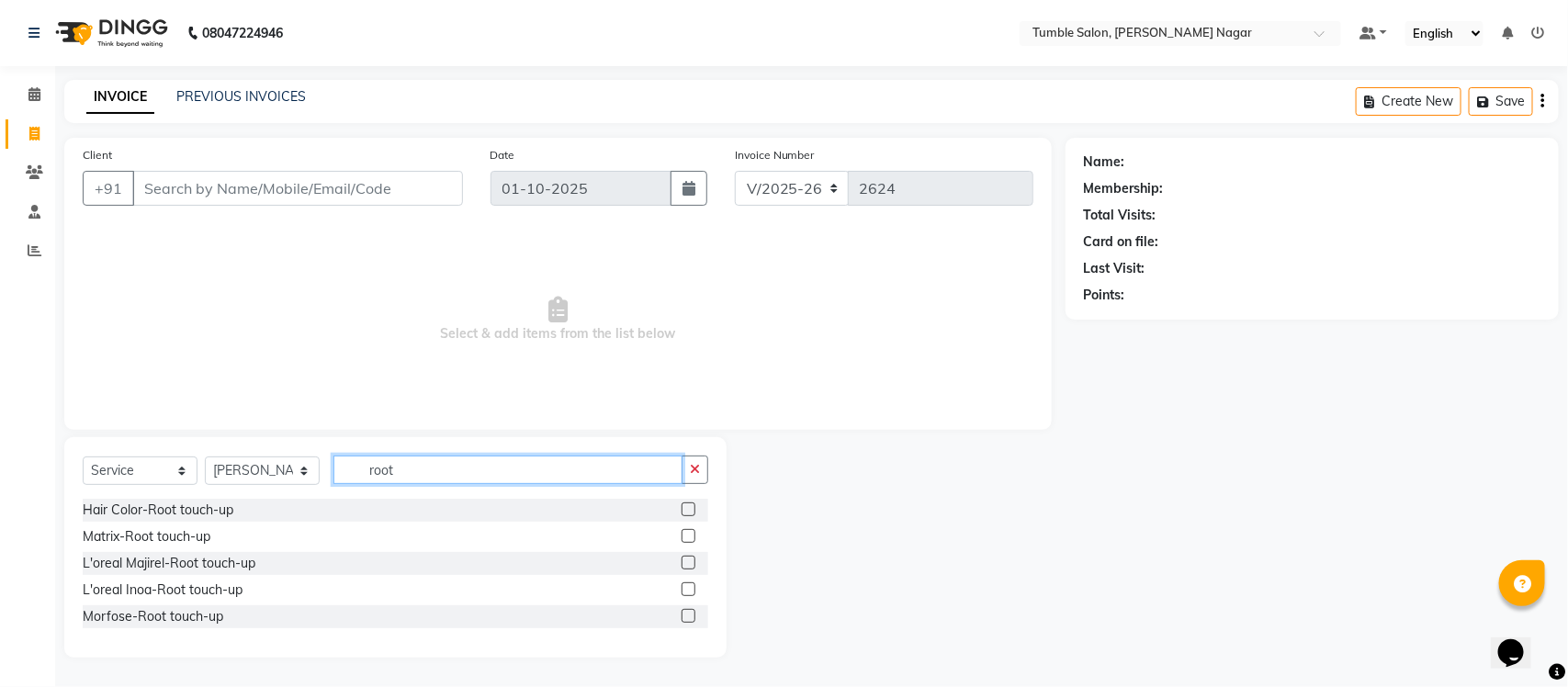
type input "root"
click at [687, 590] on label at bounding box center [688, 589] width 14 height 14
click at [687, 590] on input "checkbox" at bounding box center [687, 590] width 12 height 12
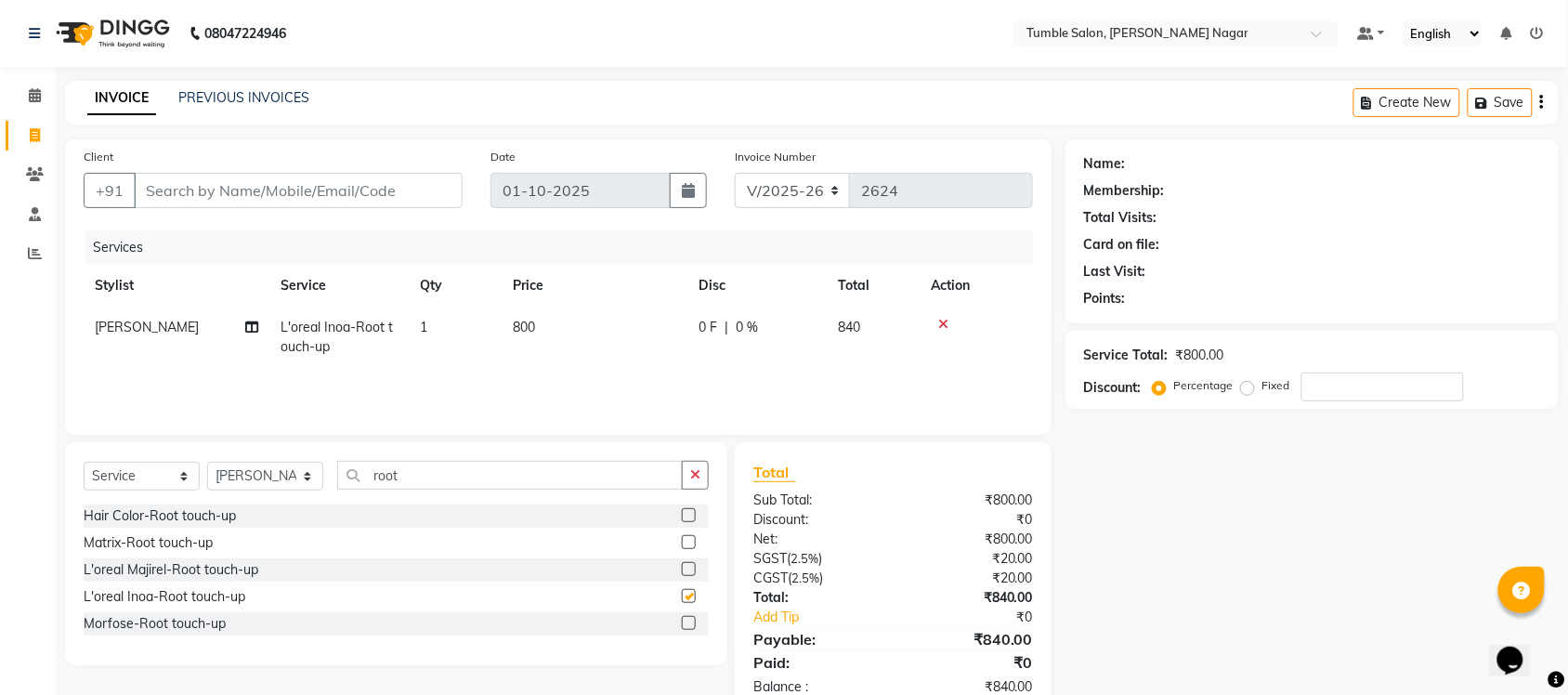
checkbox input "false"
click at [311, 476] on select "Select Stylist Finance id [PERSON_NAME] [PERSON_NAME] [PERSON_NAME] [PERSON_NAM…" at bounding box center [266, 475] width 116 height 29
select select "77844"
click at [208, 461] on select "Select Stylist Finance id [PERSON_NAME] [PERSON_NAME] [PERSON_NAME] [PERSON_NAM…" at bounding box center [266, 475] width 116 height 29
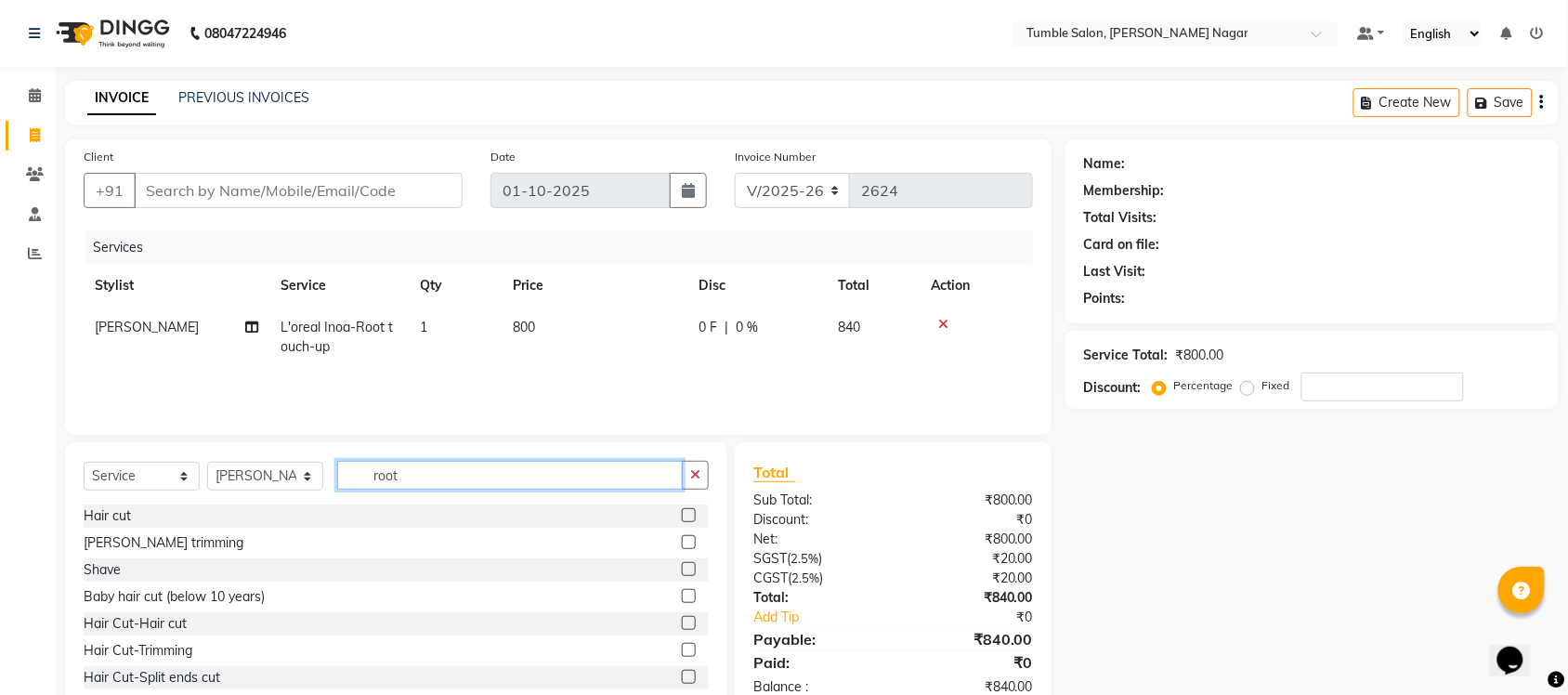
click at [411, 483] on input "root" at bounding box center [510, 475] width 346 height 29
type input "r"
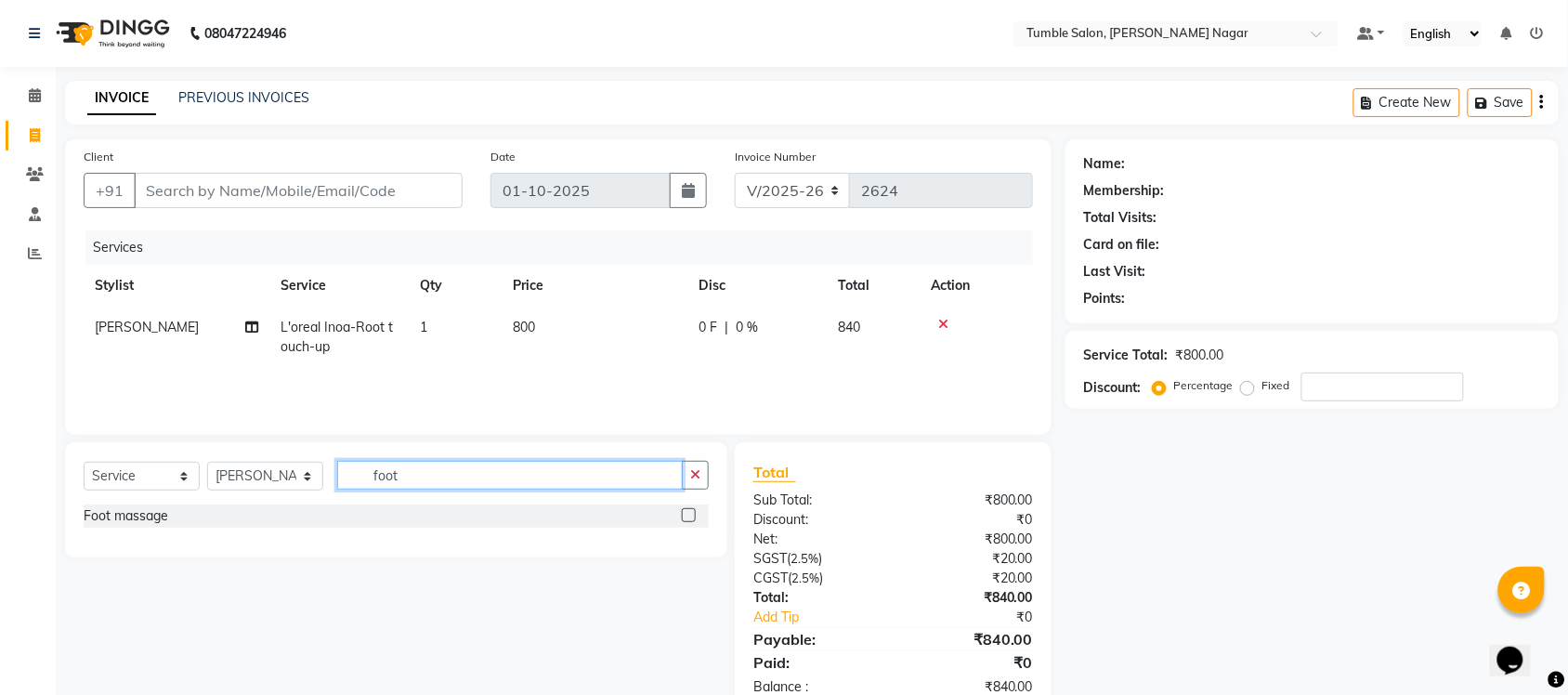
type input "foot"
click at [686, 513] on label at bounding box center [689, 515] width 14 height 14
click at [686, 513] on input "checkbox" at bounding box center [688, 516] width 12 height 12
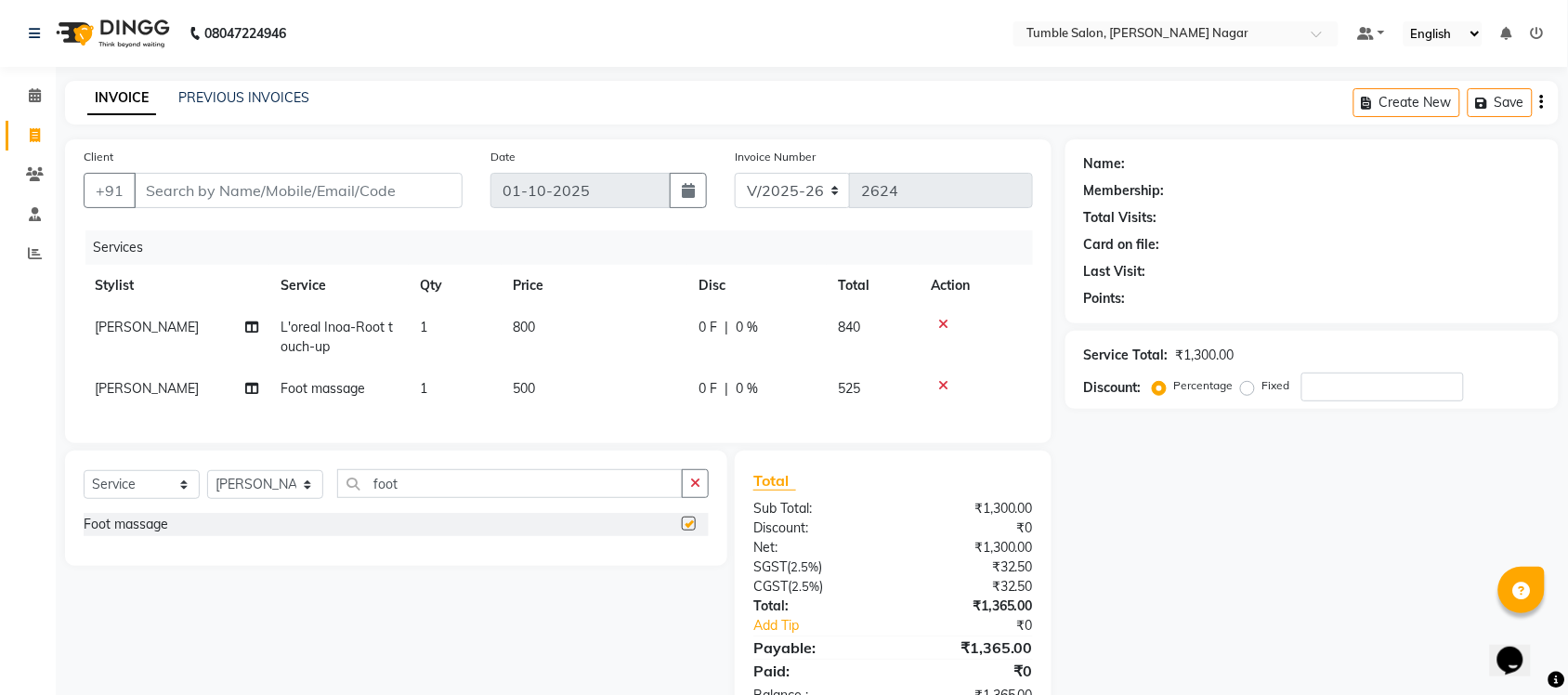
checkbox input "false"
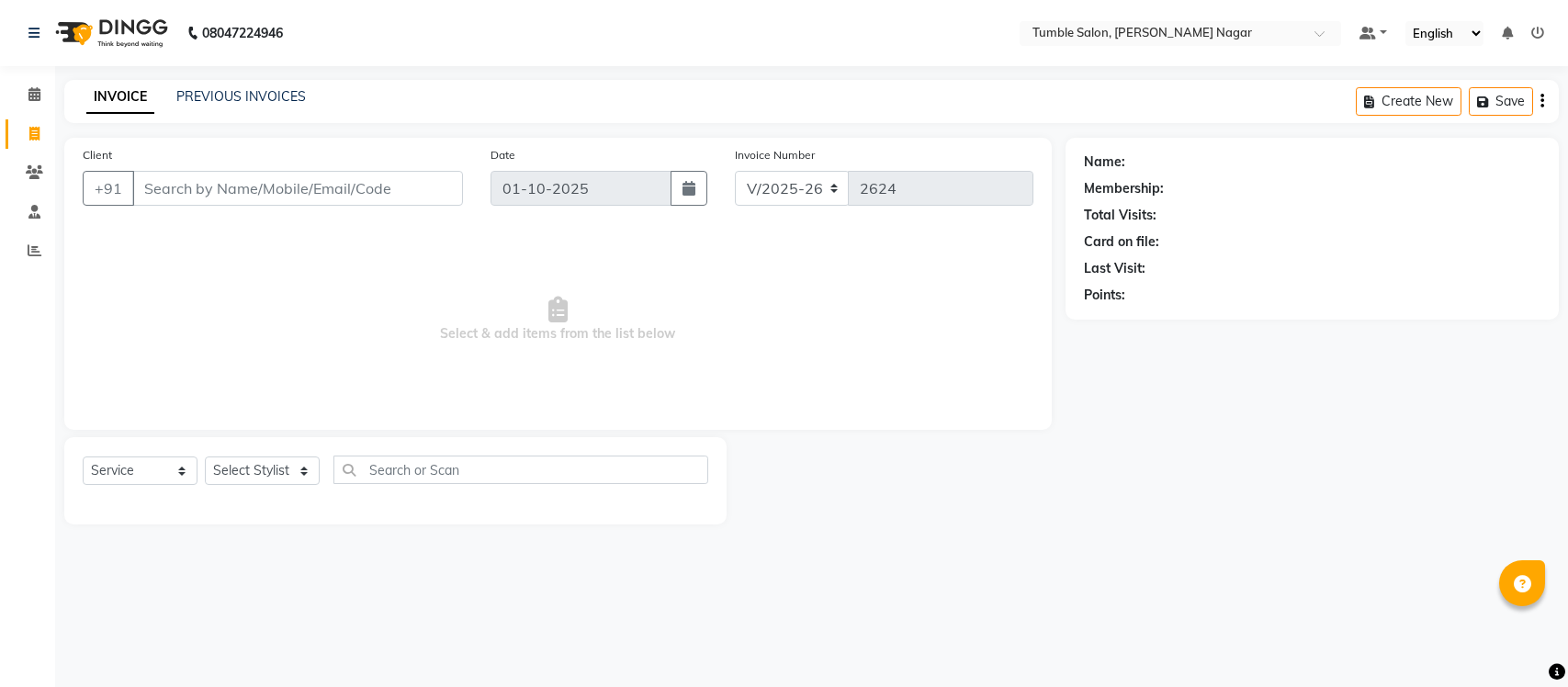
select select "8207"
select select "service"
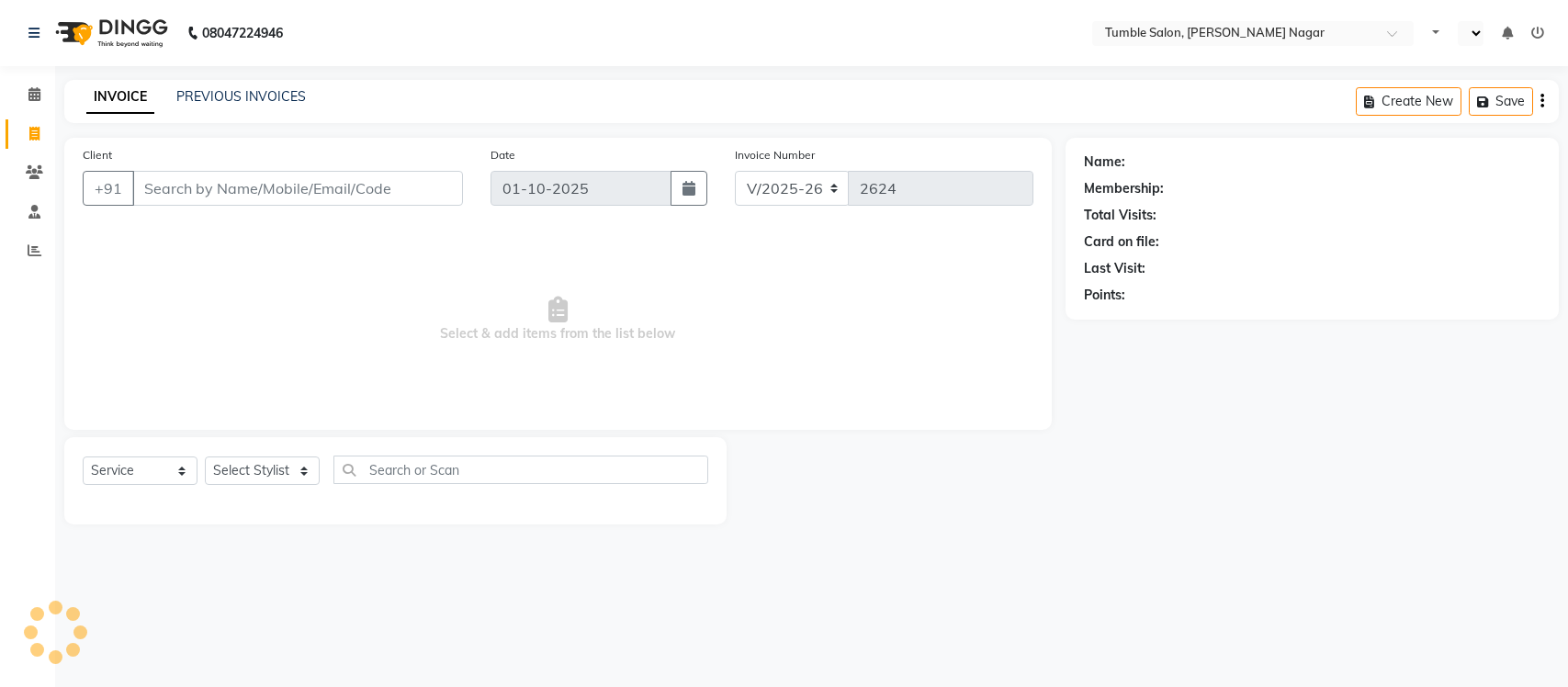
select select "8207"
select select "service"
select select "en"
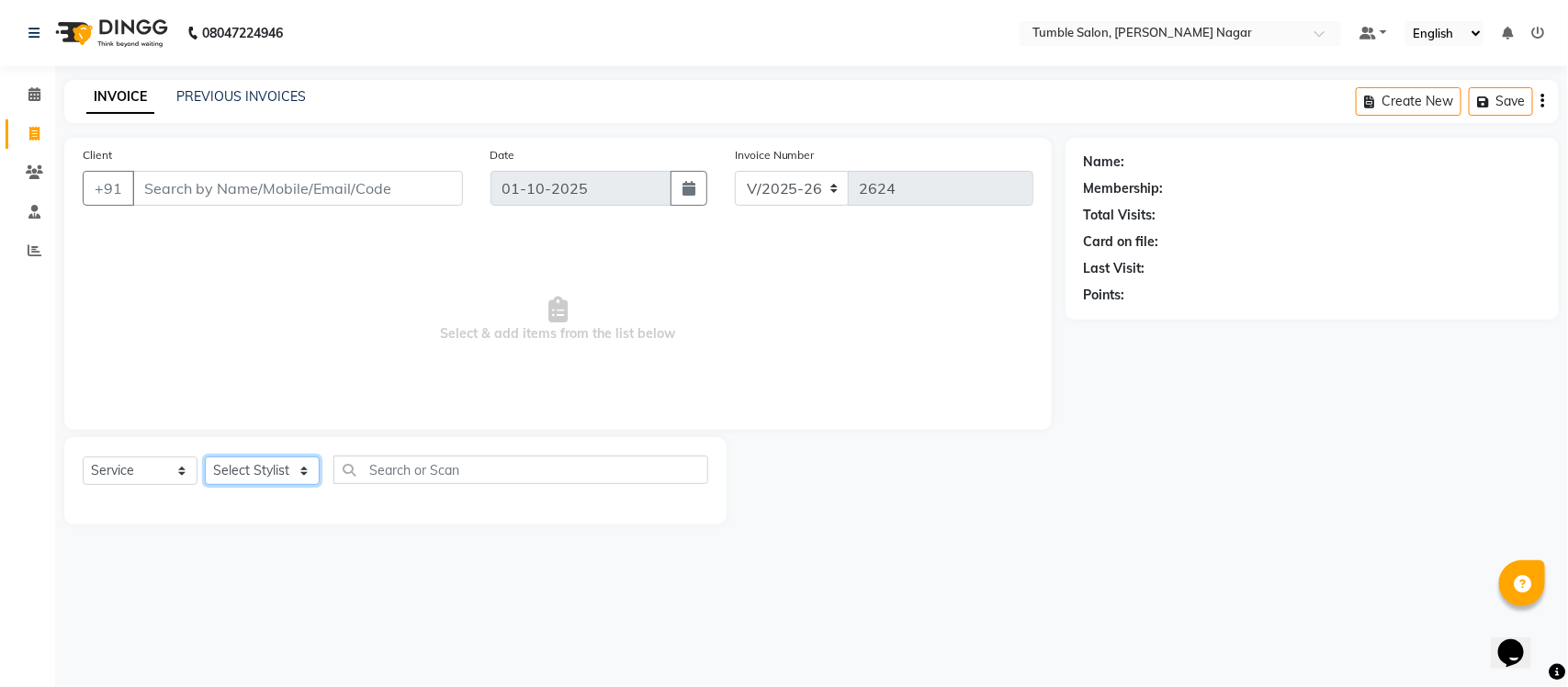
click at [305, 470] on select "Select Stylist Finance id [PERSON_NAME] [PERSON_NAME] [PERSON_NAME] [PERSON_NAM…" at bounding box center [263, 470] width 115 height 29
select select "77846"
click at [205, 456] on select "Select Stylist Finance id [PERSON_NAME] [PERSON_NAME] [PERSON_NAME] [PERSON_NAM…" at bounding box center [263, 470] width 115 height 29
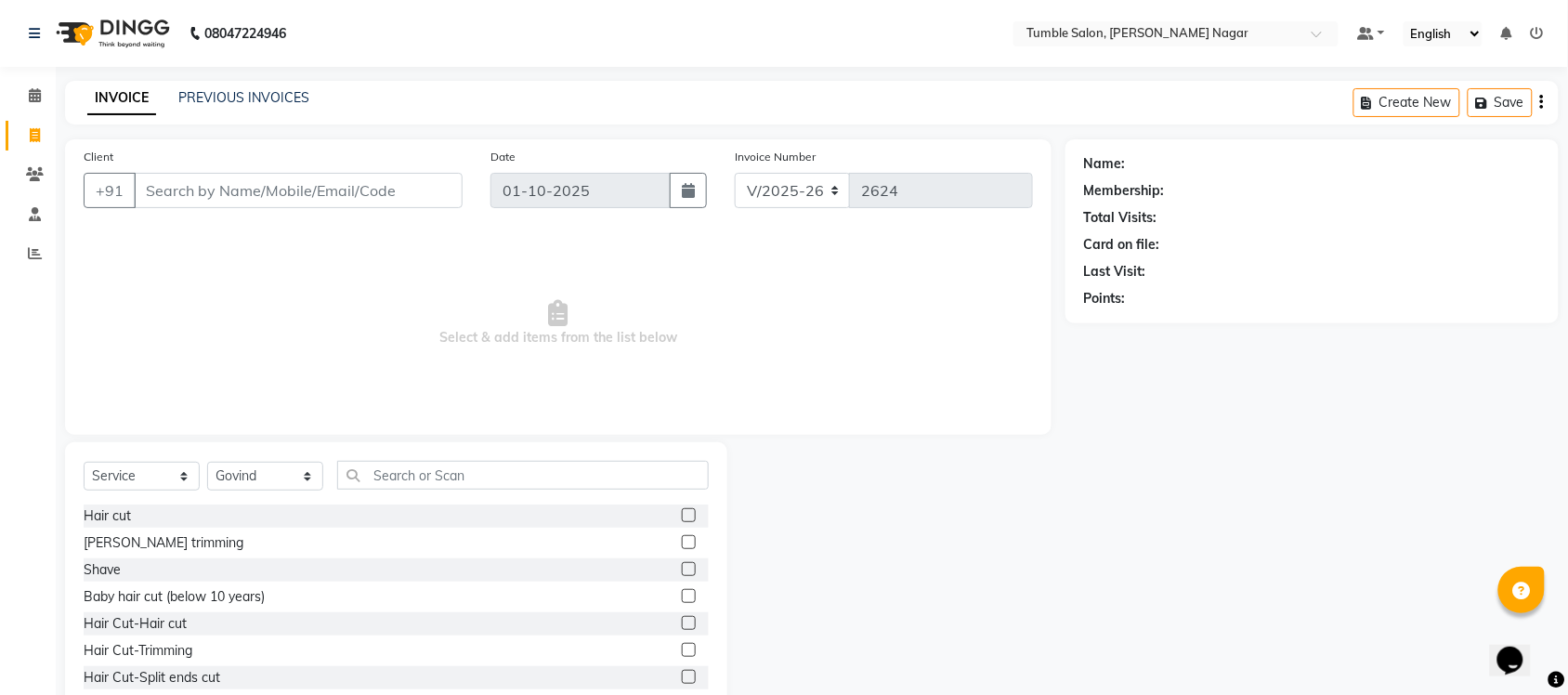
click at [682, 517] on label at bounding box center [689, 515] width 14 height 14
click at [682, 517] on input "checkbox" at bounding box center [688, 516] width 12 height 12
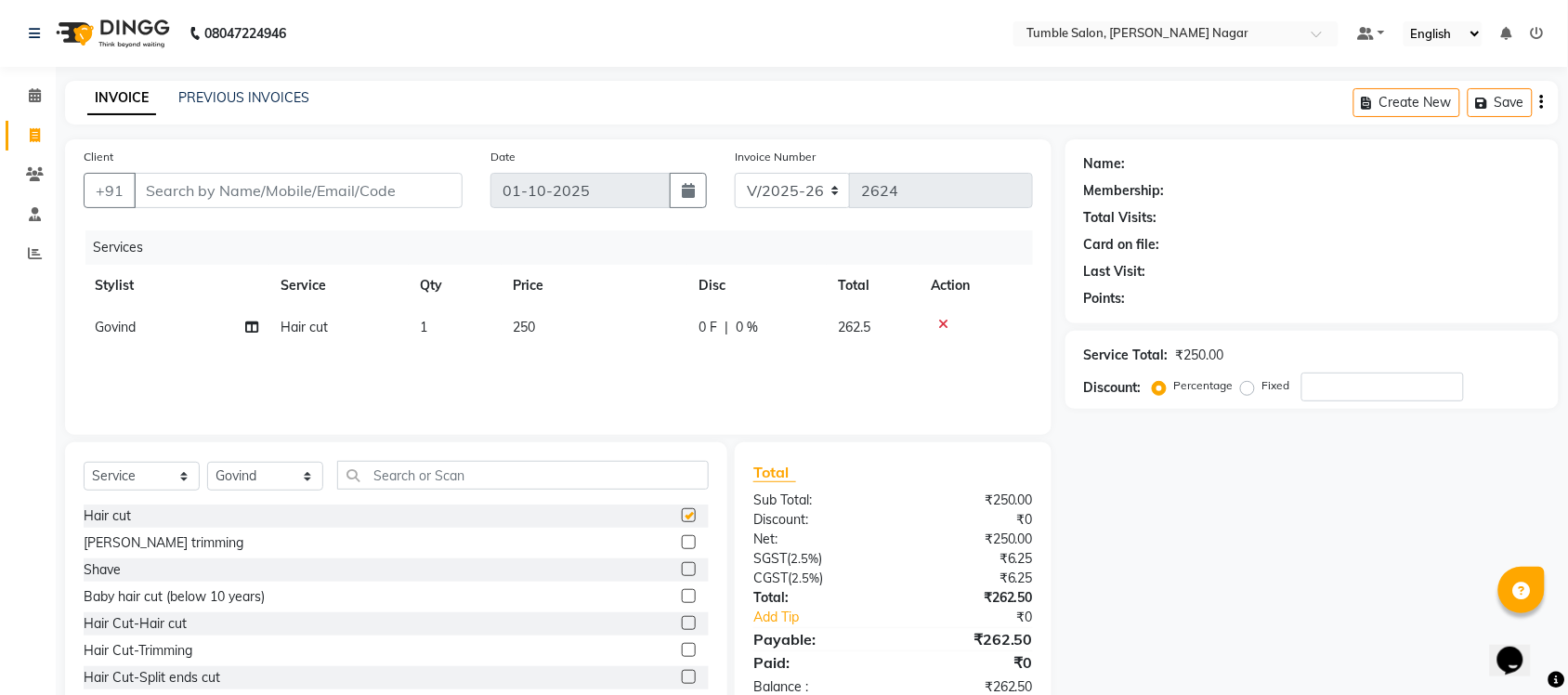
checkbox input "false"
click at [502, 484] on input "text" at bounding box center [523, 475] width 372 height 29
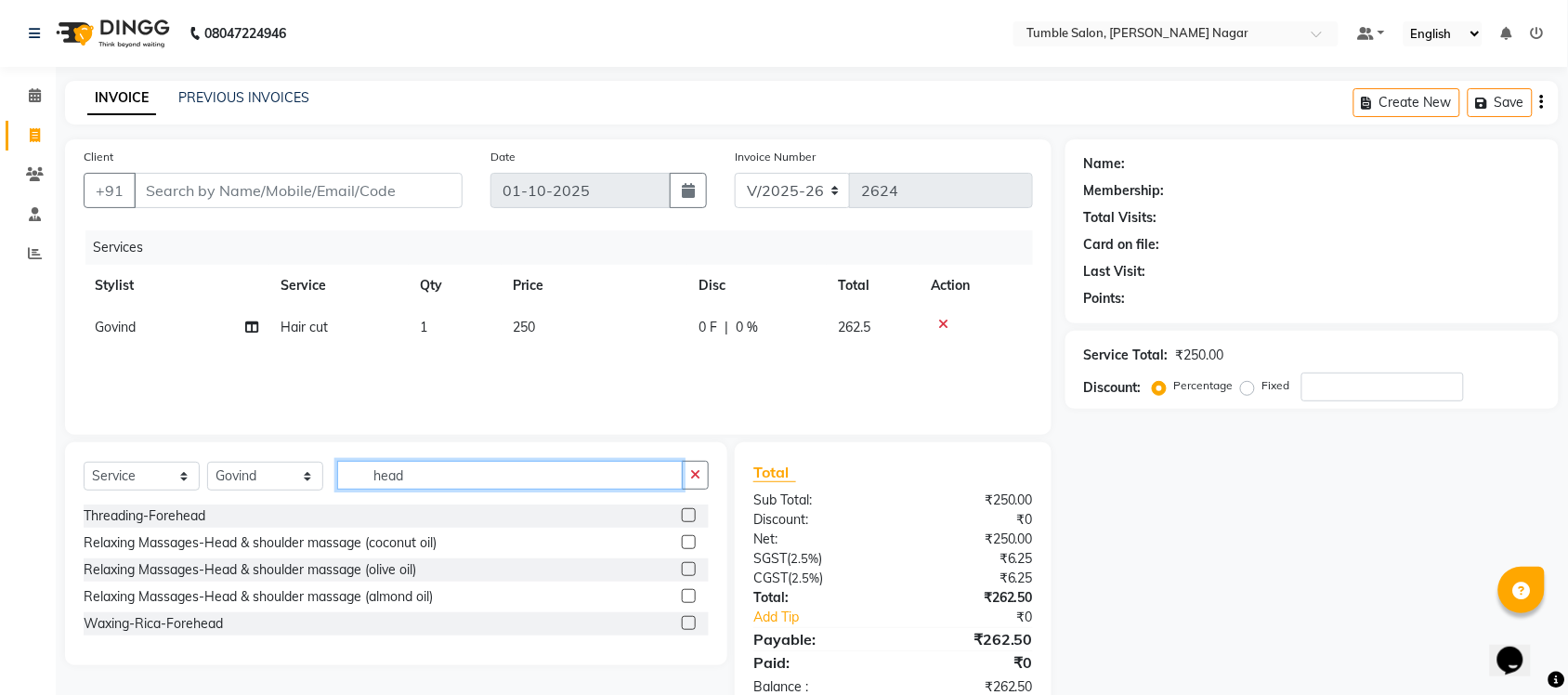
type input "head"
click at [689, 596] on label at bounding box center [689, 595] width 14 height 14
click at [689, 596] on input "checkbox" at bounding box center [688, 596] width 12 height 12
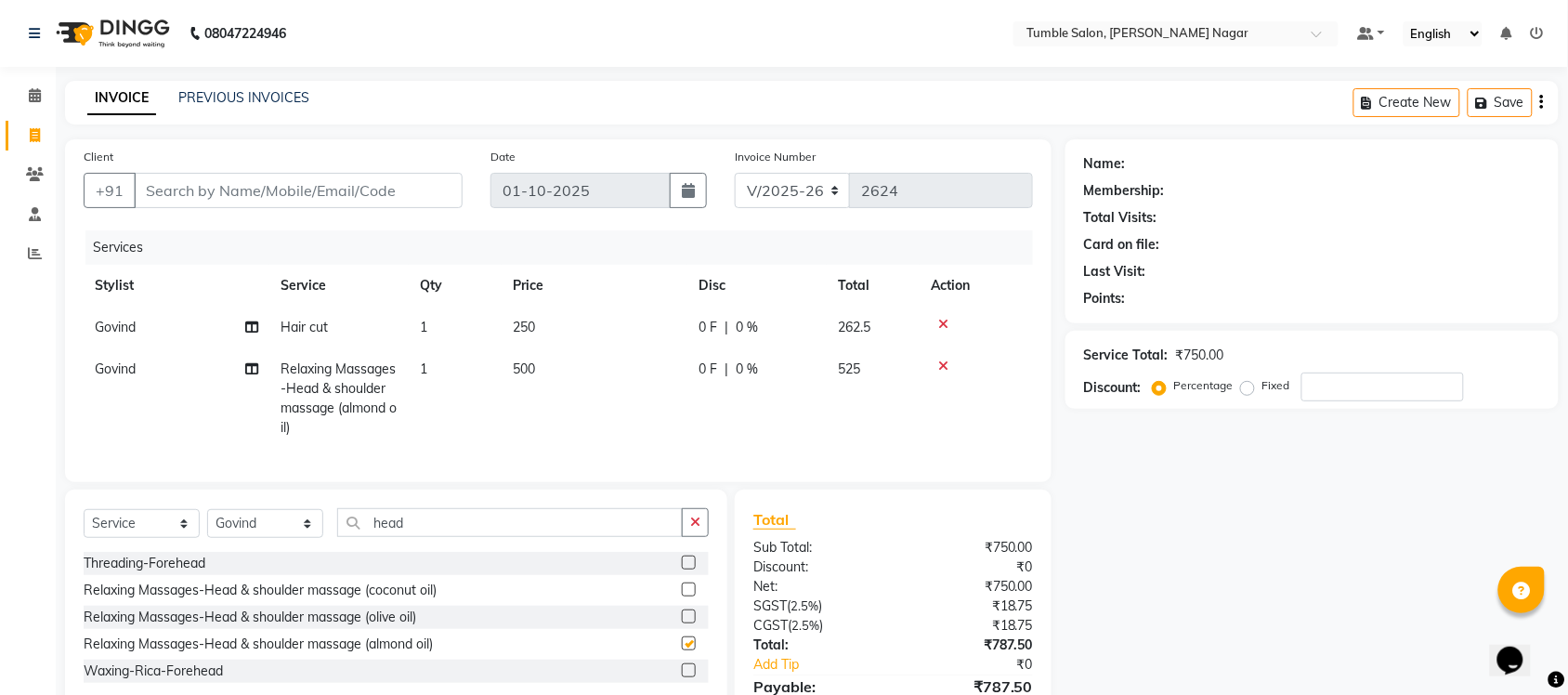
checkbox input "false"
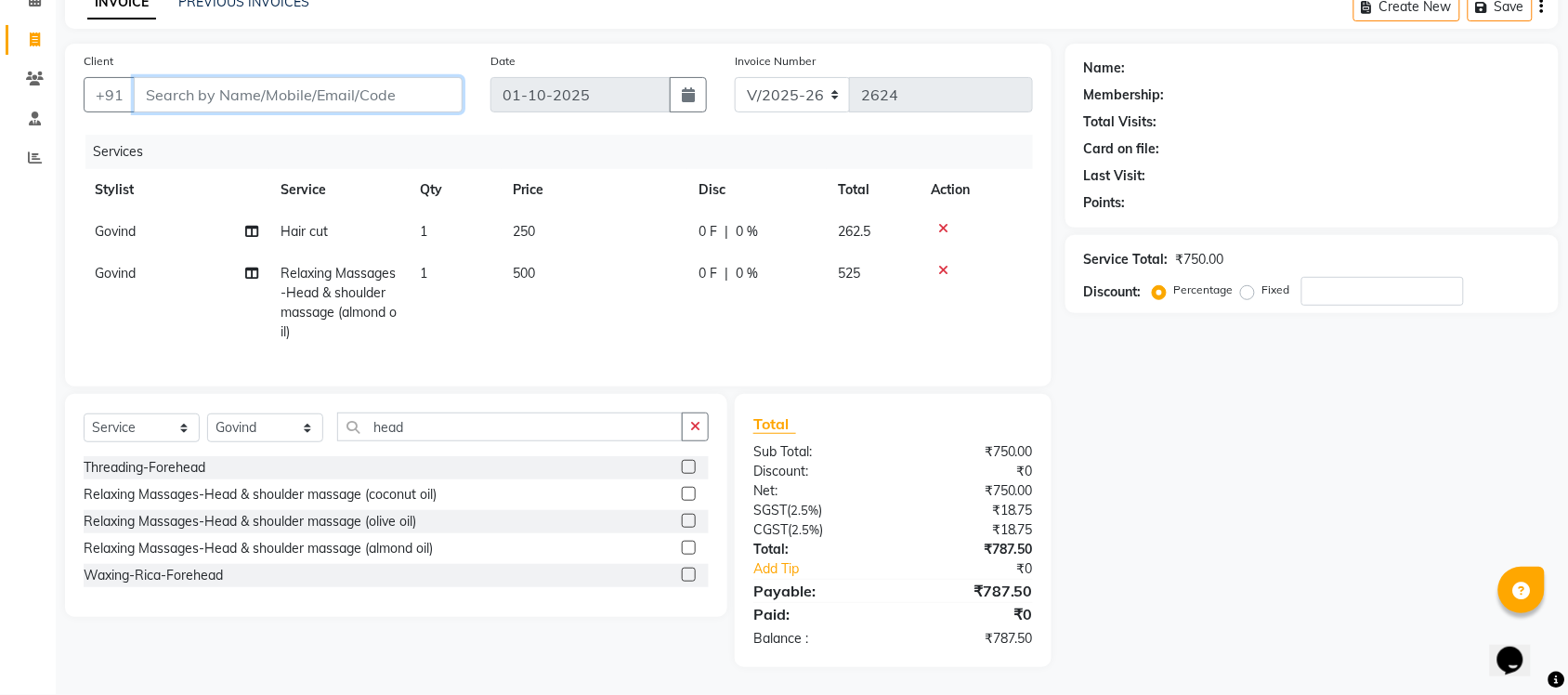
click at [240, 84] on input "Client" at bounding box center [298, 95] width 329 height 36
type input "9"
type input "0"
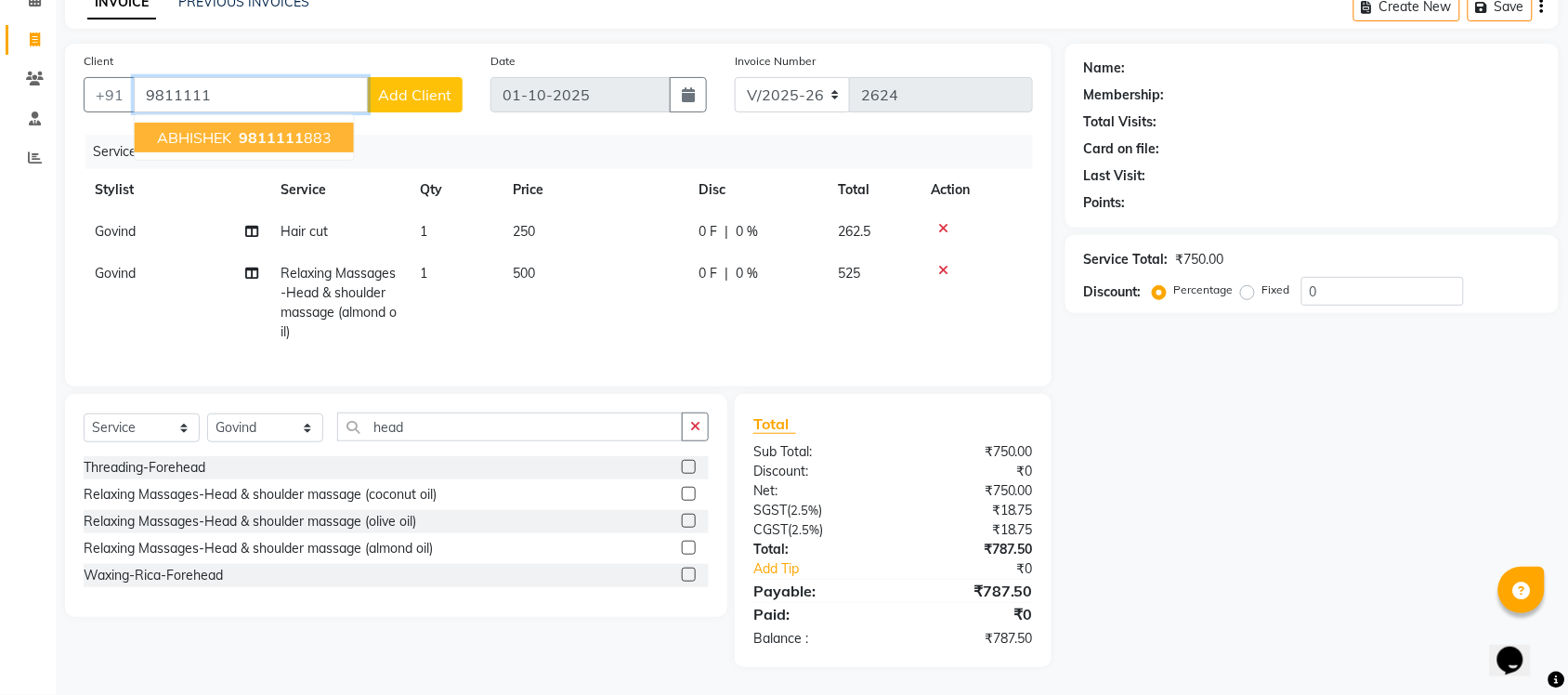
click at [206, 128] on span "ABHISHEK" at bounding box center [194, 137] width 74 height 19
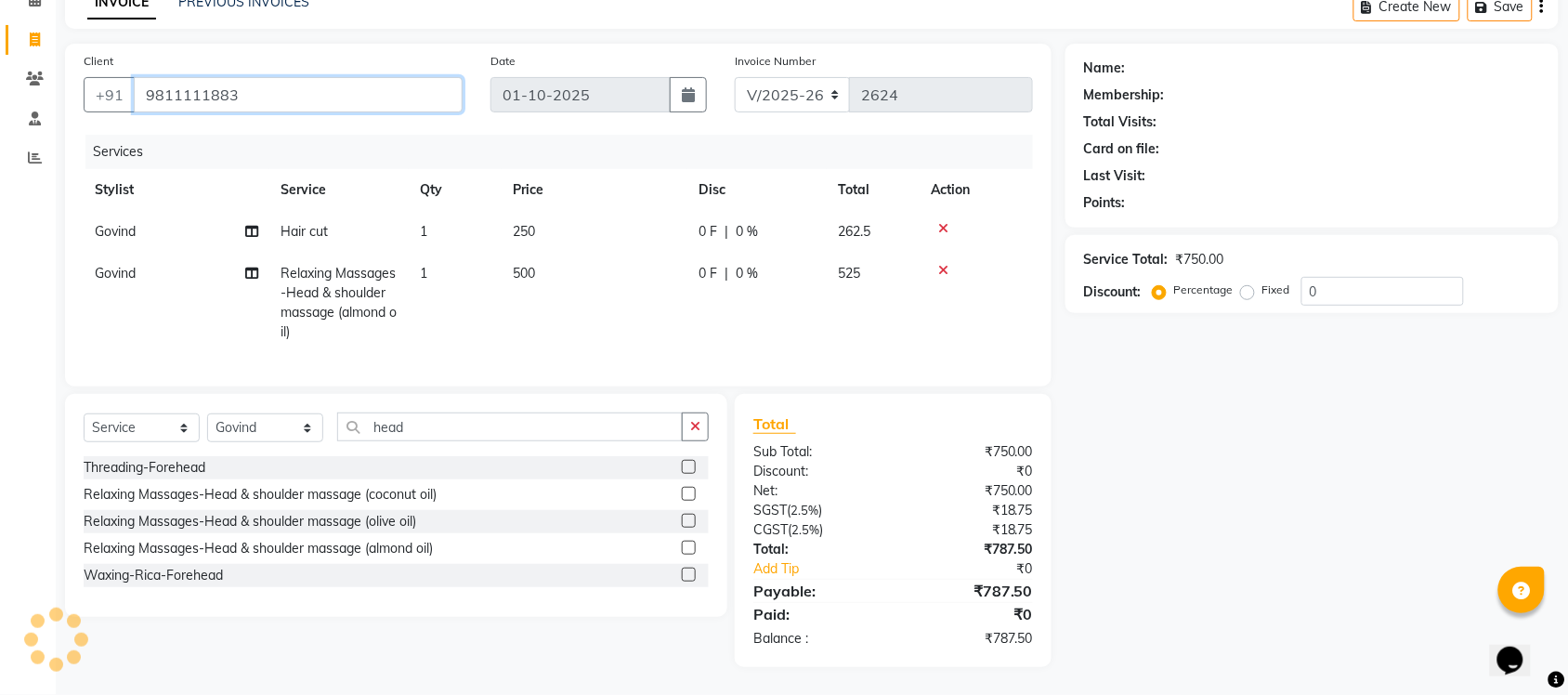
type input "9811111883"
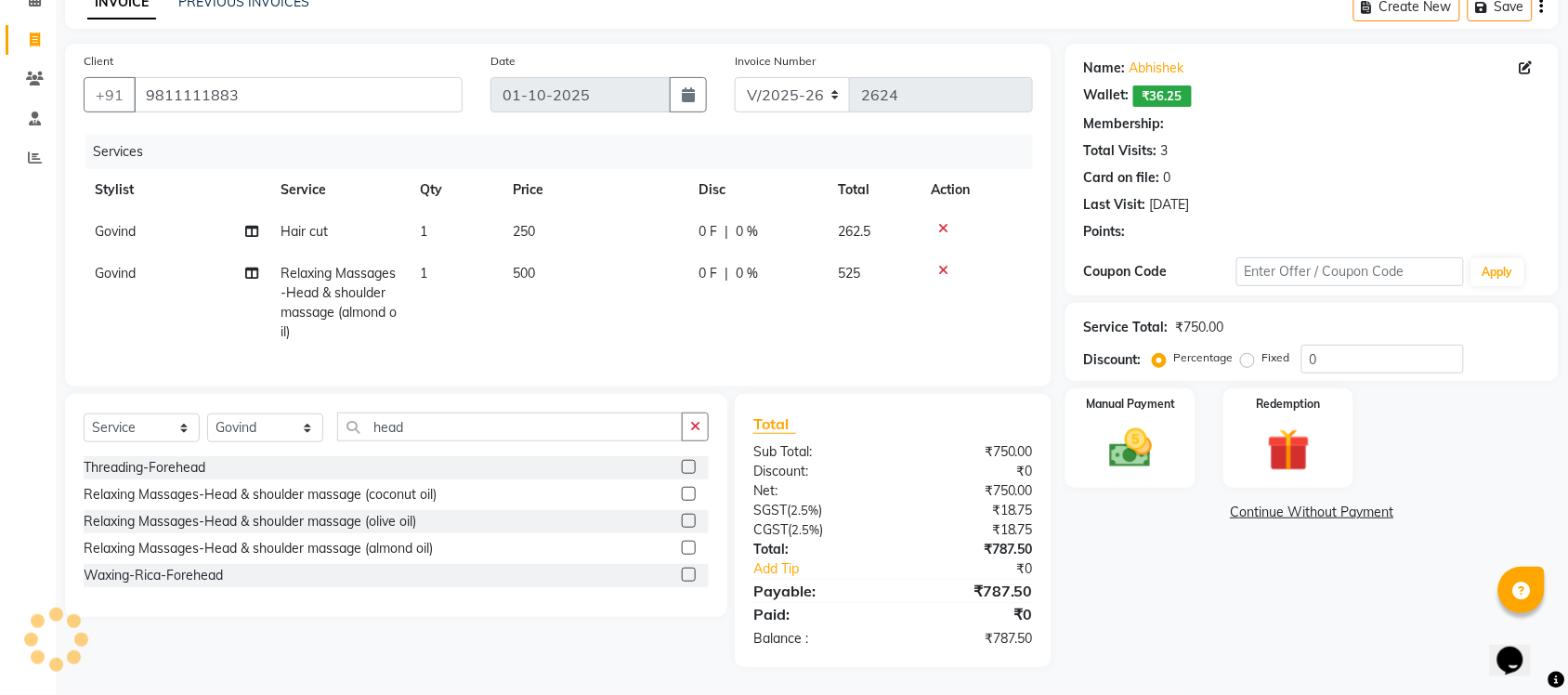
select select "1: Object"
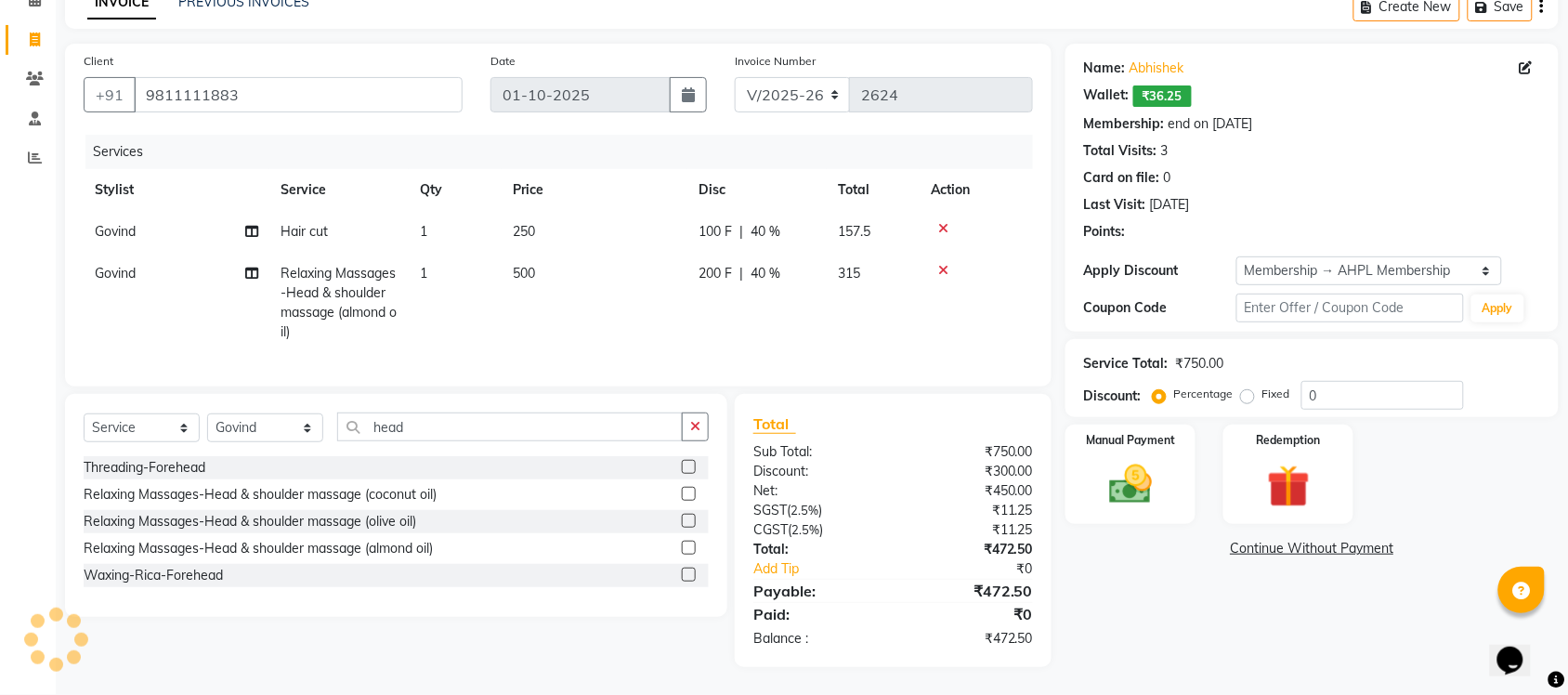
type input "40"
click at [1132, 495] on div "Manual Payment" at bounding box center [1130, 474] width 135 height 104
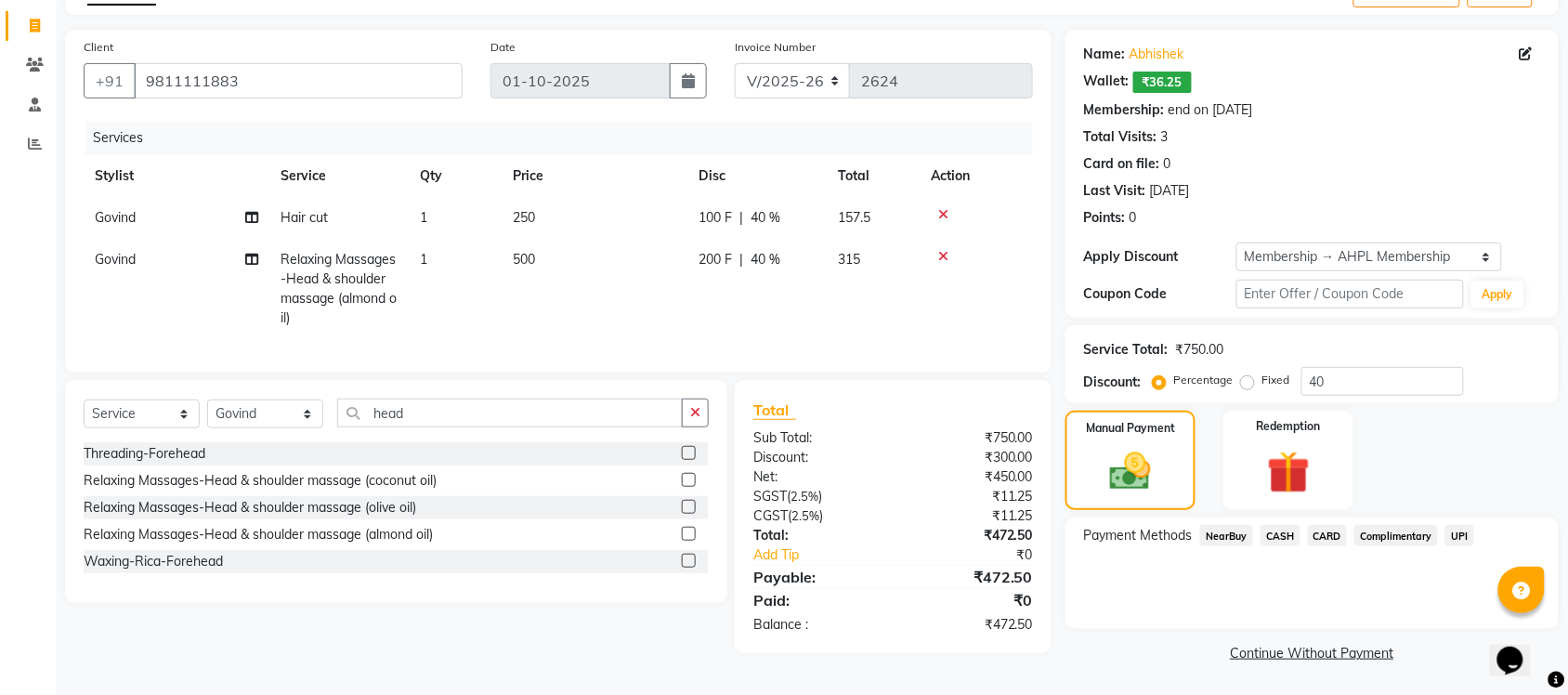
click at [1288, 534] on span "CASH" at bounding box center [1281, 535] width 40 height 22
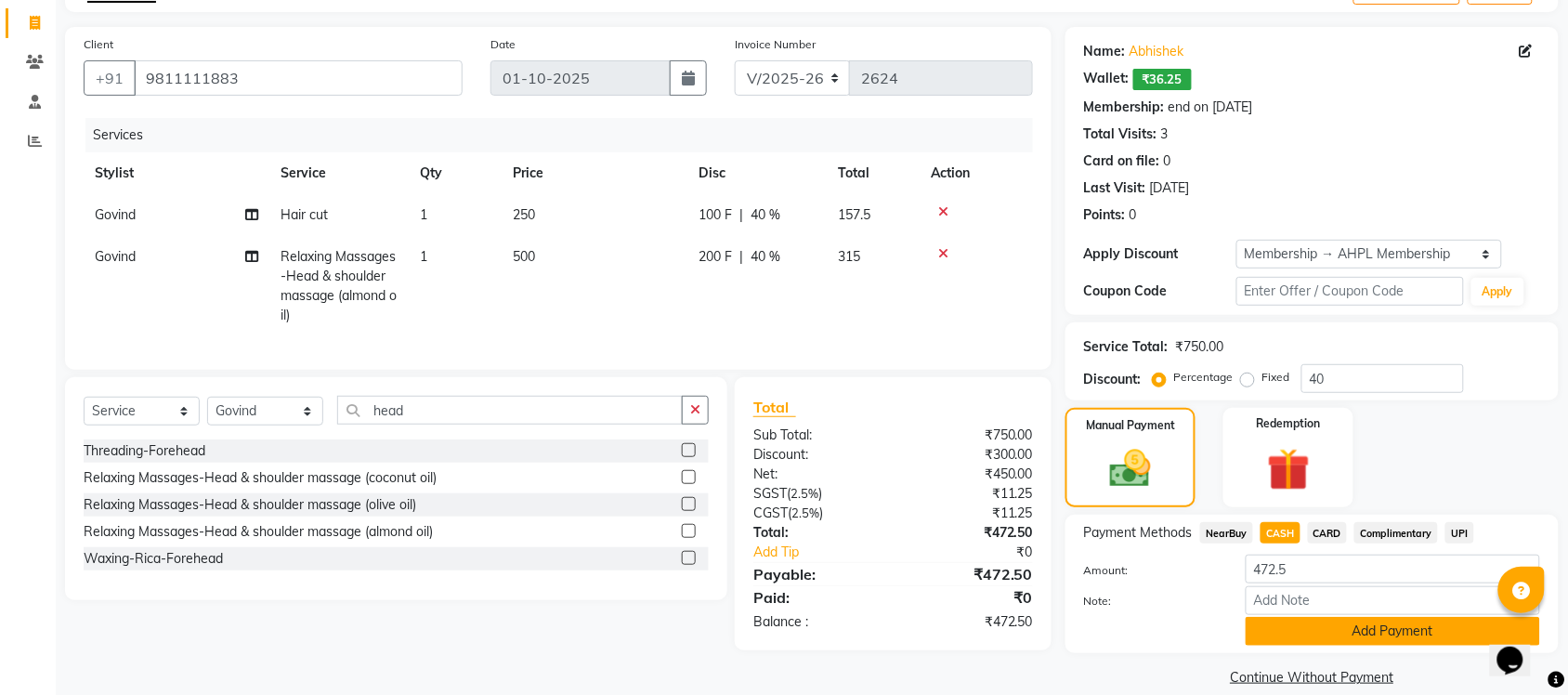
click at [1310, 627] on button "Add Payment" at bounding box center [1392, 631] width 294 height 29
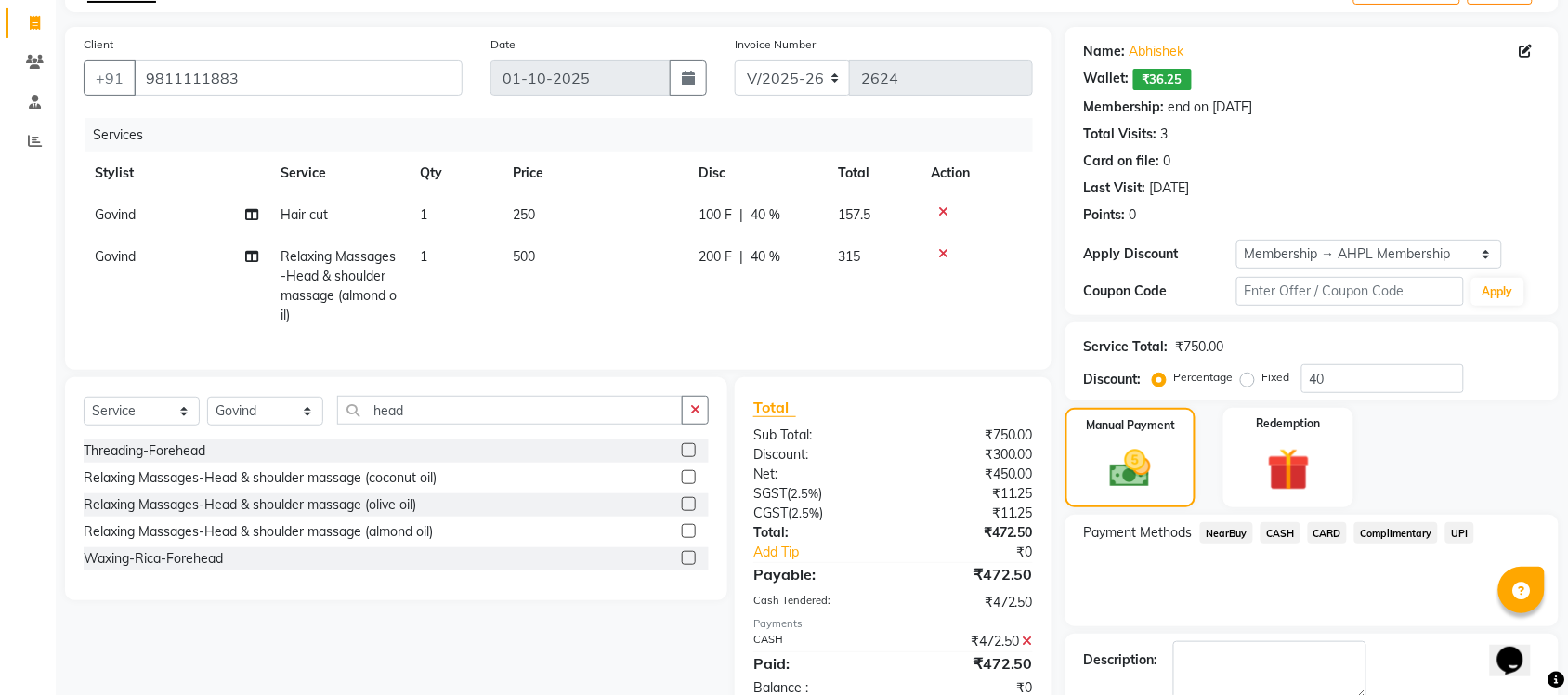
scroll to position [214, 0]
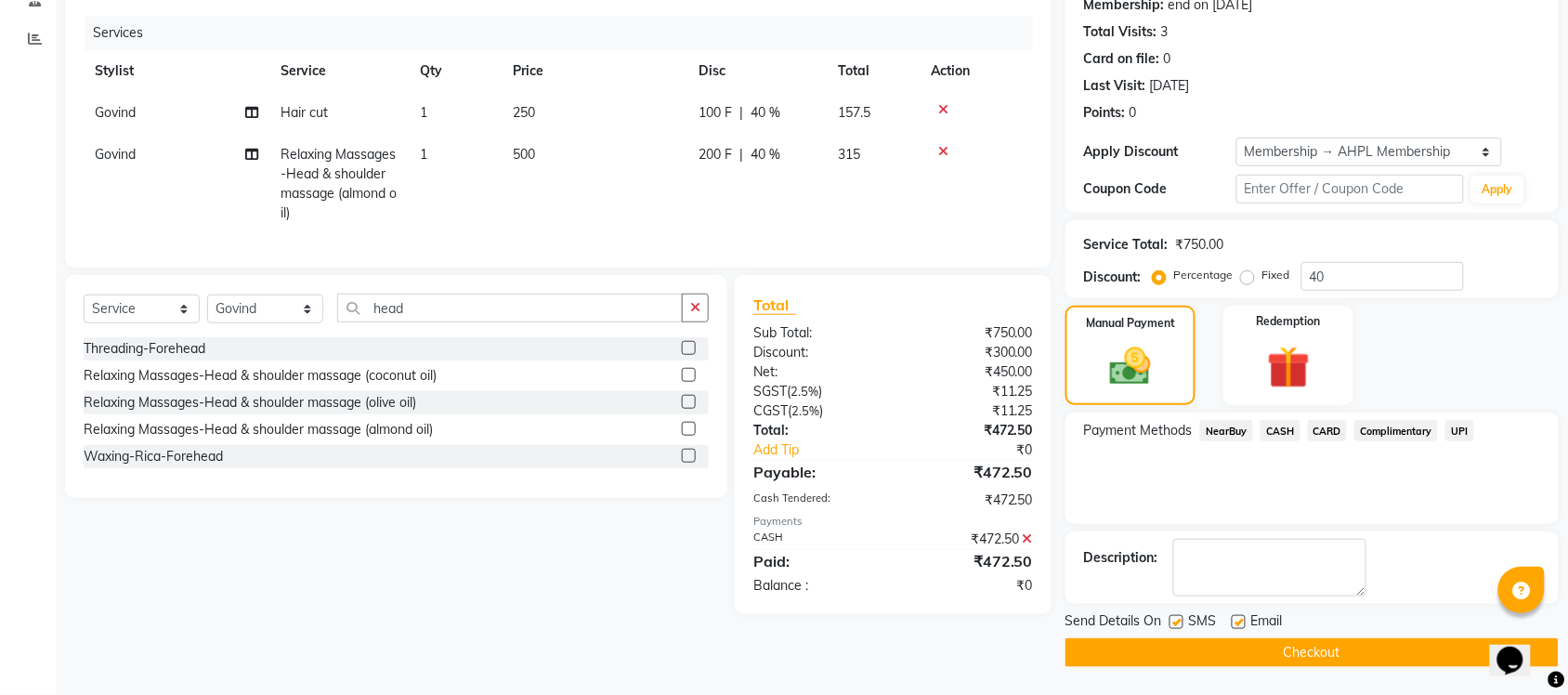
click at [1338, 659] on button "Checkout" at bounding box center [1312, 652] width 493 height 29
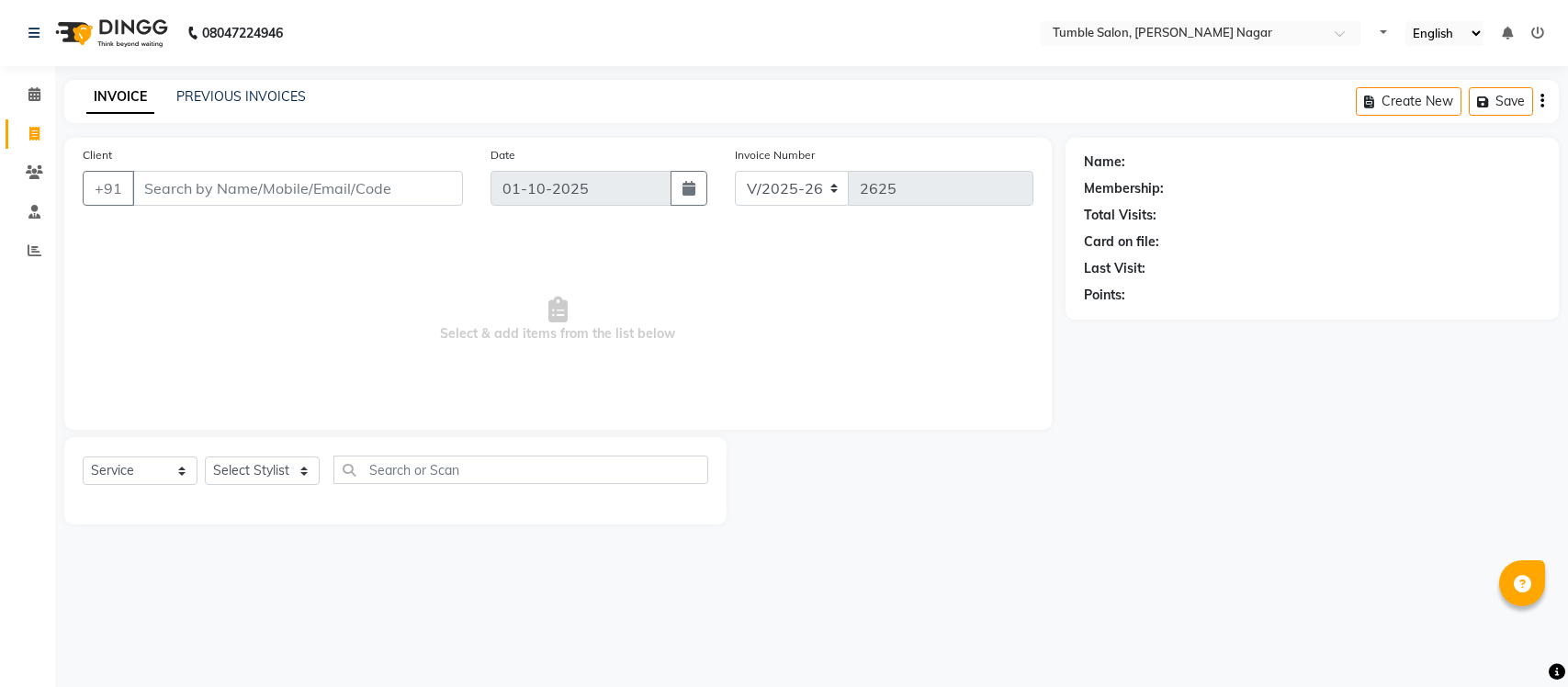
select select "8207"
select select "service"
click at [294, 468] on select "Select Stylist Finance id [PERSON_NAME] [PERSON_NAME] [PERSON_NAME] [PERSON_NAM…" at bounding box center [263, 470] width 115 height 29
select select "77847"
click at [205, 456] on select "Select Stylist Finance id [PERSON_NAME] [PERSON_NAME] [PERSON_NAME] [PERSON_NAM…" at bounding box center [263, 470] width 115 height 29
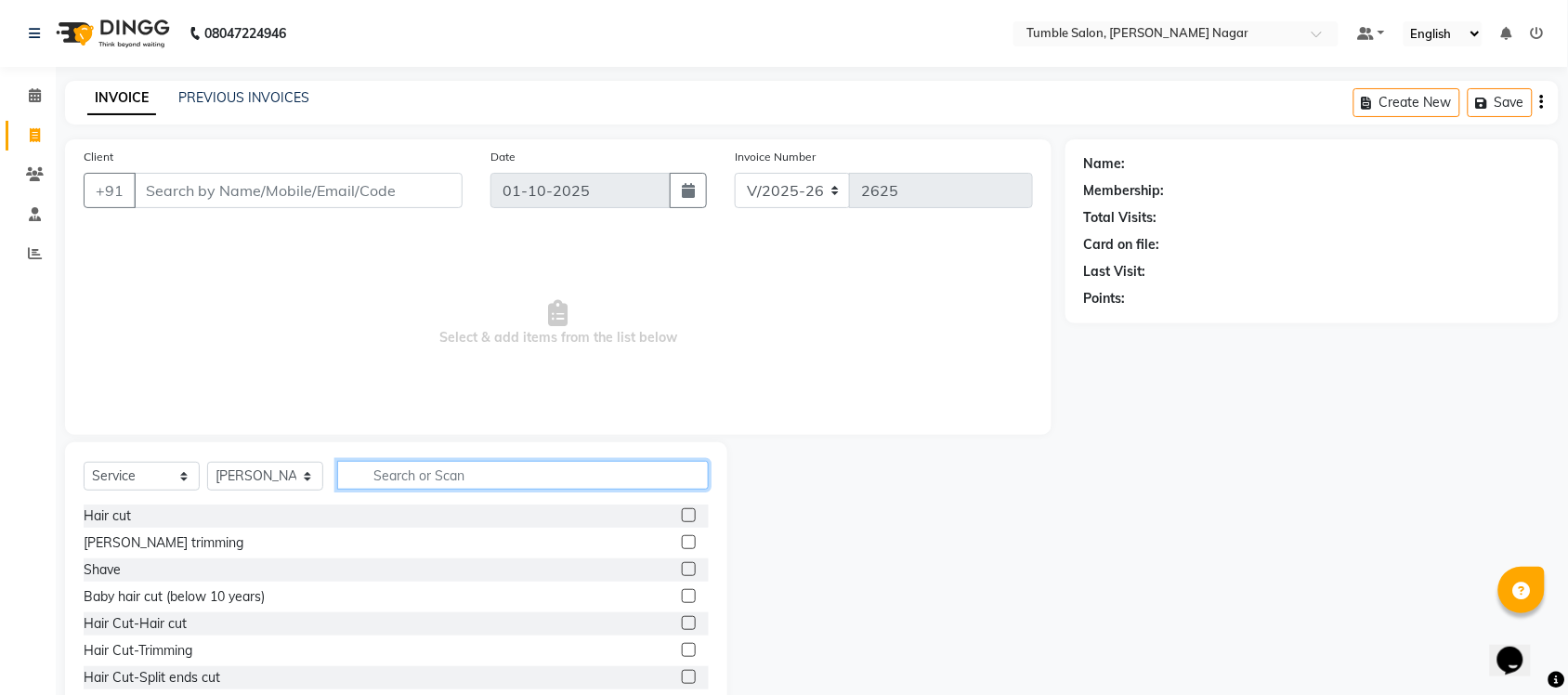
click at [414, 475] on input "text" at bounding box center [523, 475] width 372 height 29
click at [682, 514] on label at bounding box center [689, 515] width 14 height 14
click at [682, 514] on input "checkbox" at bounding box center [688, 516] width 12 height 12
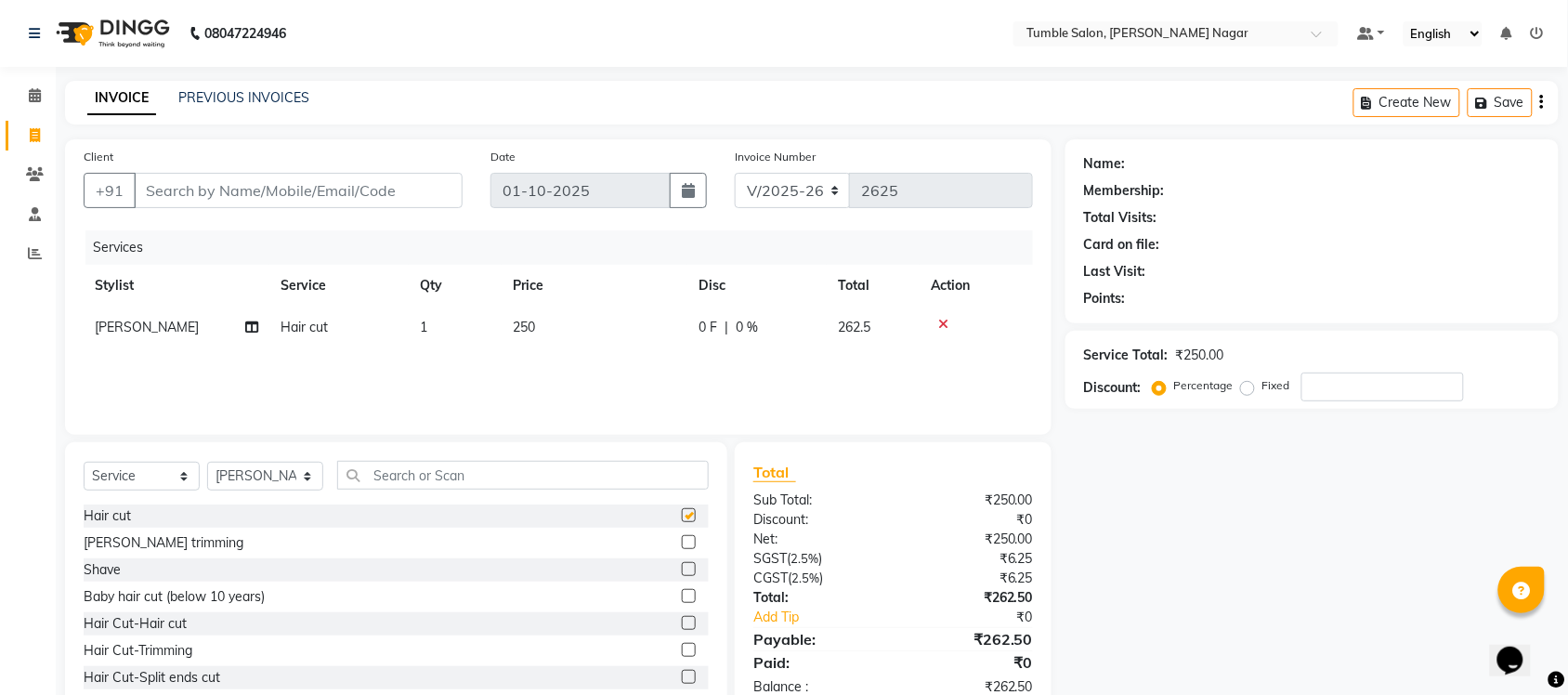
checkbox input "false"
click at [418, 476] on input "text" at bounding box center [523, 475] width 372 height 29
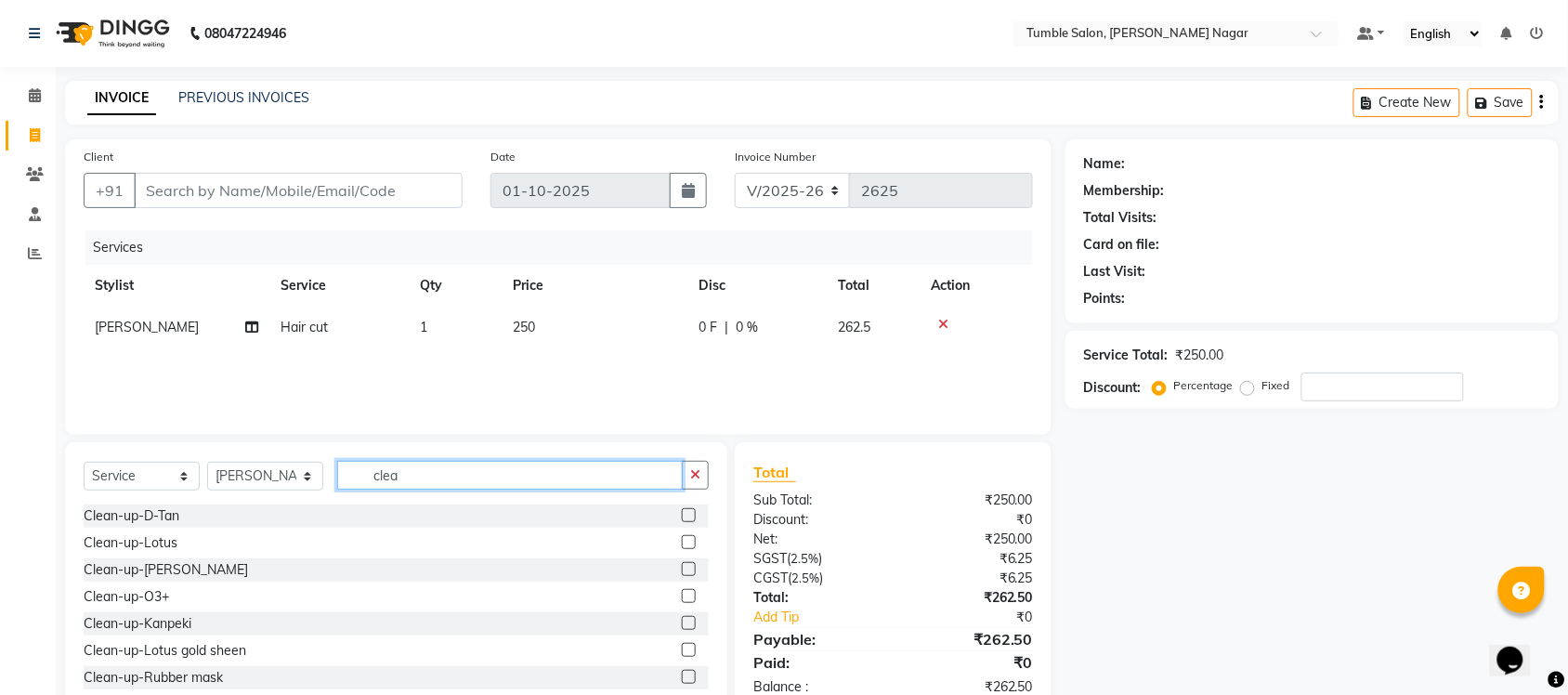
type input "clea"
click at [682, 567] on label at bounding box center [689, 568] width 14 height 14
click at [682, 567] on input "checkbox" at bounding box center [688, 569] width 12 height 12
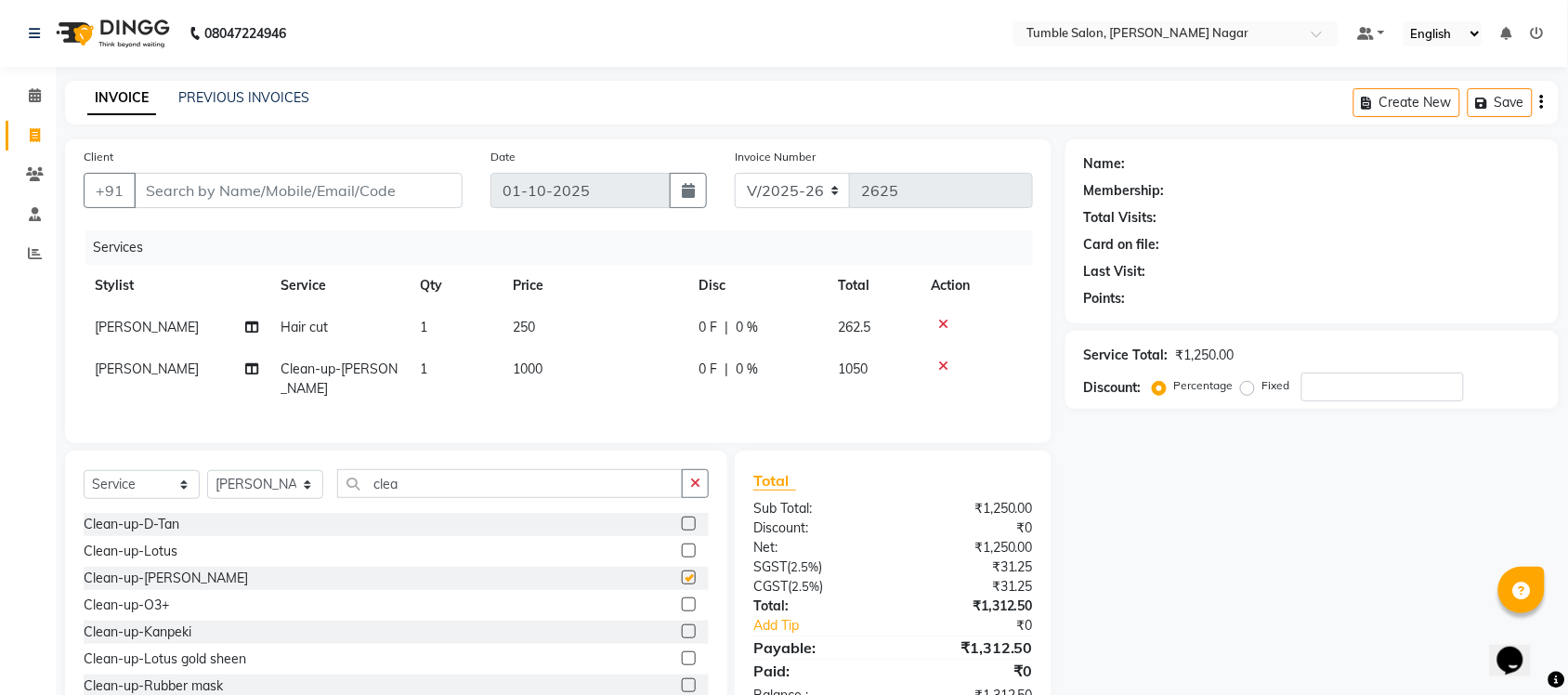
checkbox input "false"
click at [526, 369] on span "1000" at bounding box center [528, 369] width 30 height 17
select select "77847"
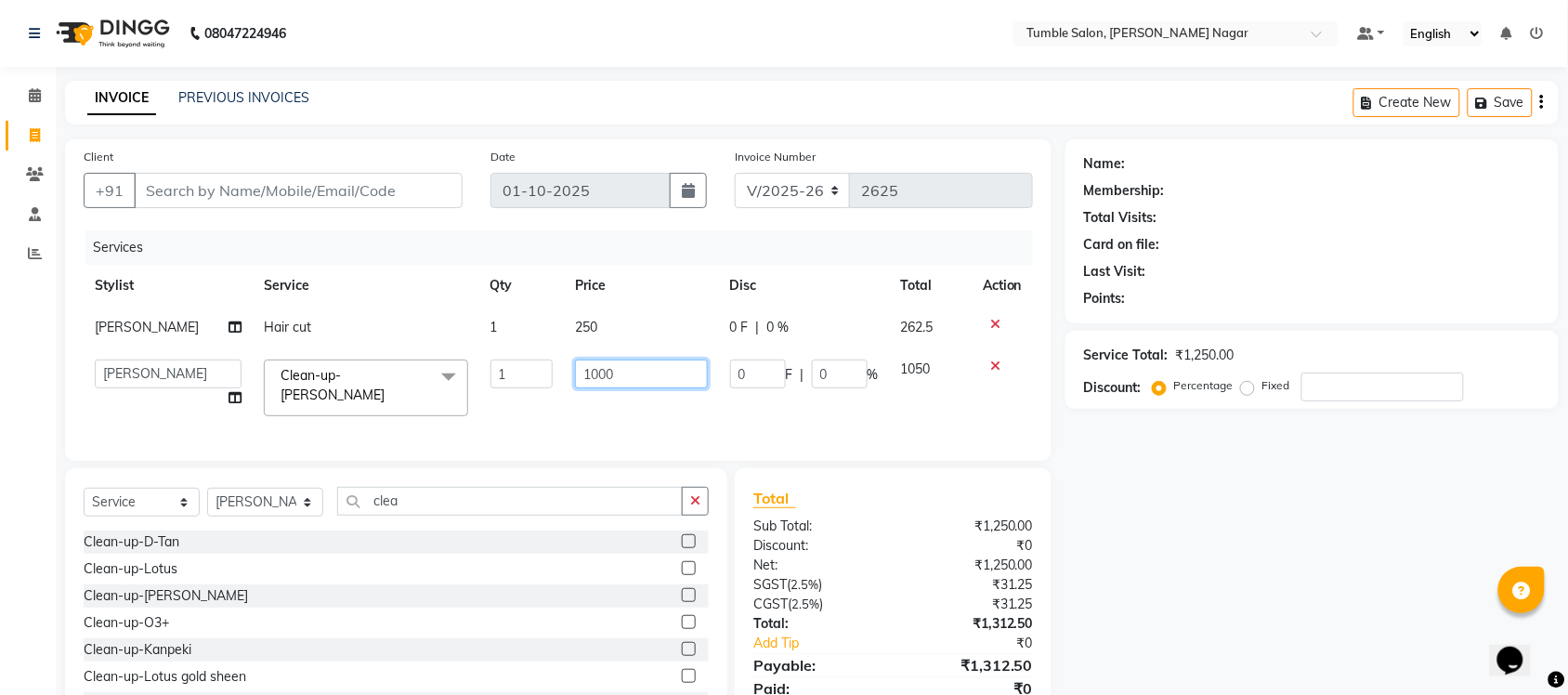
click at [588, 375] on input "1000" at bounding box center [641, 374] width 132 height 29
type input "1500"
click at [1214, 525] on div "Name: Membership: Total Visits: Card on file: Last Visit: Points: Service Total…" at bounding box center [1319, 440] width 507 height 603
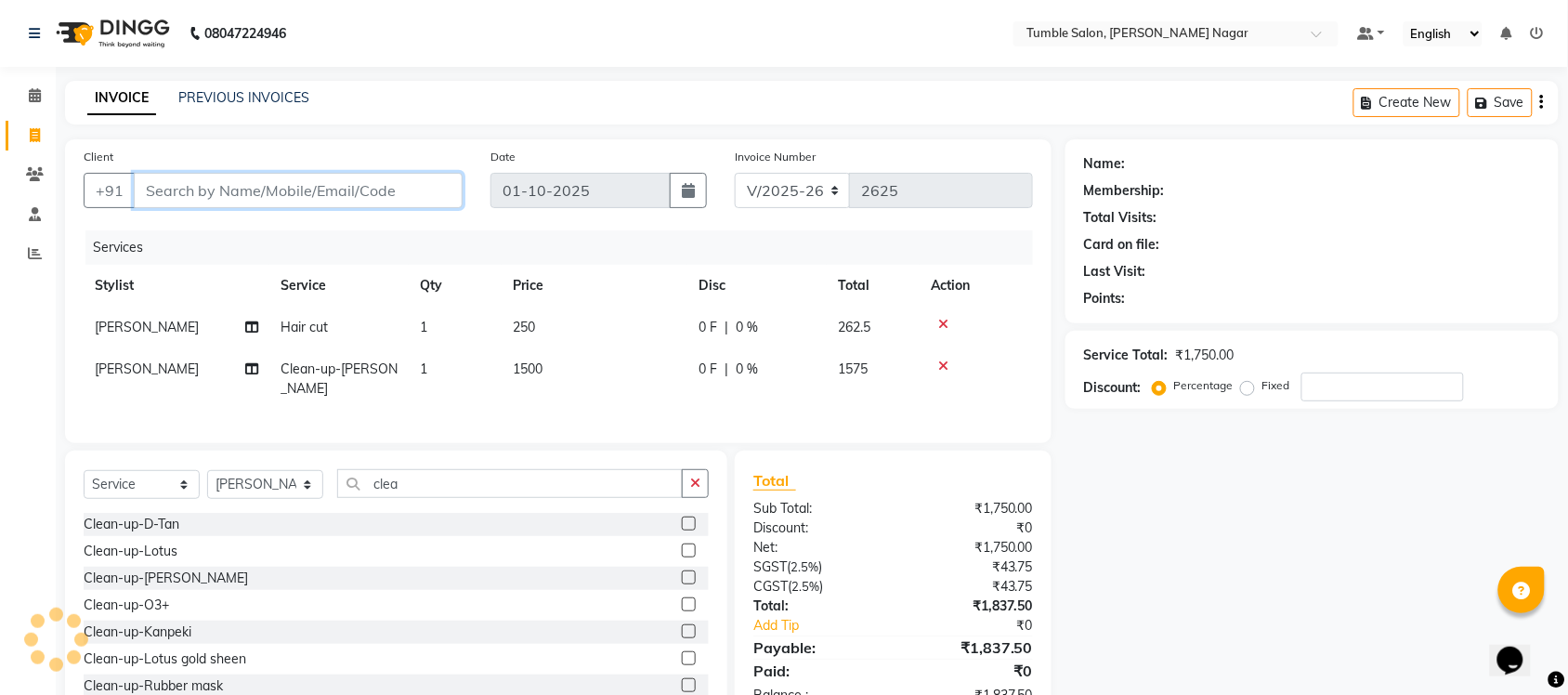
click at [184, 181] on input "Client" at bounding box center [298, 191] width 329 height 36
type input "k"
type input "0"
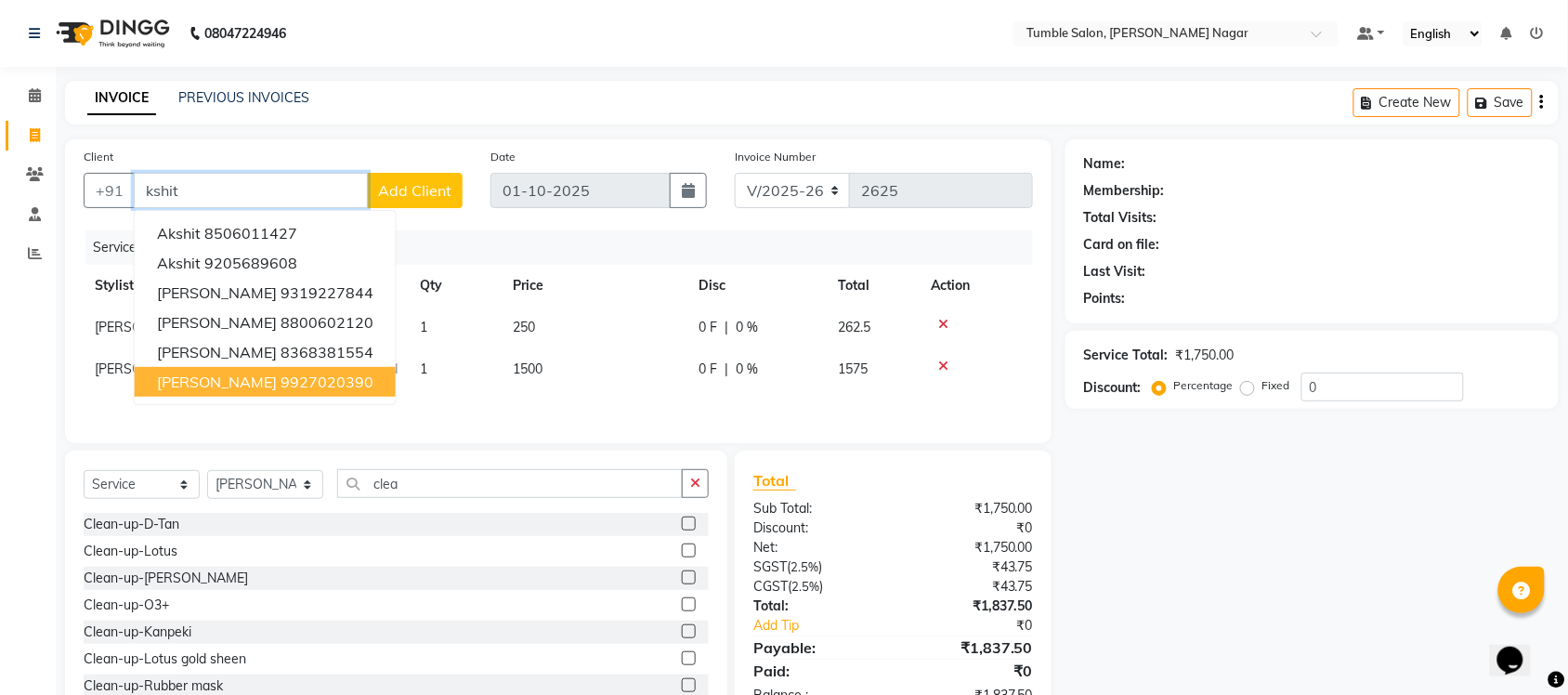
click at [281, 383] on ngb-highlight "9927020390" at bounding box center [327, 382] width 93 height 19
type input "9927020390"
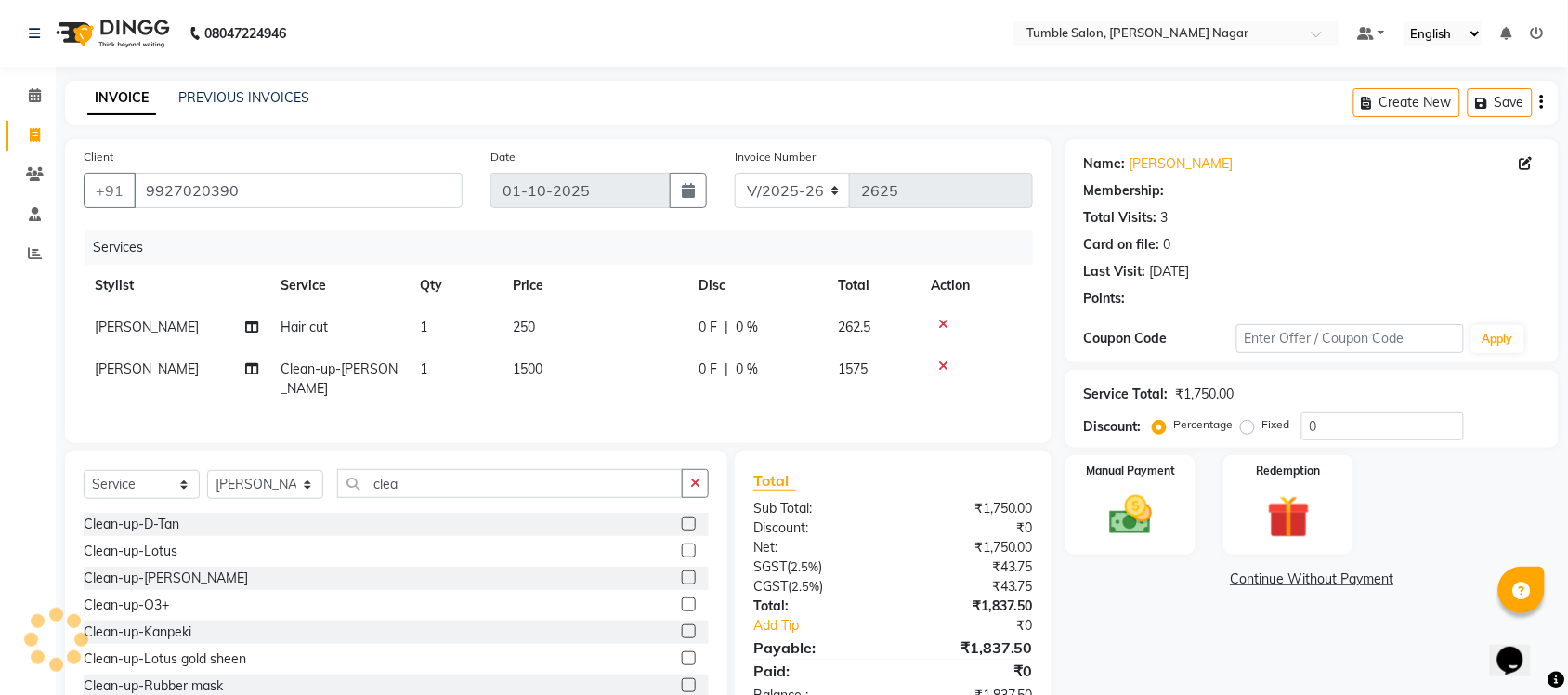
type input "40"
select select "1: Object"
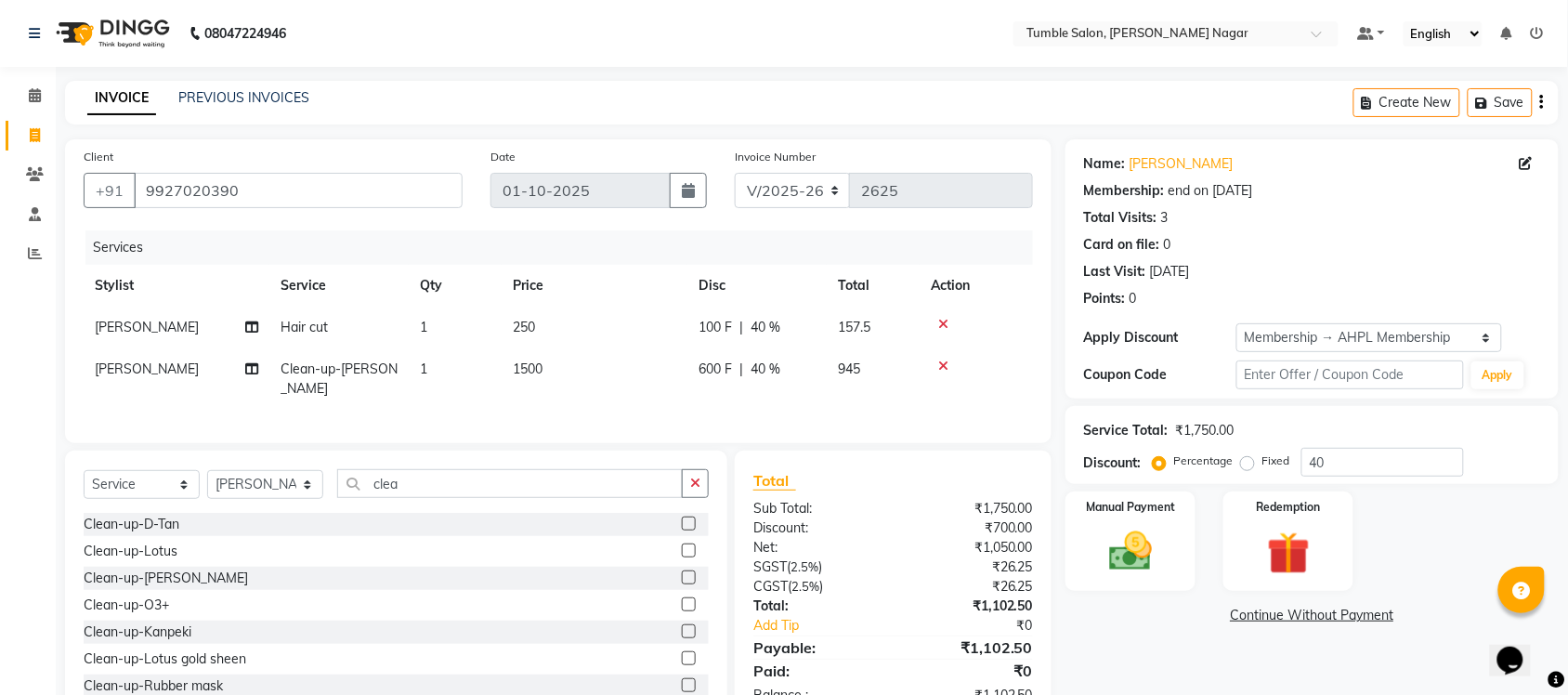
click at [118, 370] on span "[PERSON_NAME]" at bounding box center [147, 369] width 104 height 17
select select "77847"
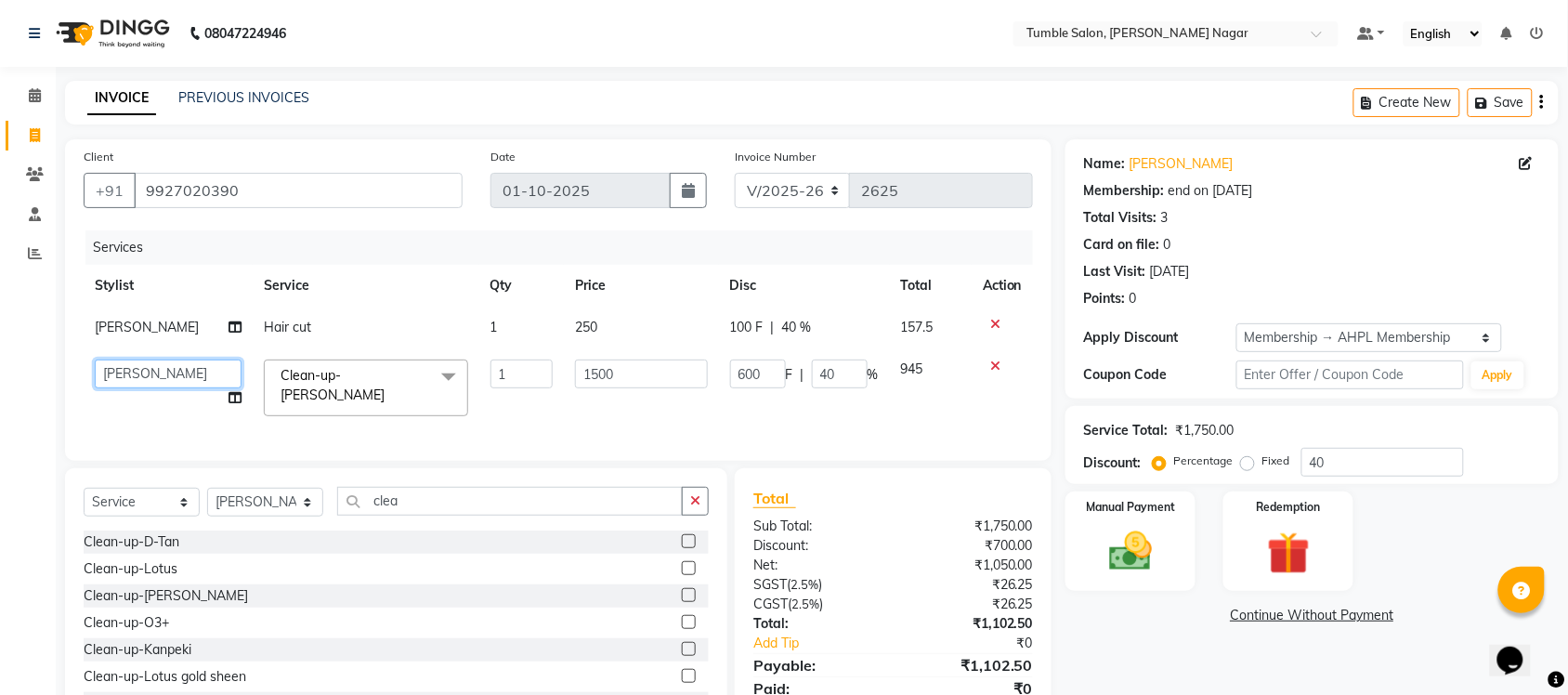
click at [118, 370] on select "Finance id [PERSON_NAME] Govind [PERSON_NAME] Krishna [PERSON_NAME] [PERSON_NAM…" at bounding box center [168, 374] width 147 height 29
select select "77844"
click at [582, 330] on span "250" at bounding box center [586, 327] width 23 height 17
select select "77847"
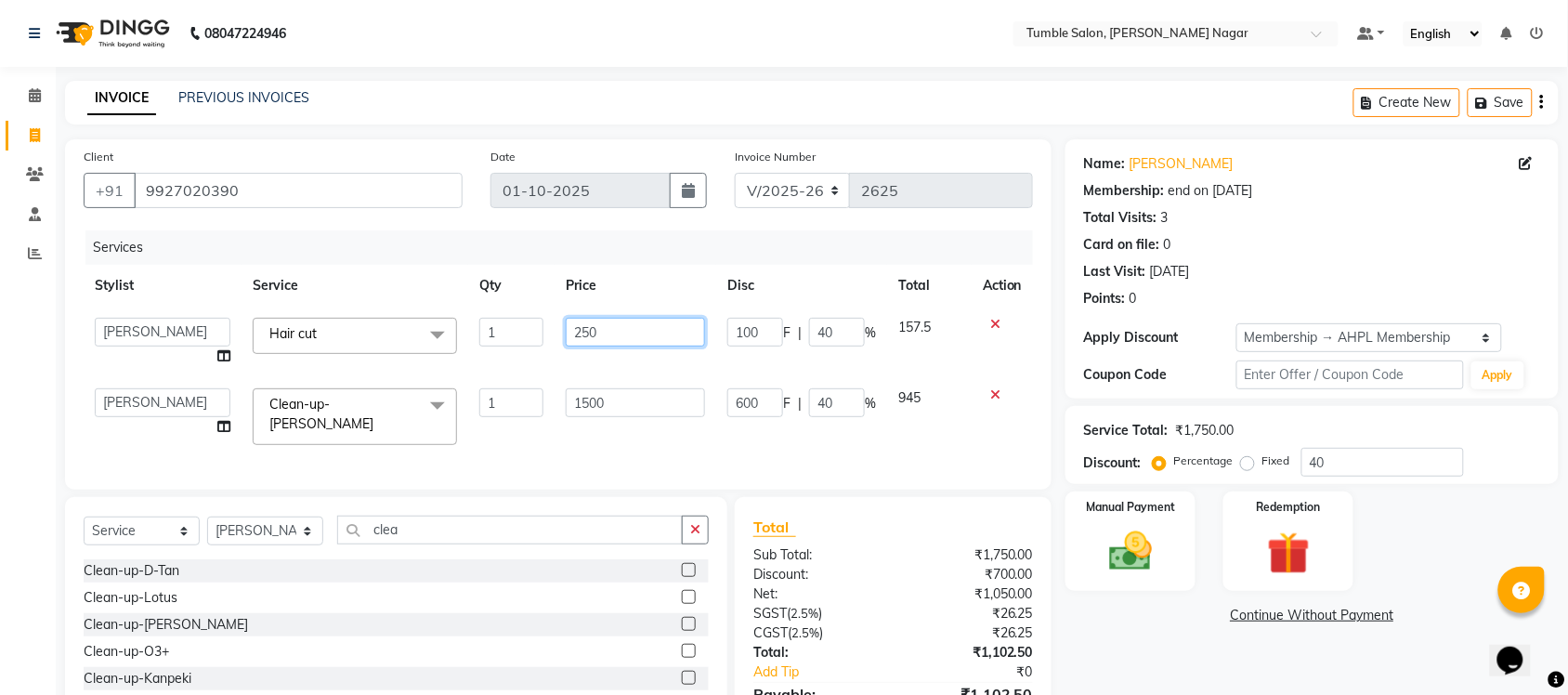
click at [586, 330] on input "250" at bounding box center [635, 332] width 139 height 29
type input "280"
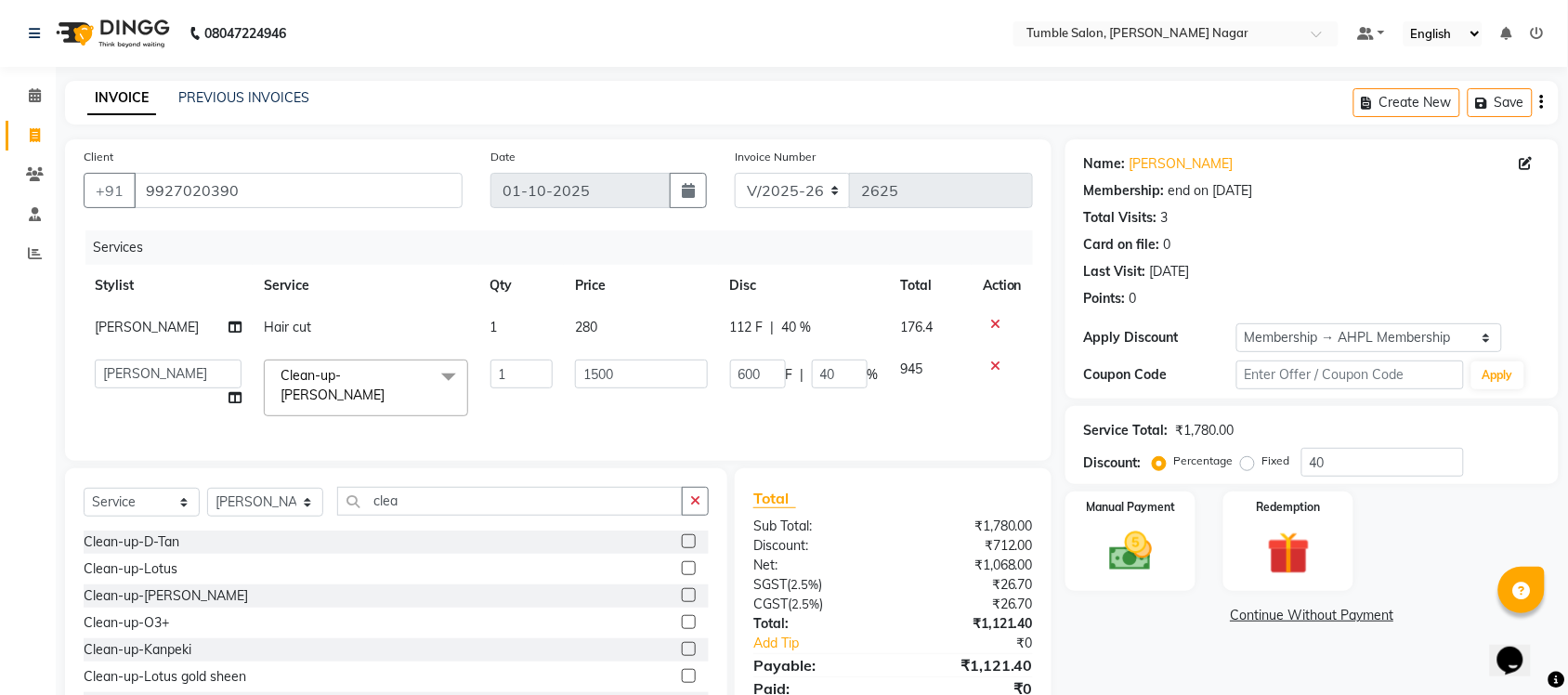
click at [1166, 679] on div "Name: Kshitij Membership: end on 13-06-2026 Total Visits: 3 Card on file: 0 Las…" at bounding box center [1319, 440] width 507 height 603
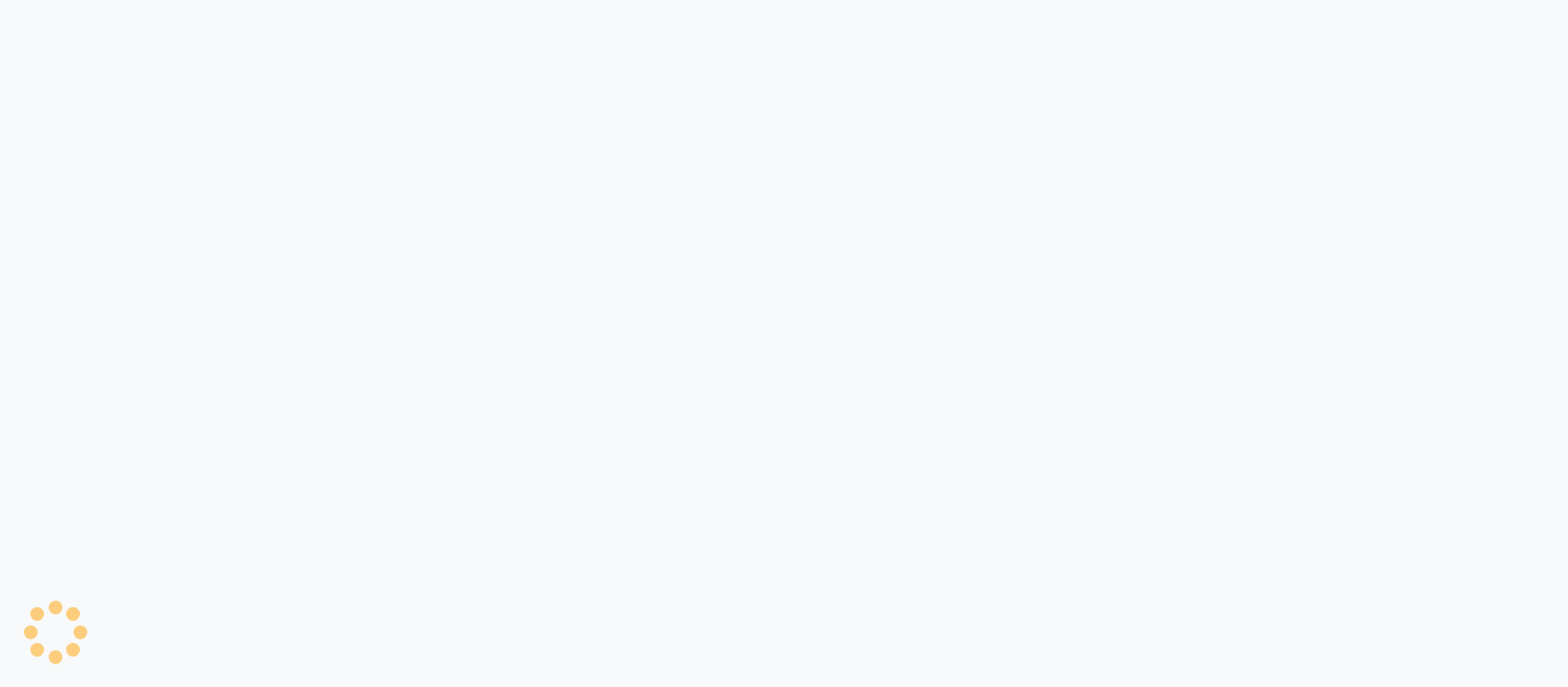
select select "8207"
select select "service"
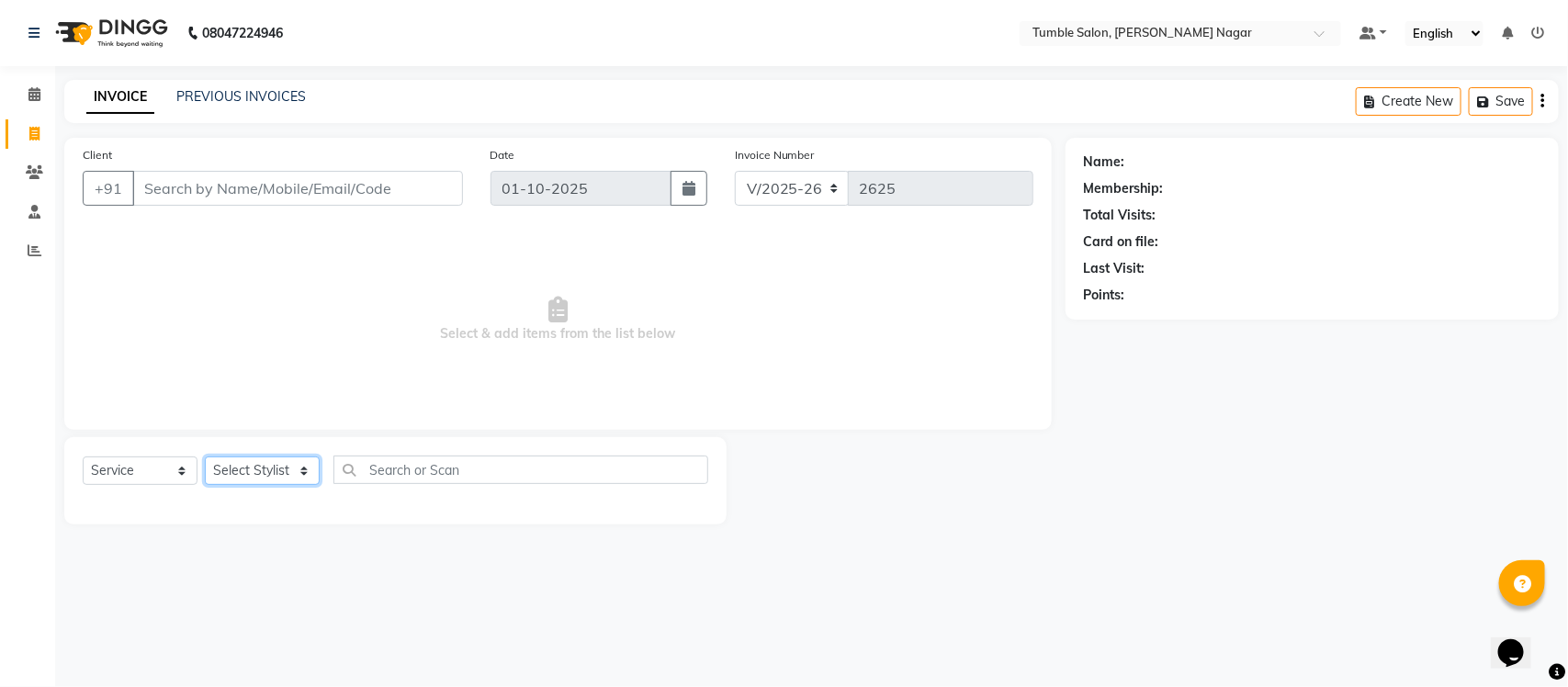
click at [295, 473] on select "Select Stylist Finance id [PERSON_NAME] [PERSON_NAME] [PERSON_NAME] [PERSON_NAM…" at bounding box center [263, 470] width 115 height 29
click at [205, 456] on select "Select Stylist Finance id [PERSON_NAME] [PERSON_NAME] [PERSON_NAME] [PERSON_NAM…" at bounding box center [263, 470] width 115 height 29
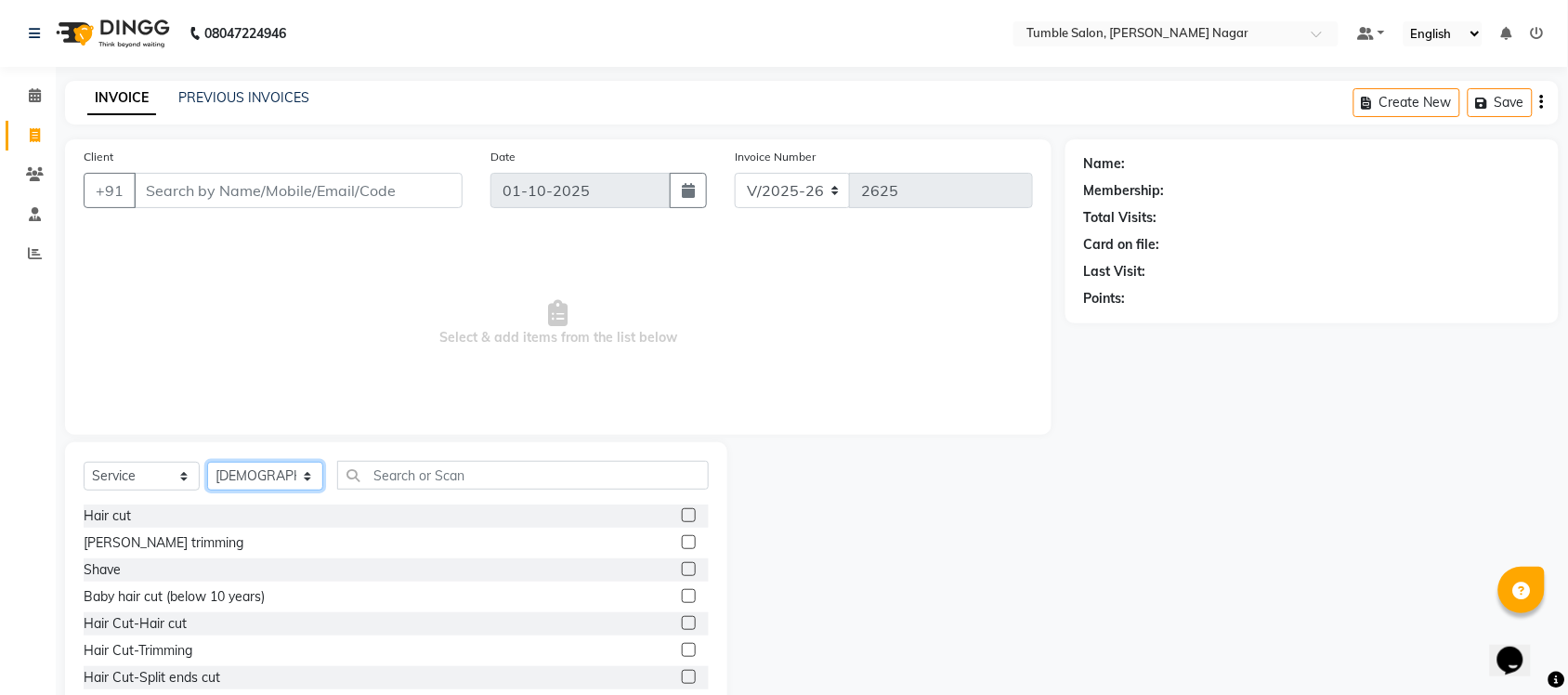
click at [314, 473] on select "Select Stylist Finance id [PERSON_NAME] [PERSON_NAME] [PERSON_NAME] [PERSON_NAM…" at bounding box center [266, 475] width 116 height 29
select select "77847"
click at [208, 461] on select "Select Stylist Finance id [PERSON_NAME] [PERSON_NAME] [PERSON_NAME] [PERSON_NAM…" at bounding box center [266, 475] width 116 height 29
click at [682, 513] on label at bounding box center [689, 515] width 14 height 14
click at [682, 513] on input "checkbox" at bounding box center [688, 516] width 12 height 12
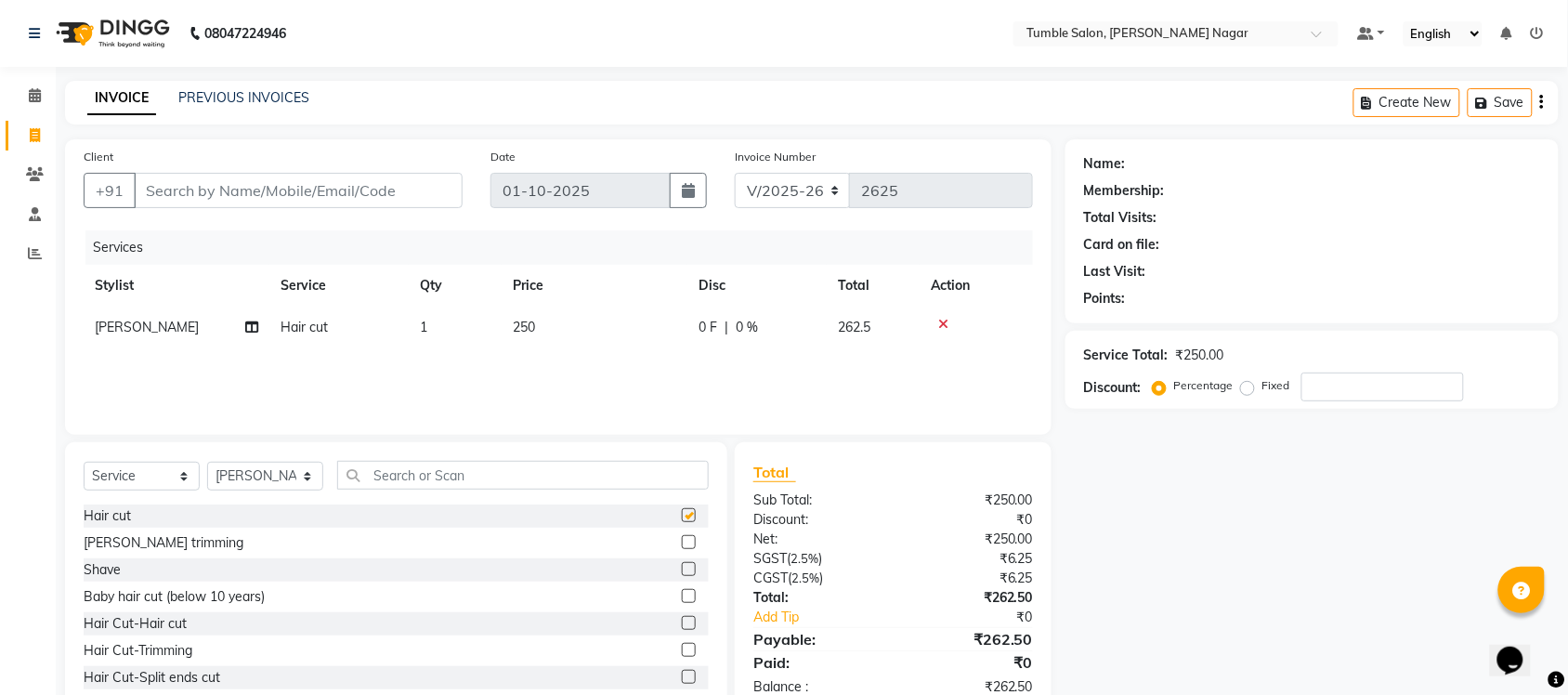
checkbox input "false"
click at [405, 481] on input "text" at bounding box center [523, 475] width 372 height 29
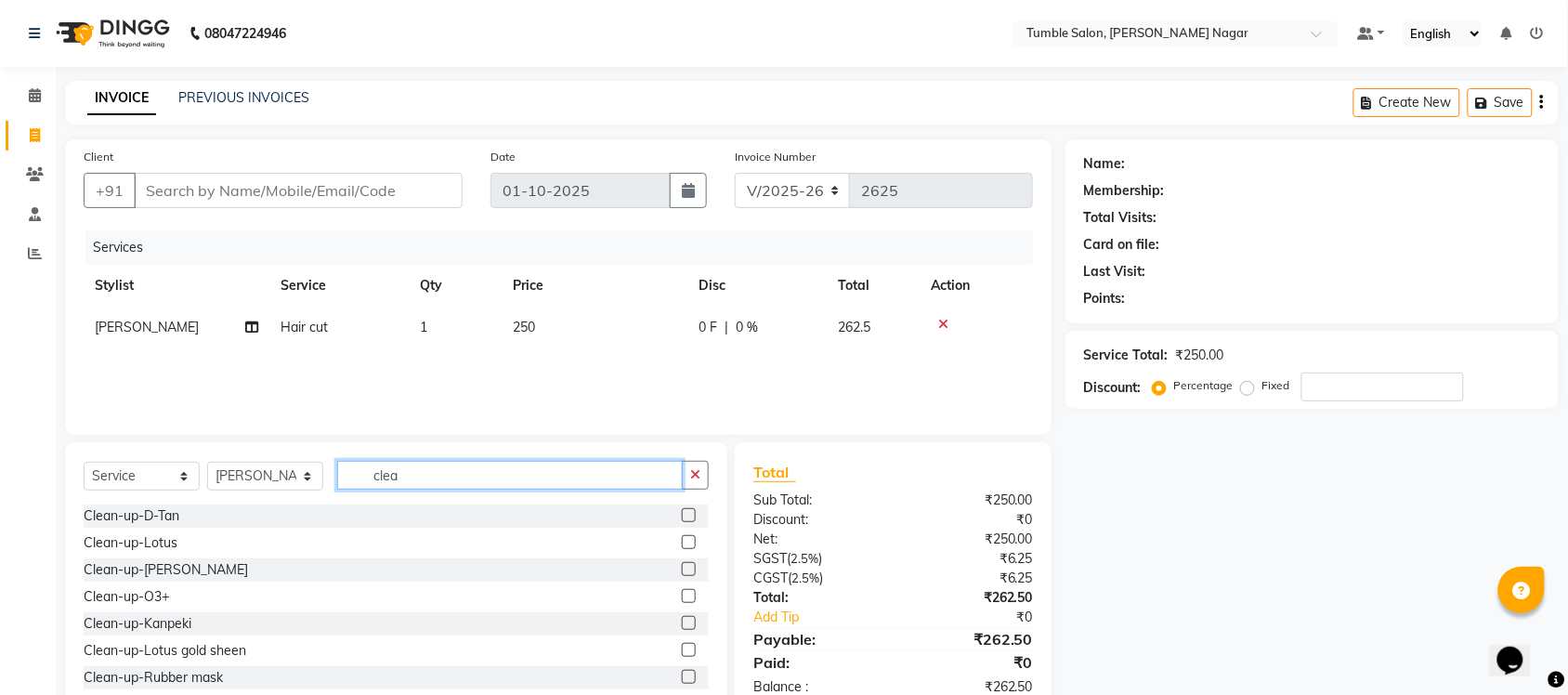
type input "clea"
click at [682, 563] on label at bounding box center [689, 568] width 14 height 14
click at [682, 564] on input "checkbox" at bounding box center [688, 569] width 12 height 12
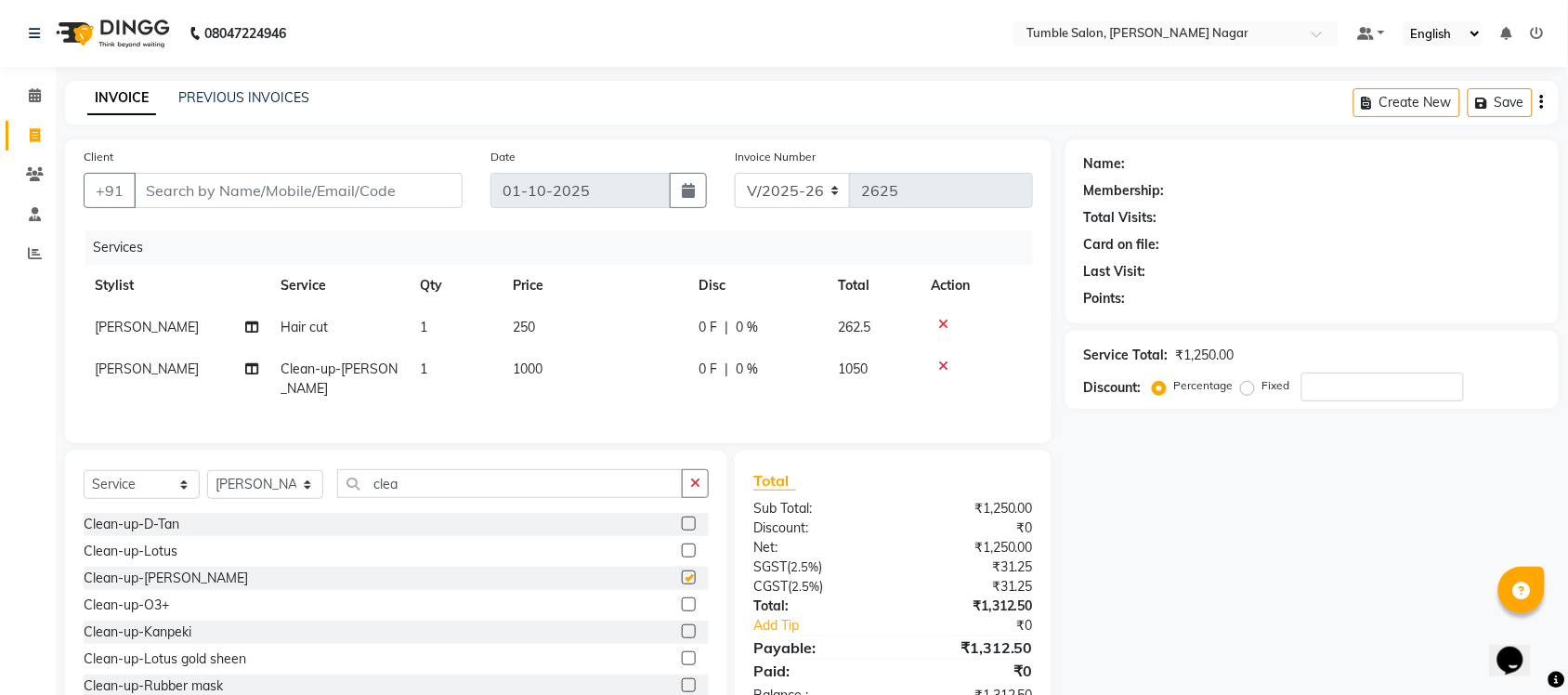
checkbox input "false"
click at [525, 367] on span "1000" at bounding box center [528, 369] width 30 height 17
select select "77847"
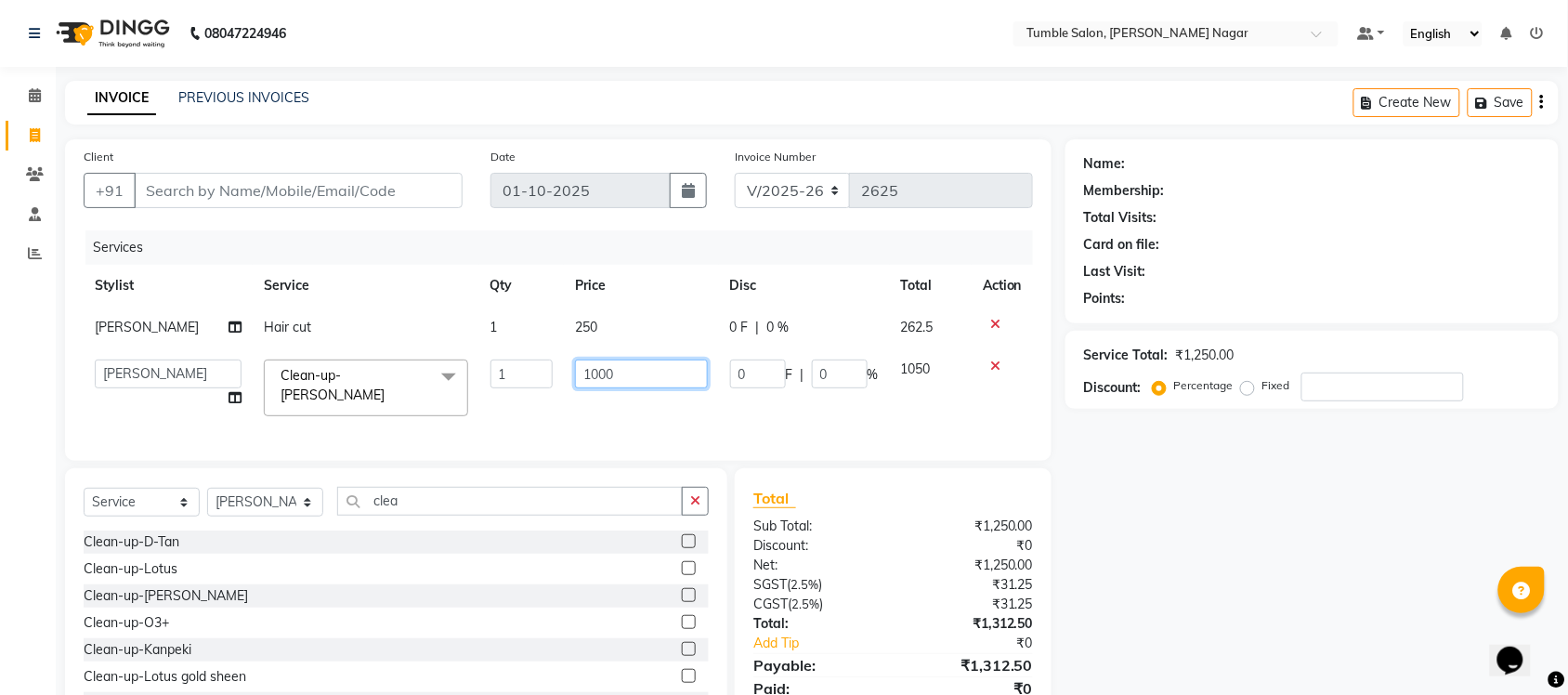
click at [588, 375] on input "1000" at bounding box center [641, 374] width 132 height 29
type input "1500"
click at [1140, 563] on div "Name: Membership: Total Visits: Card on file: Last Visit: Points: Service Total…" at bounding box center [1319, 440] width 507 height 603
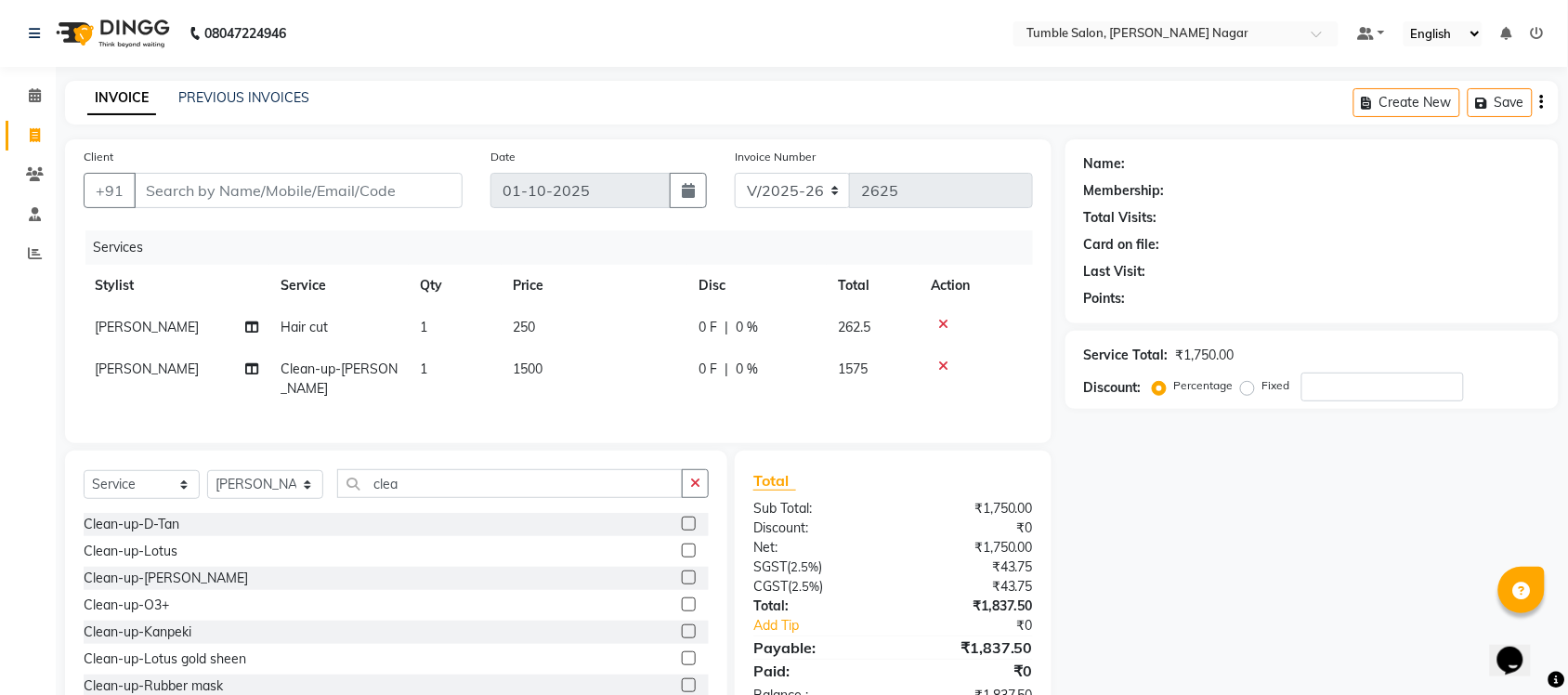
click at [525, 321] on span "250" at bounding box center [524, 327] width 23 height 17
select select "77847"
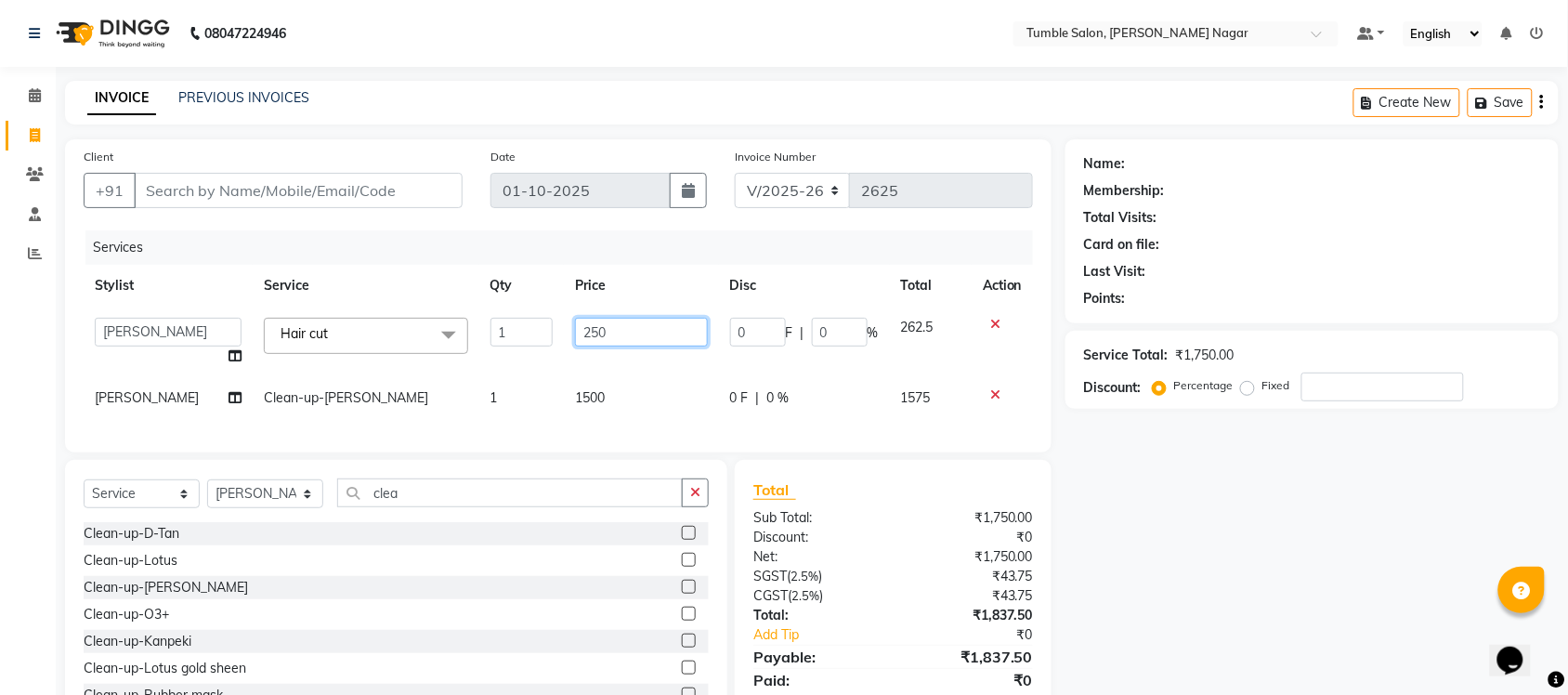
click at [586, 330] on input "250" at bounding box center [641, 332] width 132 height 29
type input "280"
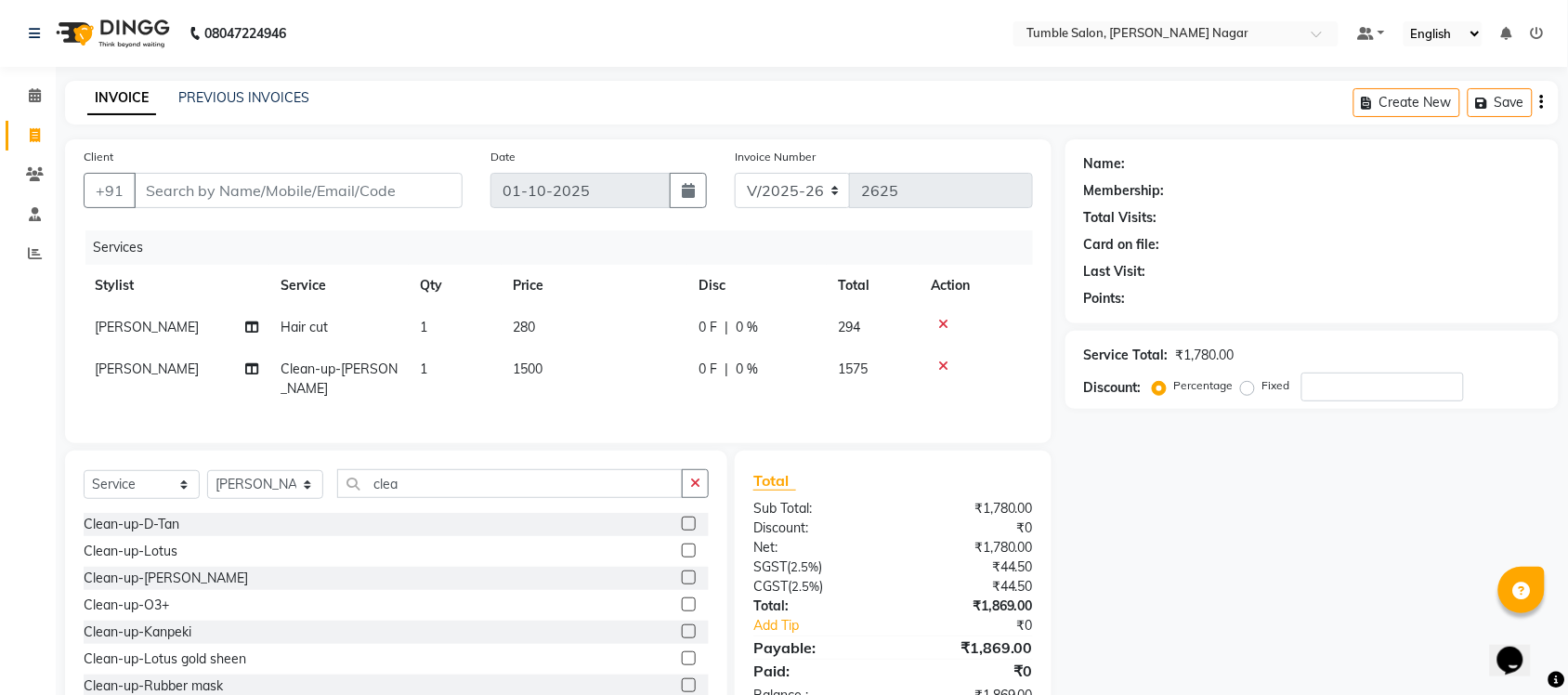
click at [1250, 588] on div "Name: Membership: Total Visits: Card on file: Last Visit: Points: Service Total…" at bounding box center [1319, 431] width 507 height 585
drag, startPoint x: 228, startPoint y: 182, endPoint x: 252, endPoint y: 193, distance: 26.4
click at [228, 182] on input "Client" at bounding box center [298, 191] width 329 height 36
type input "k"
type input "0"
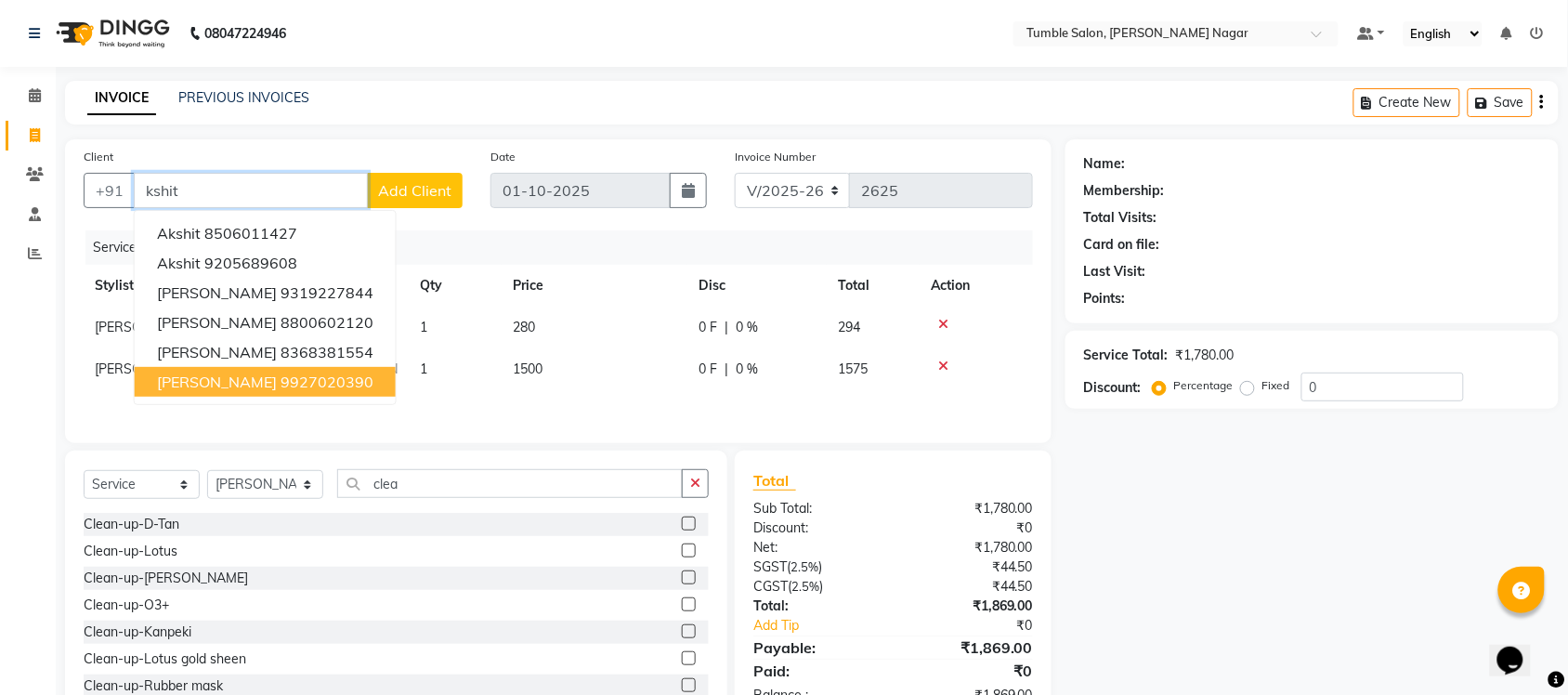
click at [210, 386] on button "KSHITIJ 9927020390" at bounding box center [265, 382] width 261 height 30
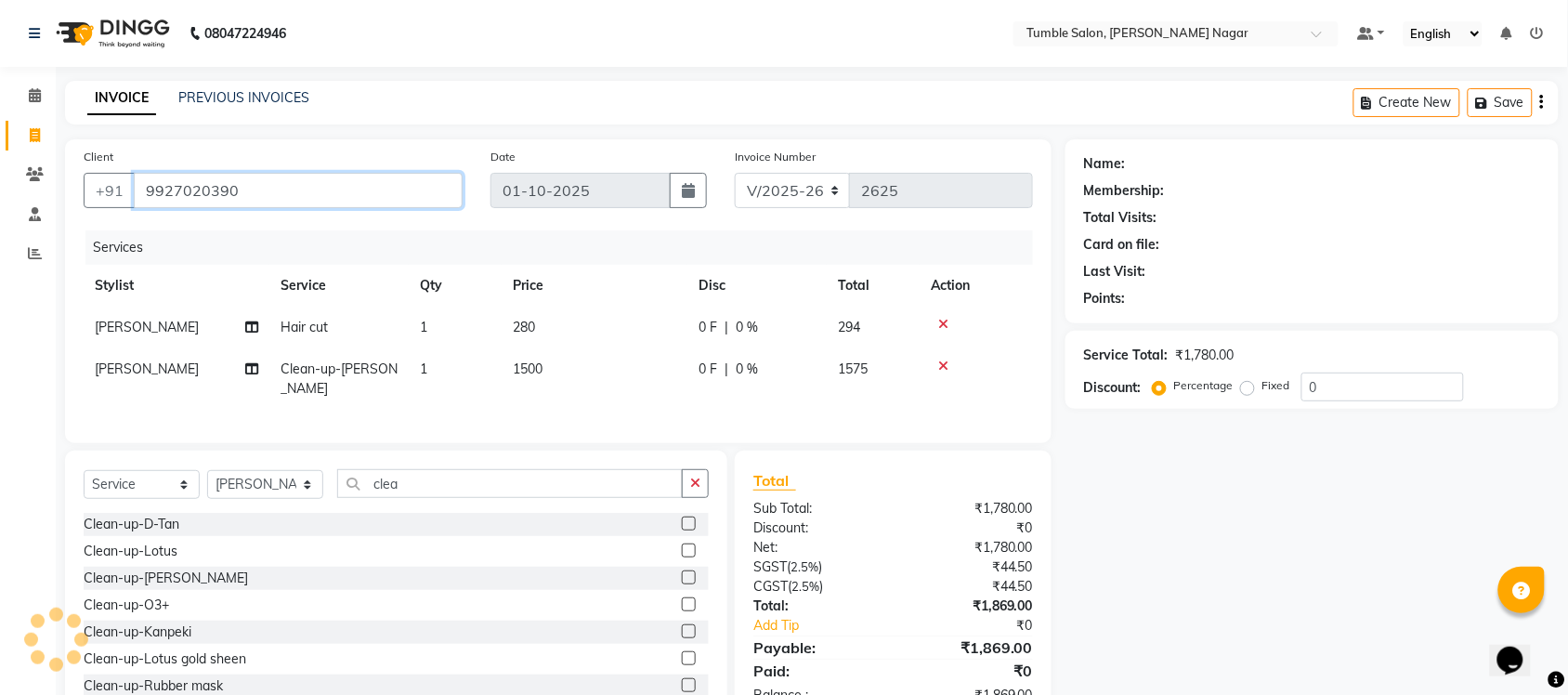
type input "9927020390"
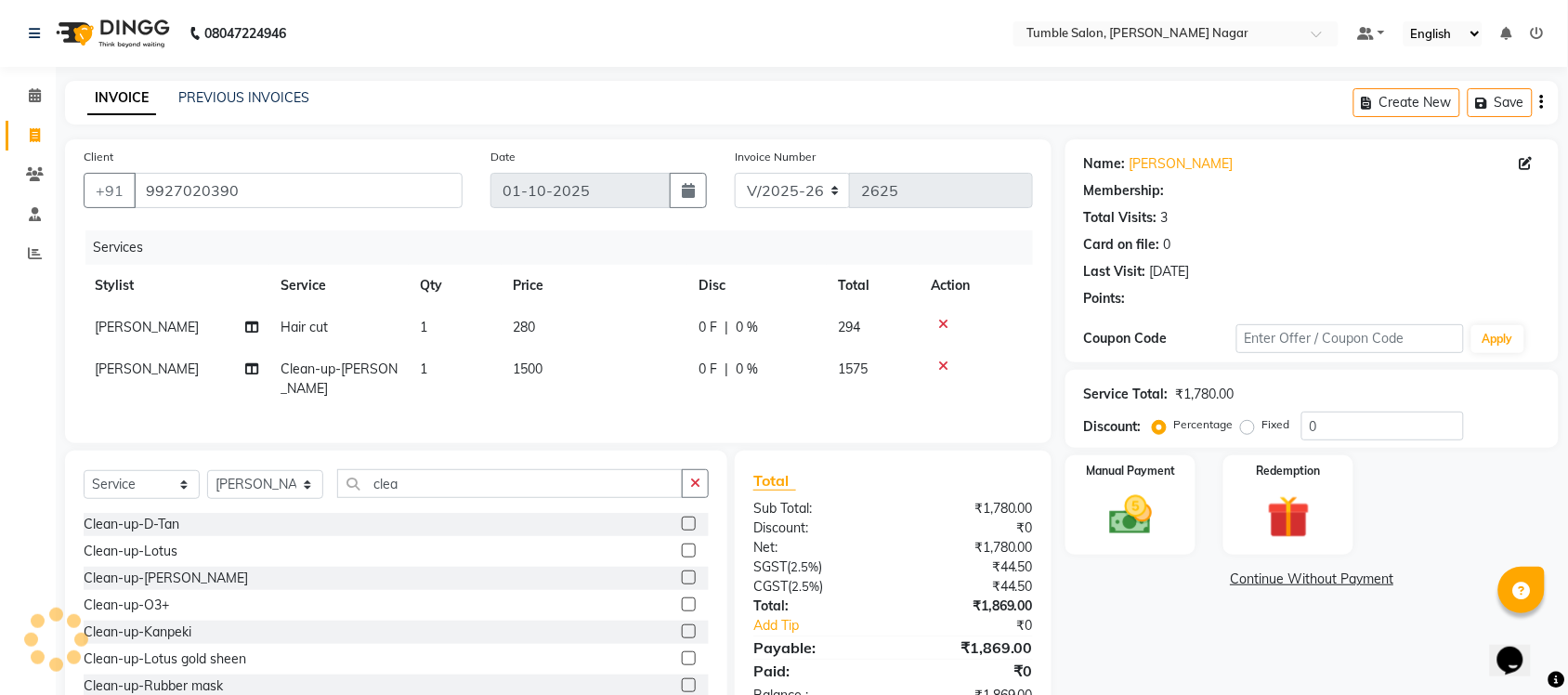
type input "40"
select select "1: Object"
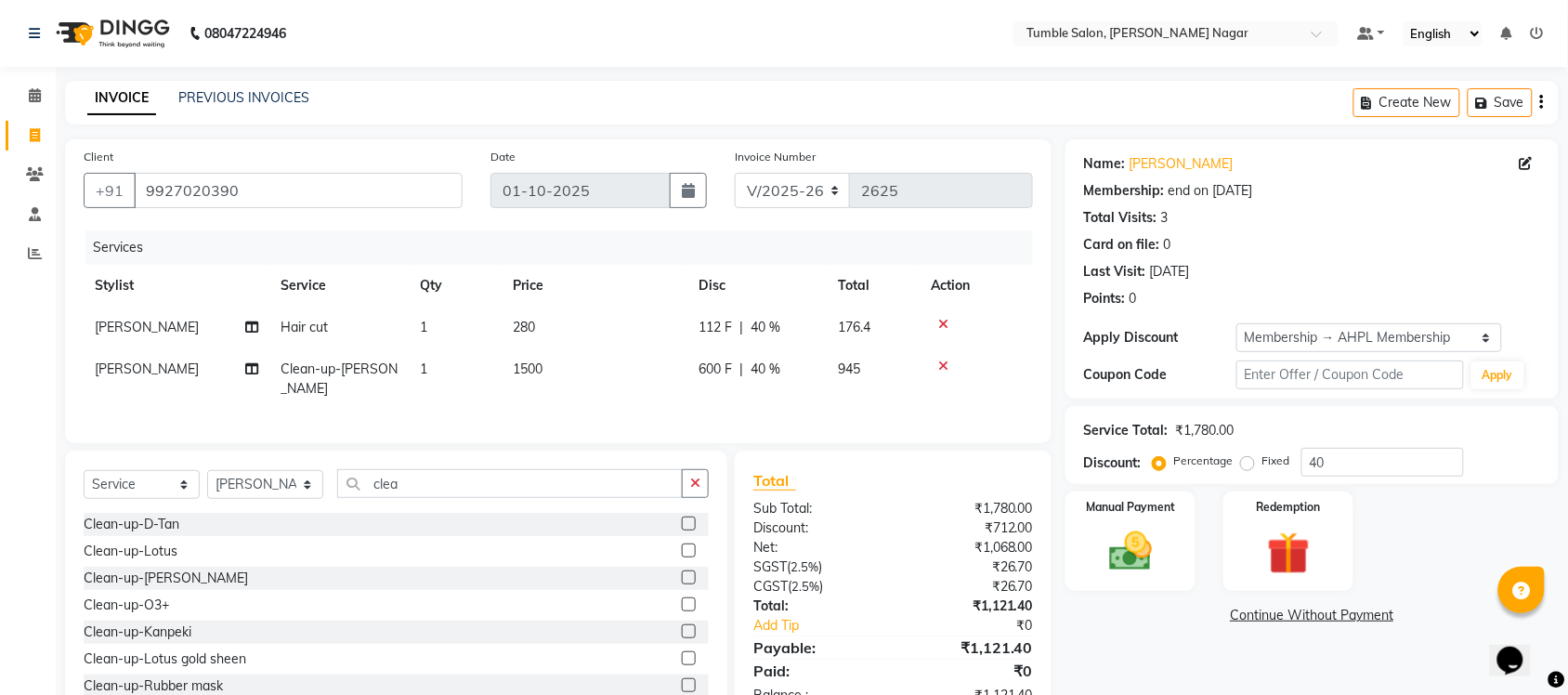
click at [126, 364] on span "[PERSON_NAME]" at bounding box center [147, 369] width 104 height 17
select select "77847"
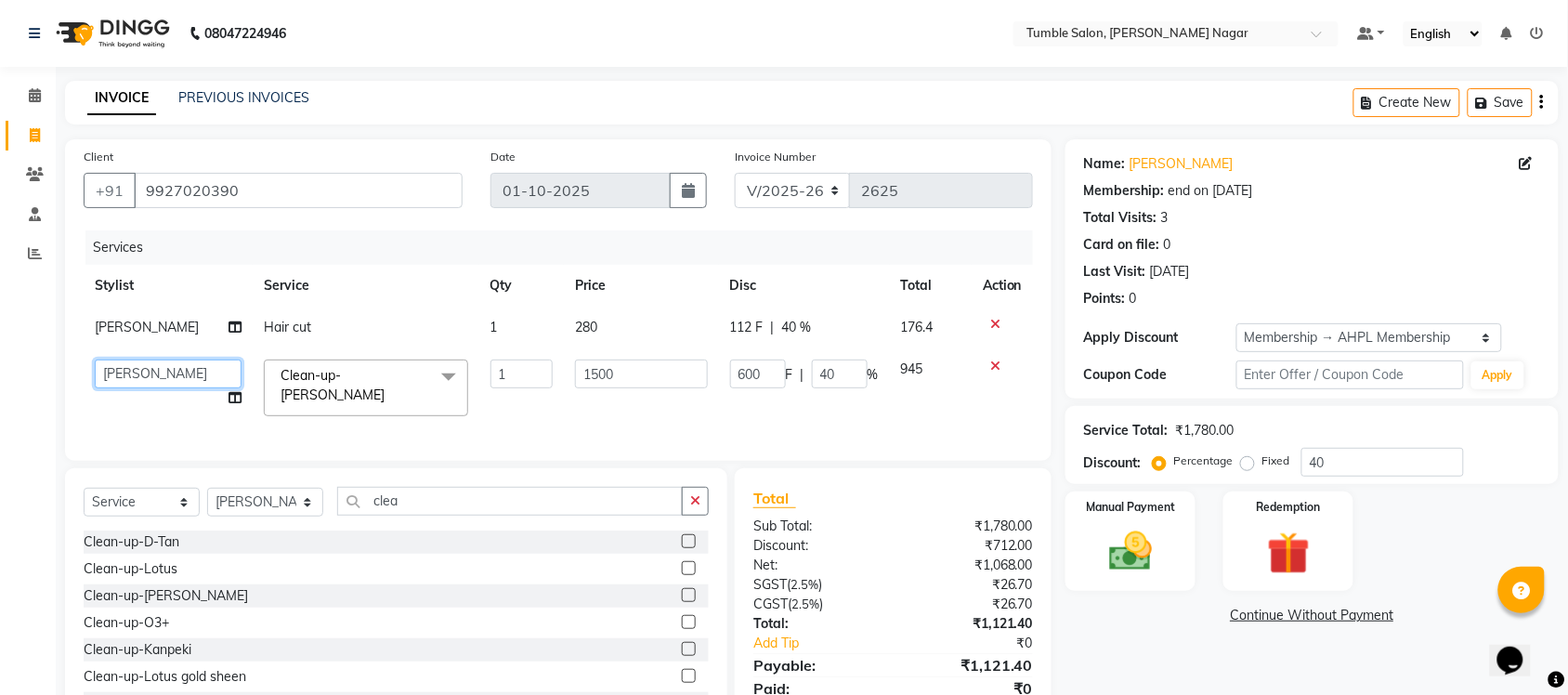
click at [126, 364] on select "Finance id Fiza Abbasi Govind Kiran Singh Krishna Lokesh Mahender Muskan Neetu …" at bounding box center [168, 374] width 147 height 29
select select "77844"
drag, startPoint x: 252, startPoint y: 191, endPoint x: 48, endPoint y: 182, distance: 204.2
click at [48, 182] on app-home "08047224946 Select Location × Tumble Salon, Uttam Nagar Default Panel My Panel …" at bounding box center [784, 385] width 1568 height 770
click at [365, 126] on main "INVOICE PREVIOUS INVOICES Create New Save Client +91 9927020390 Date 01-10-2025…" at bounding box center [812, 425] width 1513 height 689
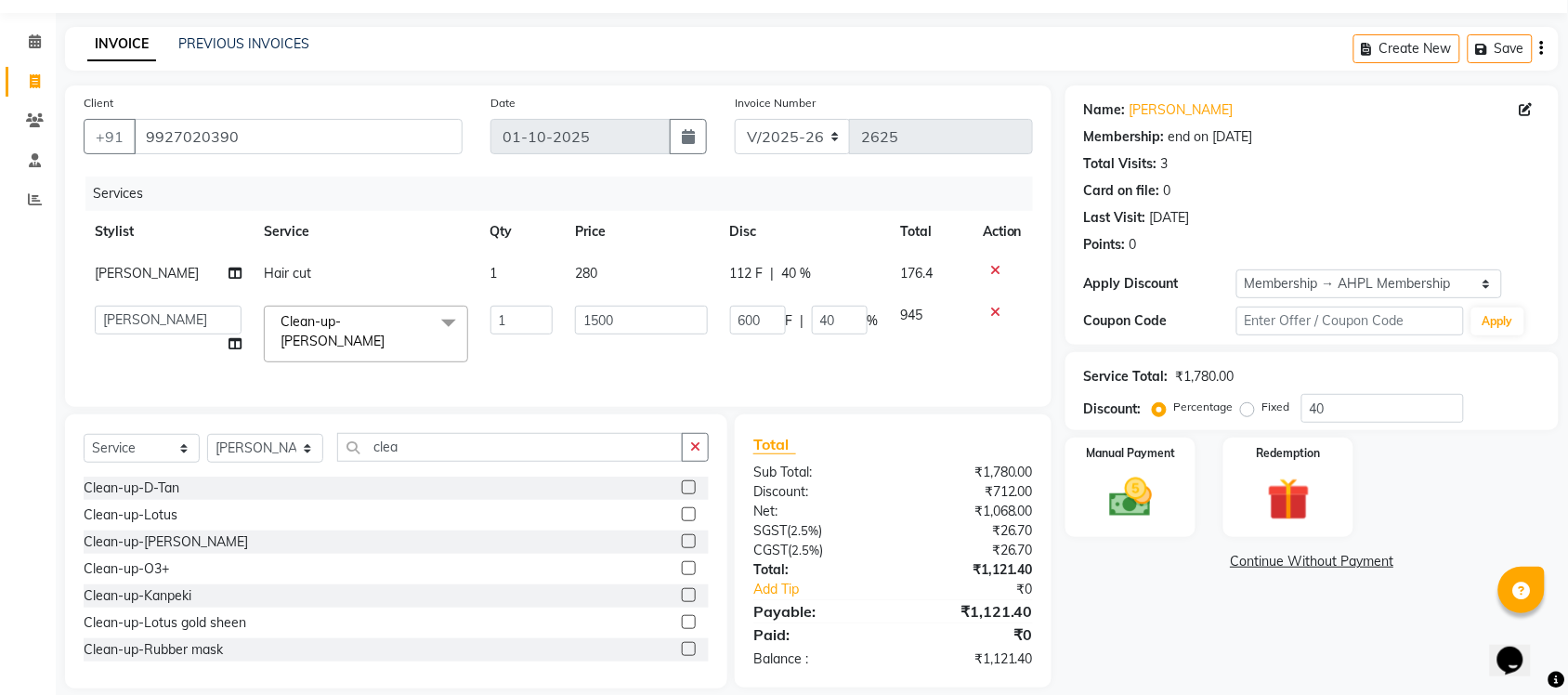
scroll to position [84, 0]
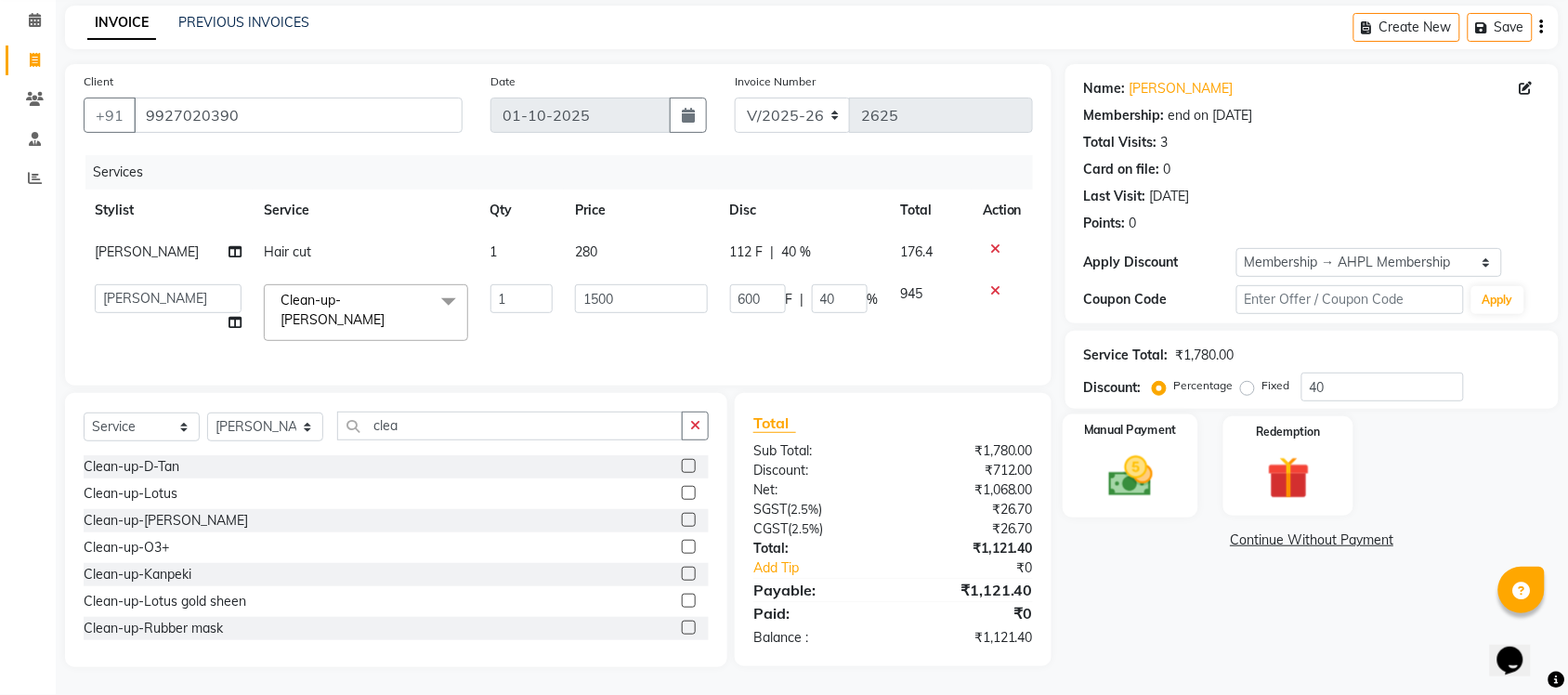
click at [1139, 474] on img at bounding box center [1130, 476] width 72 height 51
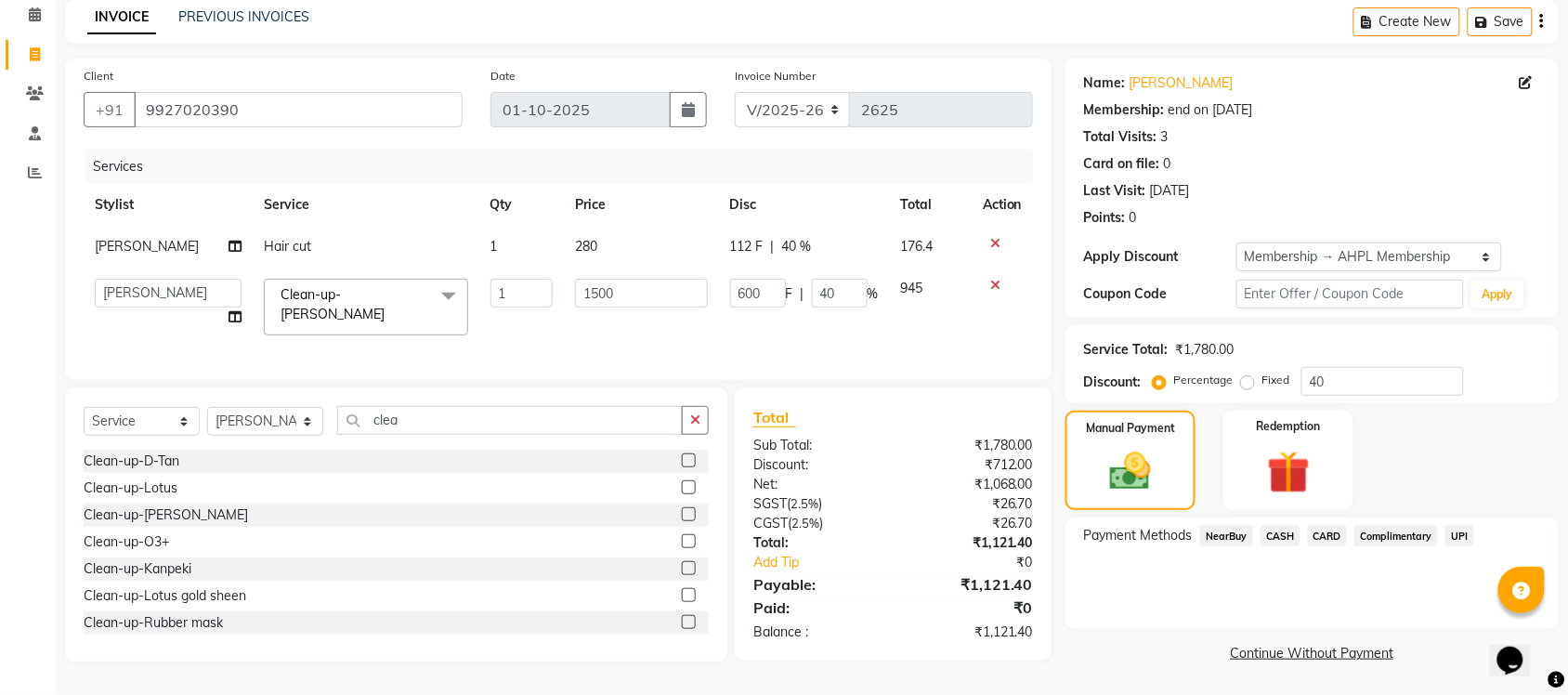
click at [1462, 531] on span "UPI" at bounding box center [1460, 535] width 29 height 22
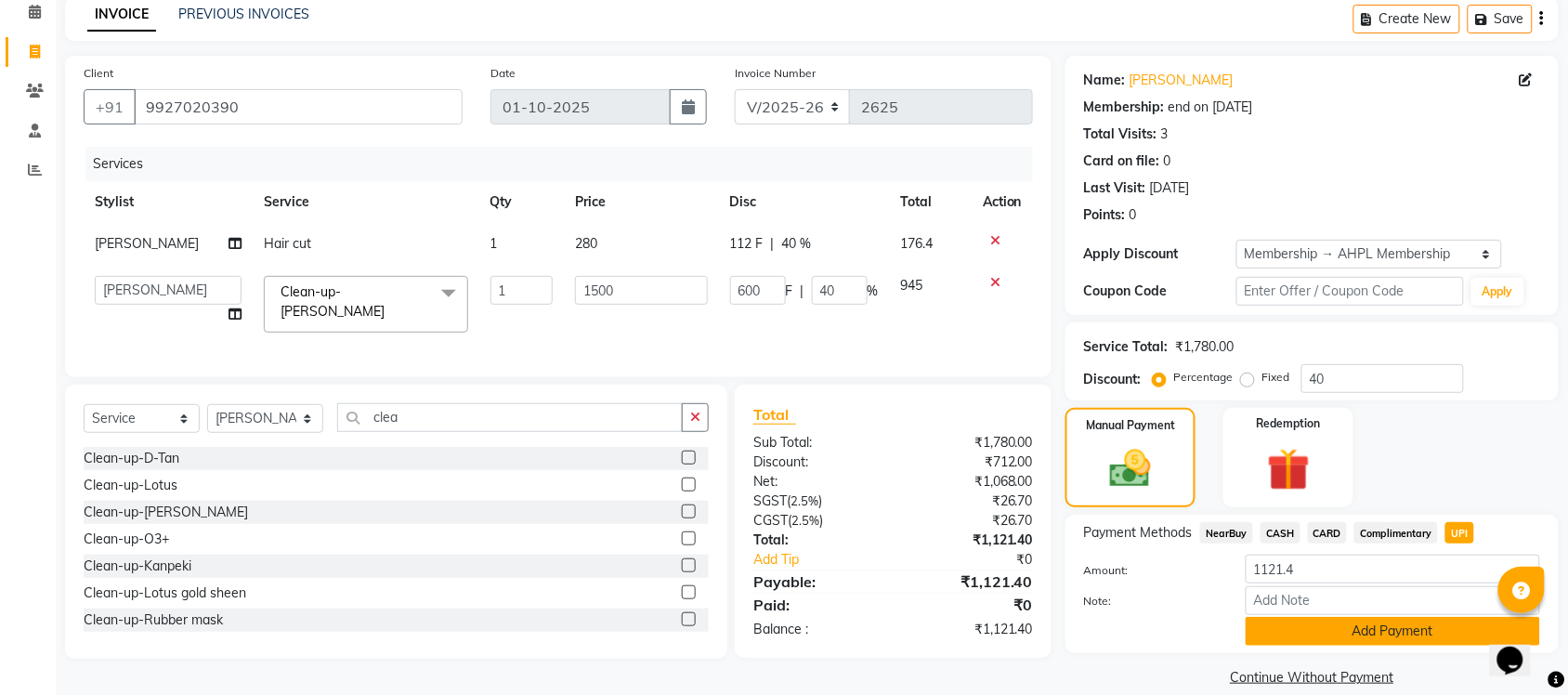
click at [1348, 633] on button "Add Payment" at bounding box center [1392, 631] width 294 height 29
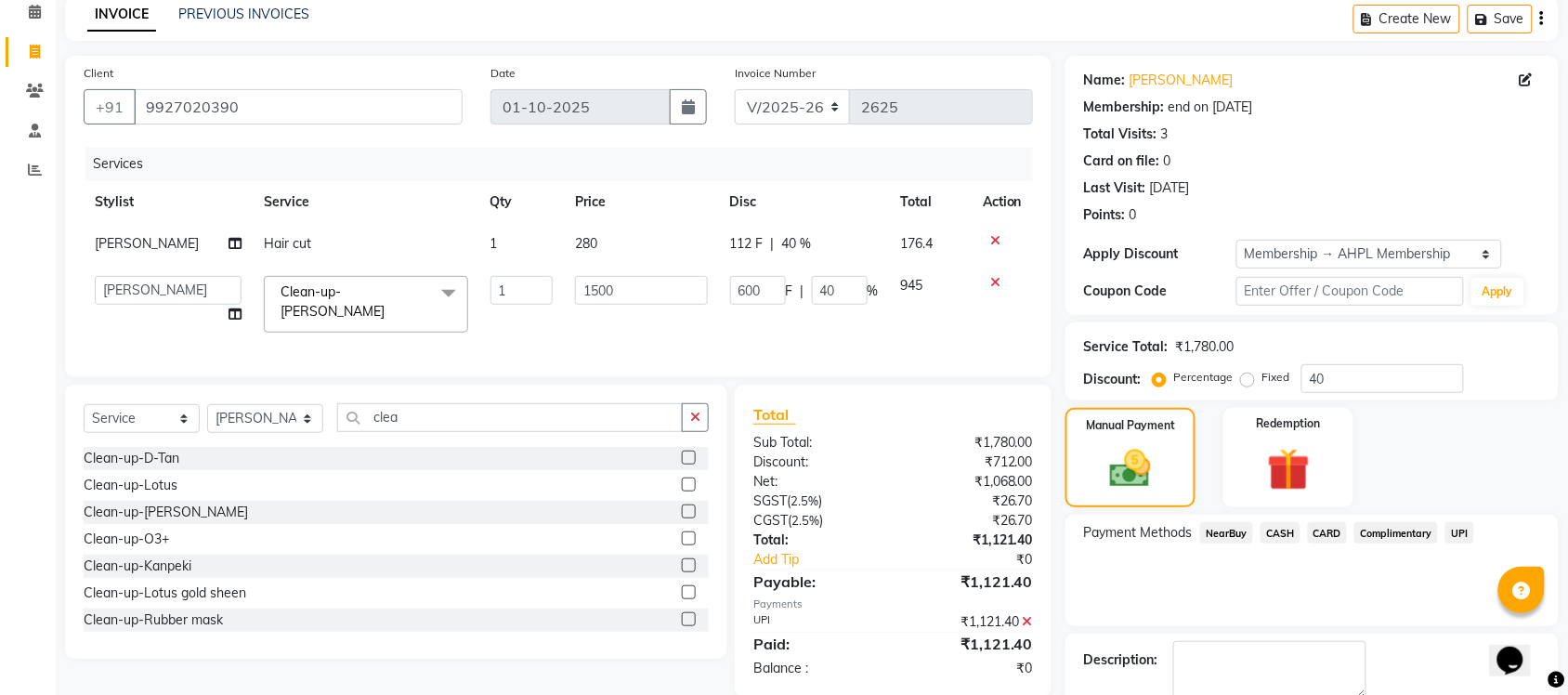
scroll to position [187, 0]
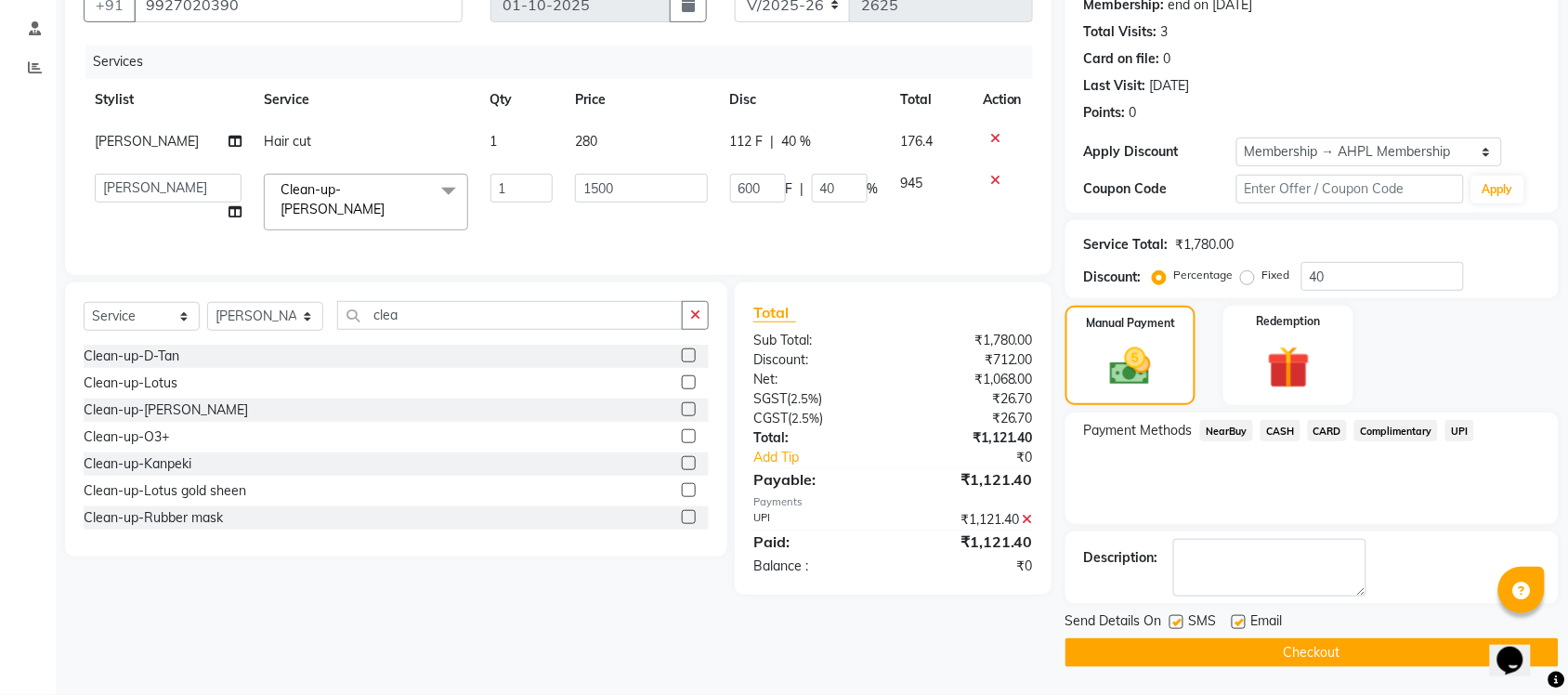
click at [1310, 648] on button "Checkout" at bounding box center [1312, 652] width 493 height 29
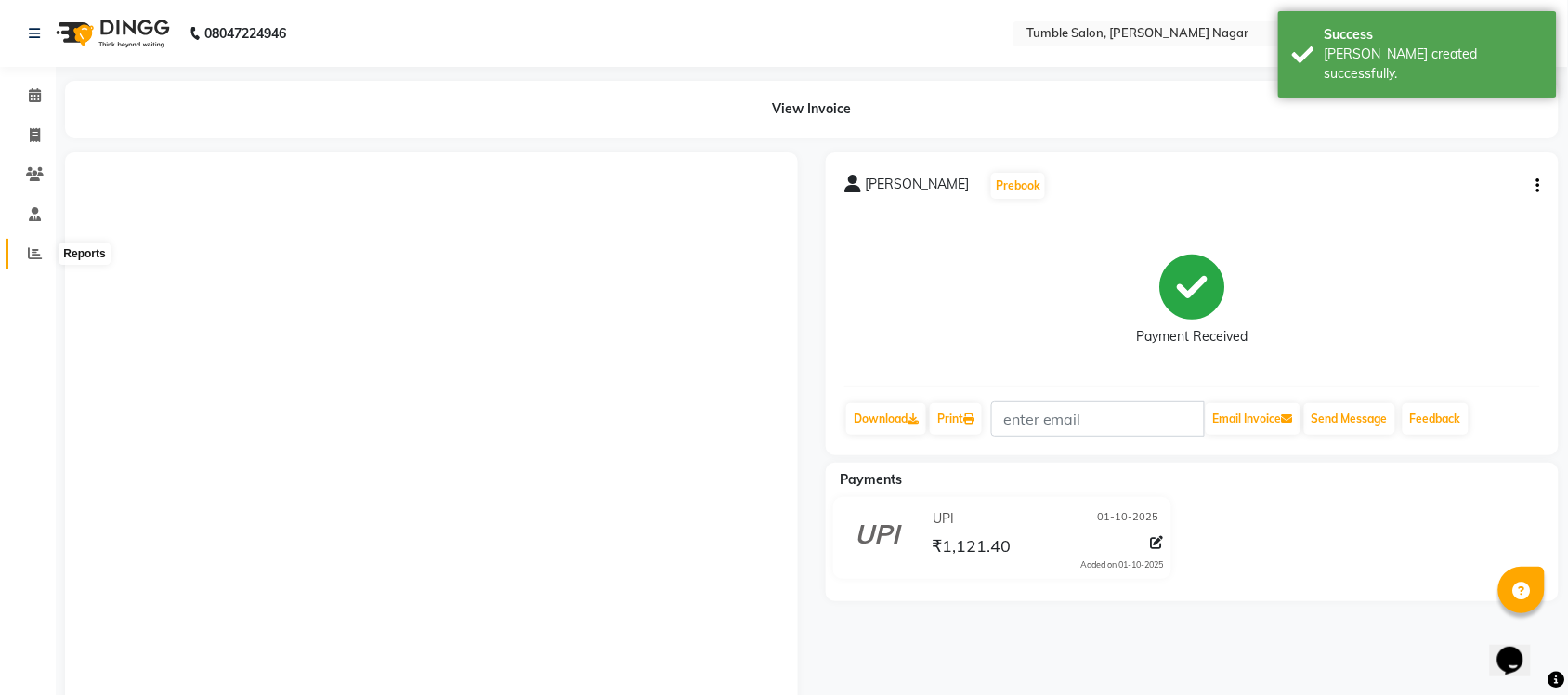
click at [42, 256] on span at bounding box center [35, 254] width 33 height 22
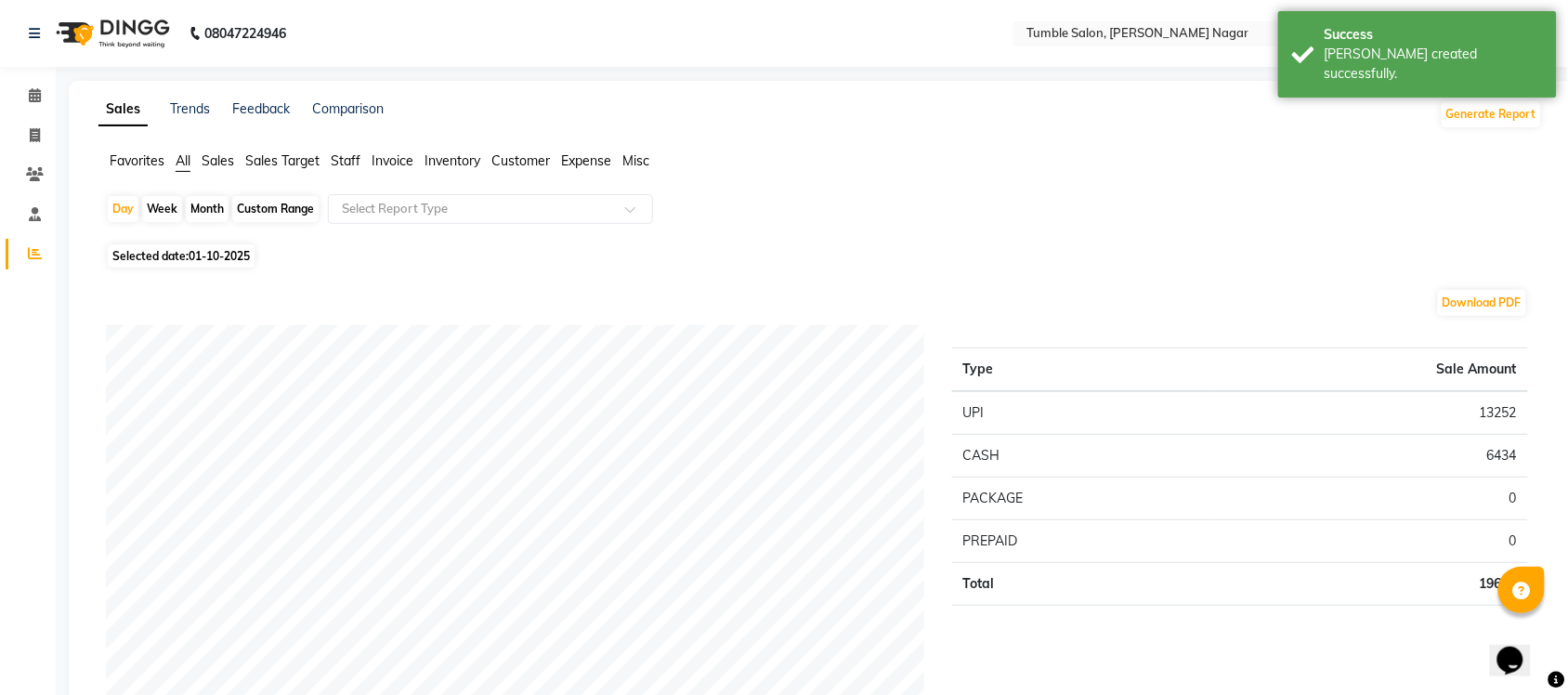
click at [266, 160] on span "Sales Target" at bounding box center [282, 161] width 74 height 17
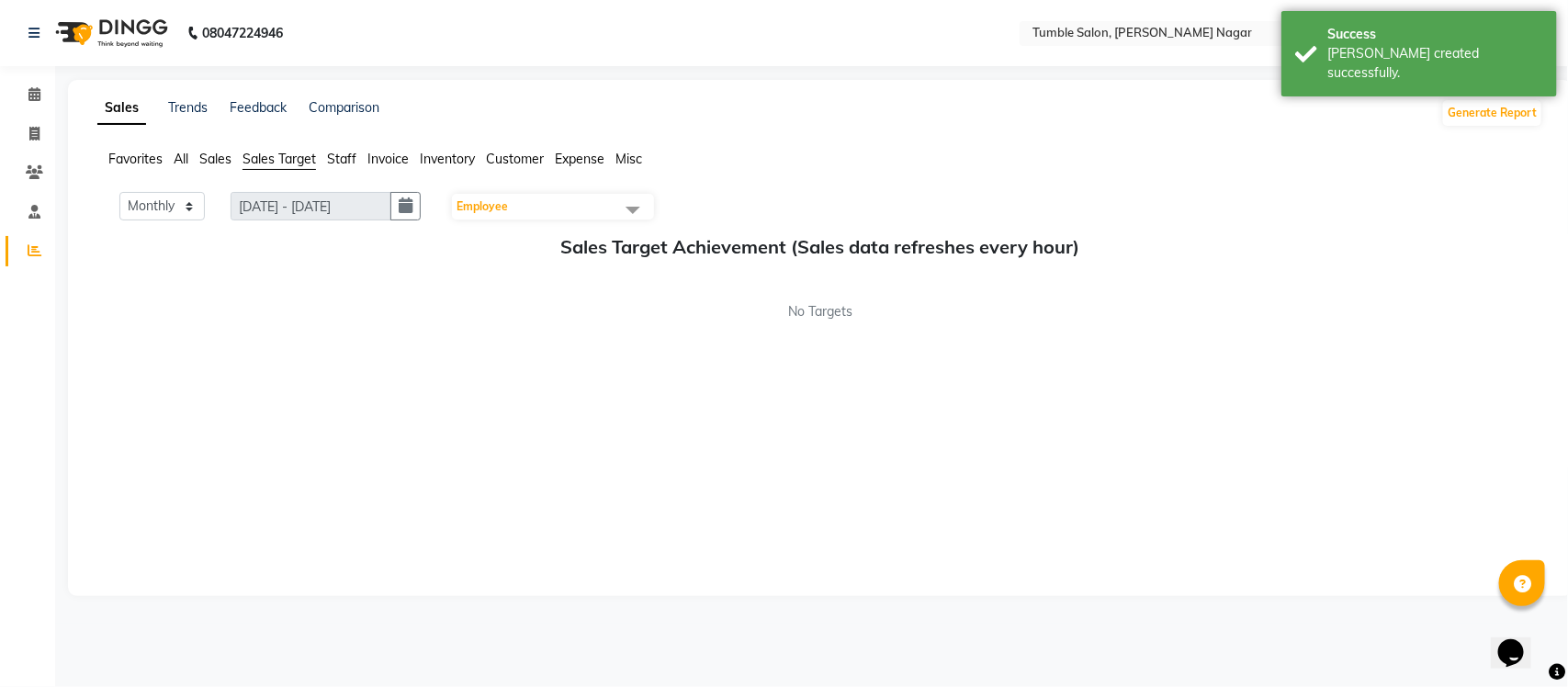
click at [347, 156] on span "Staff" at bounding box center [342, 159] width 30 height 17
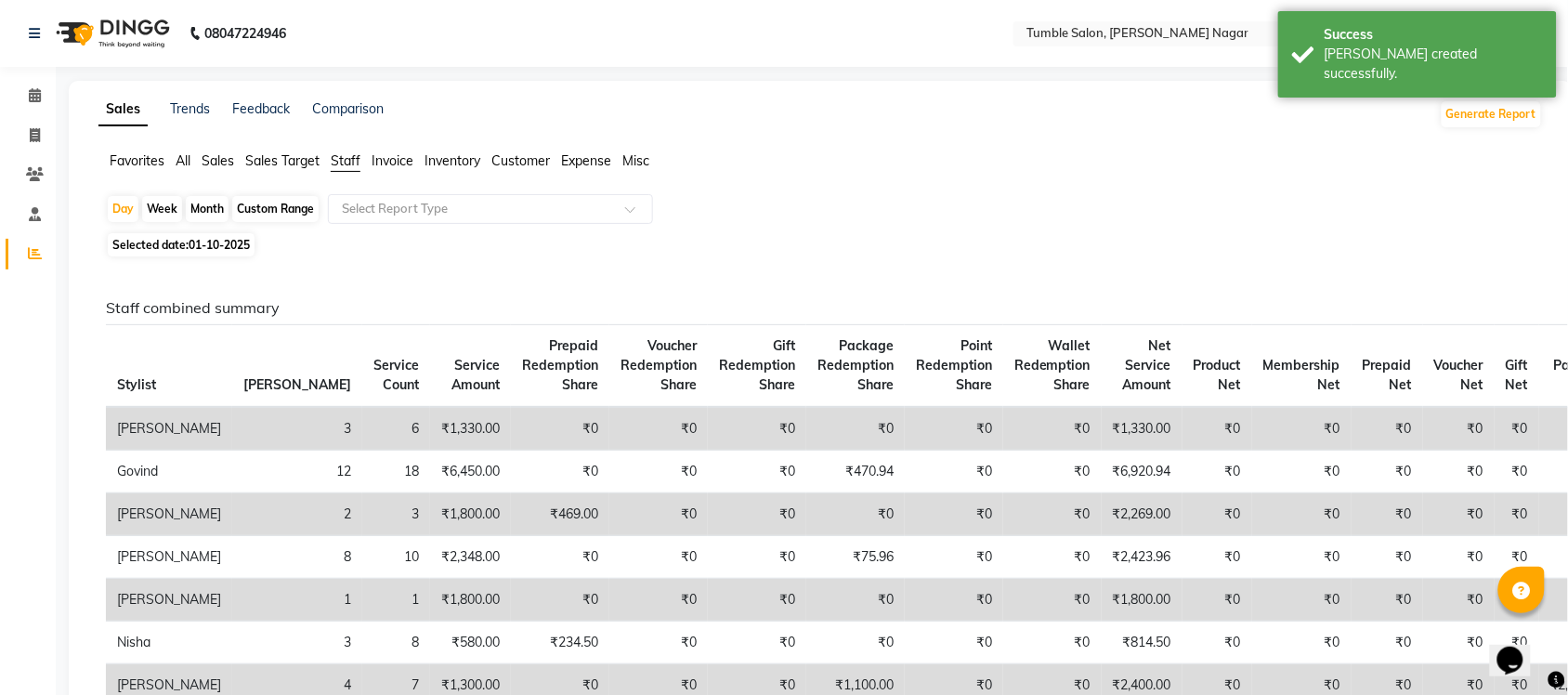
click at [196, 209] on div "Month" at bounding box center [207, 209] width 42 height 26
select select "10"
select select "2025"
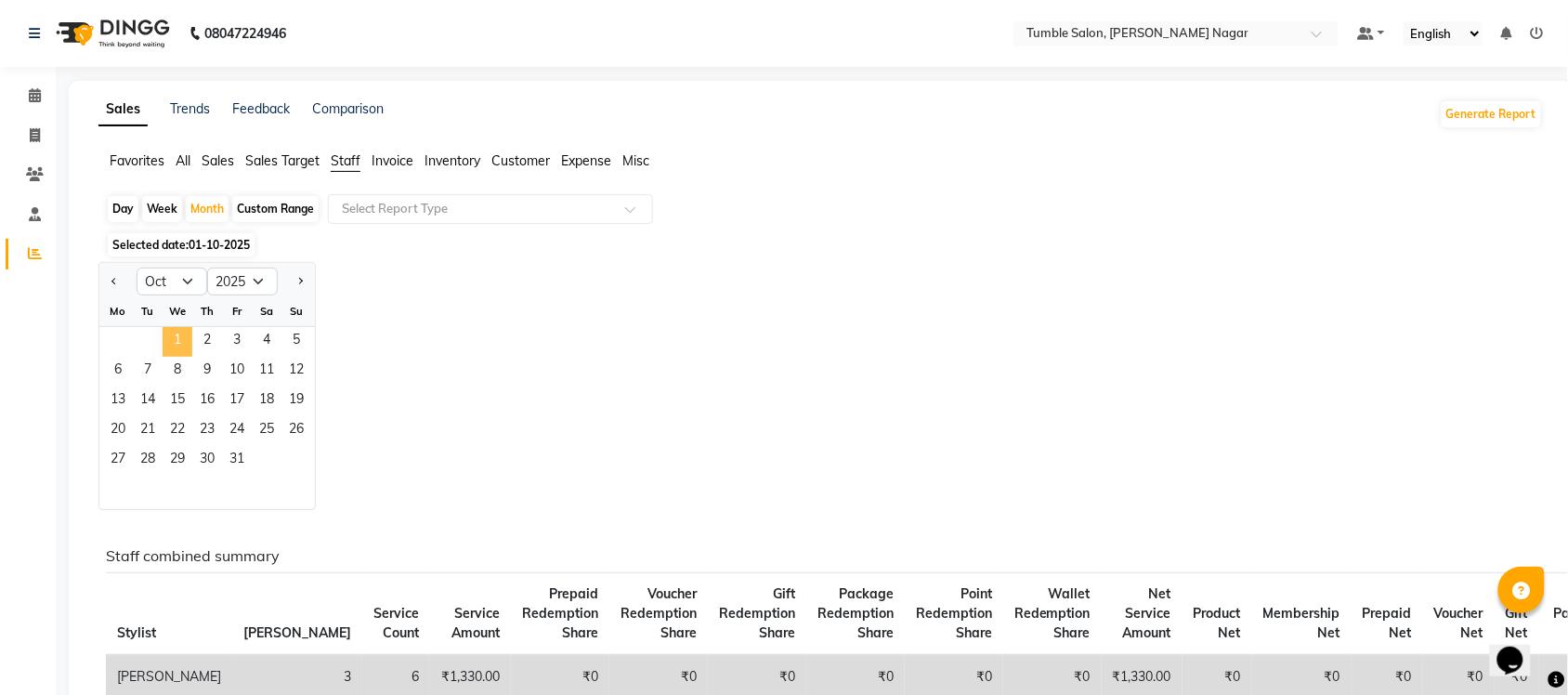
click at [173, 339] on span "1" at bounding box center [178, 342] width 30 height 30
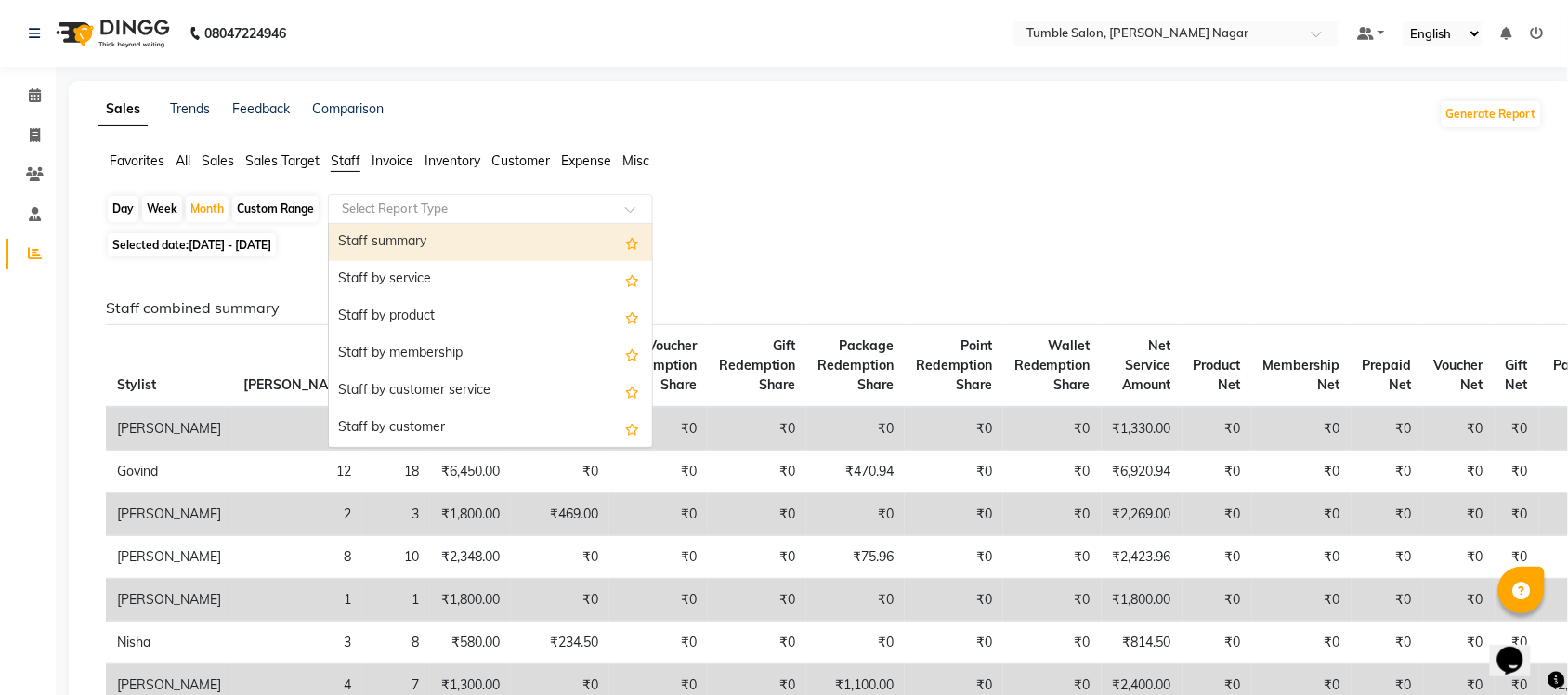
click at [379, 203] on input "text" at bounding box center [472, 209] width 268 height 19
click at [388, 235] on div "Staff summary" at bounding box center [490, 242] width 323 height 38
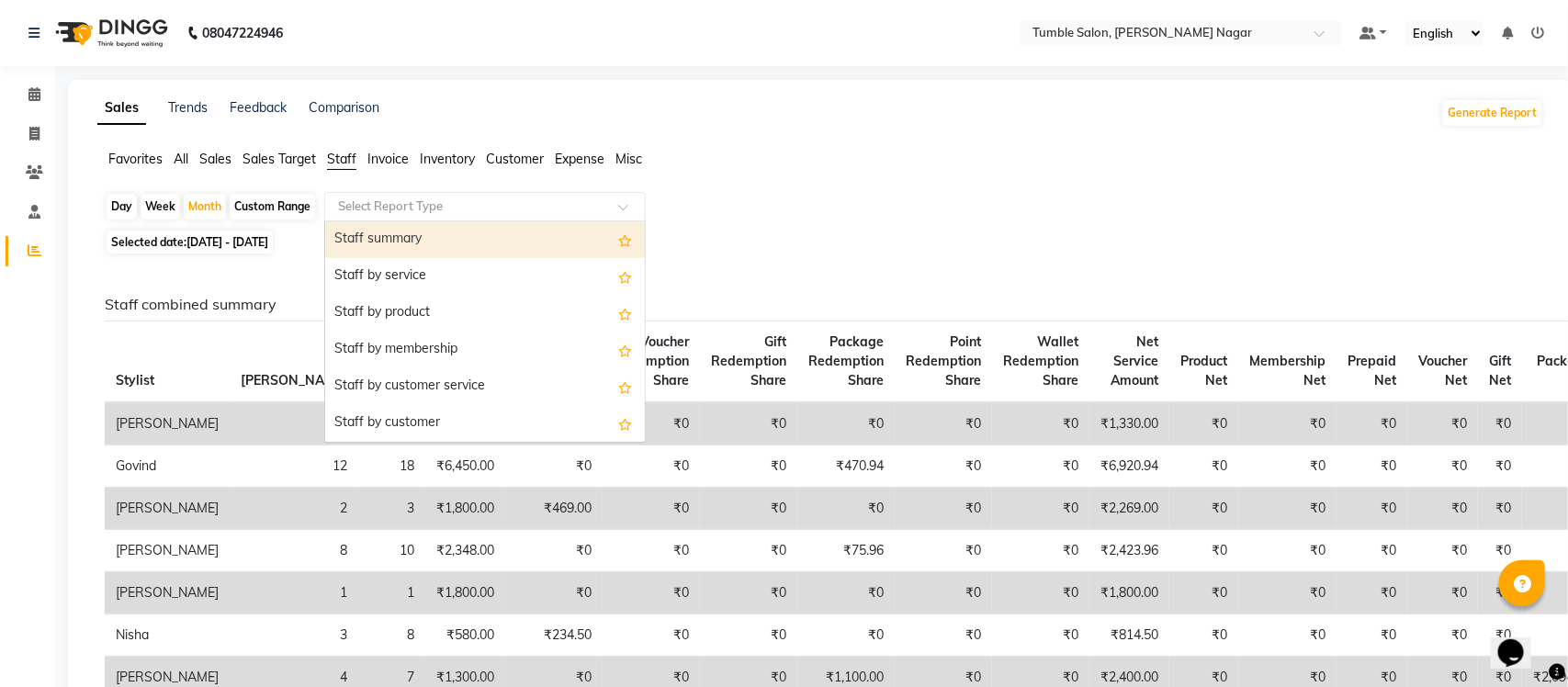
select select "full_report"
select select "csv"
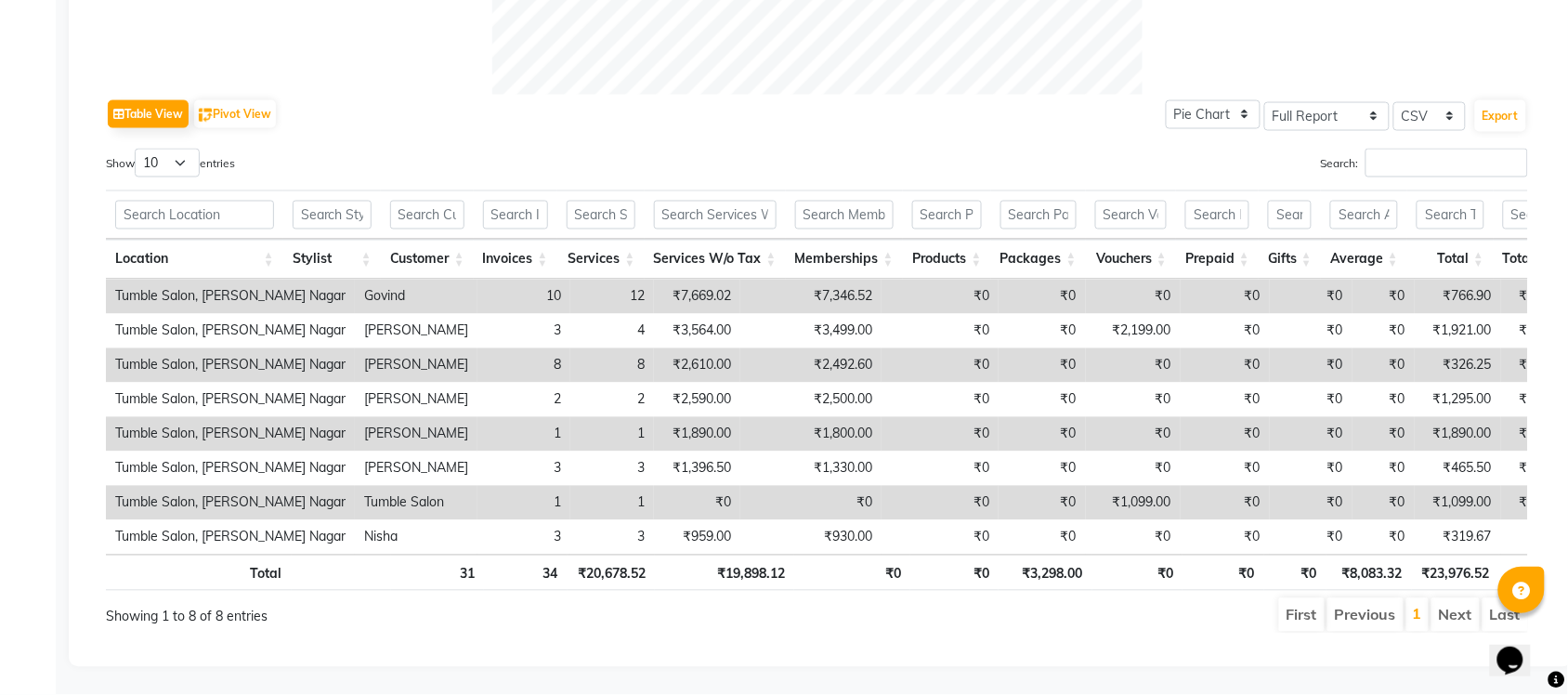
scroll to position [891, 0]
drag, startPoint x: 551, startPoint y: 261, endPoint x: 684, endPoint y: 261, distance: 133.0
click at [684, 280] on tr "Tumble Salon, [PERSON_NAME] Nagar Govind 10 12 ₹7,669.02 ₹7,346.52 ₹0 ₹0 ₹0 ₹0 …" at bounding box center [1130, 297] width 2049 height 35
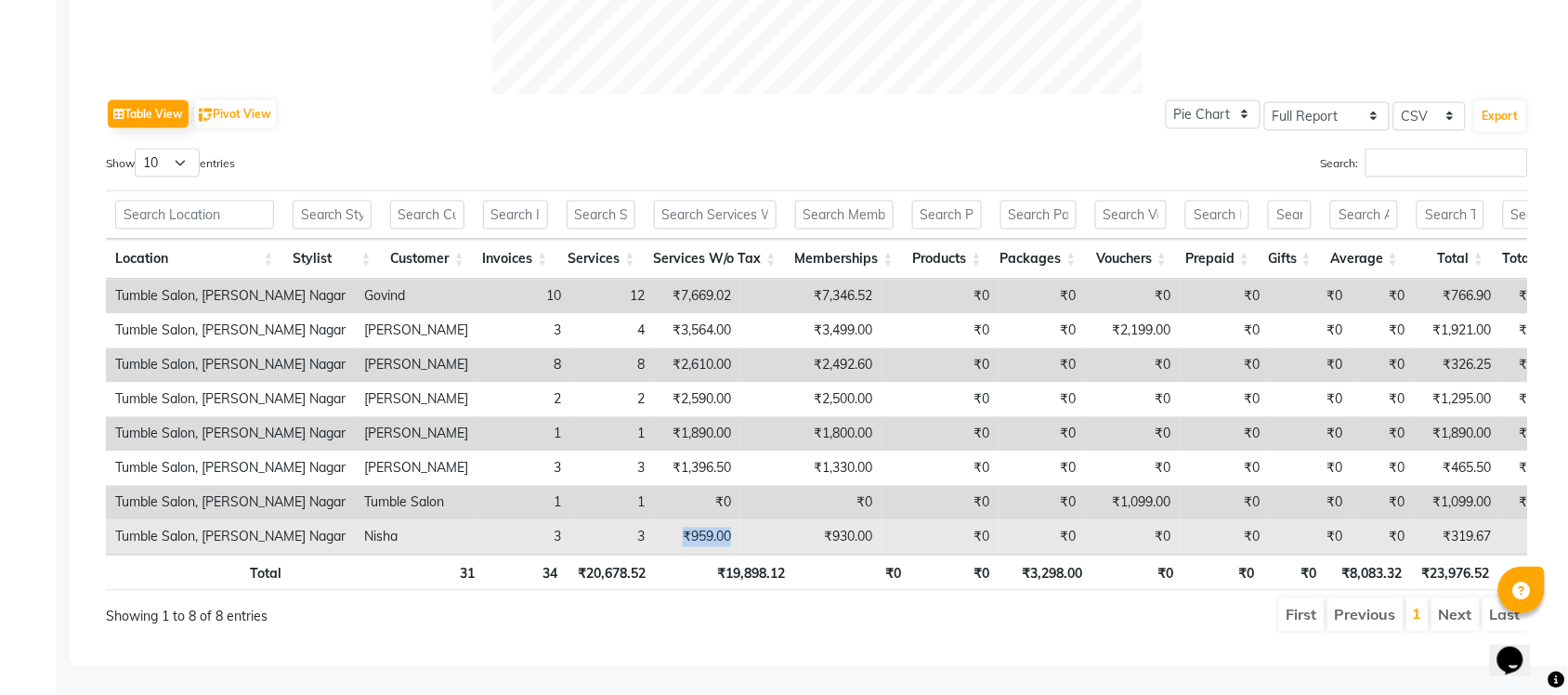
drag, startPoint x: 598, startPoint y: 502, endPoint x: 664, endPoint y: 495, distance: 66.4
click at [664, 520] on tr "Tumble Salon, Uttam Nagar Nisha 3 3 ₹959.00 ₹930.00 ₹0 ₹0 ₹0 ₹0 ₹0 ₹0 ₹319.67 ₹…" at bounding box center [1130, 537] width 2049 height 35
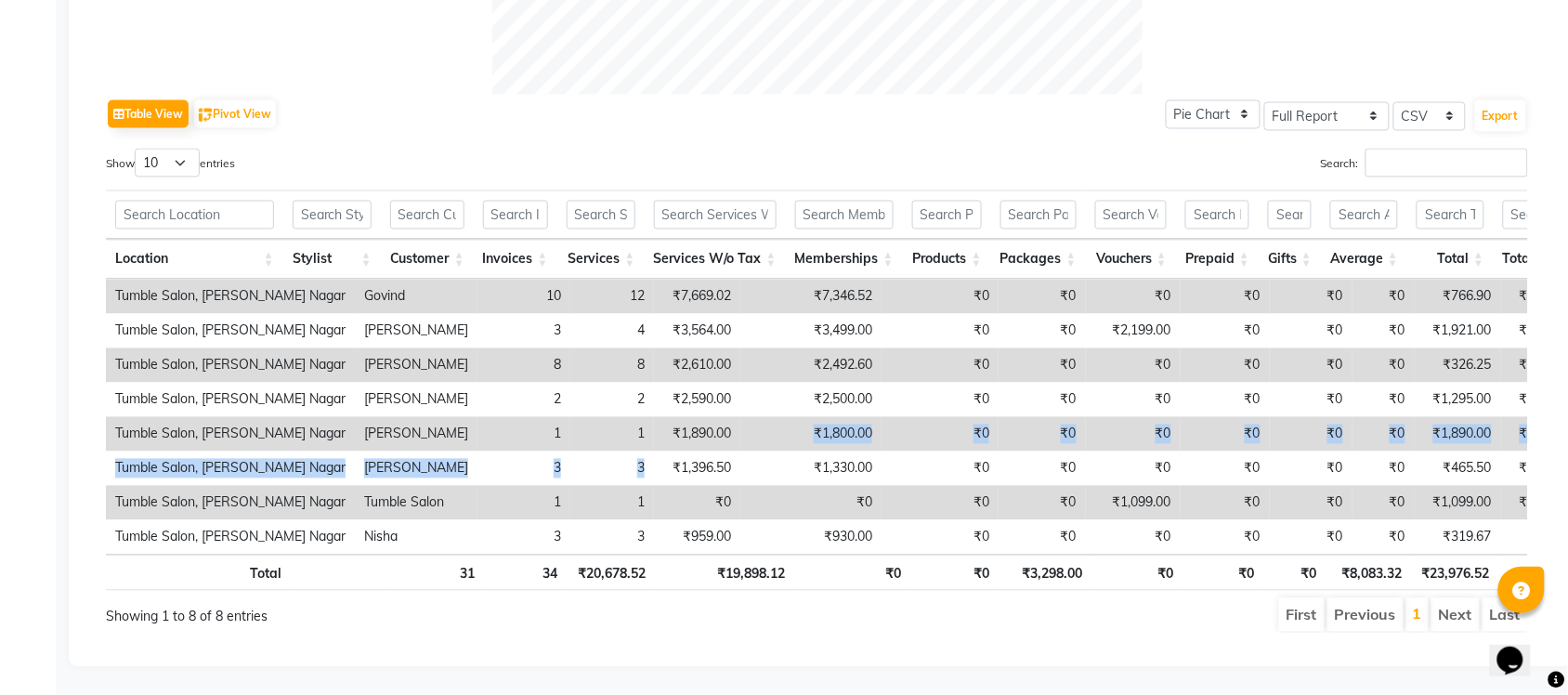
drag, startPoint x: 573, startPoint y: 425, endPoint x: 675, endPoint y: 413, distance: 102.7
click at [675, 413] on tbody "Tumble Salon, Uttam Nagar Govind 10 12 ₹7,669.02 ₹7,346.52 ₹0 ₹0 ₹0 ₹0 ₹0 ₹0 ₹7…" at bounding box center [1130, 417] width 2049 height 275
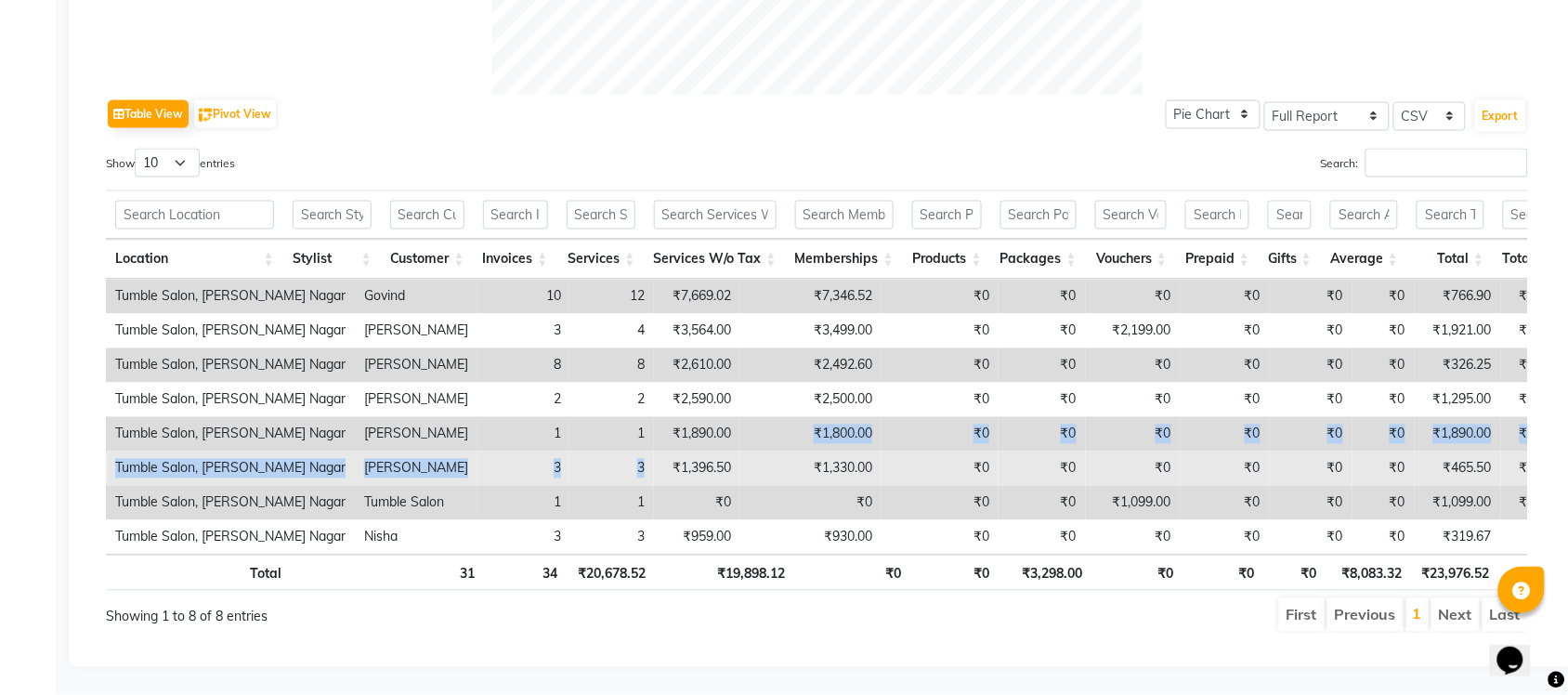
click at [654, 452] on td "₹1,396.50" at bounding box center [697, 469] width 86 height 35
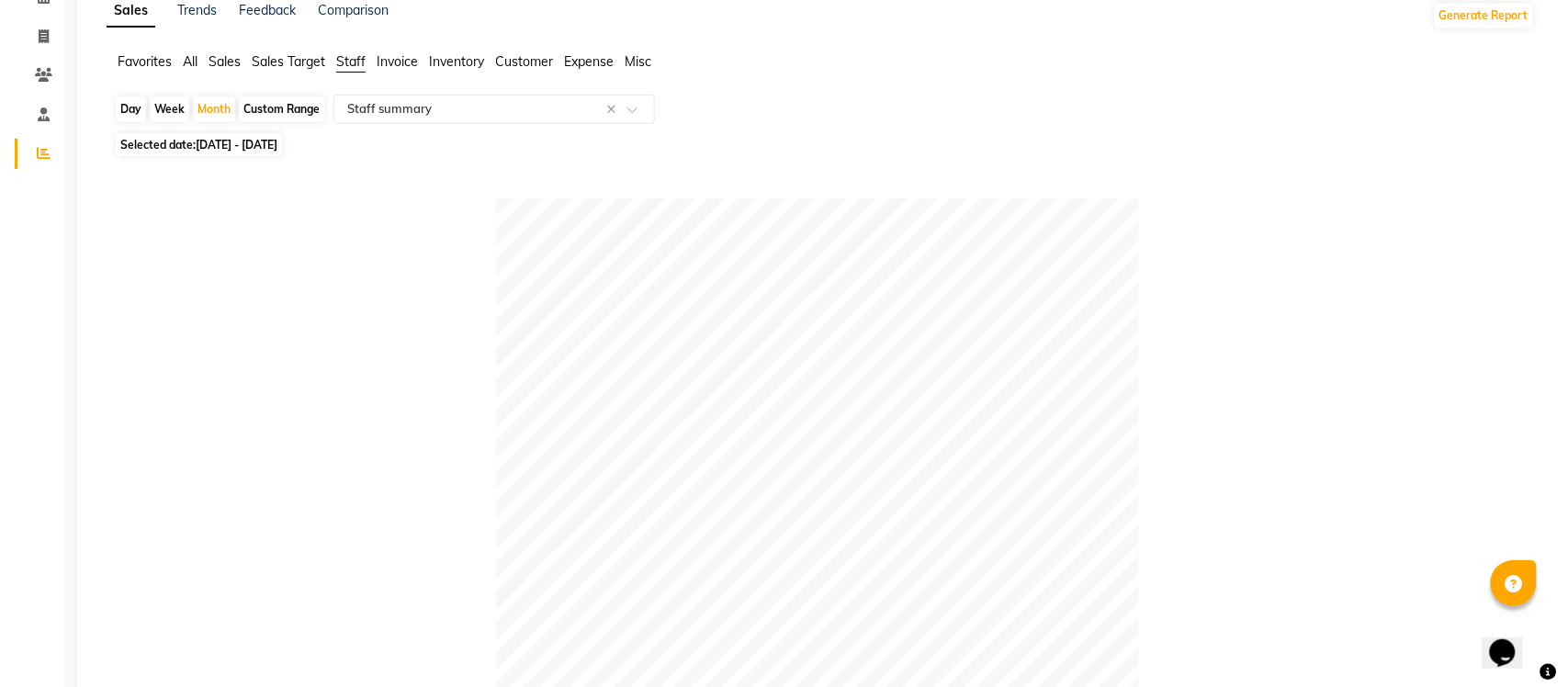
scroll to position [0, 0]
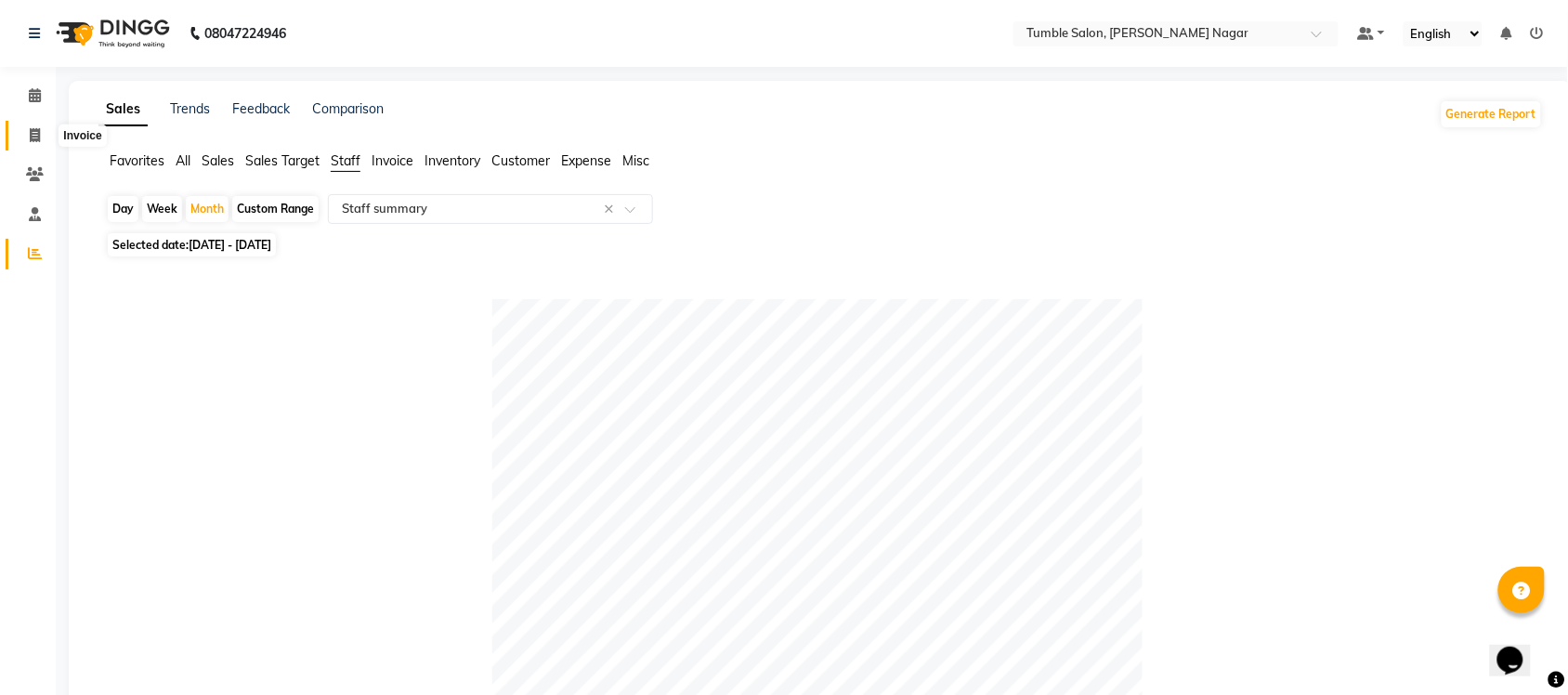
click at [35, 131] on icon at bounding box center [35, 134] width 10 height 14
select select "service"
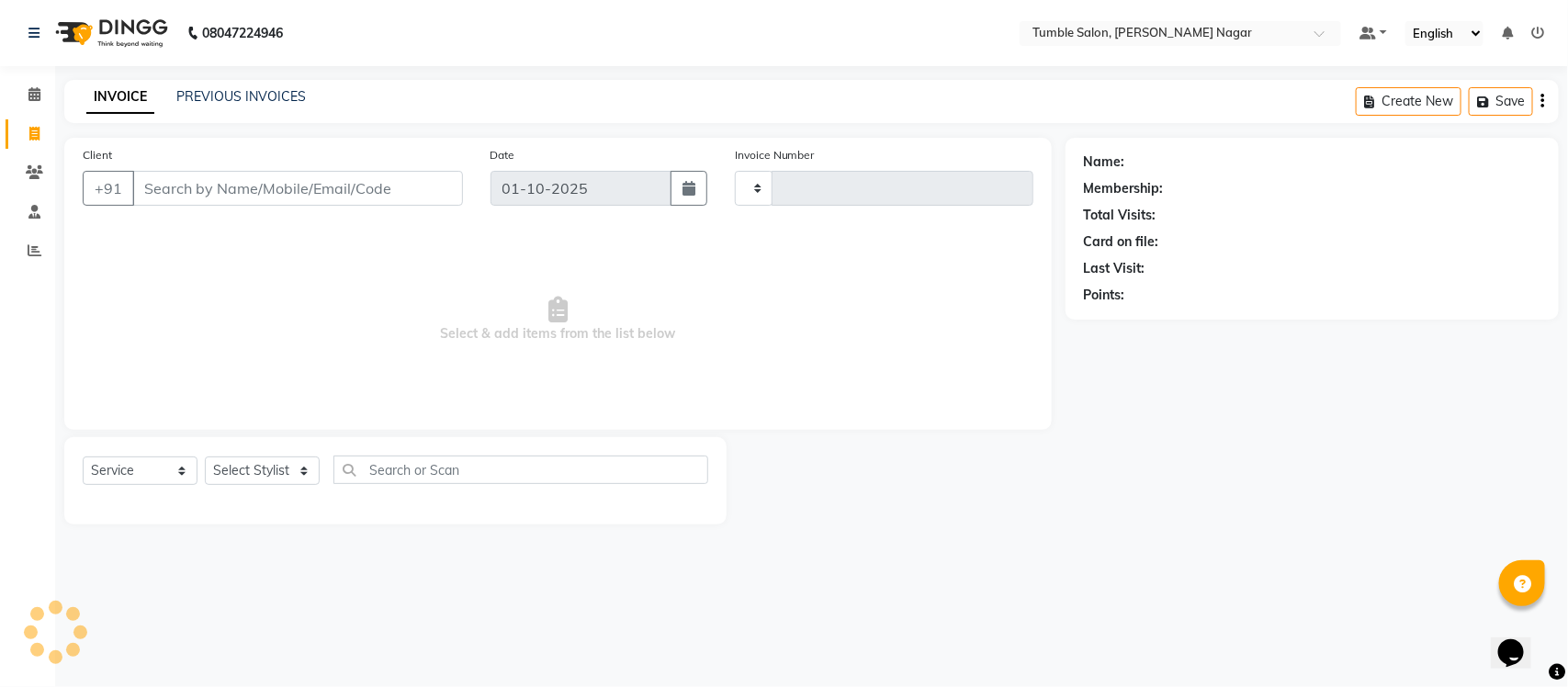
type input "2627"
select select "8207"
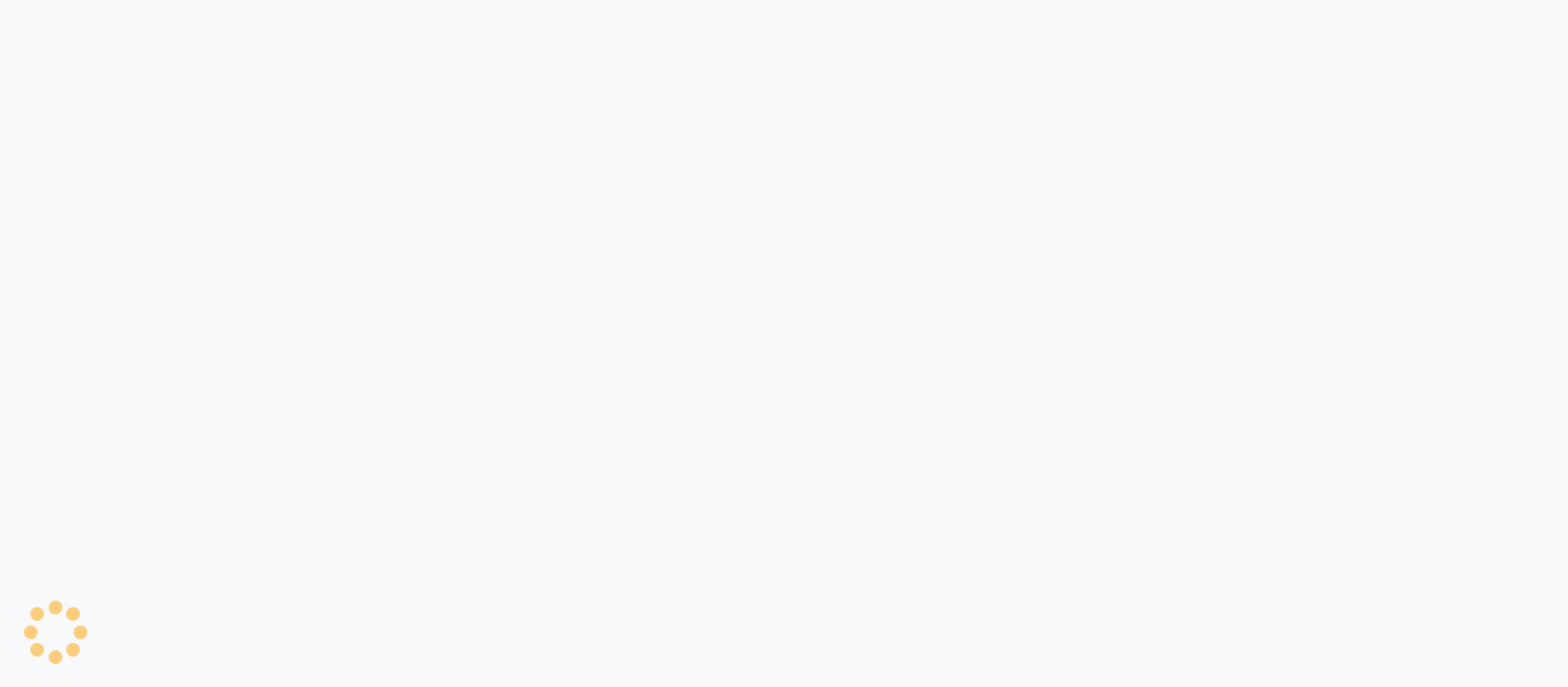
select select "8207"
select select "service"
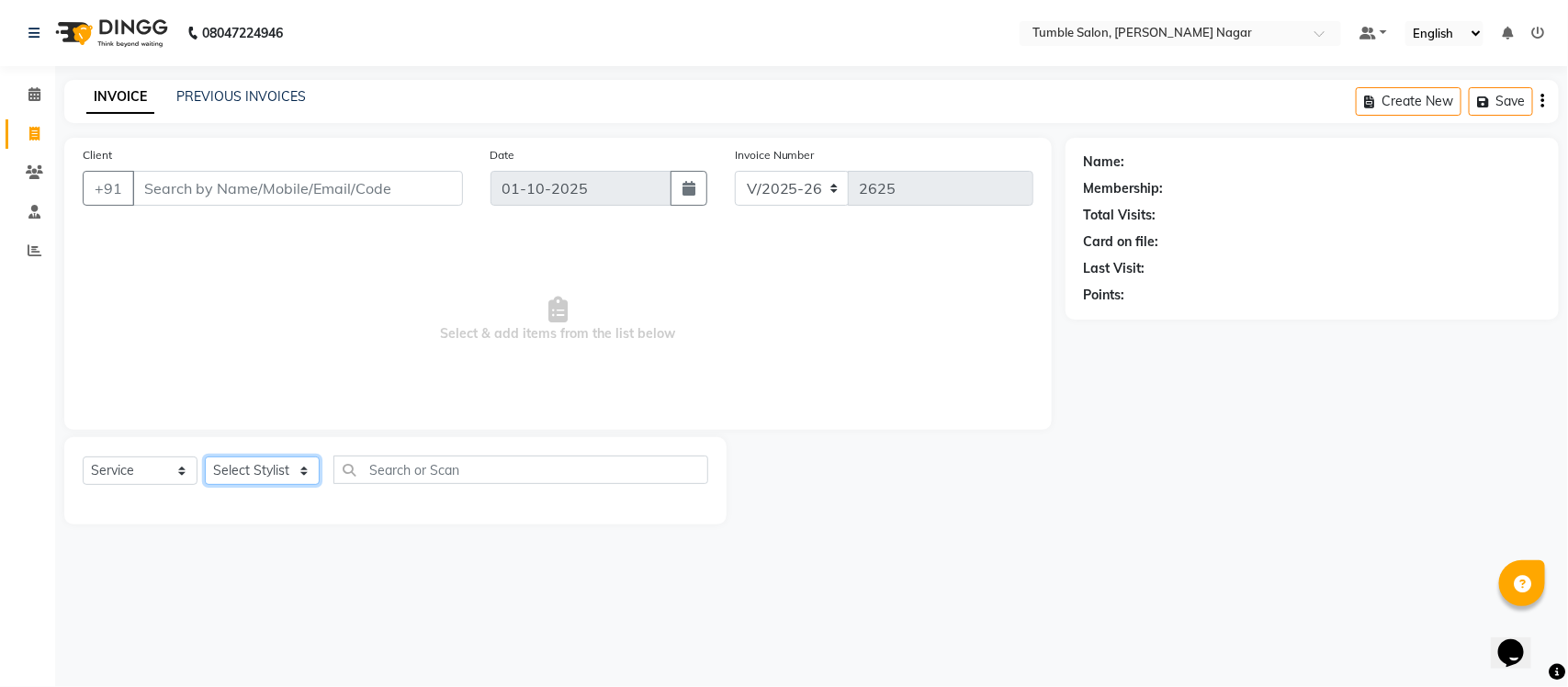
click at [305, 463] on select "Select Stylist Finance id [PERSON_NAME] [PERSON_NAME] [PERSON_NAME] [PERSON_NAM…" at bounding box center [263, 470] width 115 height 29
select select "77846"
click at [205, 456] on select "Select Stylist Finance id [PERSON_NAME] [PERSON_NAME] [PERSON_NAME] [PERSON_NAM…" at bounding box center [263, 470] width 115 height 29
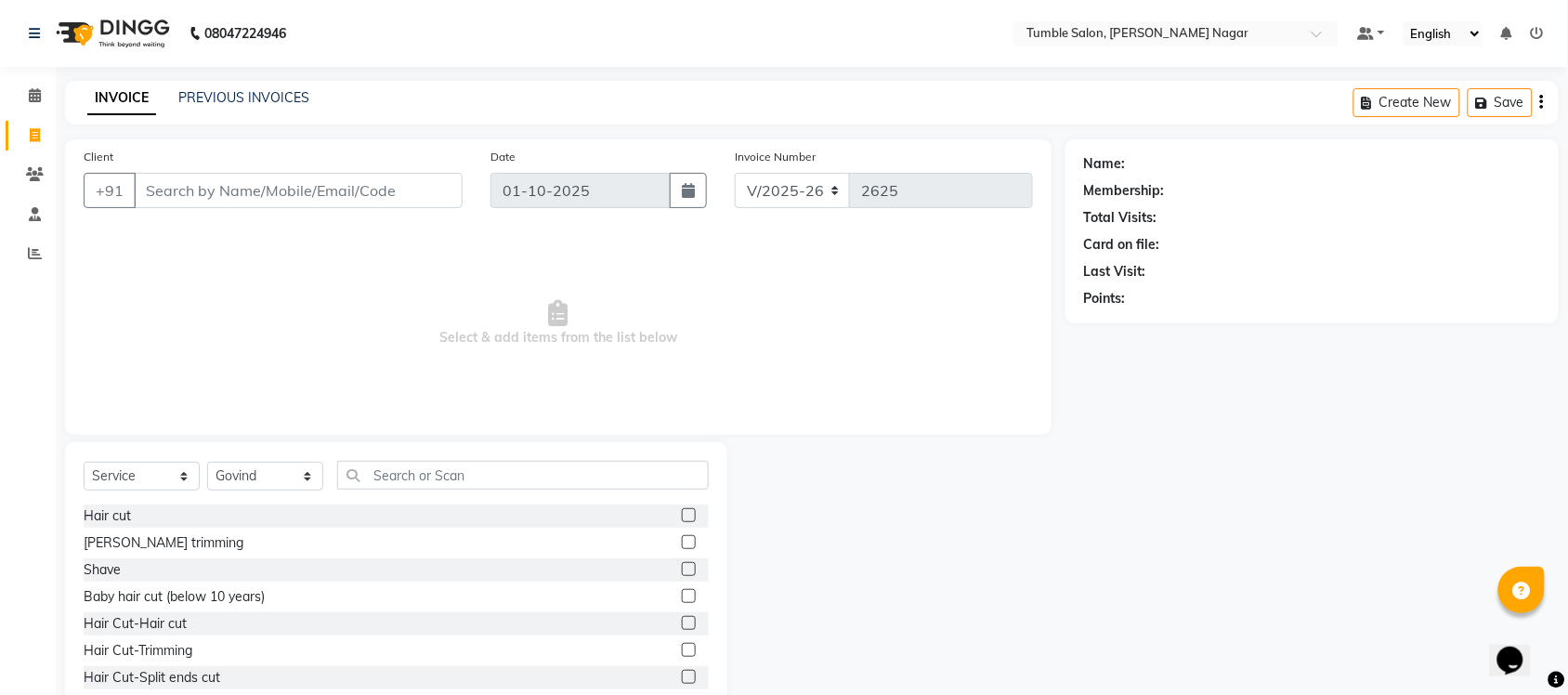
click at [682, 513] on label at bounding box center [689, 515] width 14 height 14
click at [682, 513] on input "checkbox" at bounding box center [688, 516] width 12 height 12
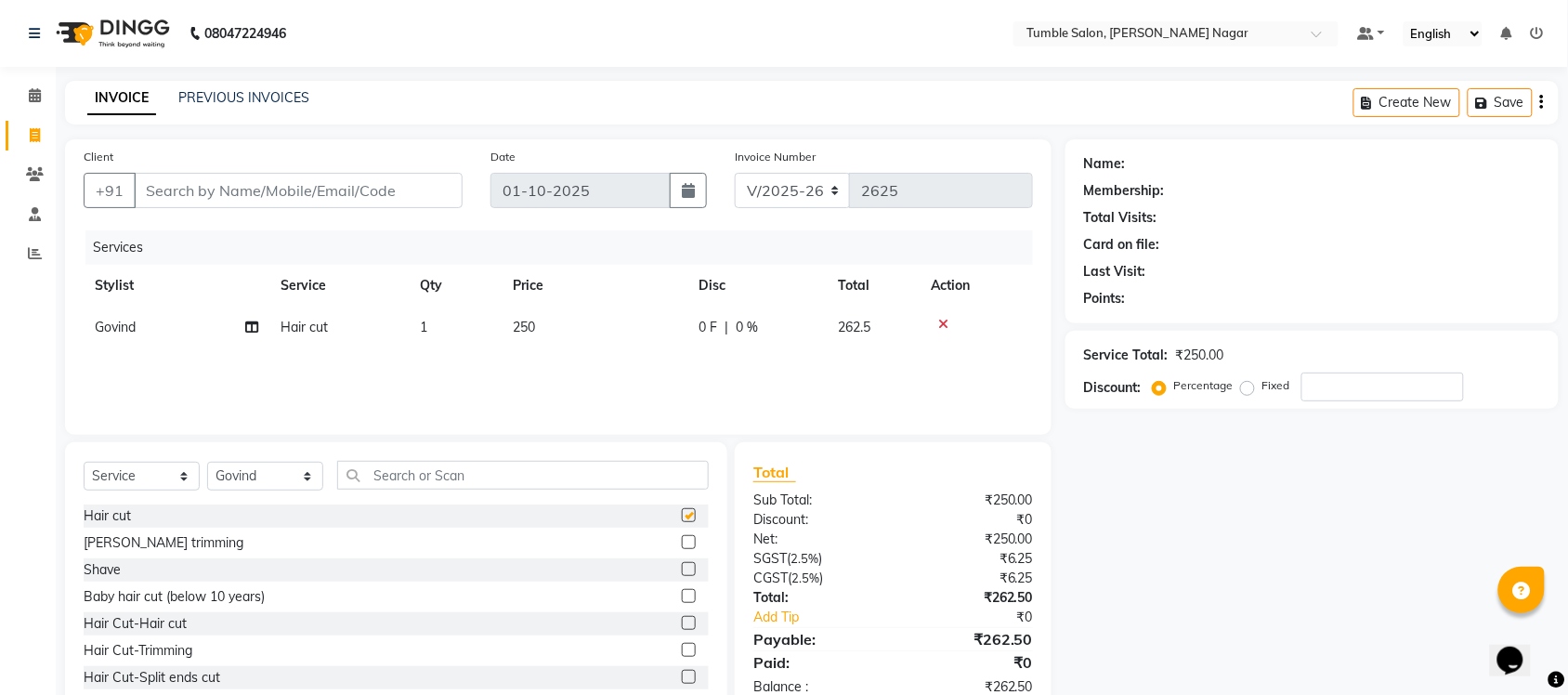
checkbox input "false"
click at [526, 330] on span "250" at bounding box center [524, 327] width 23 height 17
select select "77846"
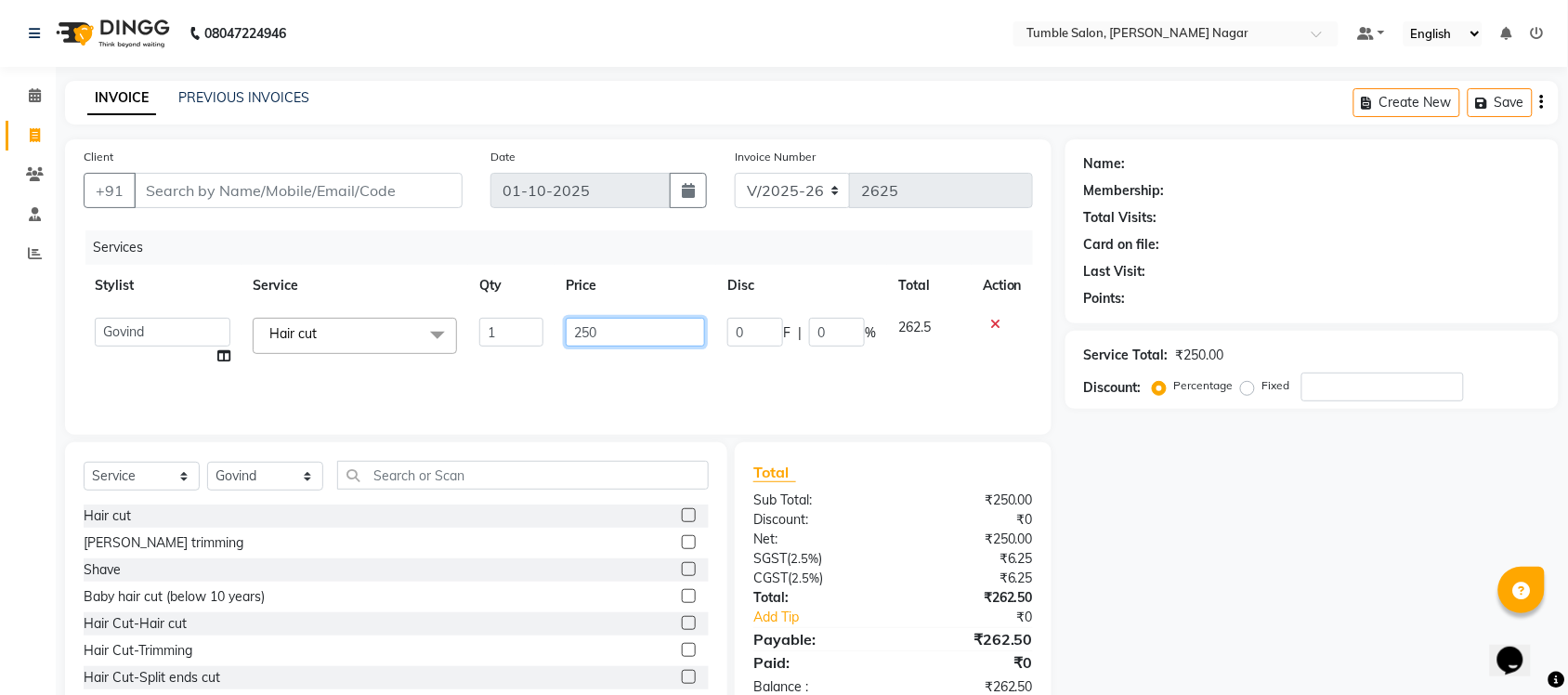
click at [585, 332] on input "250" at bounding box center [635, 332] width 139 height 29
type input "280"
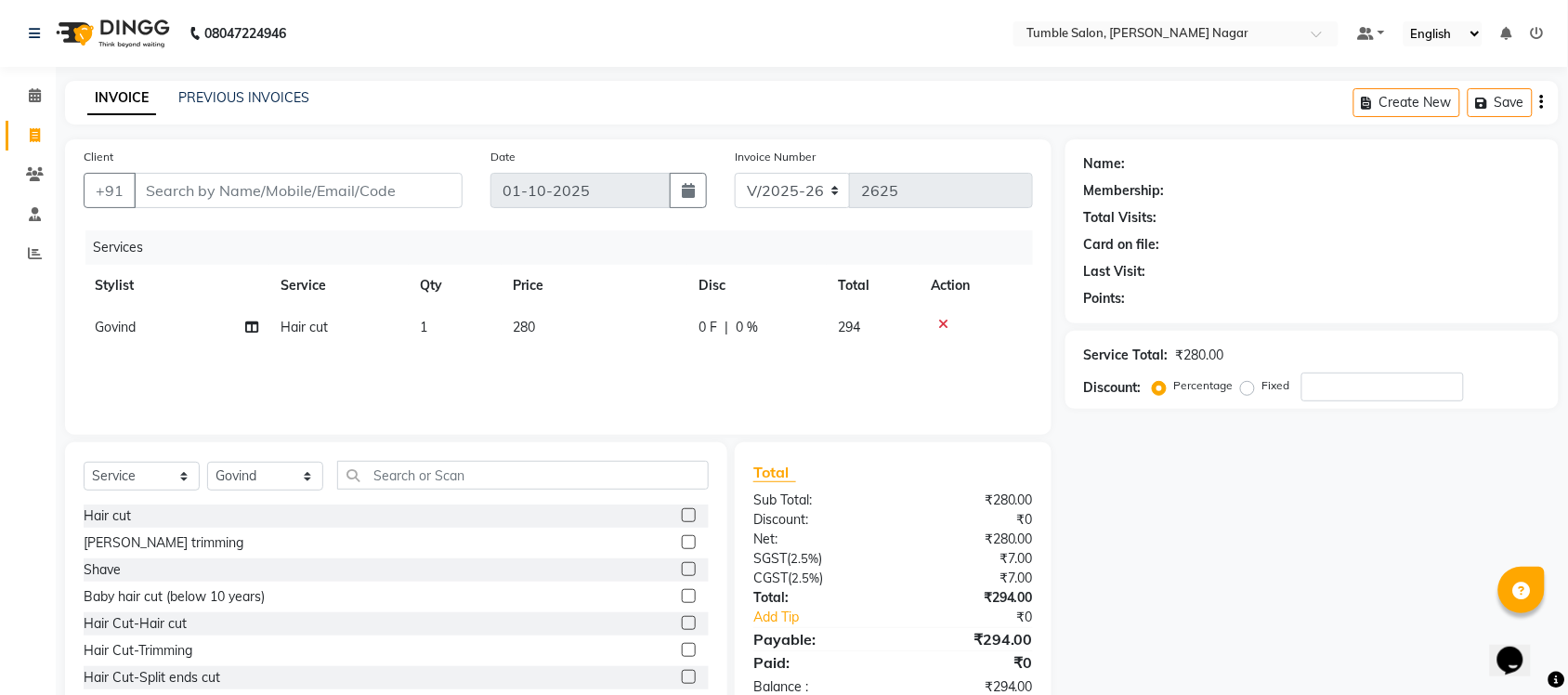
click at [1161, 572] on div "Name: Membership: Total Visits: Card on file: Last Visit: Points: Service Total…" at bounding box center [1319, 427] width 507 height 577
click at [287, 197] on input "Client" at bounding box center [298, 191] width 329 height 36
type input "9"
type input "0"
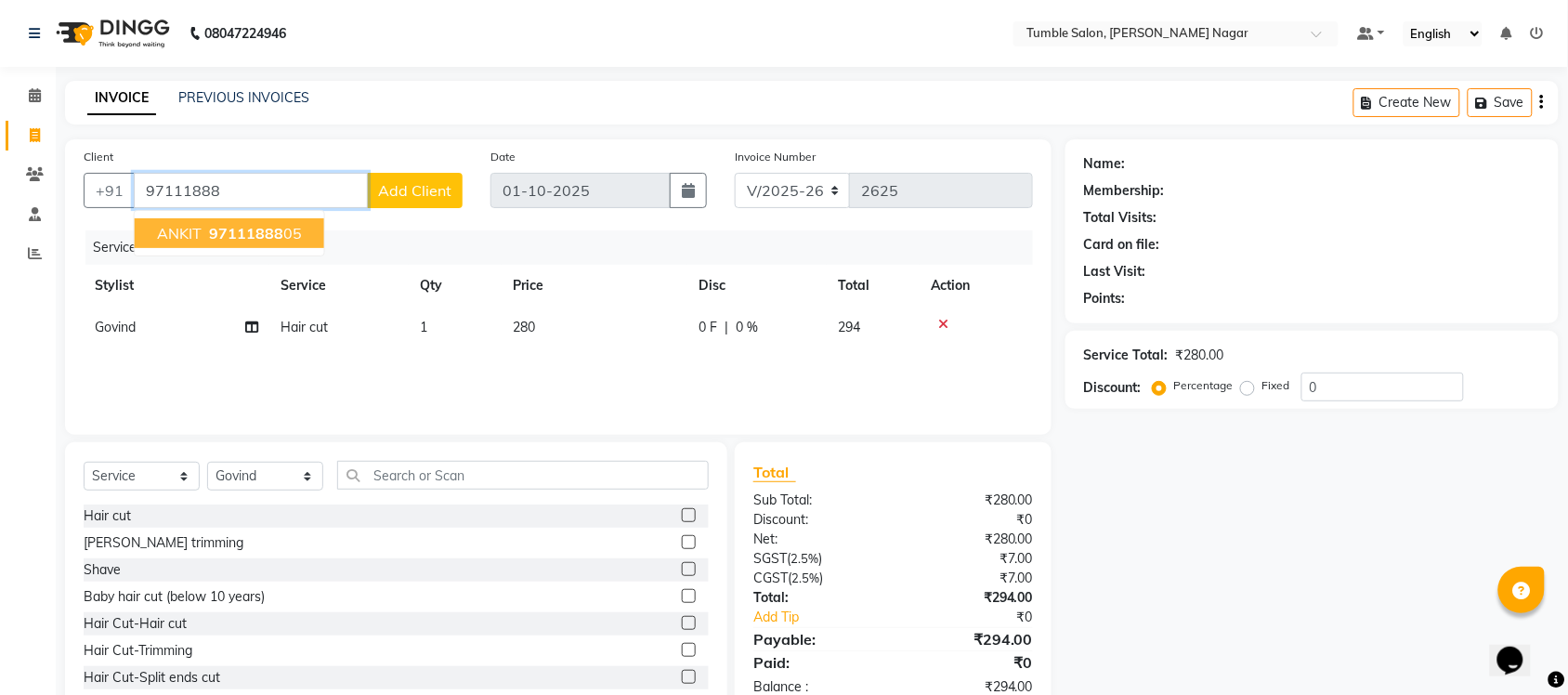
click at [216, 229] on span "97111888" at bounding box center [246, 233] width 74 height 19
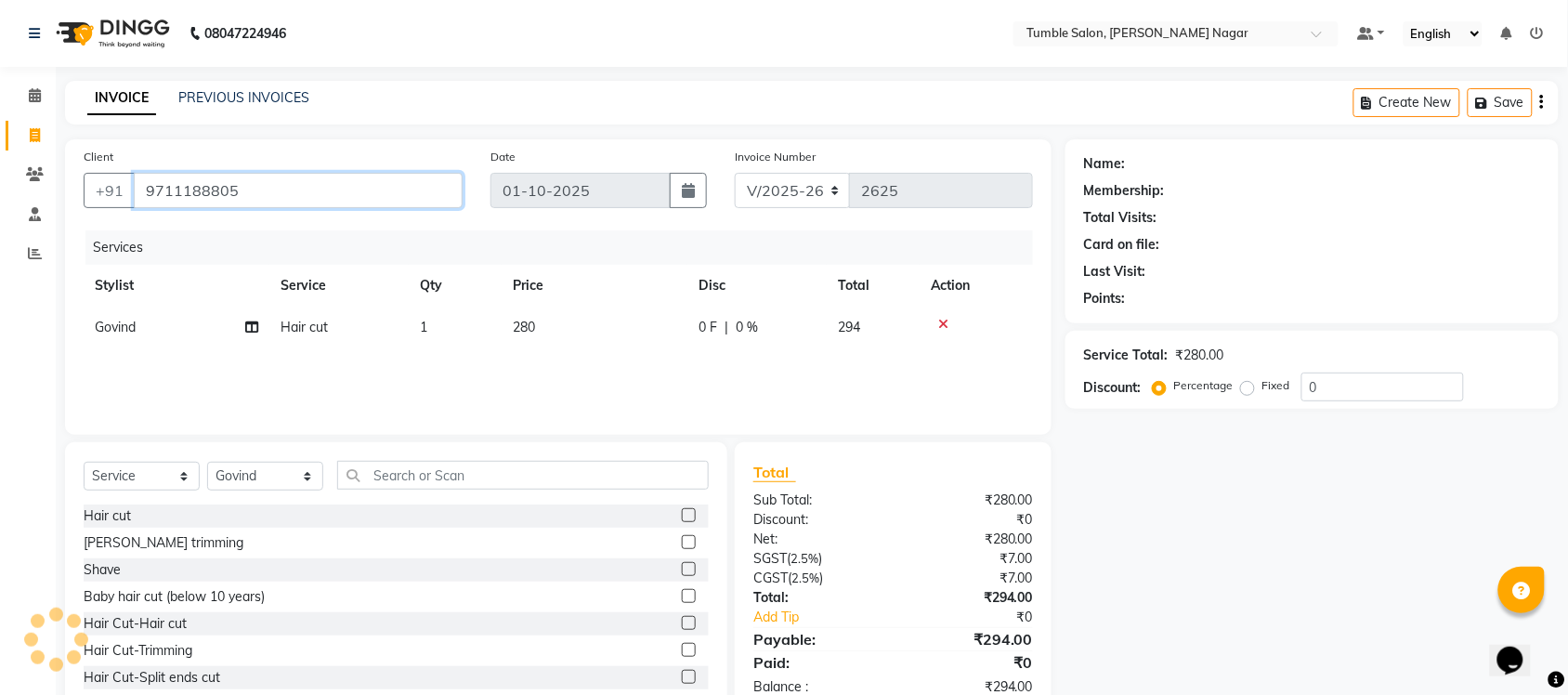
type input "9711188805"
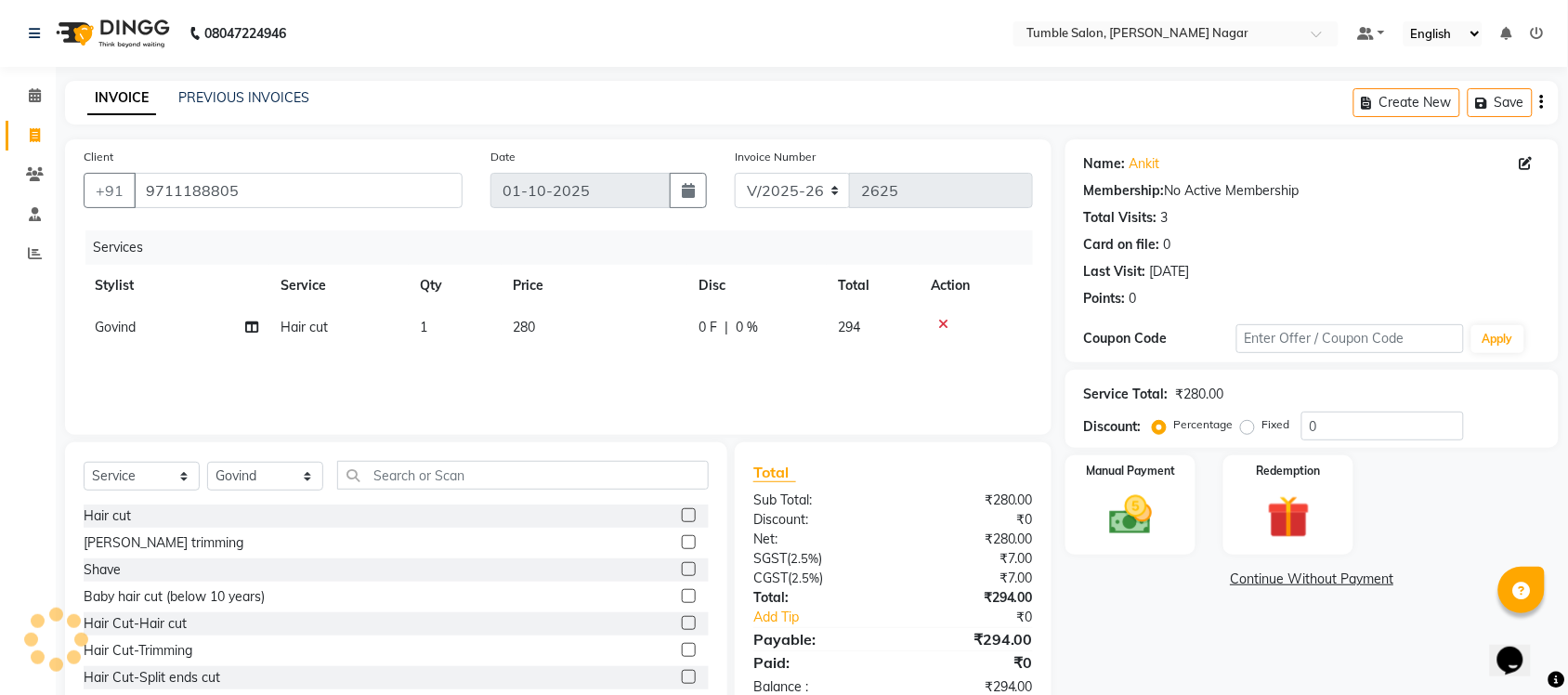
scroll to position [47, 0]
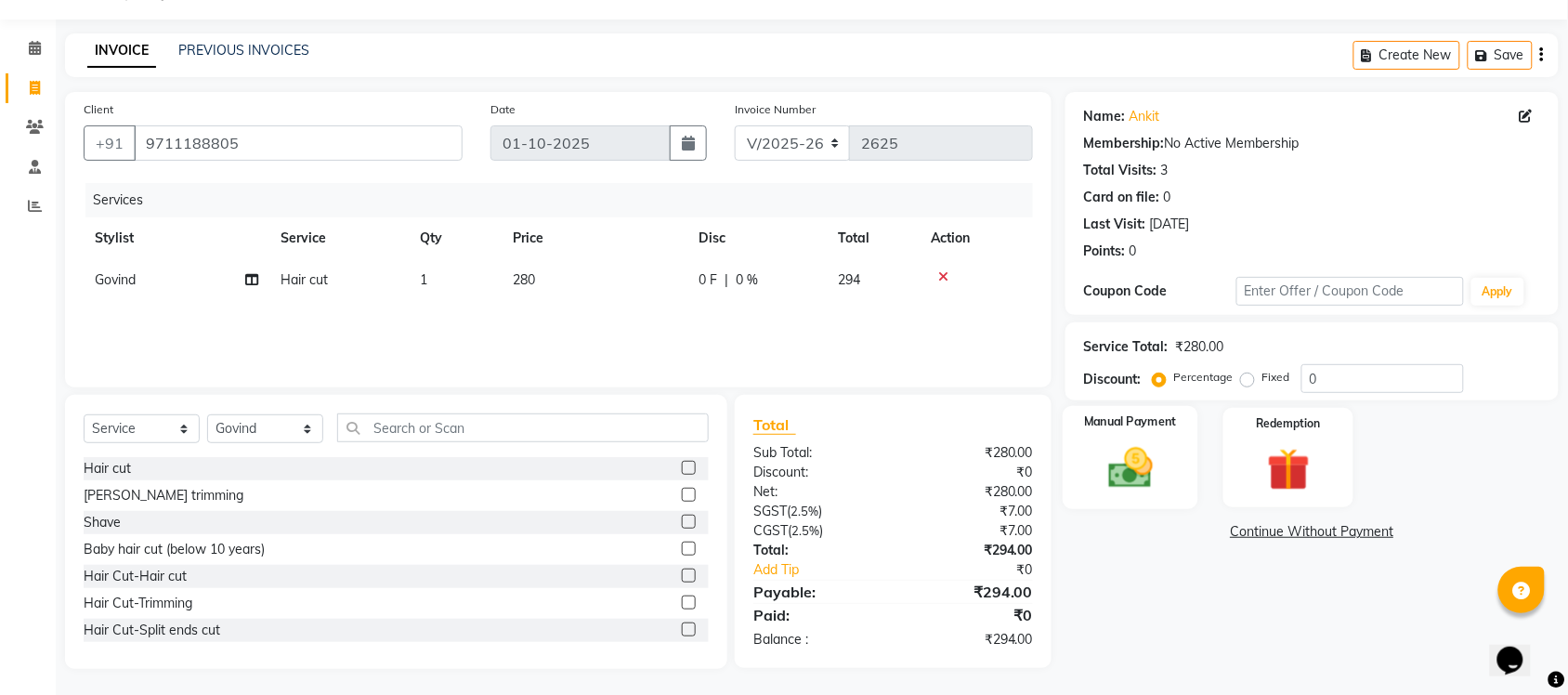
click at [1145, 484] on img at bounding box center [1130, 468] width 72 height 51
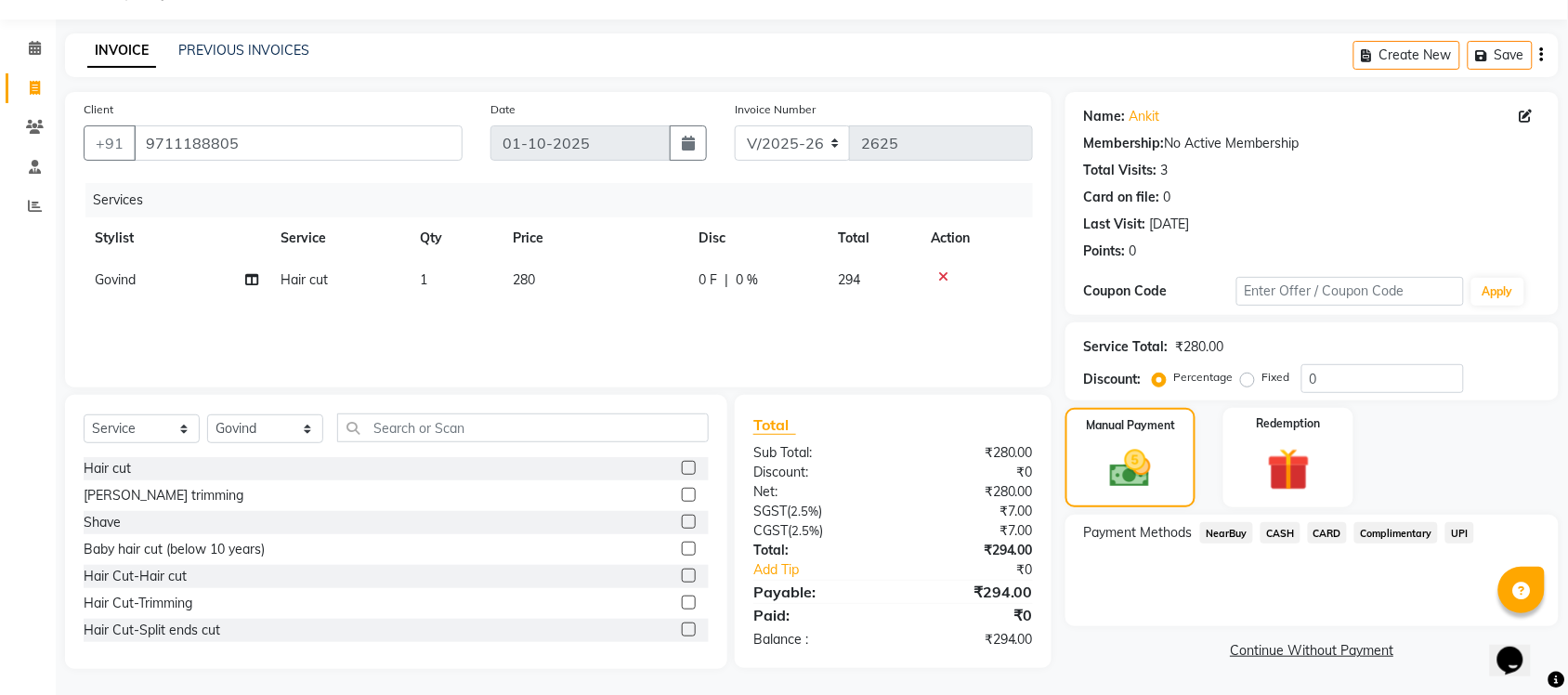
click at [1461, 536] on span "UPI" at bounding box center [1460, 533] width 29 height 22
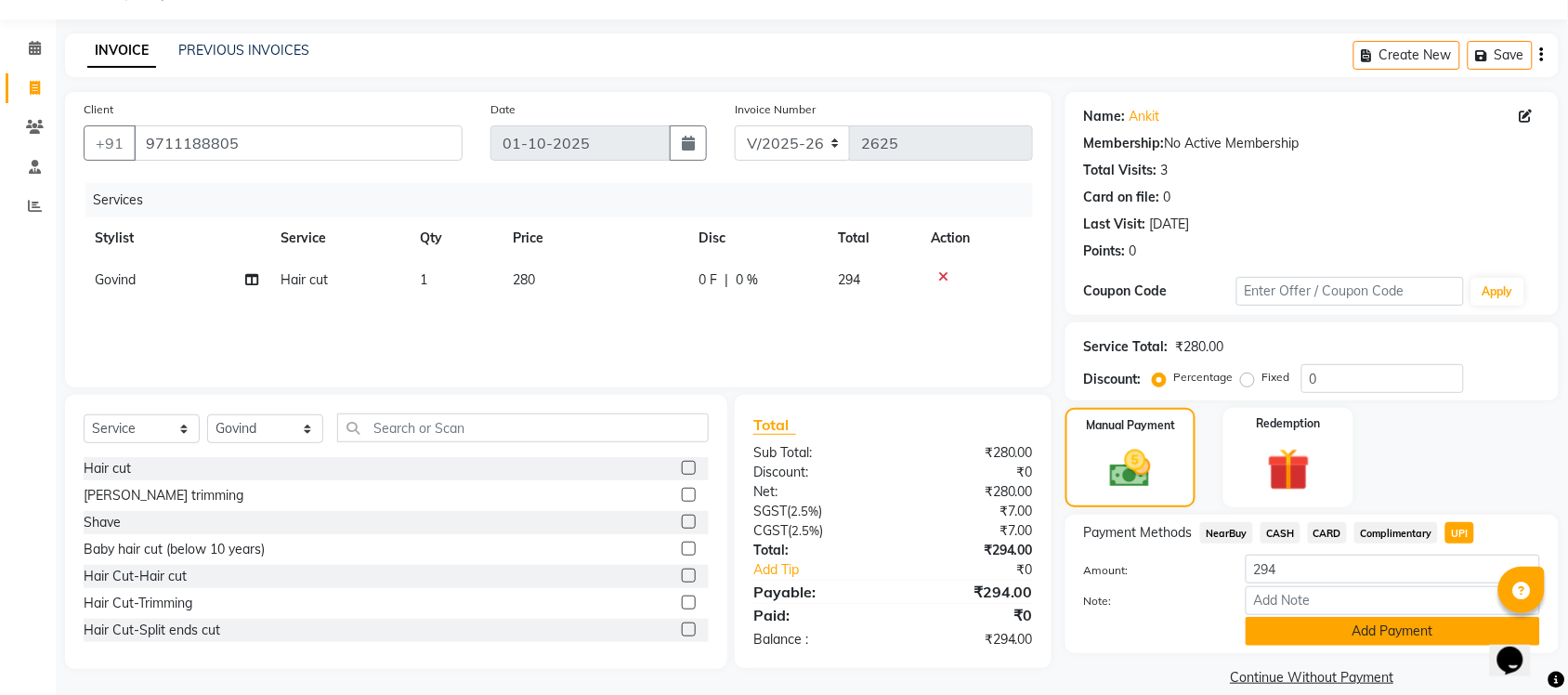
click at [1295, 631] on button "Add Payment" at bounding box center [1392, 631] width 294 height 29
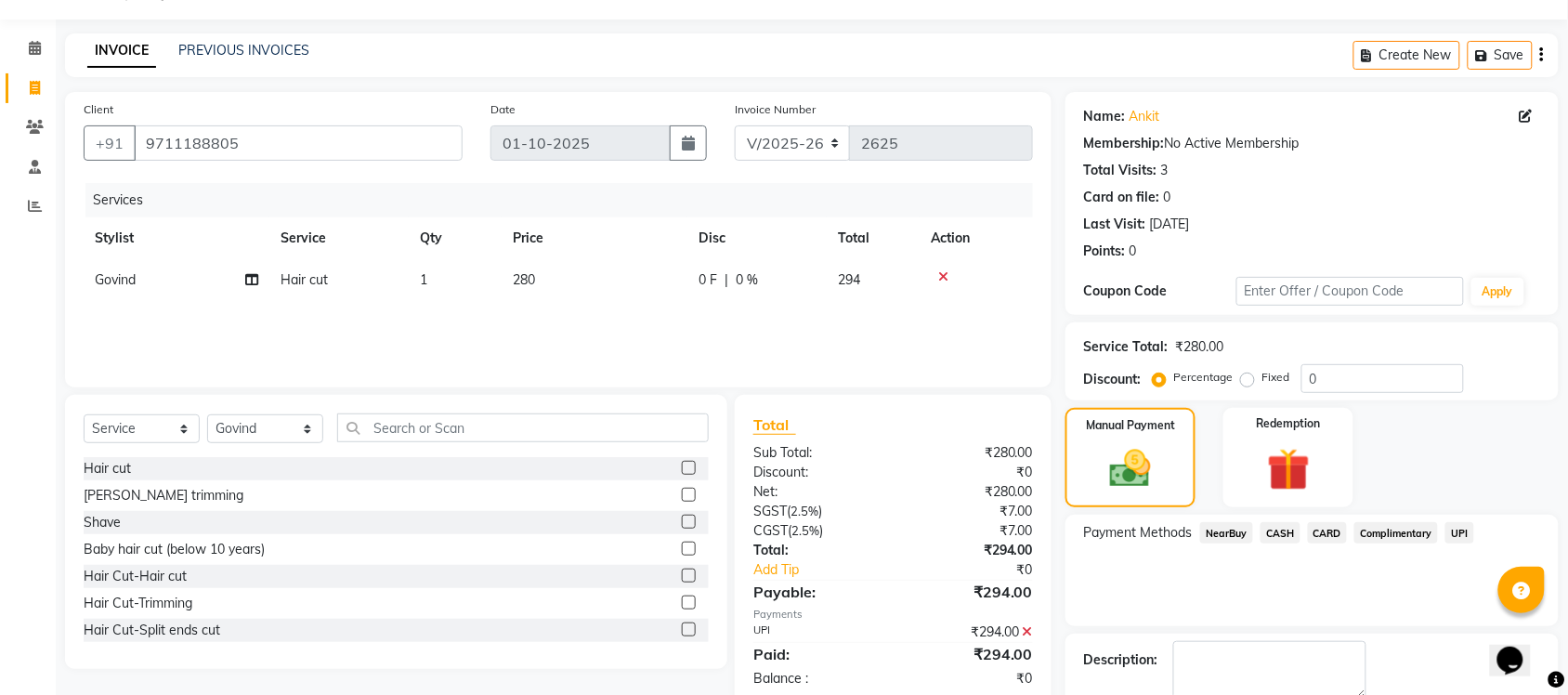
scroll to position [149, 0]
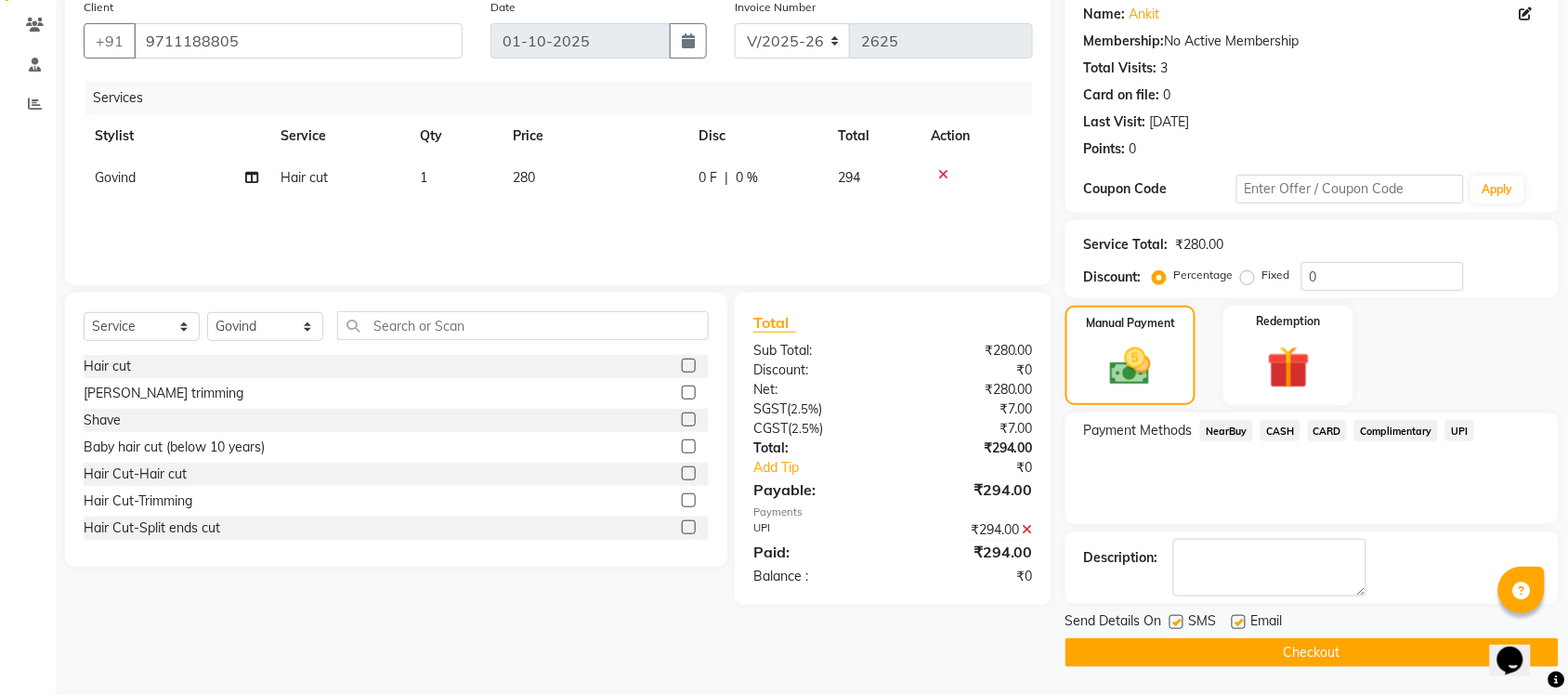
click at [1148, 657] on button "Checkout" at bounding box center [1312, 652] width 493 height 29
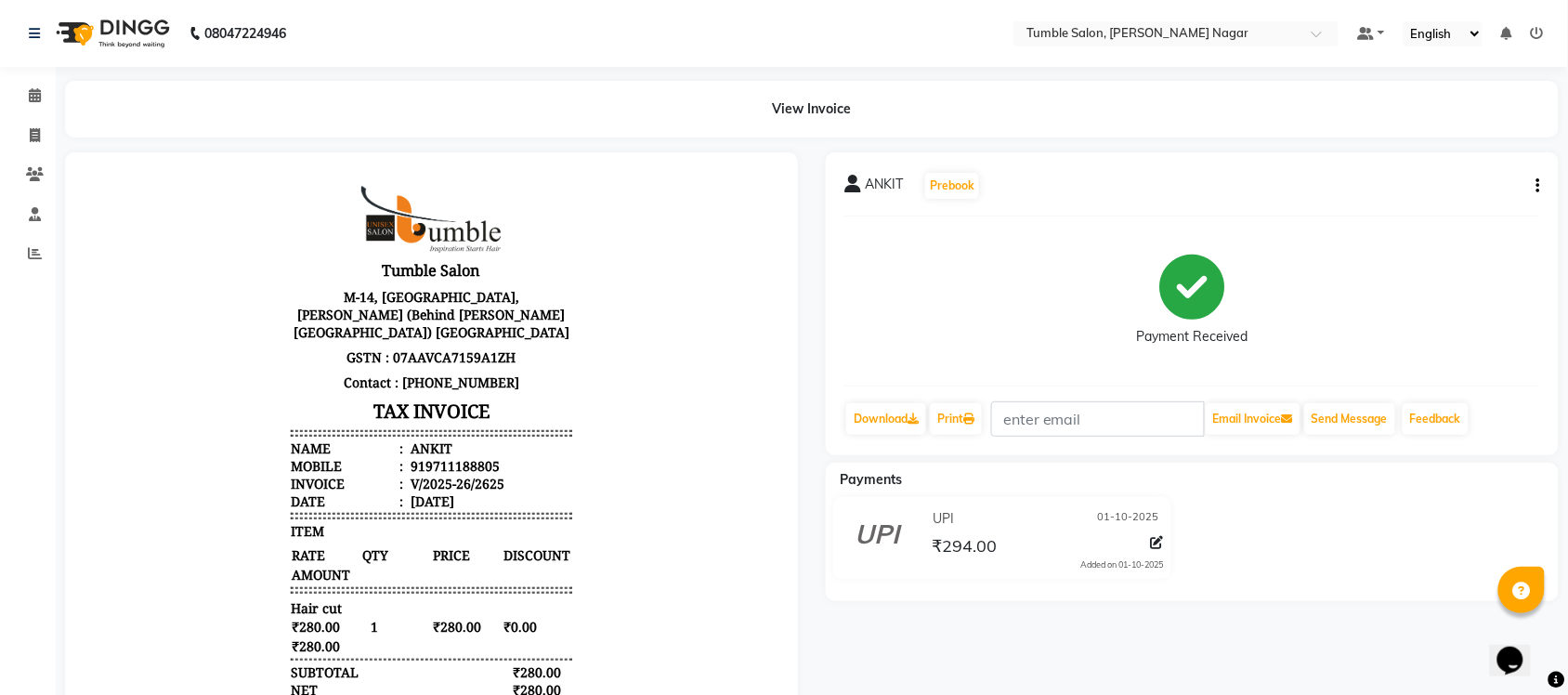
click at [1535, 184] on button "button" at bounding box center [1535, 186] width 11 height 20
click at [1395, 175] on div "Split Service Amount" at bounding box center [1446, 186] width 127 height 23
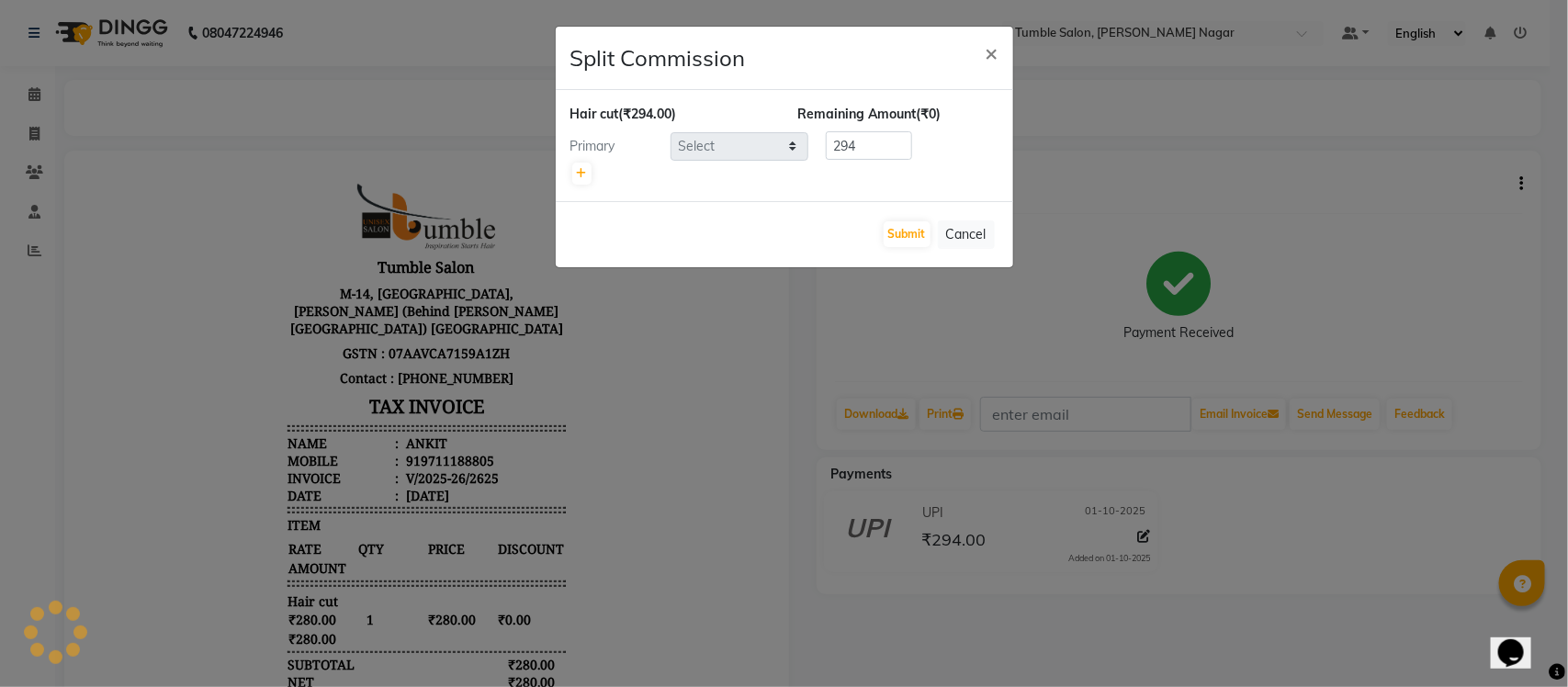
select select "77846"
click at [884, 243] on button "Submit" at bounding box center [907, 234] width 46 height 26
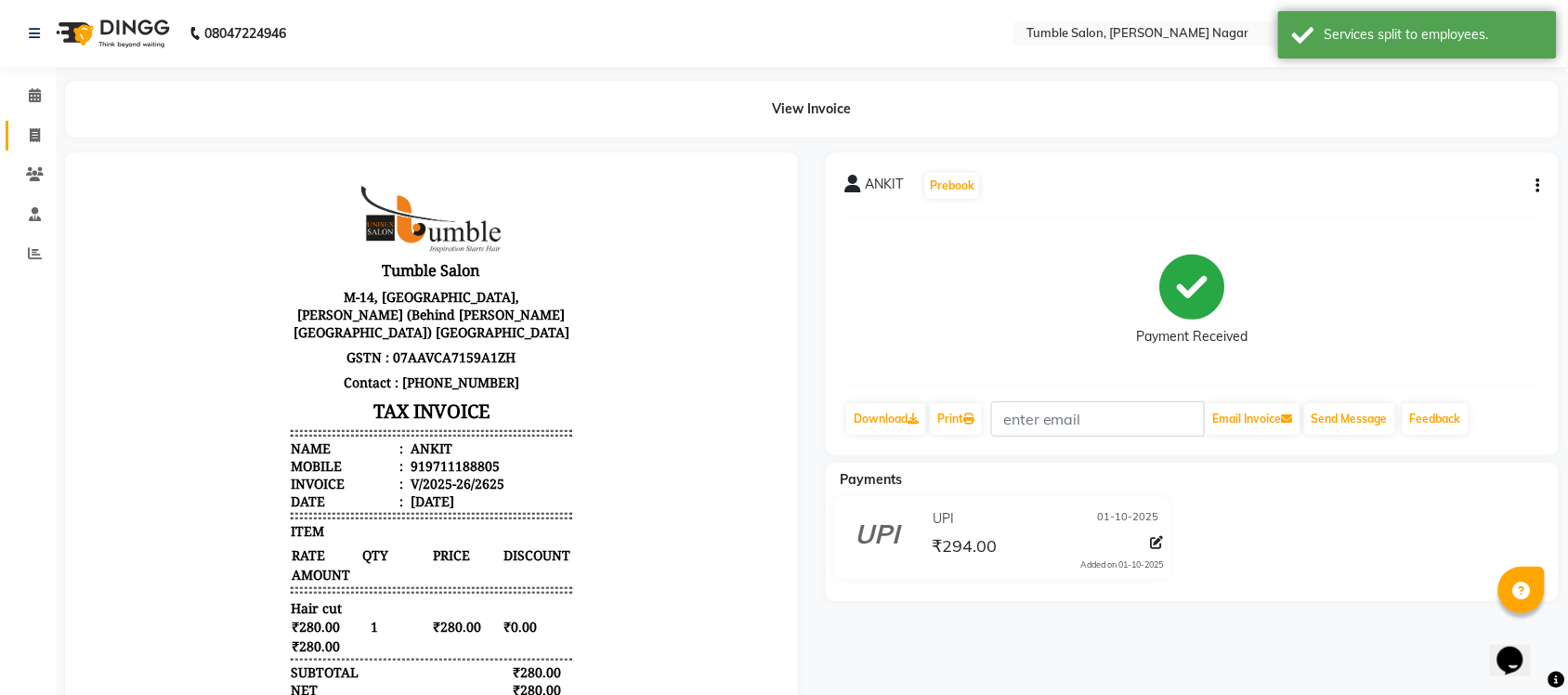
click at [15, 131] on link "Invoice" at bounding box center [27, 136] width 44 height 31
select select "service"
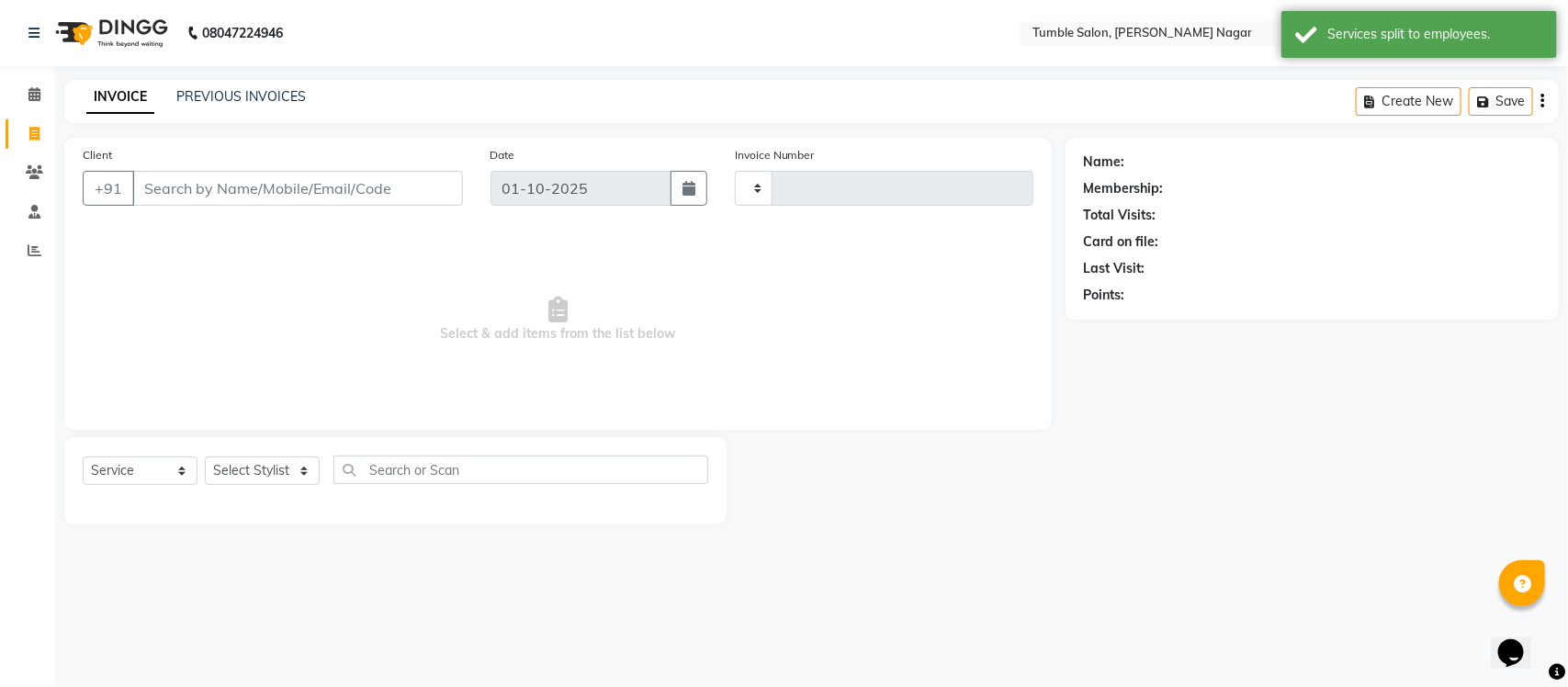
type input "2626"
select select "8207"
click at [29, 254] on icon at bounding box center [34, 250] width 14 height 14
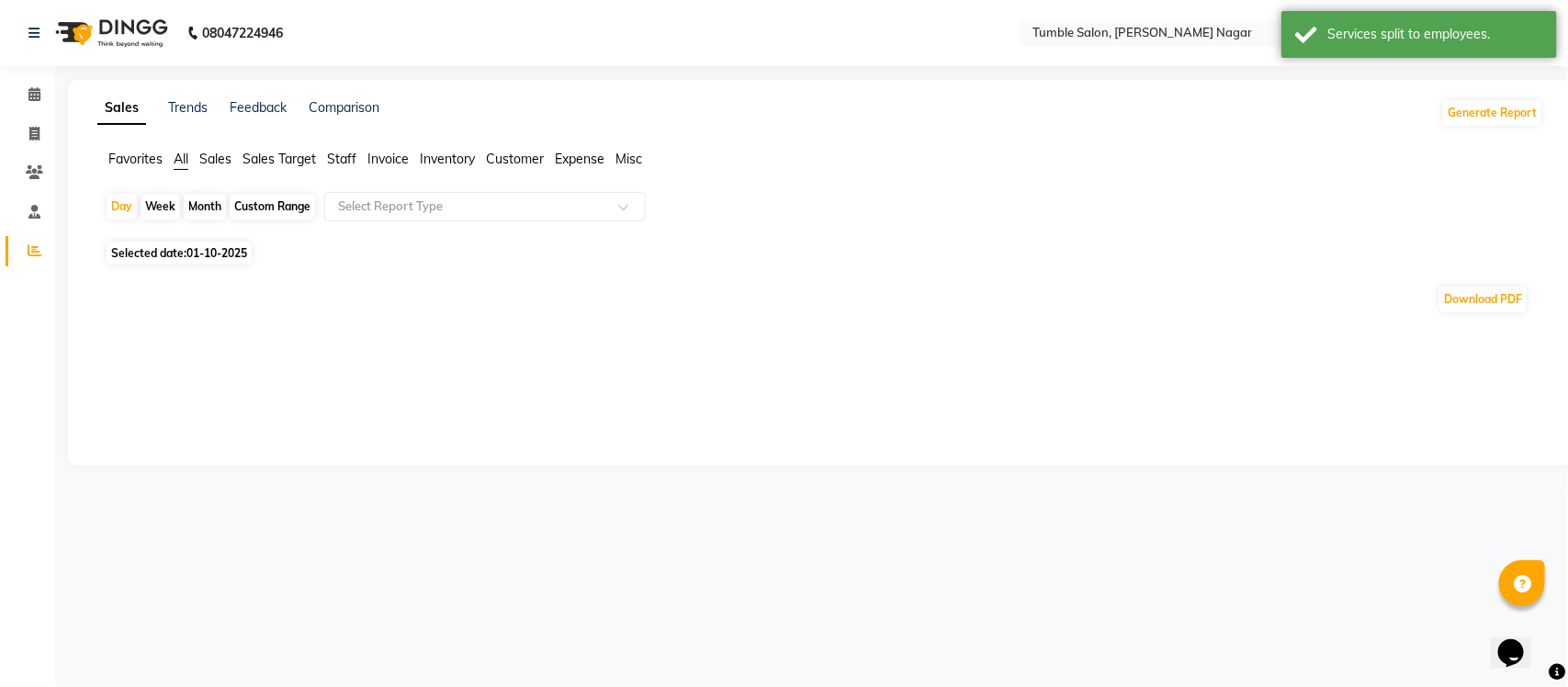
click at [331, 161] on span "Staff" at bounding box center [342, 159] width 30 height 17
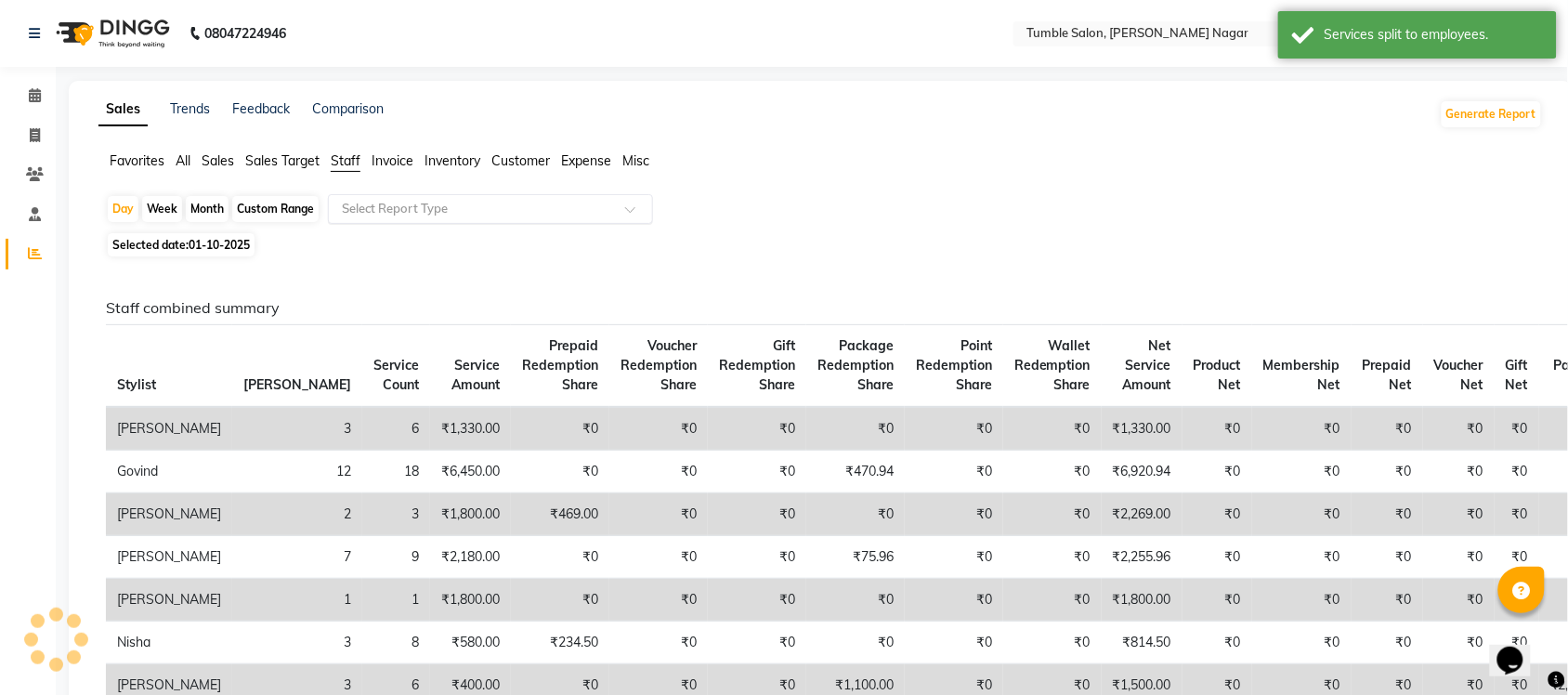
click at [378, 208] on input "text" at bounding box center [472, 209] width 268 height 19
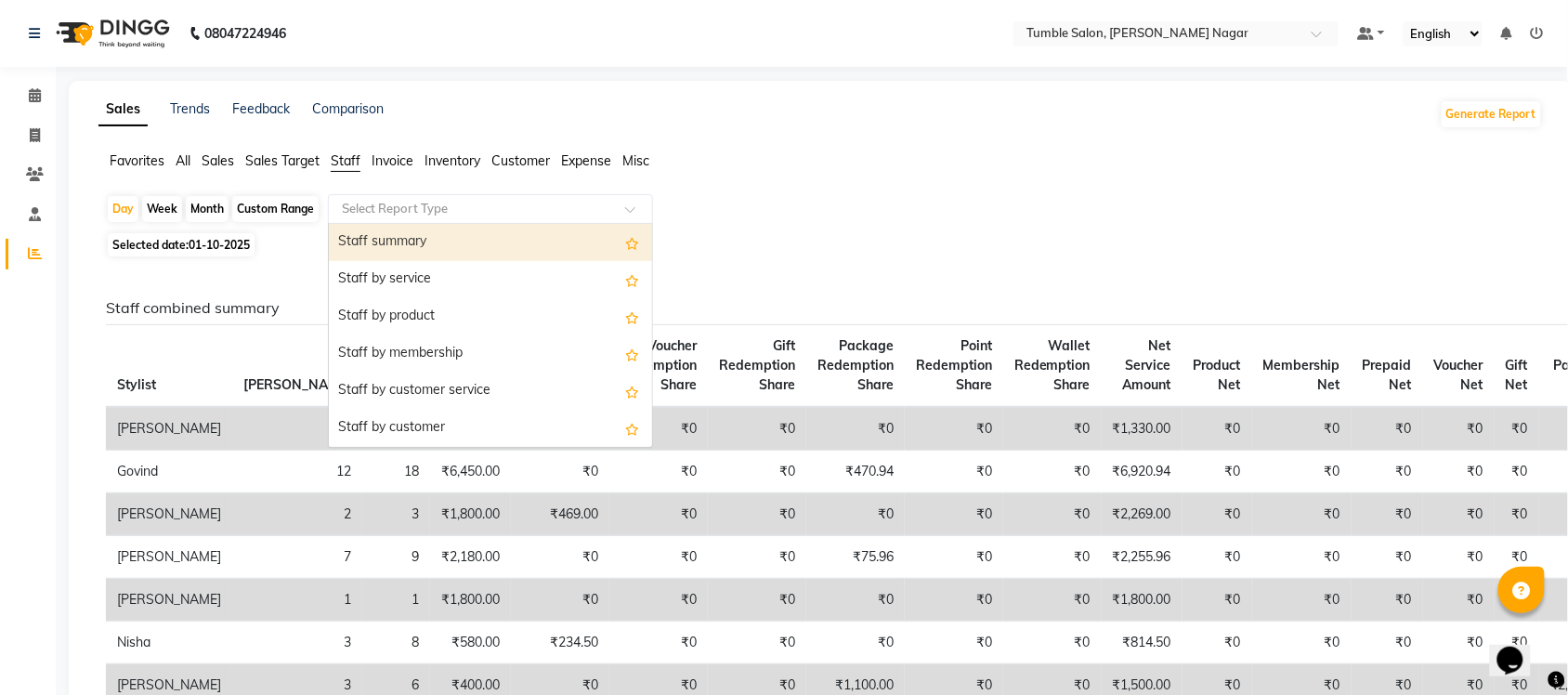
click at [379, 242] on div "Staff summary" at bounding box center [490, 242] width 323 height 38
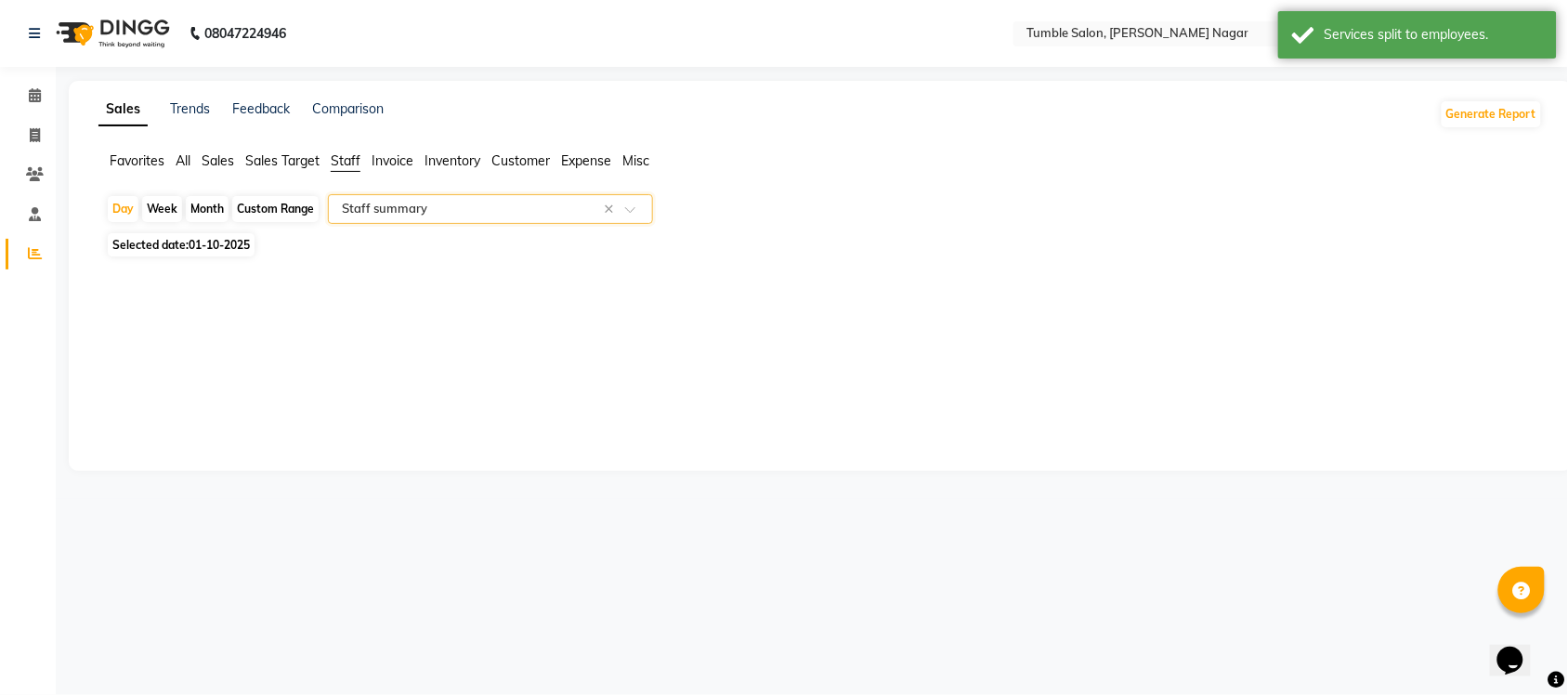
select select "full_report"
select select "csv"
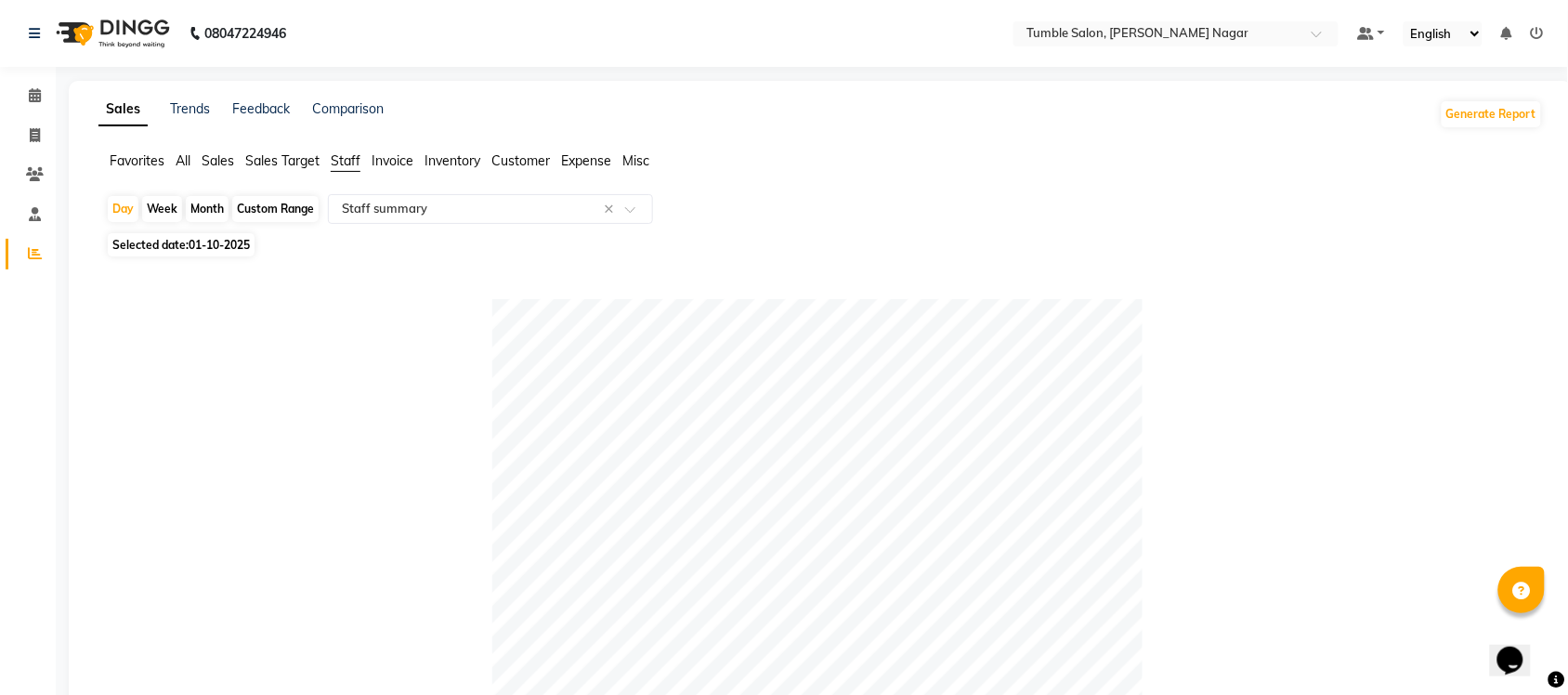
click at [192, 208] on div "Month" at bounding box center [207, 209] width 42 height 26
select select "10"
select select "2025"
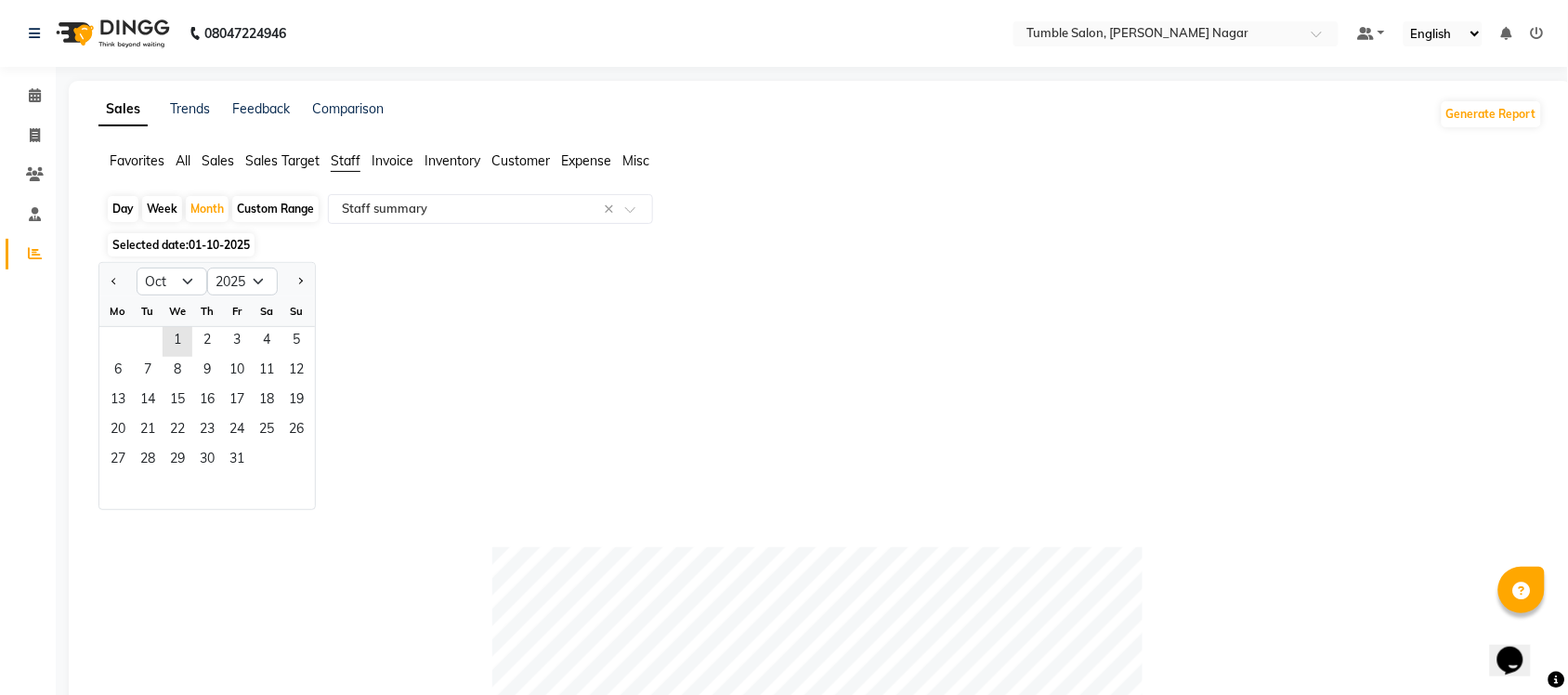
click at [467, 291] on div "Jan Feb Mar Apr May Jun [DATE] Aug Sep Oct Nov [DATE] 2016 2017 2018 2019 2020 …" at bounding box center [821, 386] width 1445 height 248
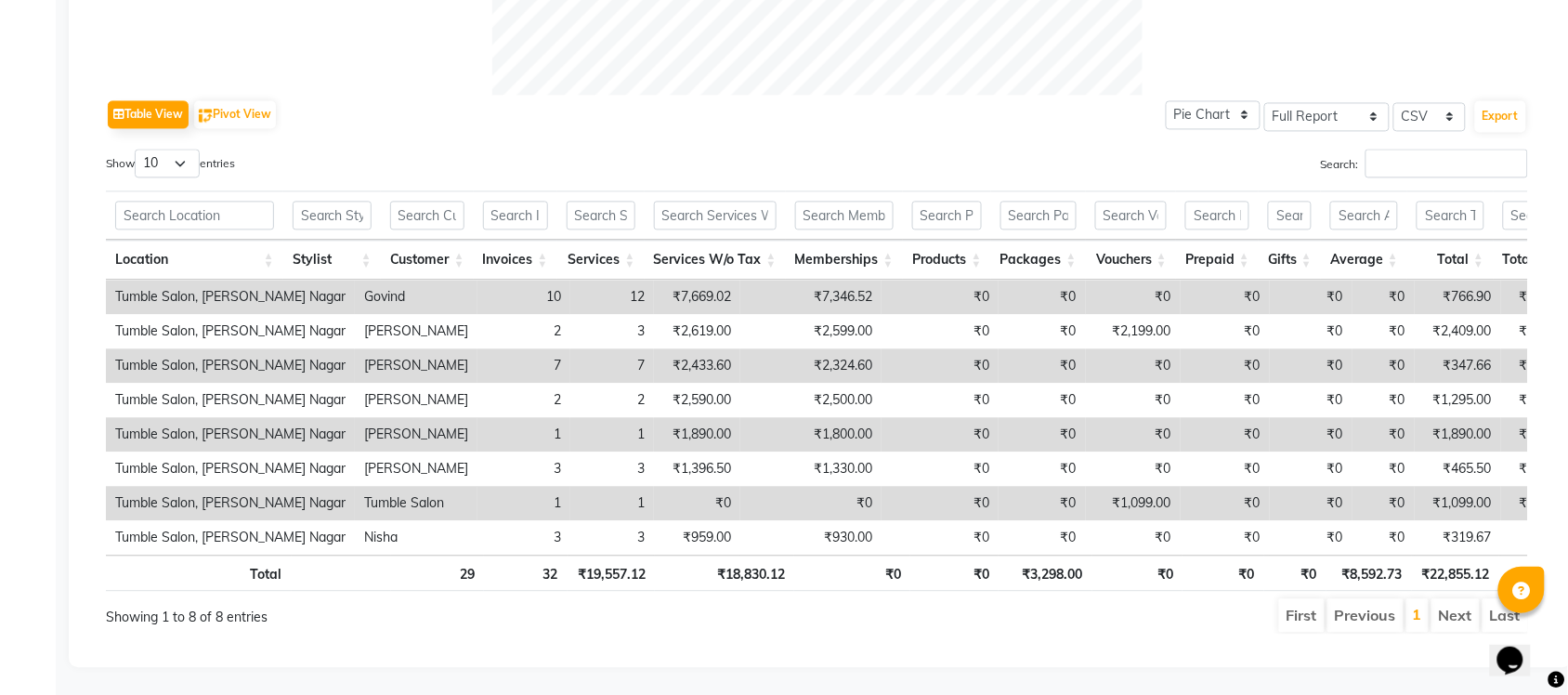
scroll to position [1115, 0]
drag, startPoint x: 579, startPoint y: 293, endPoint x: 656, endPoint y: 291, distance: 77.0
click at [656, 291] on tr "Tumble Salon, [PERSON_NAME] Nagar Govind 10 12 ₹7,669.02 ₹7,346.52 ₹0 ₹0 ₹0 ₹0 …" at bounding box center [1130, 297] width 2049 height 35
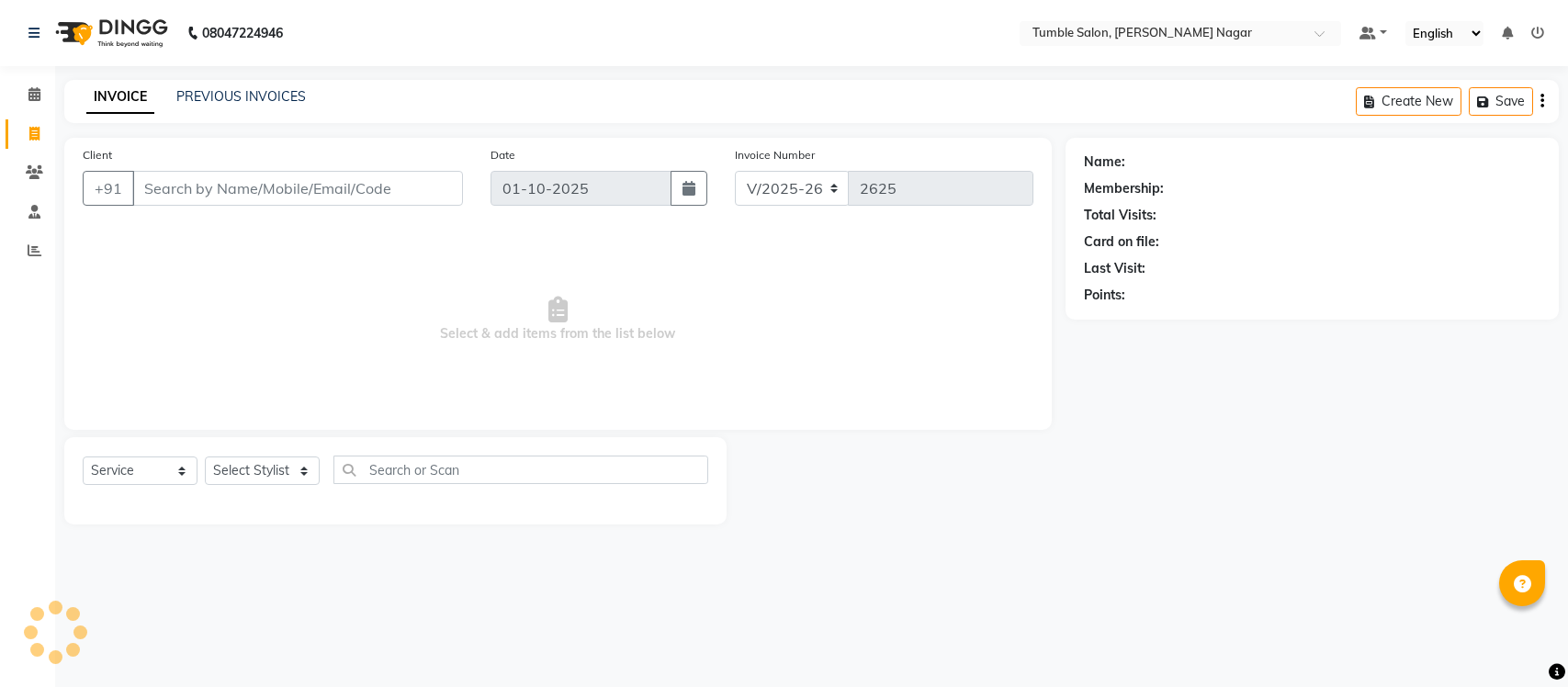
select select "8207"
select select "service"
click at [28, 243] on icon at bounding box center [34, 250] width 14 height 14
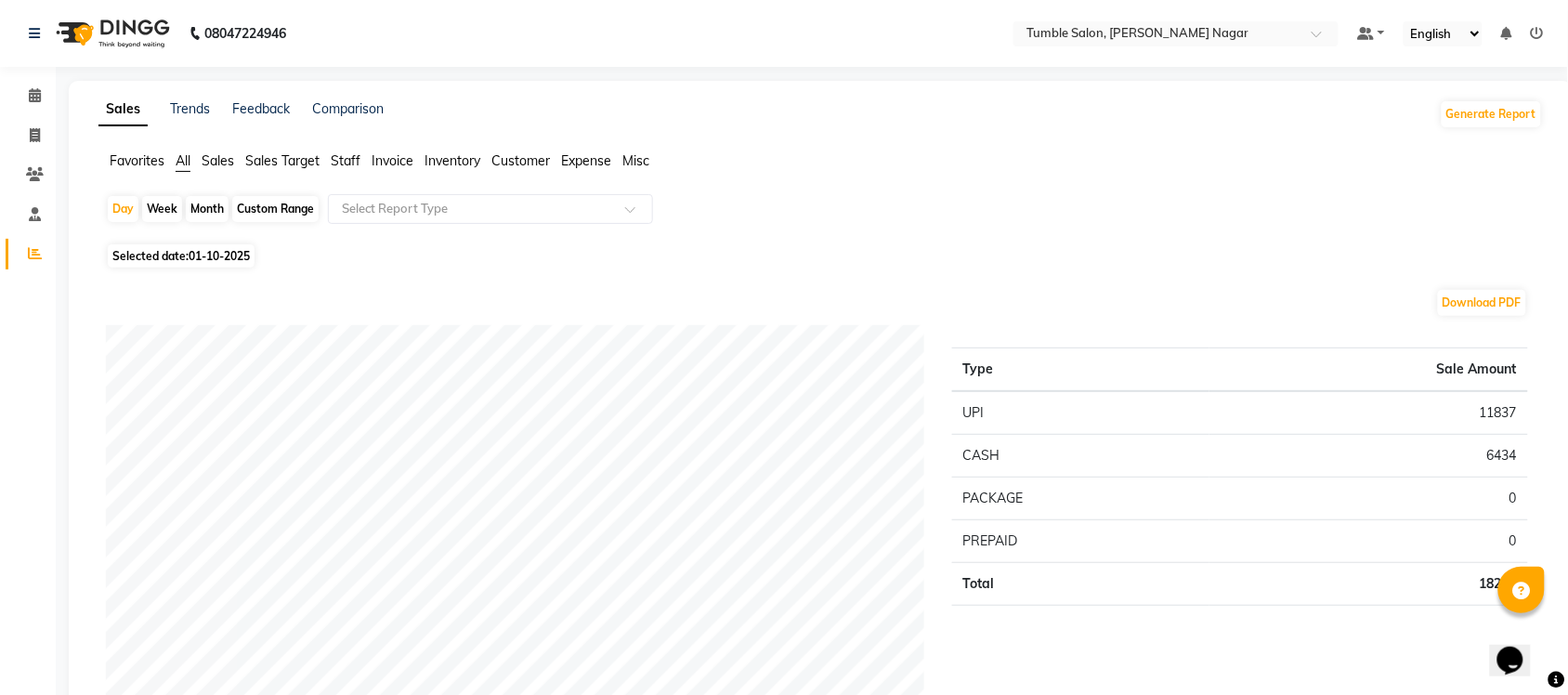
click at [221, 158] on span "Sales" at bounding box center [218, 161] width 33 height 17
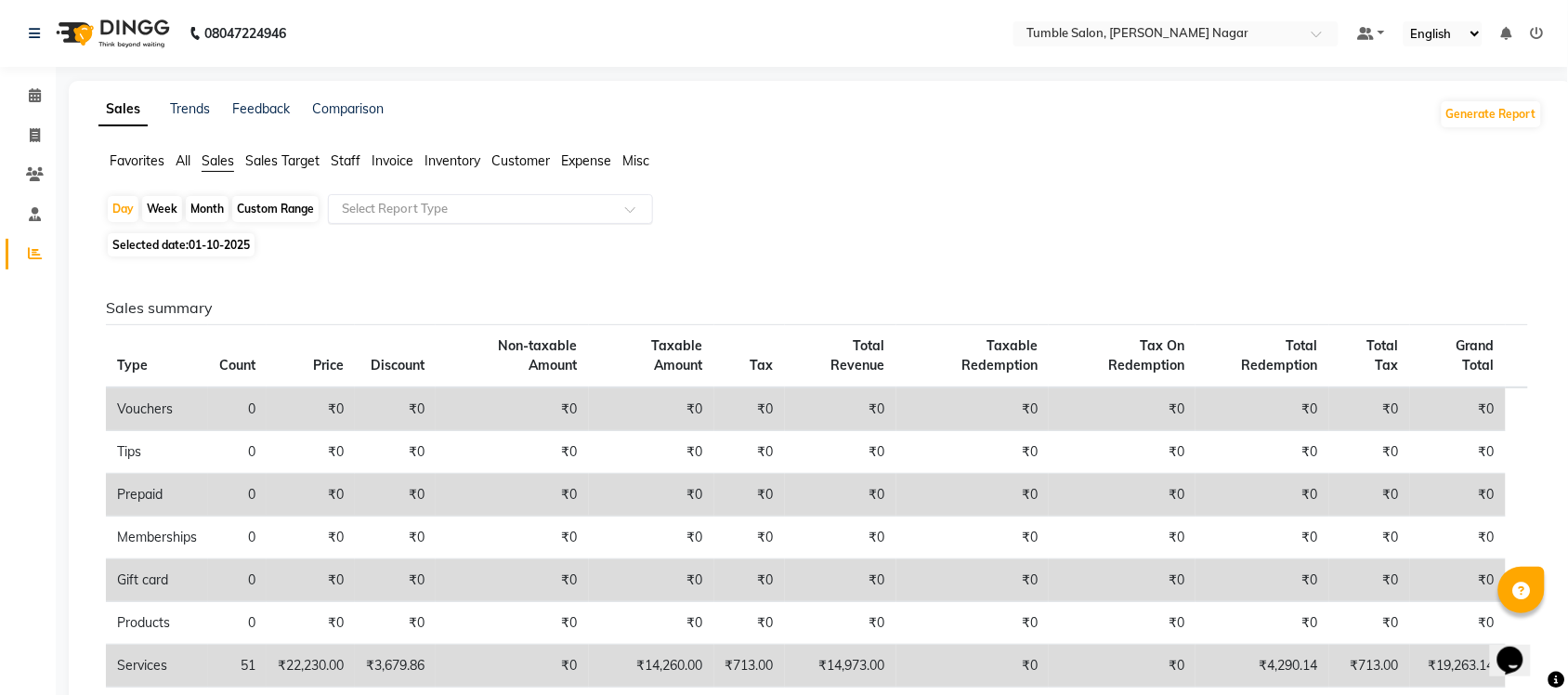
click at [628, 208] on span at bounding box center [637, 215] width 23 height 19
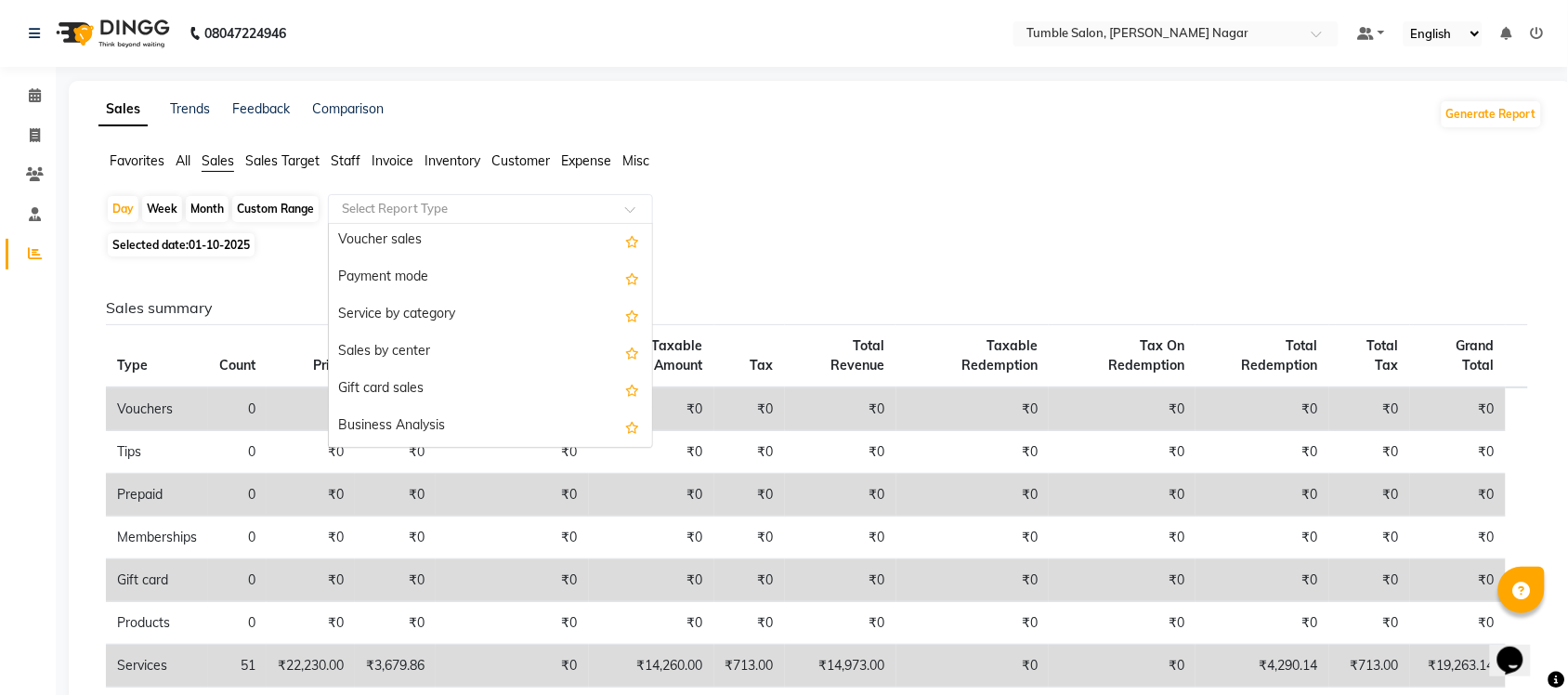
scroll to position [444, 0]
click at [349, 161] on span "Staff" at bounding box center [346, 161] width 30 height 17
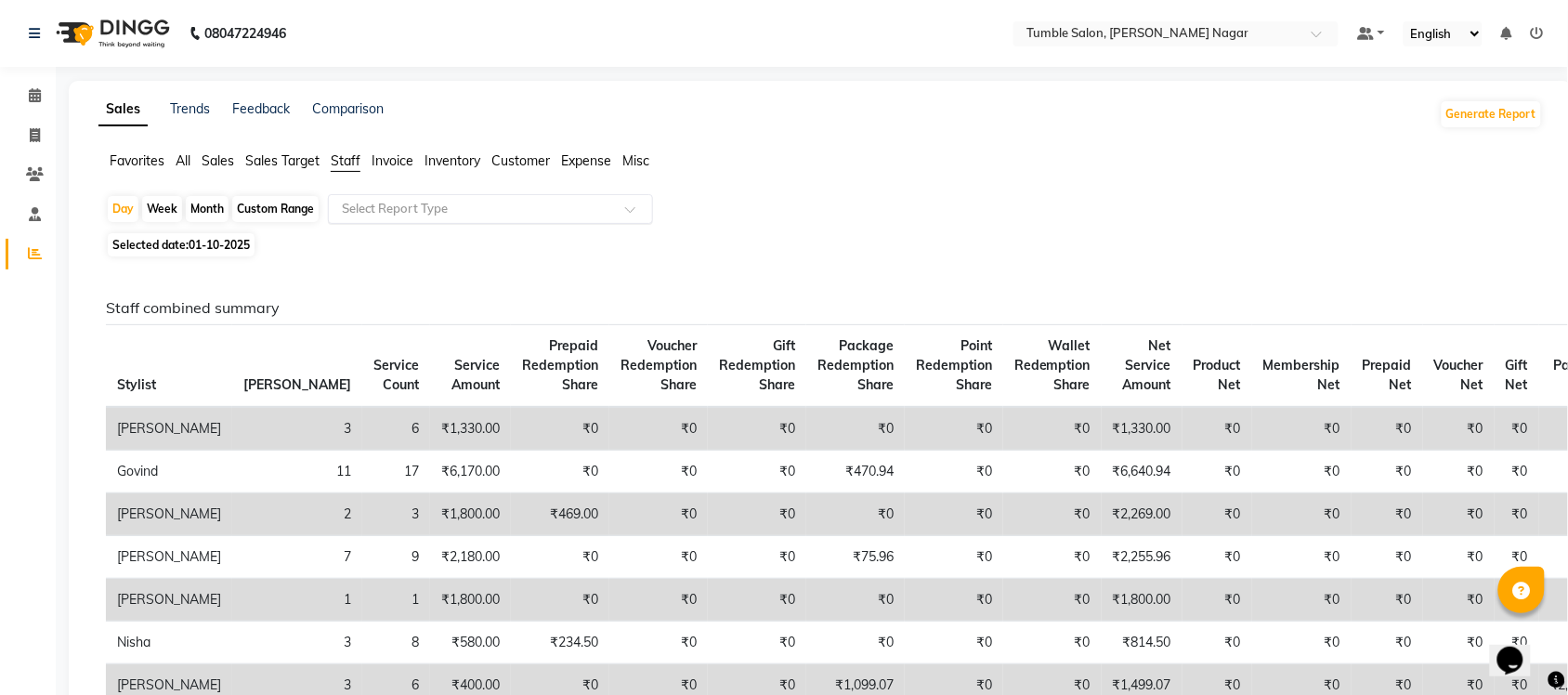
click at [636, 209] on span at bounding box center [637, 215] width 23 height 19
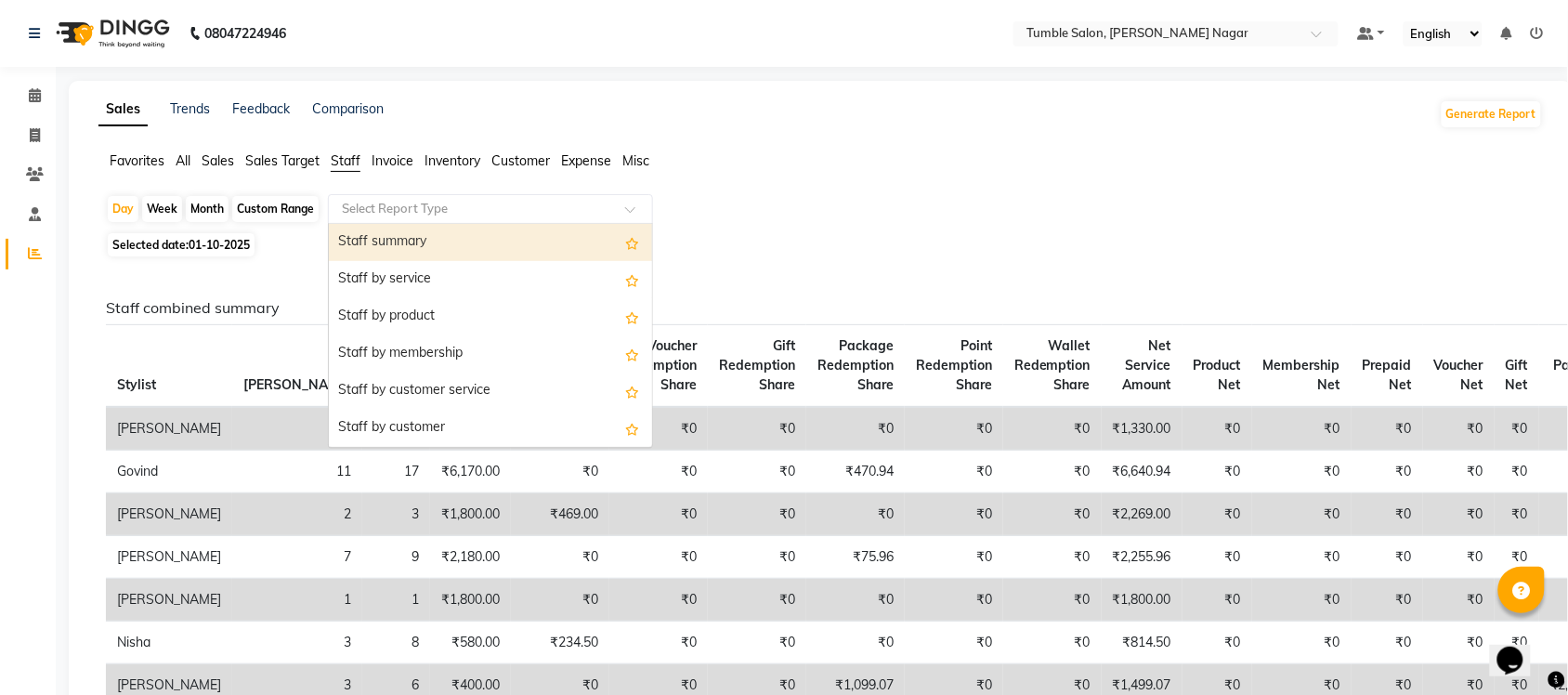
click at [533, 241] on div "Staff summary" at bounding box center [490, 242] width 323 height 38
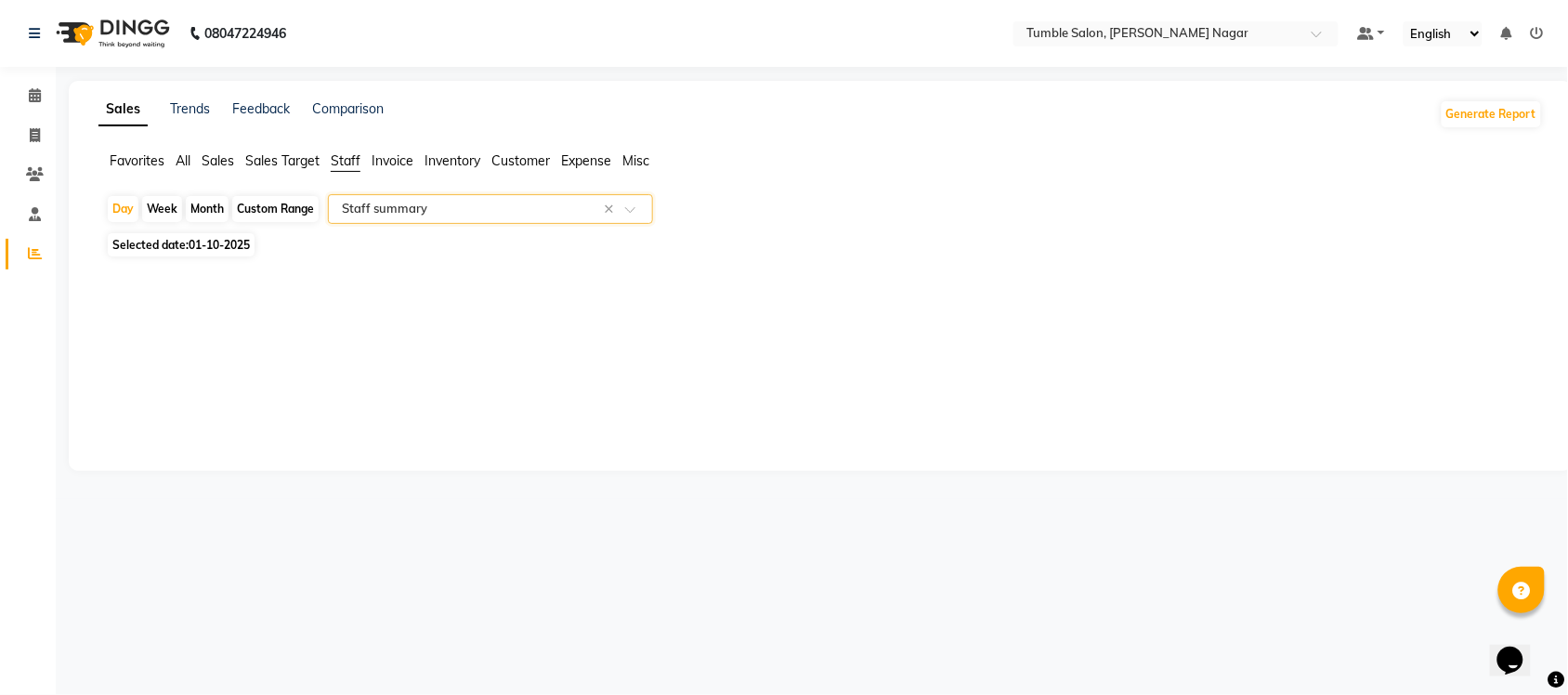
select select "full_report"
select select "csv"
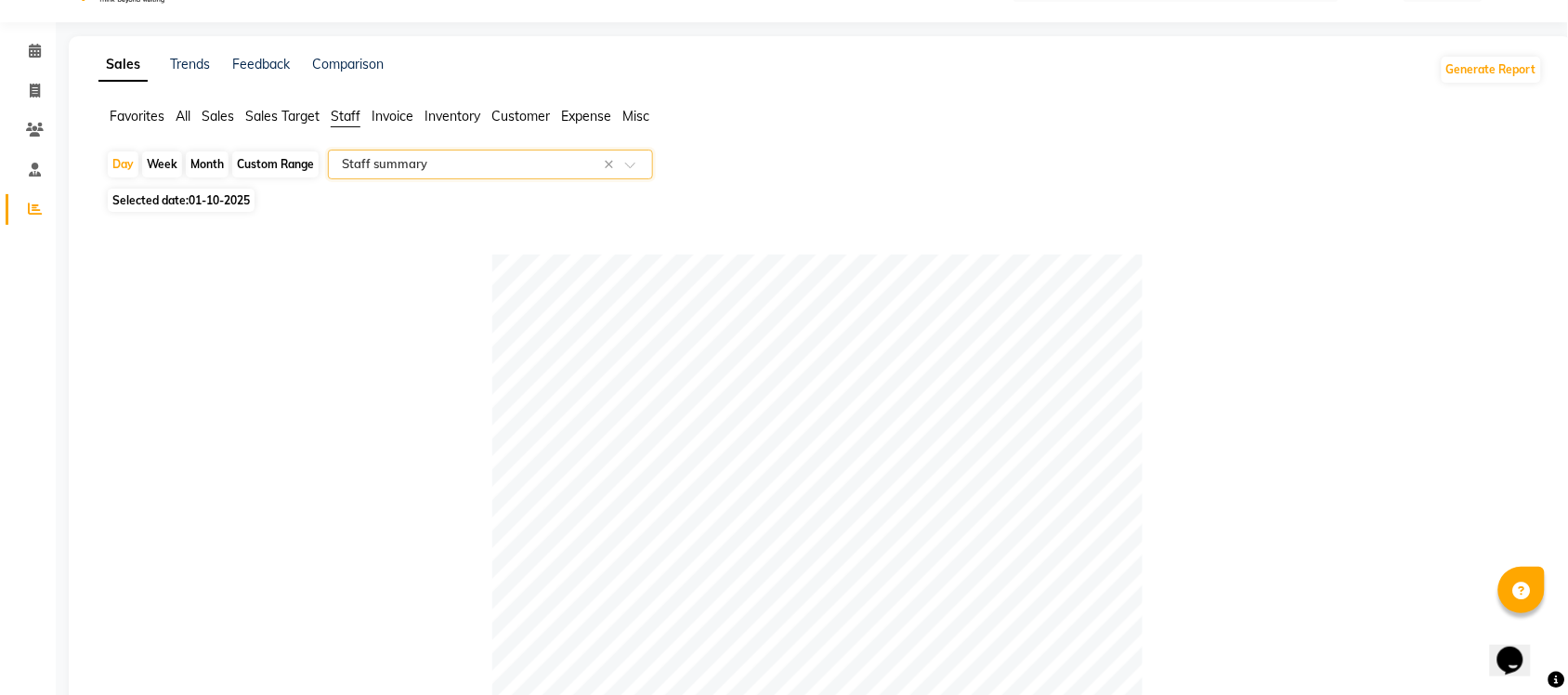
scroll to position [0, 0]
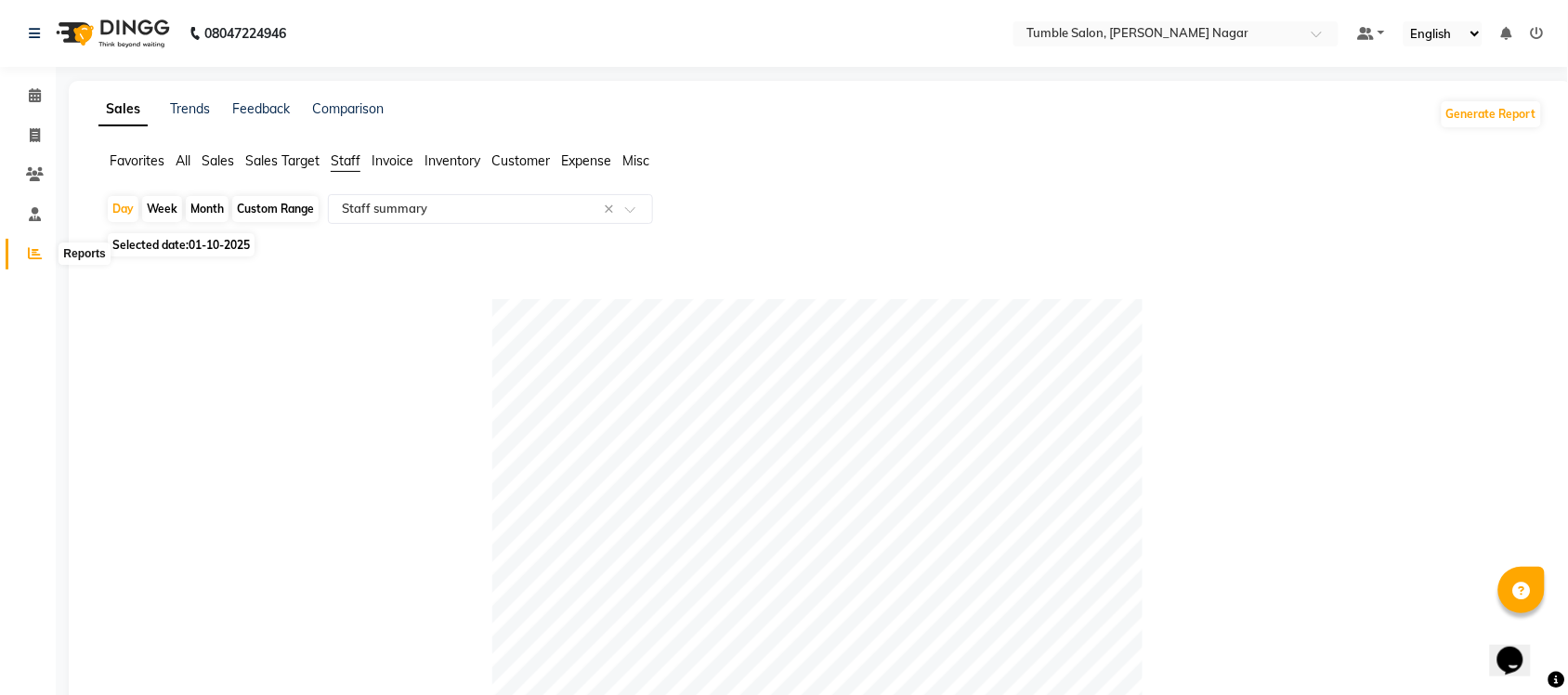
click at [33, 247] on icon at bounding box center [35, 253] width 14 height 14
click at [30, 254] on icon at bounding box center [35, 253] width 14 height 14
click at [225, 161] on span "Sales" at bounding box center [218, 161] width 33 height 17
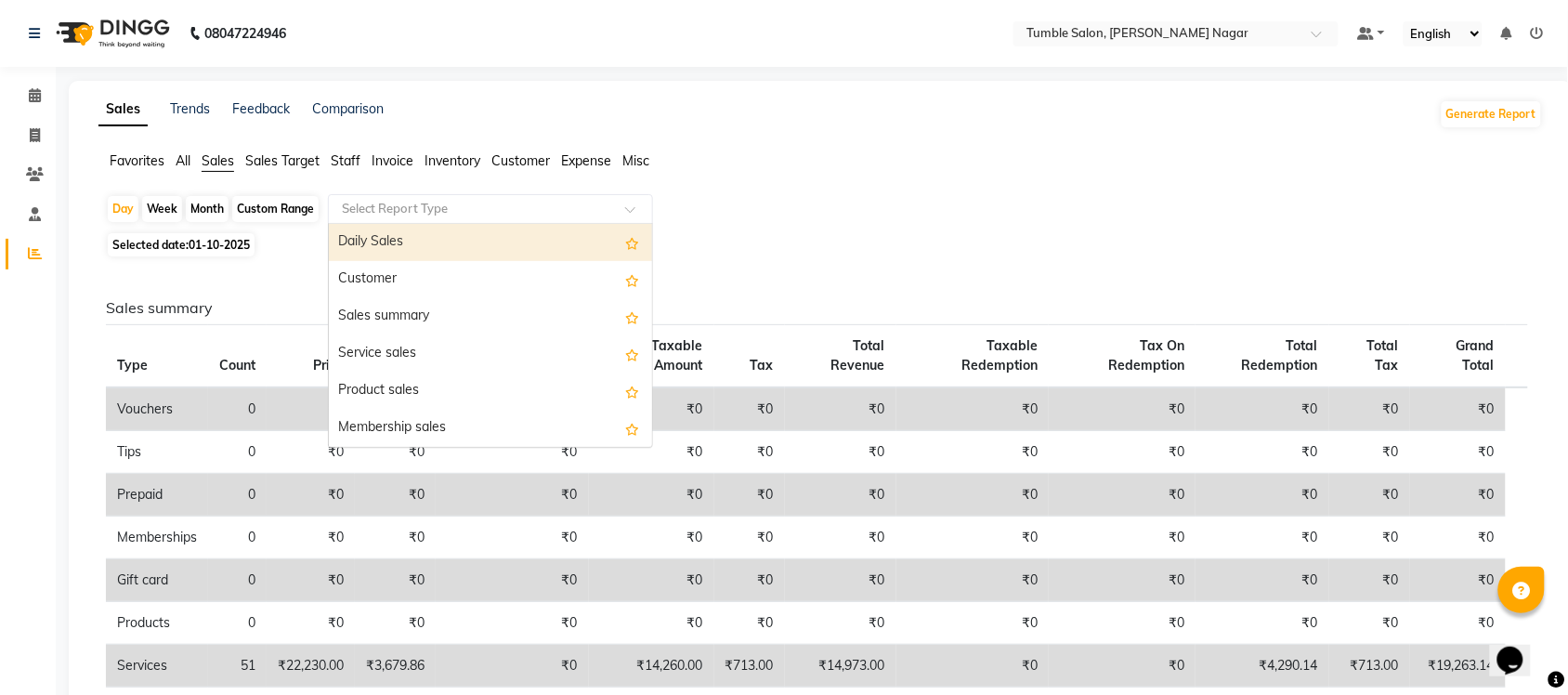
click at [629, 210] on span at bounding box center [637, 215] width 23 height 19
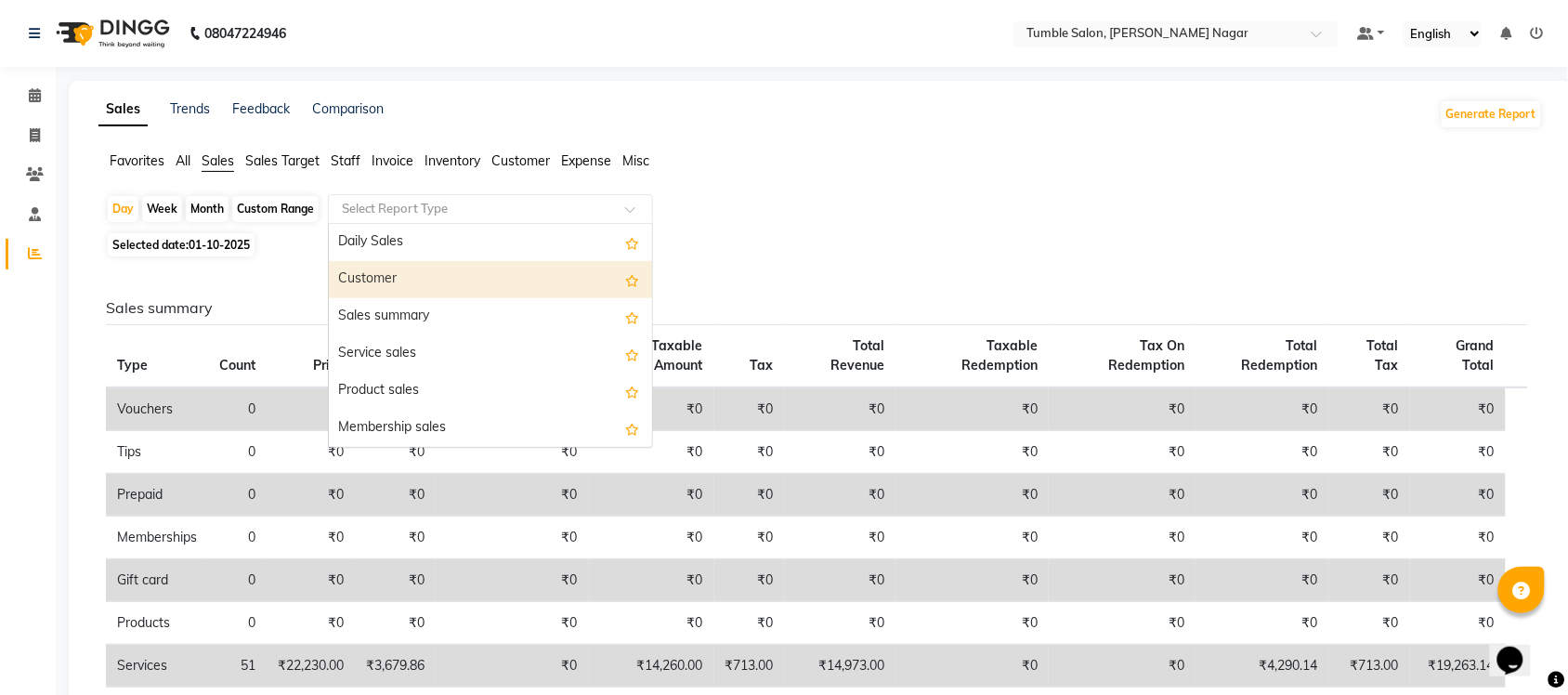
scroll to position [444, 0]
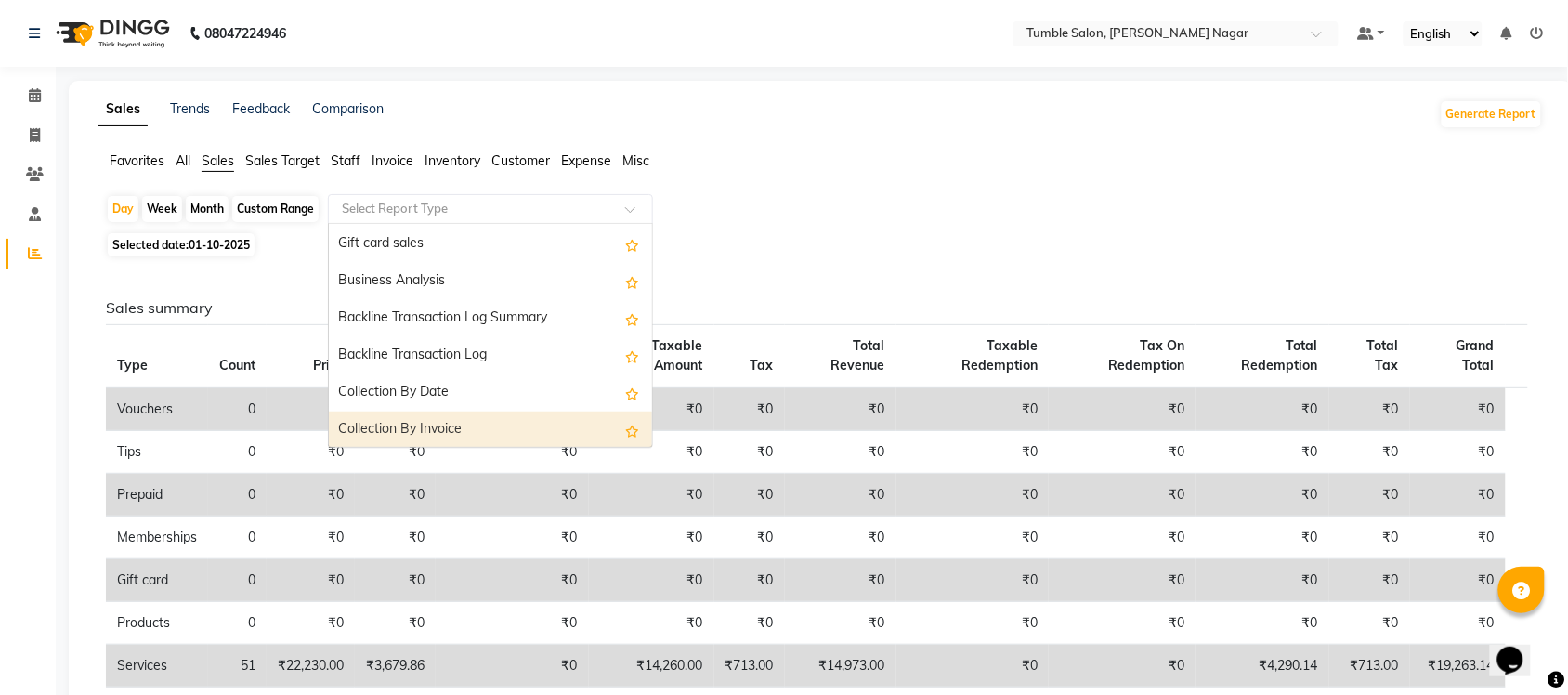
click at [512, 434] on div "Collection By Invoice" at bounding box center [490, 430] width 323 height 38
select select "full_report"
select select "csv"
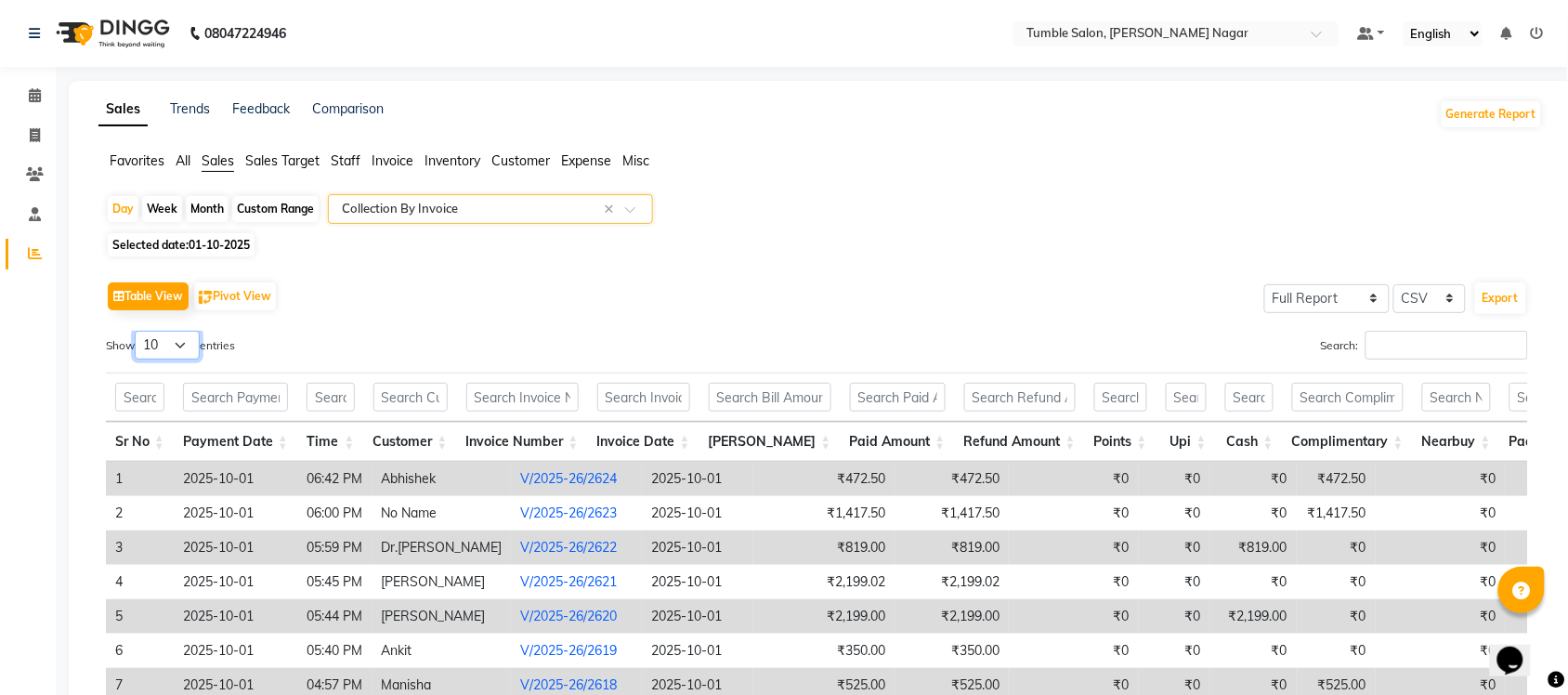
drag, startPoint x: 187, startPoint y: 341, endPoint x: 192, endPoint y: 350, distance: 10.3
click at [187, 341] on select "10 25 50 100" at bounding box center [166, 345] width 65 height 29
select select "50"
click at [137, 331] on select "10 25 50 100" at bounding box center [166, 345] width 65 height 29
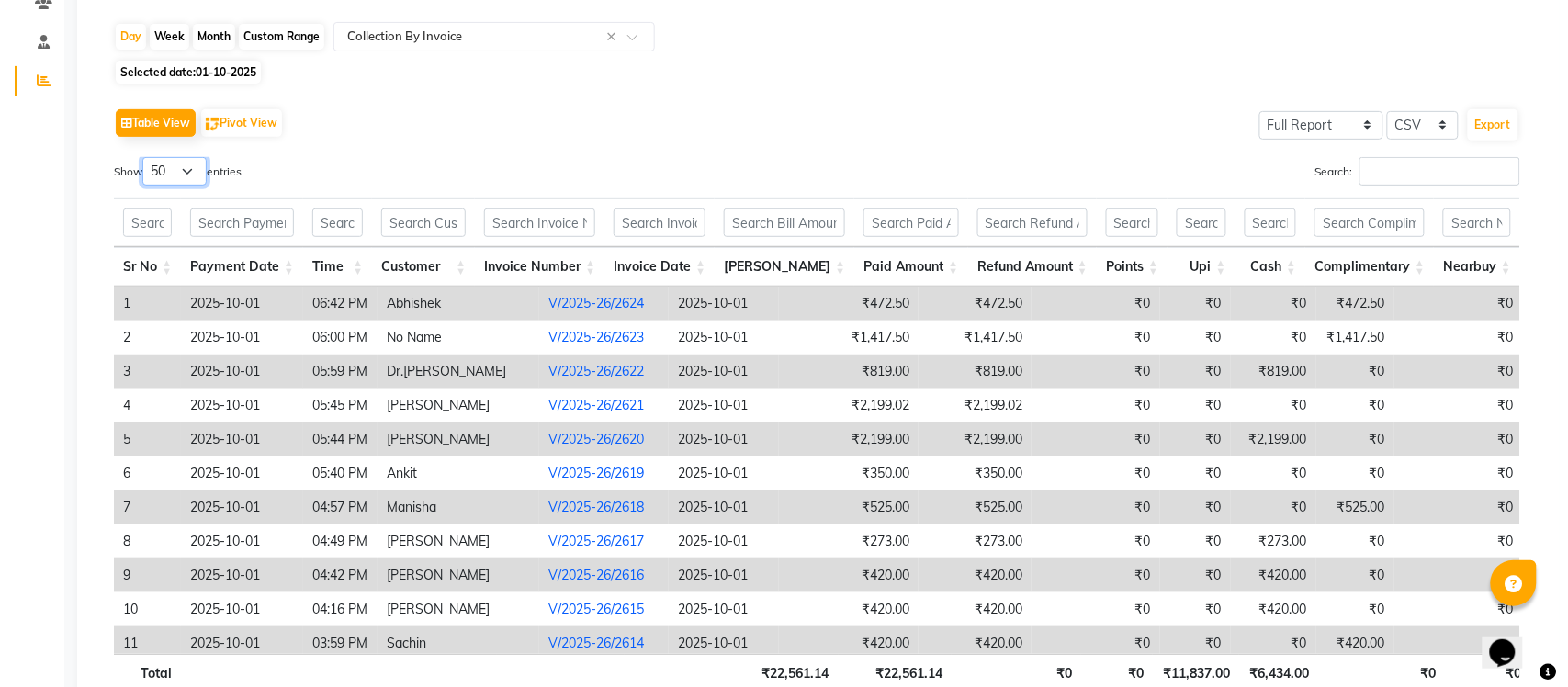
scroll to position [154, 0]
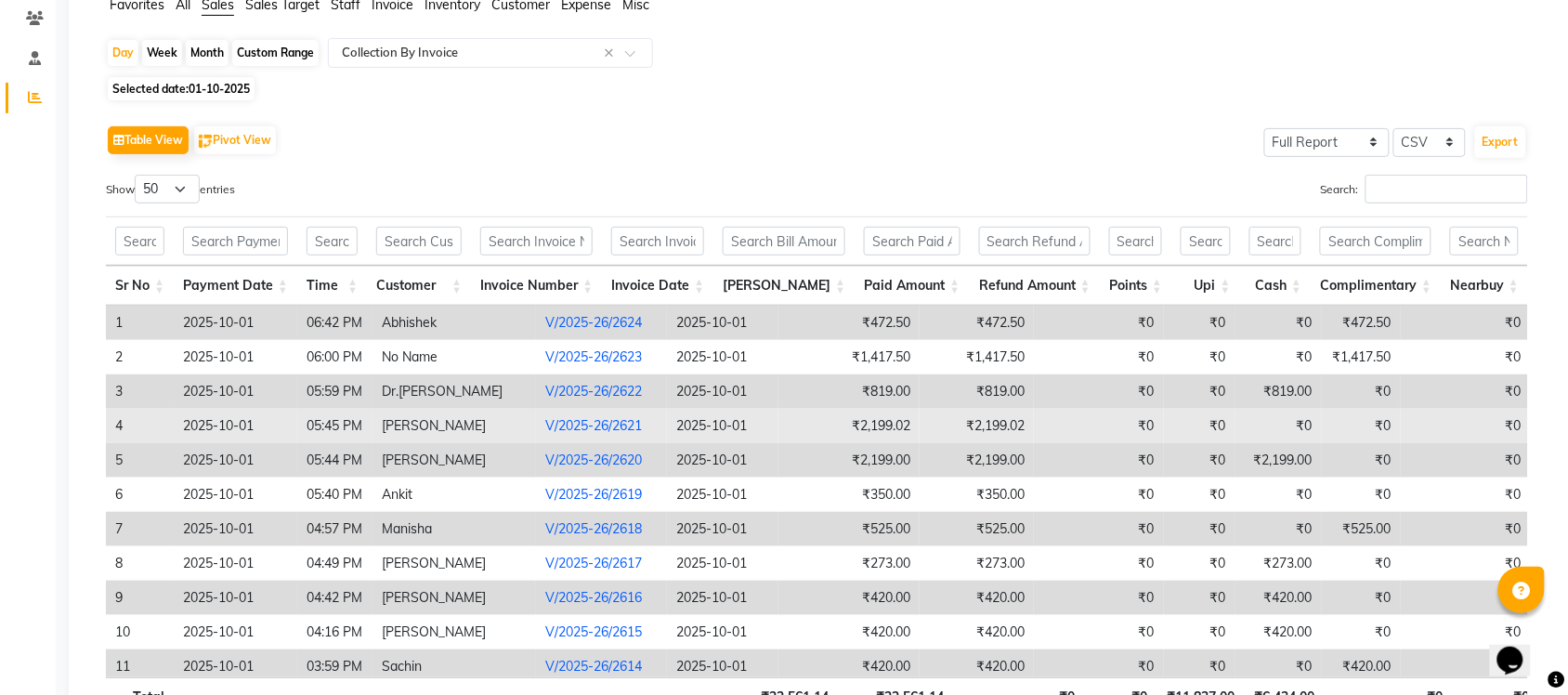
click at [545, 423] on link "V/2025-26/2621" at bounding box center [593, 425] width 97 height 17
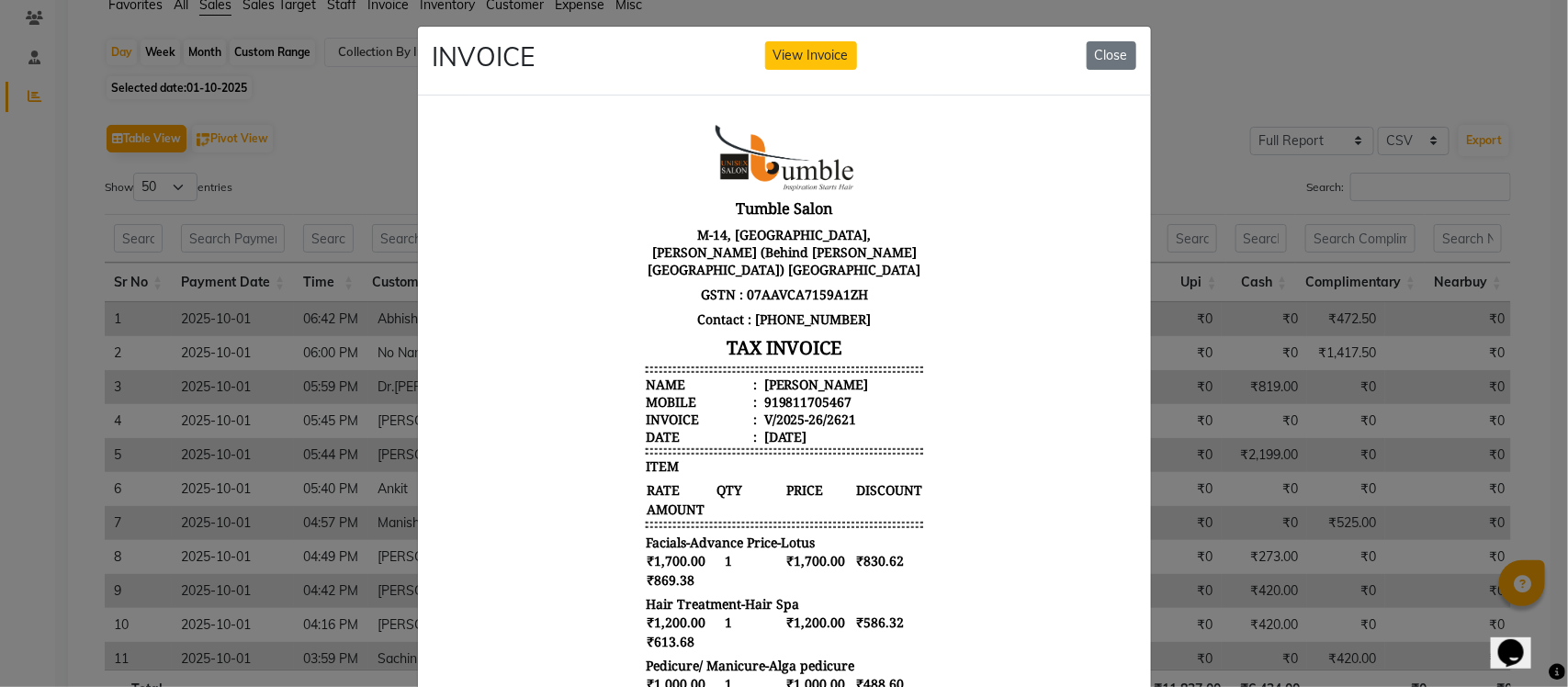
scroll to position [0, 0]
click at [801, 61] on button "View Invoice" at bounding box center [811, 56] width 92 height 29
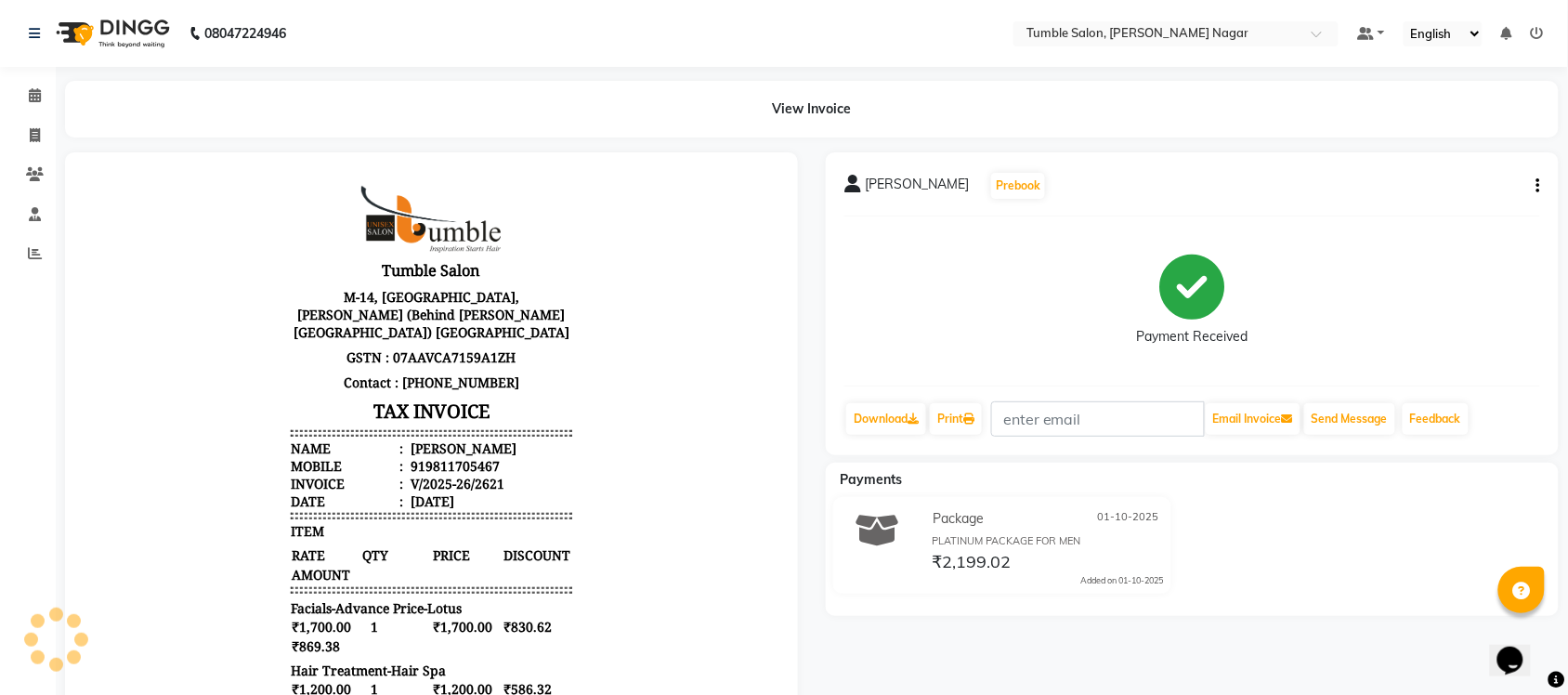
click at [1539, 186] on icon "button" at bounding box center [1539, 186] width 4 height 1
click at [1470, 188] on div "Split Service Amount" at bounding box center [1446, 186] width 127 height 23
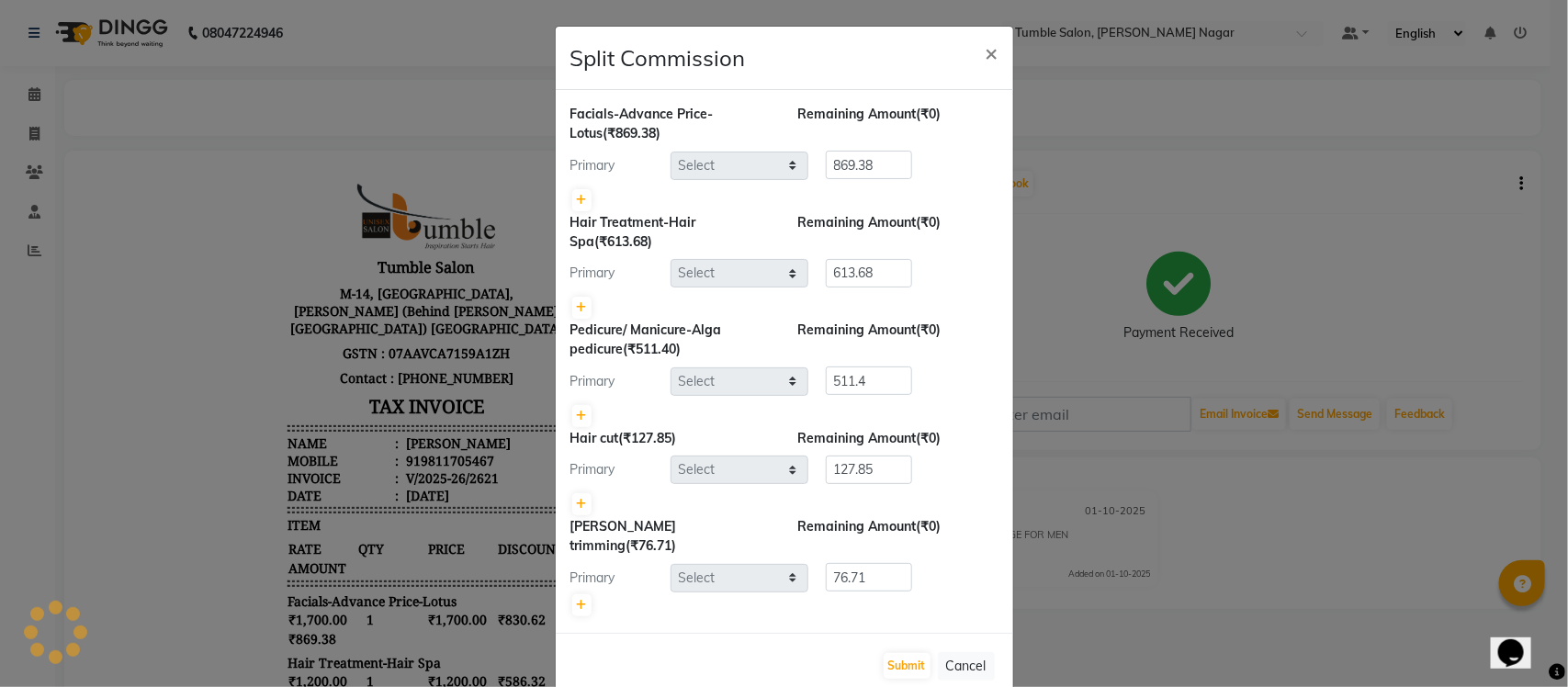
select select "77844"
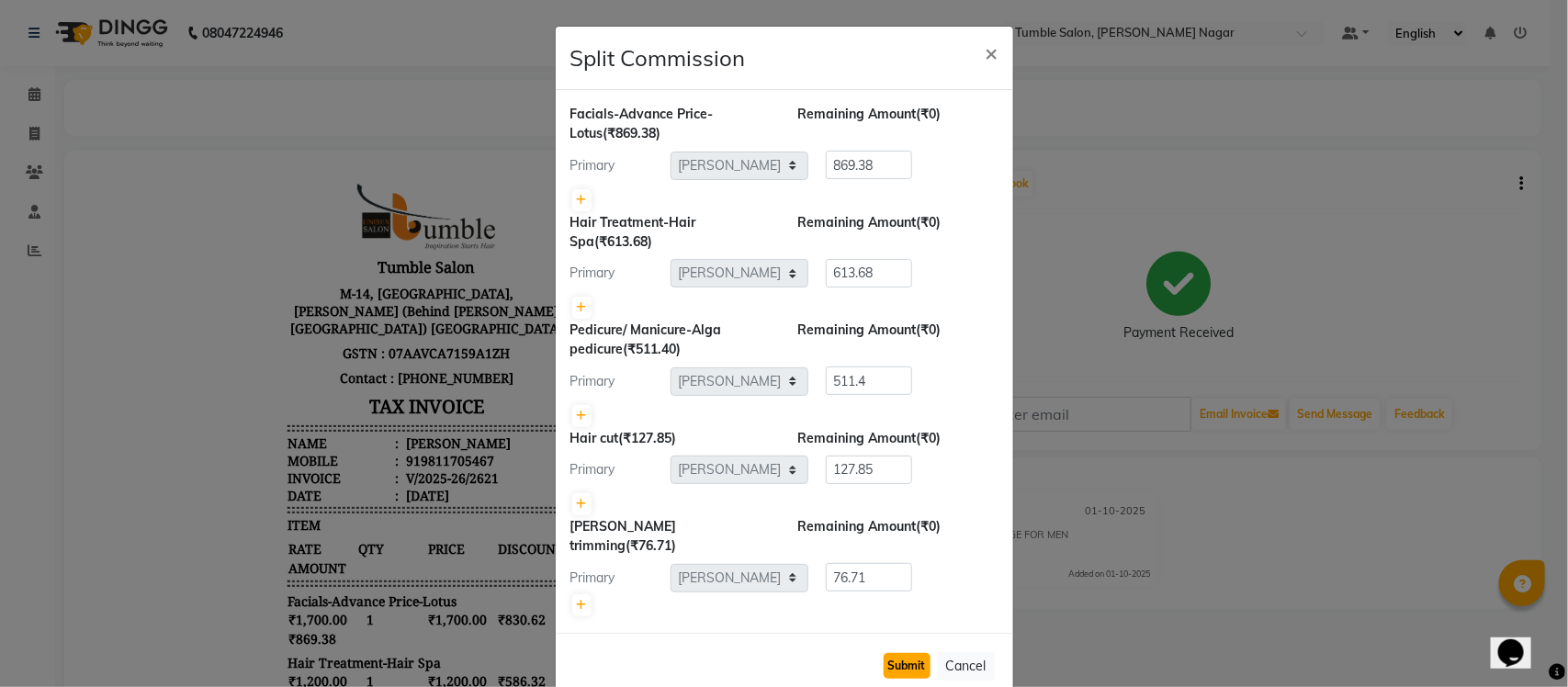
click at [907, 653] on button "Submit" at bounding box center [907, 666] width 46 height 26
